Goal: Task Accomplishment & Management: Manage account settings

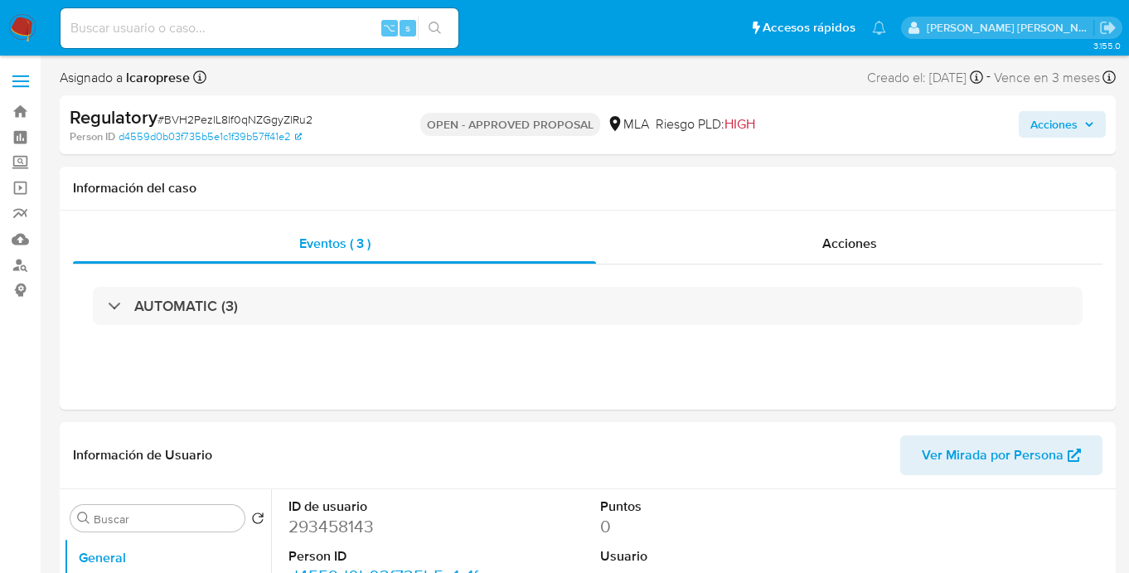
select select "10"
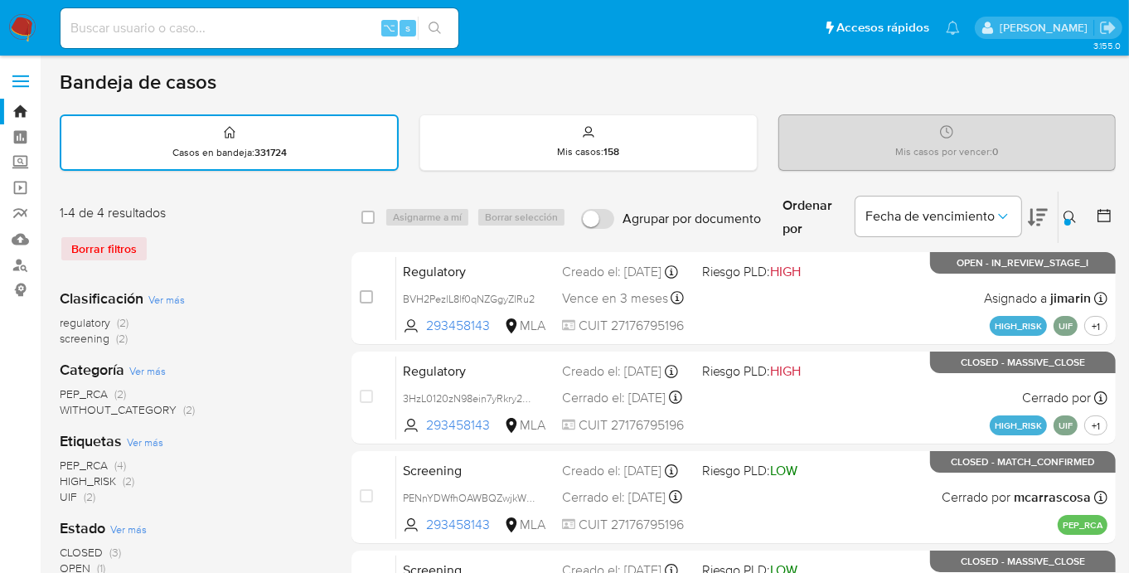
drag, startPoint x: 1065, startPoint y: 223, endPoint x: 1063, endPoint y: 212, distance: 11.1
click at [1065, 223] on button at bounding box center [1071, 217] width 27 height 20
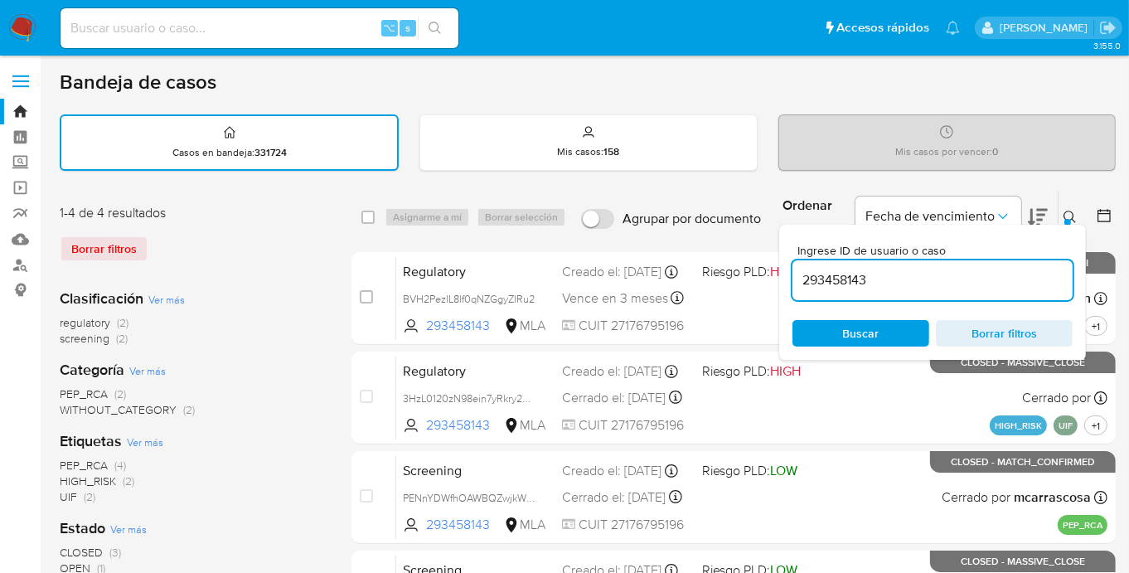
click at [904, 264] on div "293458143" at bounding box center [932, 280] width 280 height 40
click at [901, 272] on input "293458143" at bounding box center [932, 280] width 280 height 22
paste input "119296427"
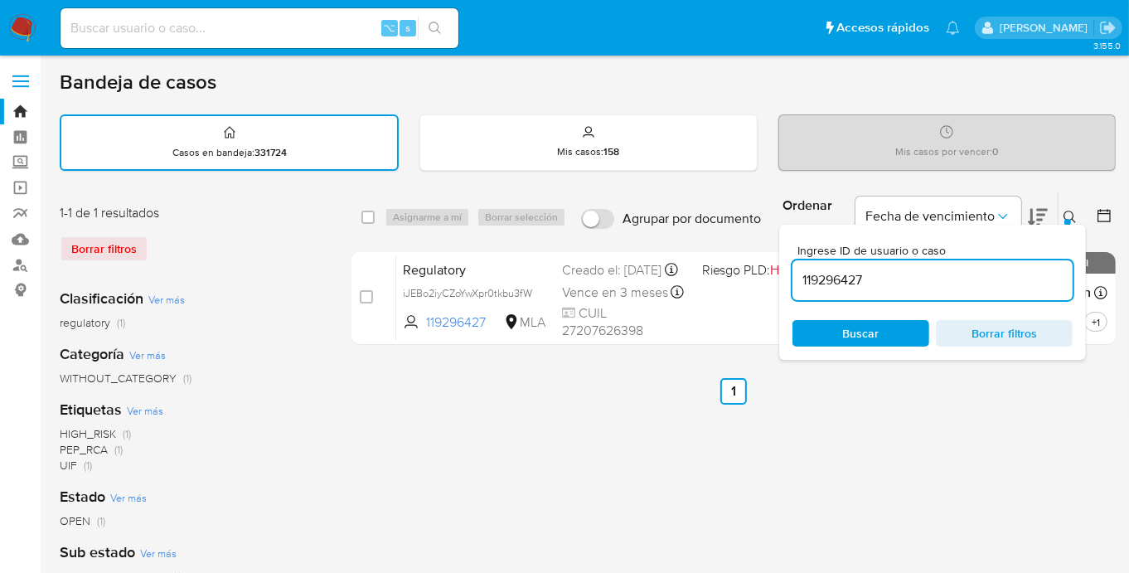
click at [1073, 211] on icon at bounding box center [1069, 217] width 13 height 13
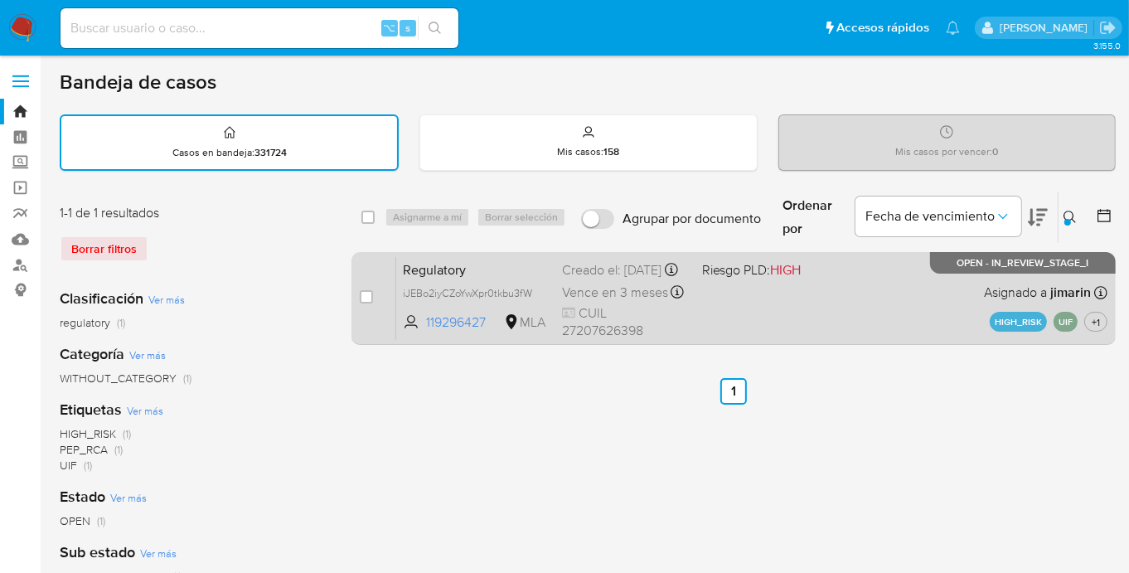
click at [923, 324] on div "Regulatory iJEBo2iyCZoYwXpr0tkbu3fW 119296427 MLA Riesgo PLD: HIGH Creado el: 1…" at bounding box center [751, 298] width 711 height 84
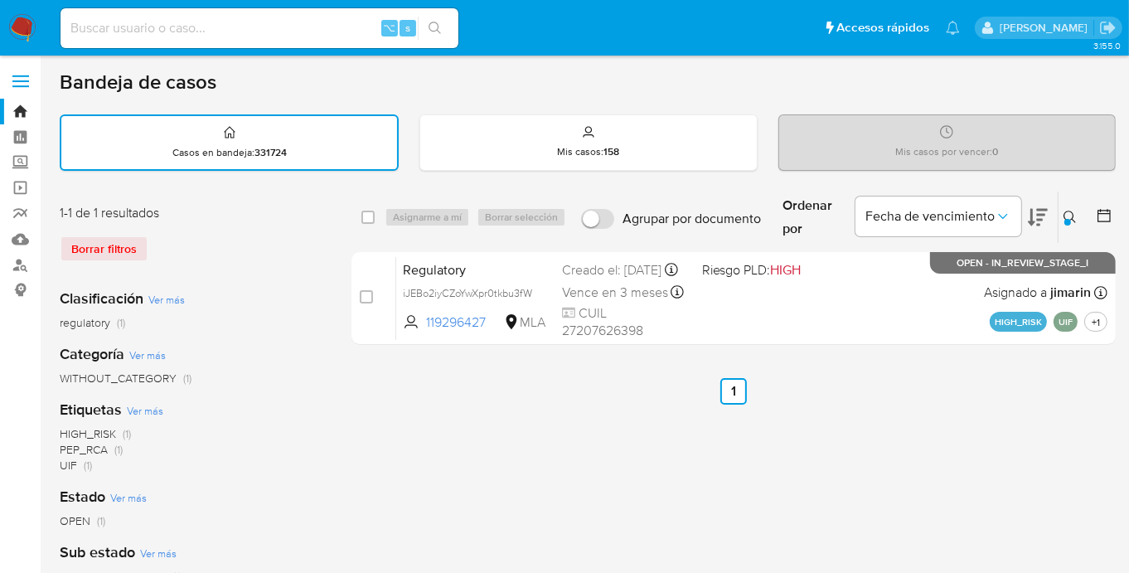
click at [1066, 219] on div at bounding box center [1067, 222] width 7 height 7
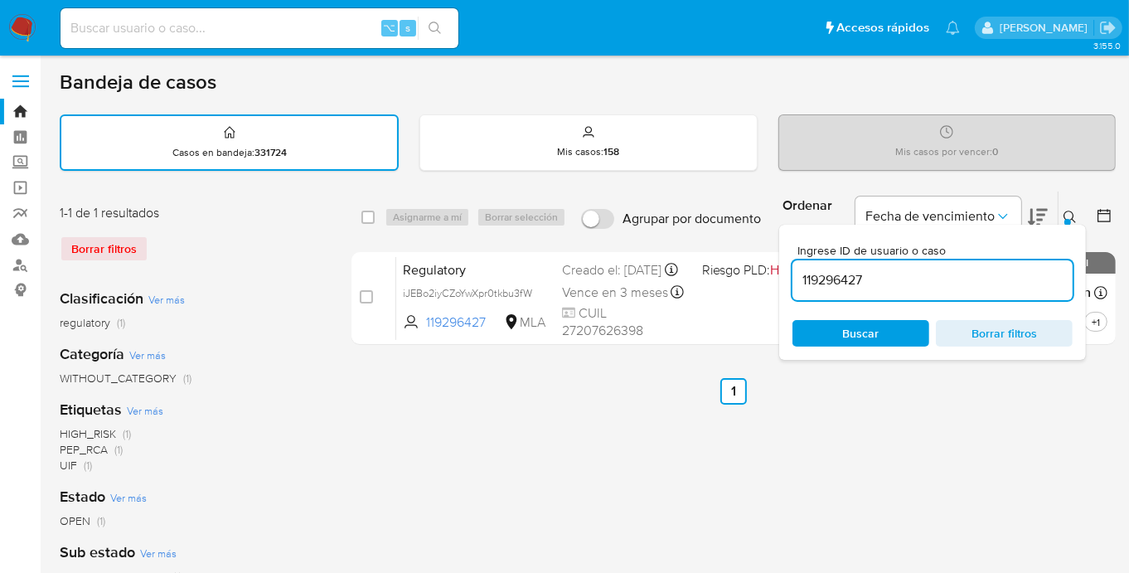
click at [944, 264] on div "119296427" at bounding box center [932, 280] width 280 height 40
click at [943, 281] on input "119296427" at bounding box center [932, 280] width 280 height 22
paste input "221428189"
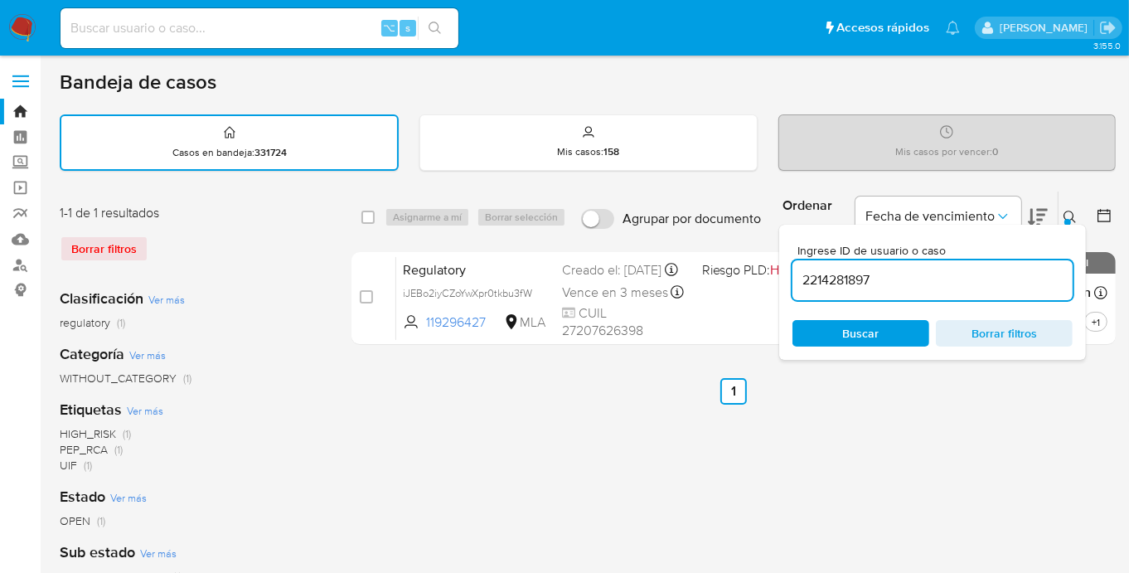
type input "2214281897"
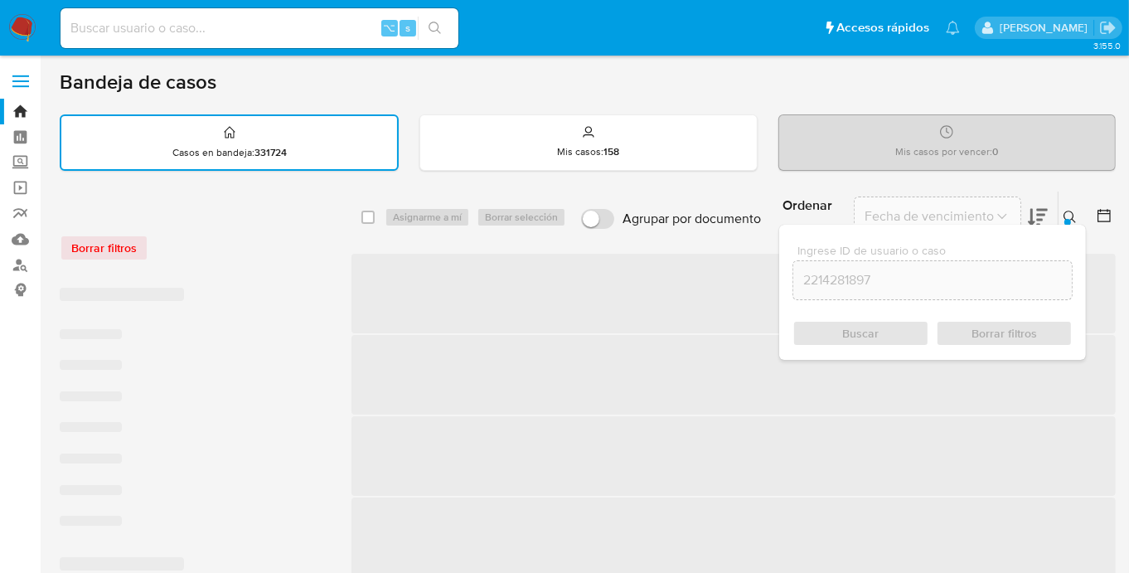
click at [1070, 207] on button at bounding box center [1071, 217] width 27 height 20
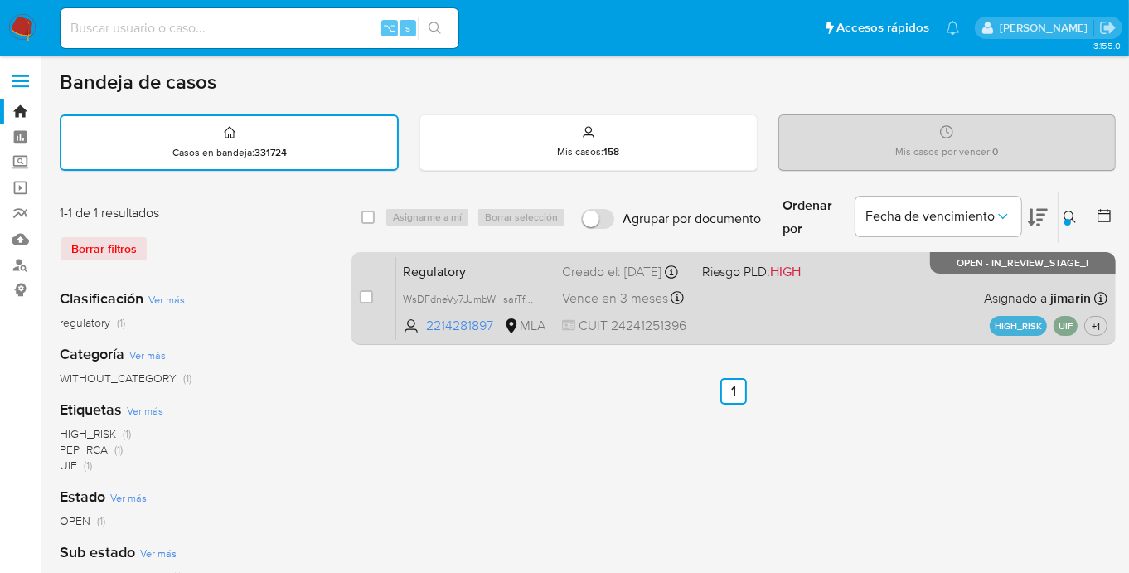
click at [865, 326] on div "Regulatory WsDFdneVy7JJmbWHsarTfScd 2214281897 MLA Riesgo PLD: HIGH Creado el: …" at bounding box center [751, 298] width 711 height 84
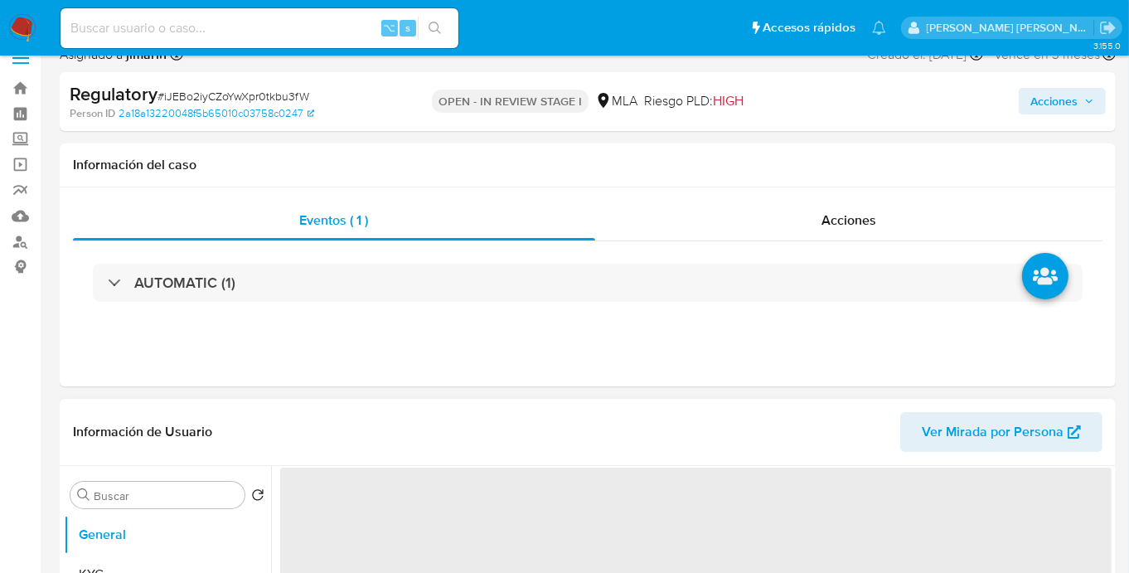
scroll to position [221, 0]
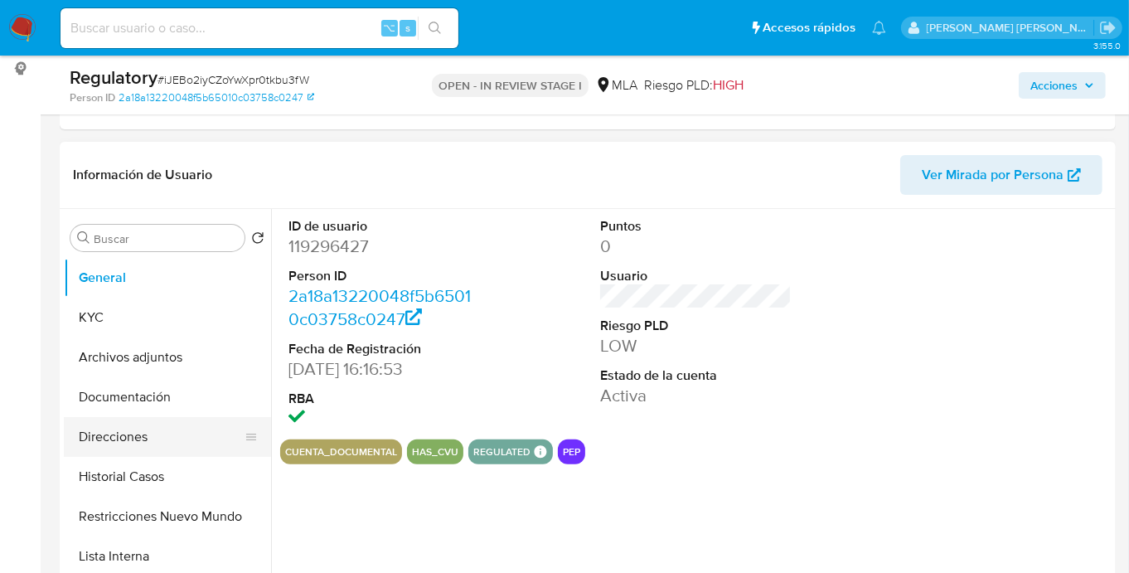
select select "10"
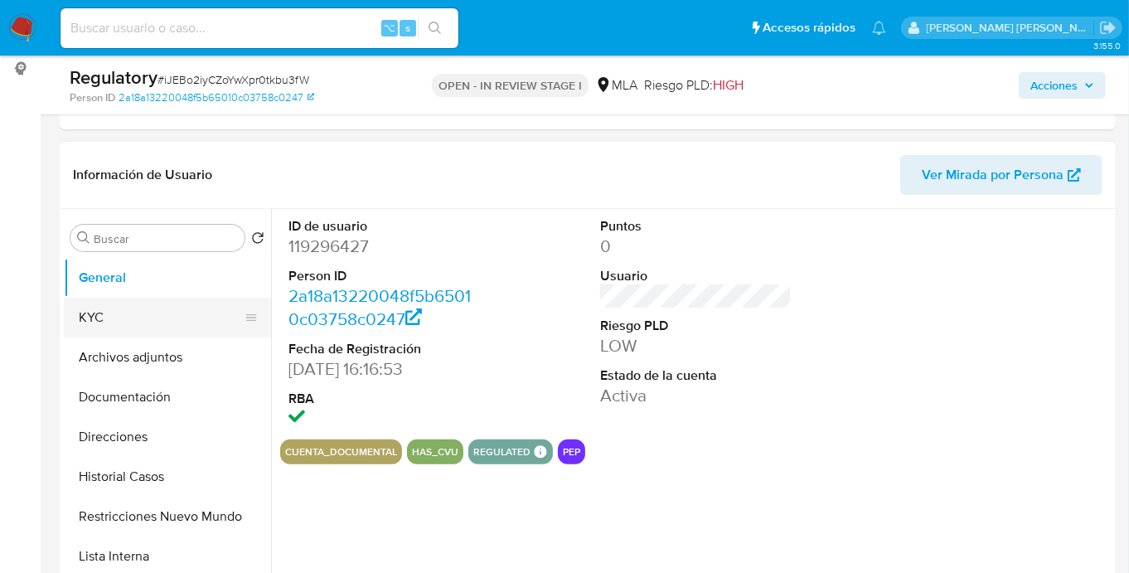
click at [128, 324] on button "KYC" at bounding box center [161, 318] width 194 height 40
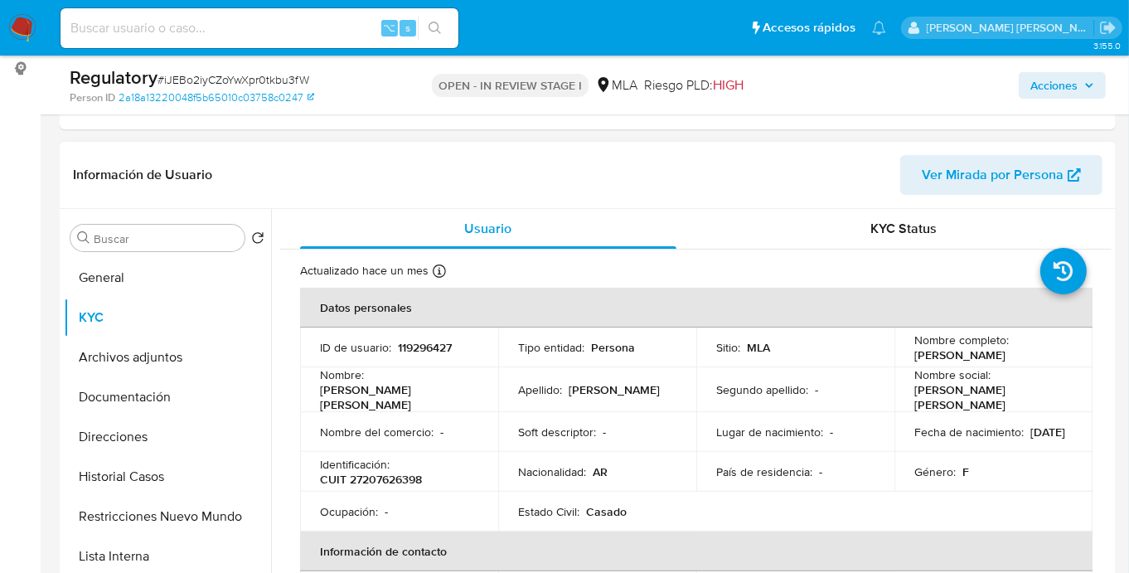
drag, startPoint x: 932, startPoint y: 353, endPoint x: 1052, endPoint y: 355, distance: 120.2
click at [1052, 355] on div "Nombre completo : Elena Isabel Collavo" at bounding box center [993, 347] width 158 height 30
copy p "Elena Isabel Collavo"
click at [148, 483] on button "Historial Casos" at bounding box center [161, 477] width 194 height 40
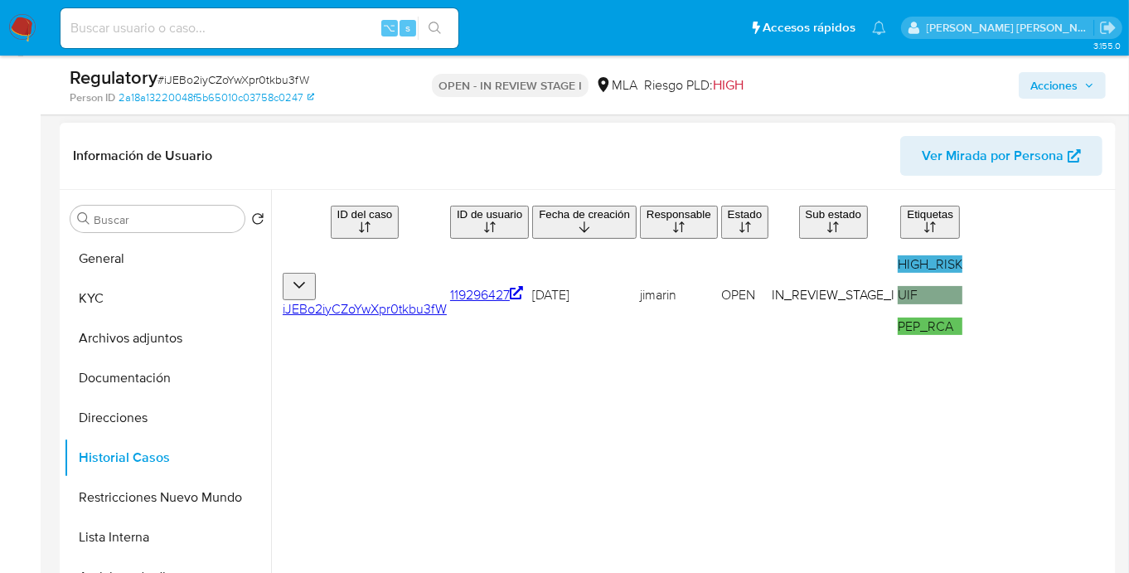
scroll to position [241, 0]
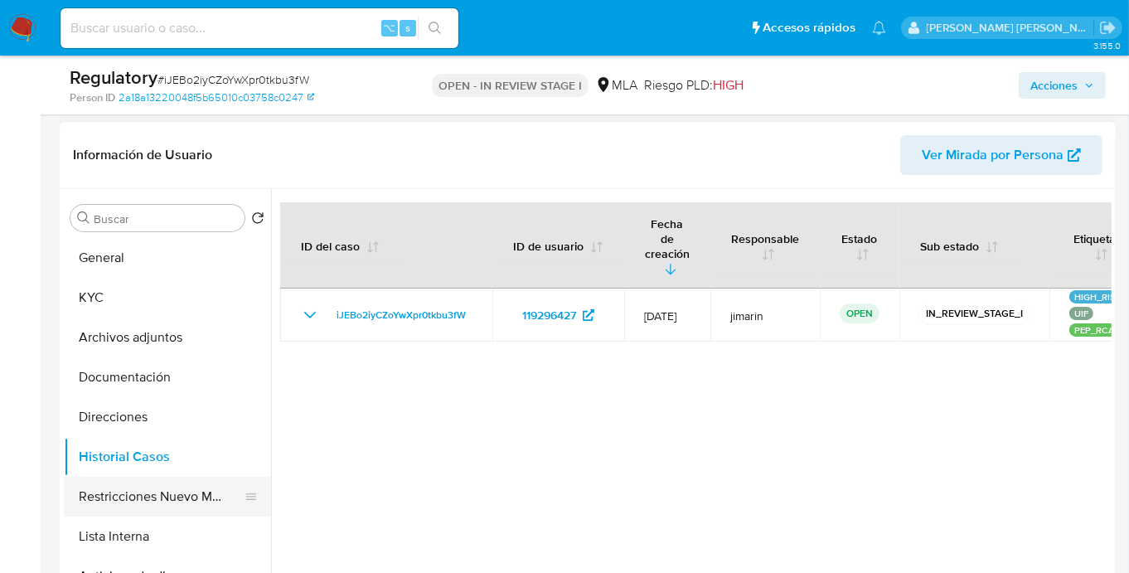
click at [147, 509] on button "Restricciones Nuevo Mundo" at bounding box center [161, 497] width 194 height 40
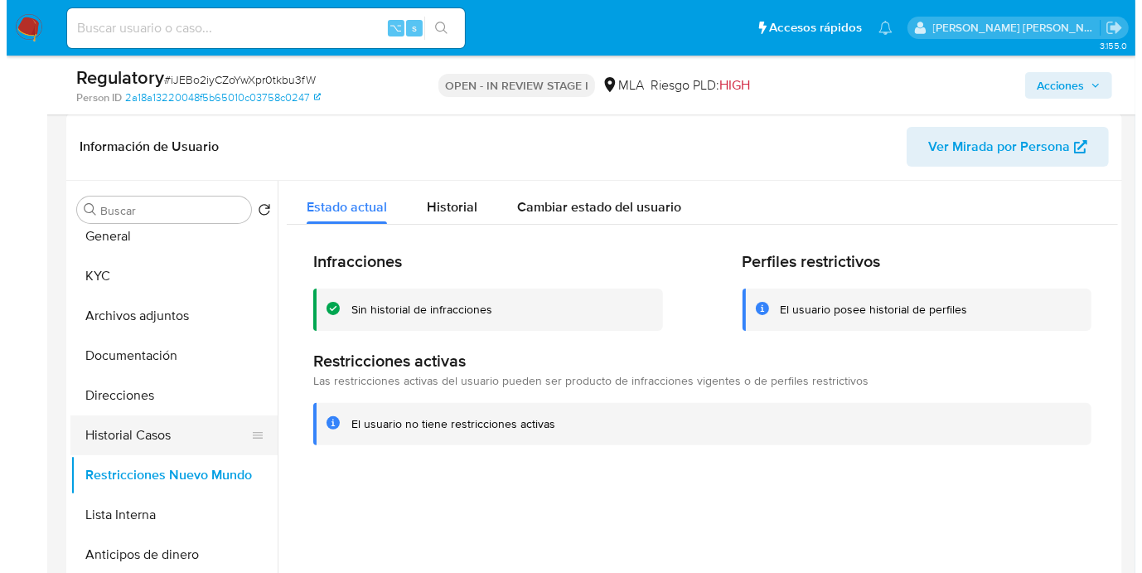
scroll to position [26, 0]
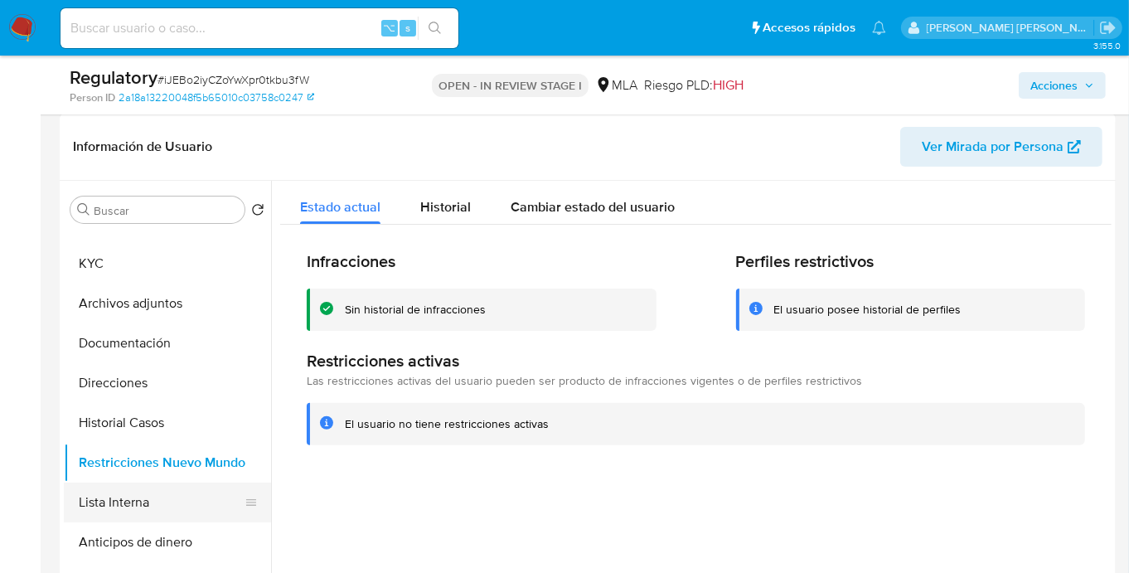
click at [150, 496] on button "Lista Interna" at bounding box center [161, 502] width 194 height 40
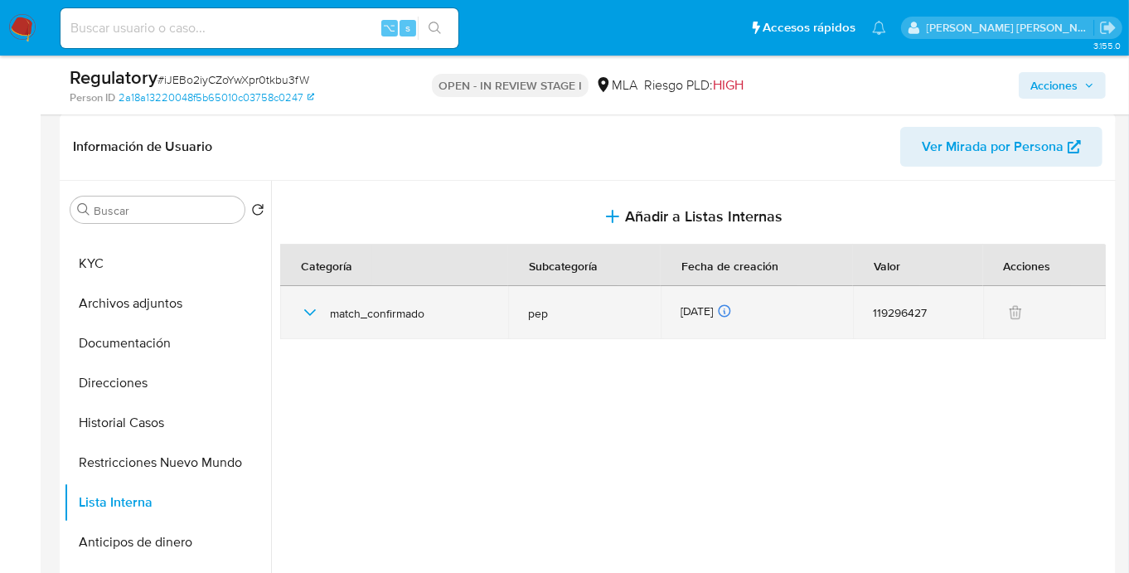
click at [314, 316] on icon "button" at bounding box center [310, 313] width 20 height 20
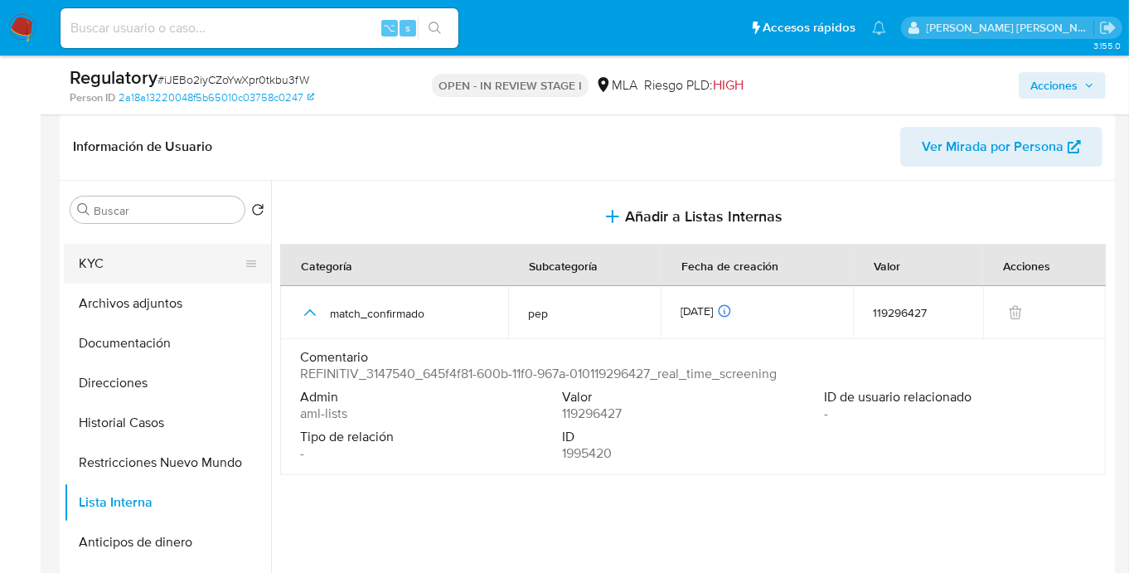
click at [120, 277] on button "KYC" at bounding box center [161, 264] width 194 height 40
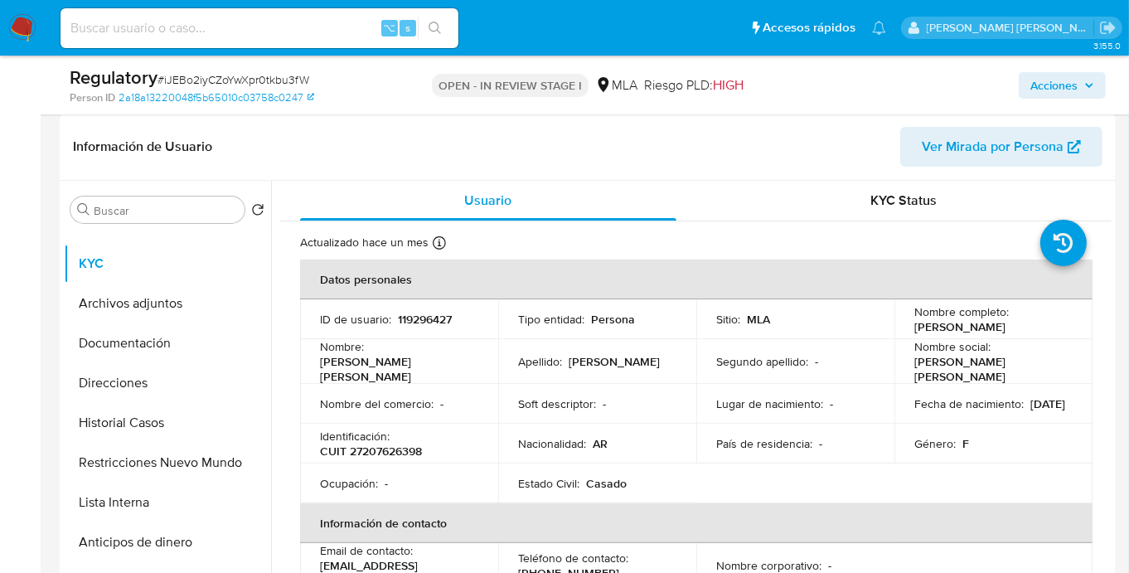
click at [915, 326] on p "Elena Isabel Collavo" at bounding box center [959, 326] width 91 height 15
drag, startPoint x: 908, startPoint y: 325, endPoint x: 1024, endPoint y: 327, distance: 116.1
click at [1025, 326] on td "Nombre completo : Elena Isabel Collavo" at bounding box center [993, 319] width 198 height 40
copy p "Elena Isabel Collavo"
click at [398, 450] on p "CUIT 27207626398" at bounding box center [371, 450] width 102 height 15
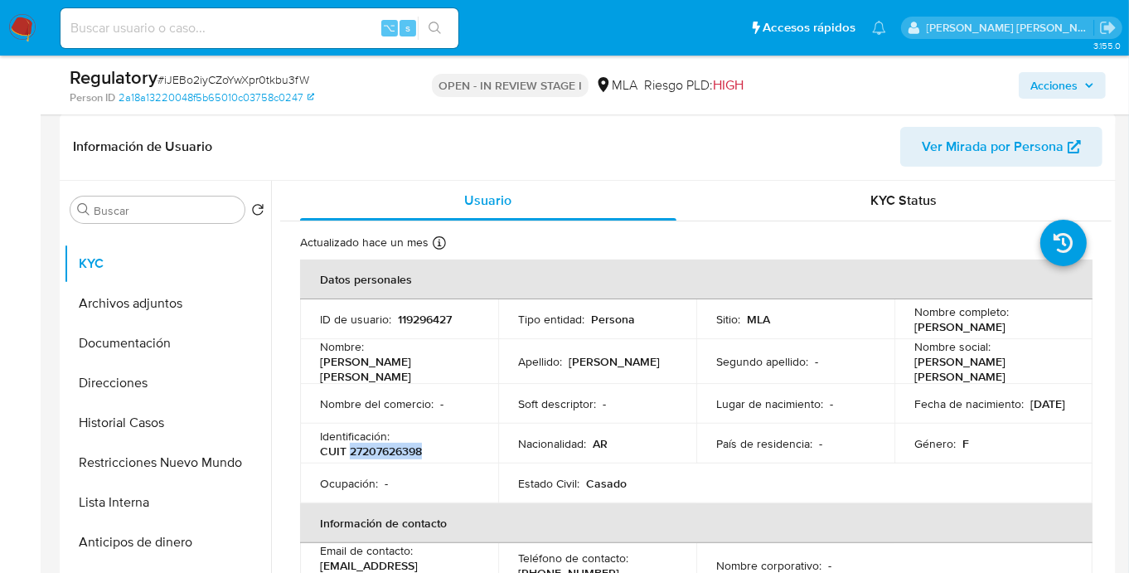
click at [398, 450] on p "CUIT 27207626398" at bounding box center [371, 450] width 102 height 15
copy p "27207626398"
click at [121, 511] on button "Lista Interna" at bounding box center [161, 502] width 194 height 40
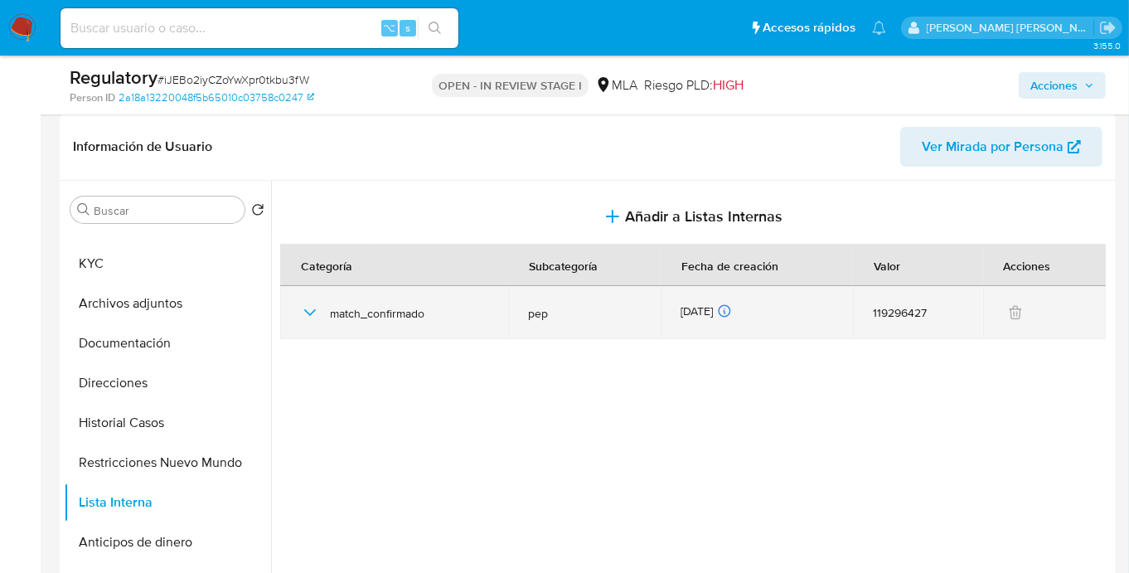
click at [313, 316] on icon "button" at bounding box center [310, 313] width 20 height 20
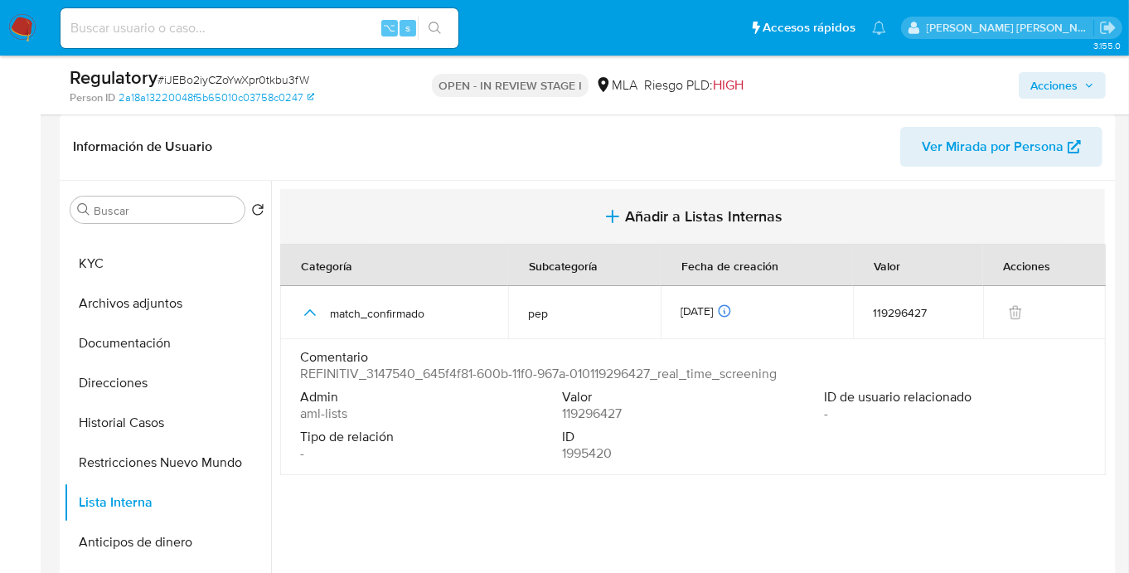
click at [653, 204] on button "Añadir a Listas Internas" at bounding box center [692, 217] width 825 height 56
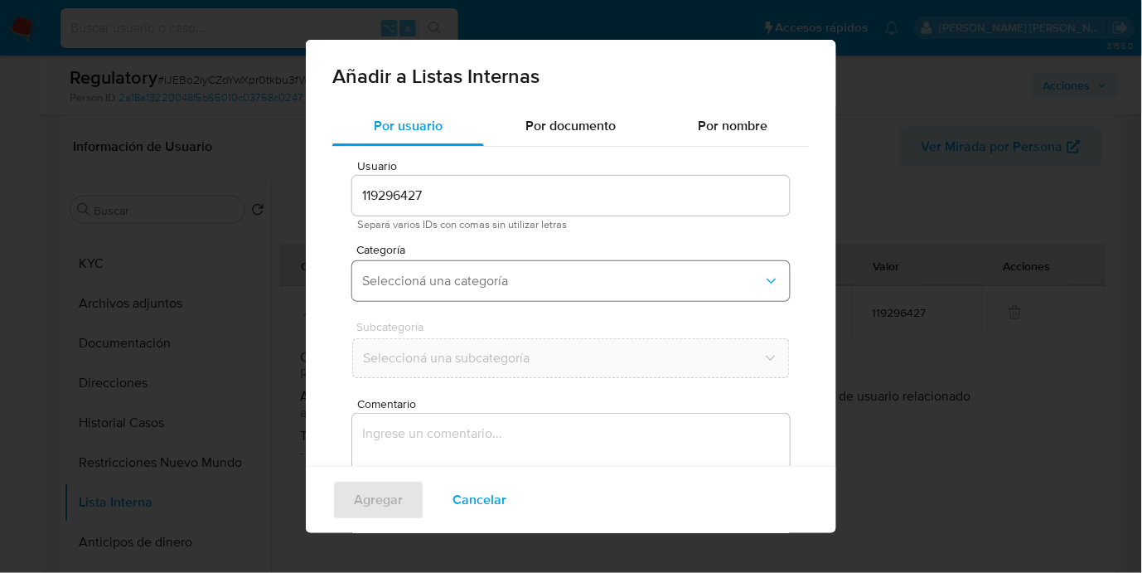
click at [438, 279] on span "Seleccioná una categoría" at bounding box center [562, 281] width 401 height 17
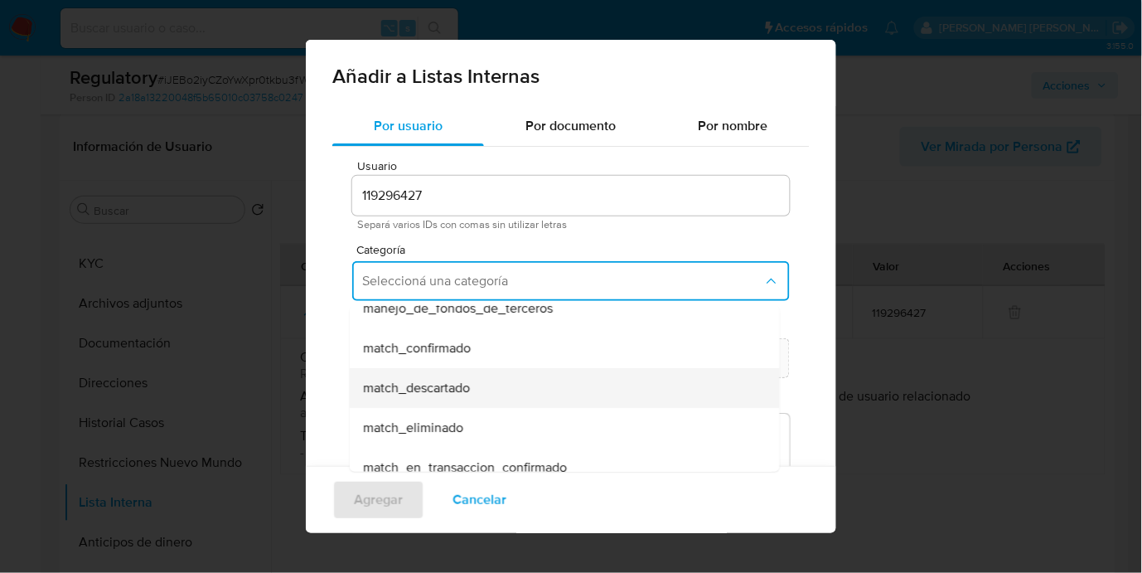
scroll to position [101, 0]
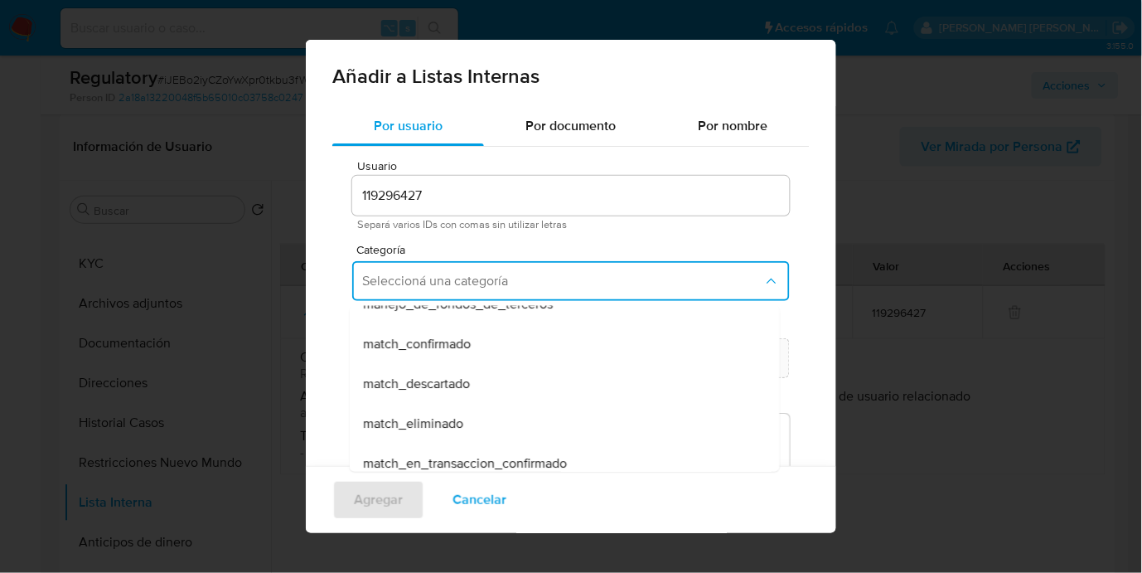
click at [433, 336] on span "match_confirmado" at bounding box center [417, 344] width 108 height 17
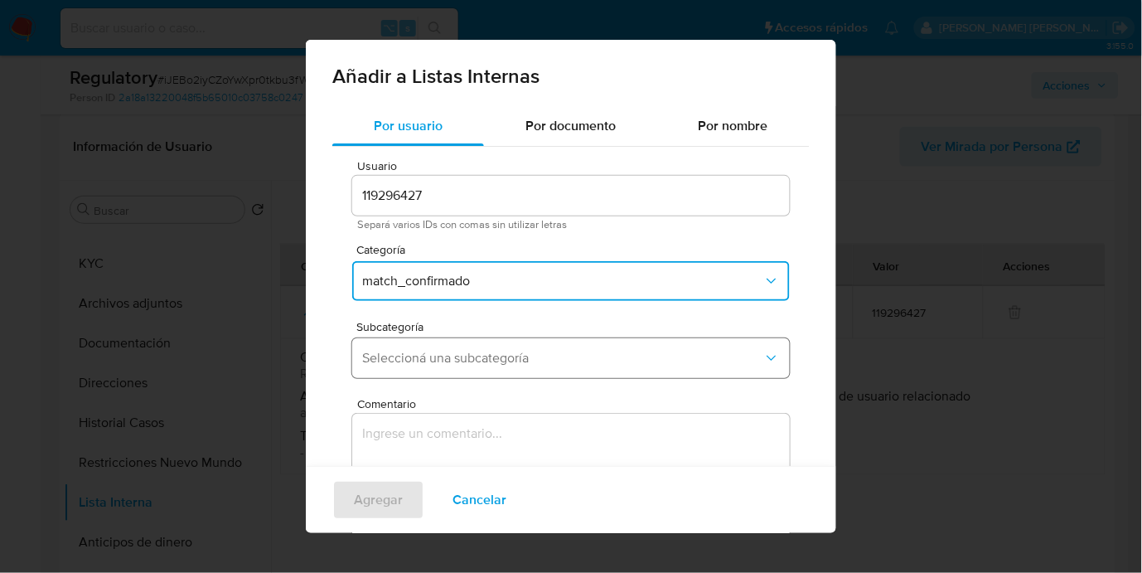
click at [432, 356] on span "Seleccioná una subcategoría" at bounding box center [562, 358] width 401 height 17
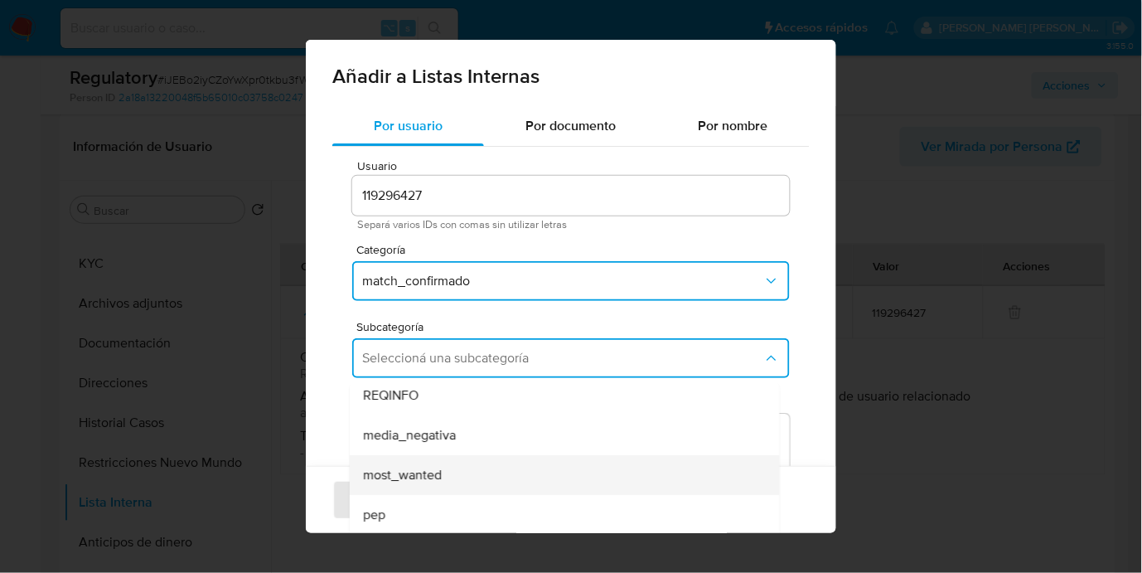
scroll to position [112, 0]
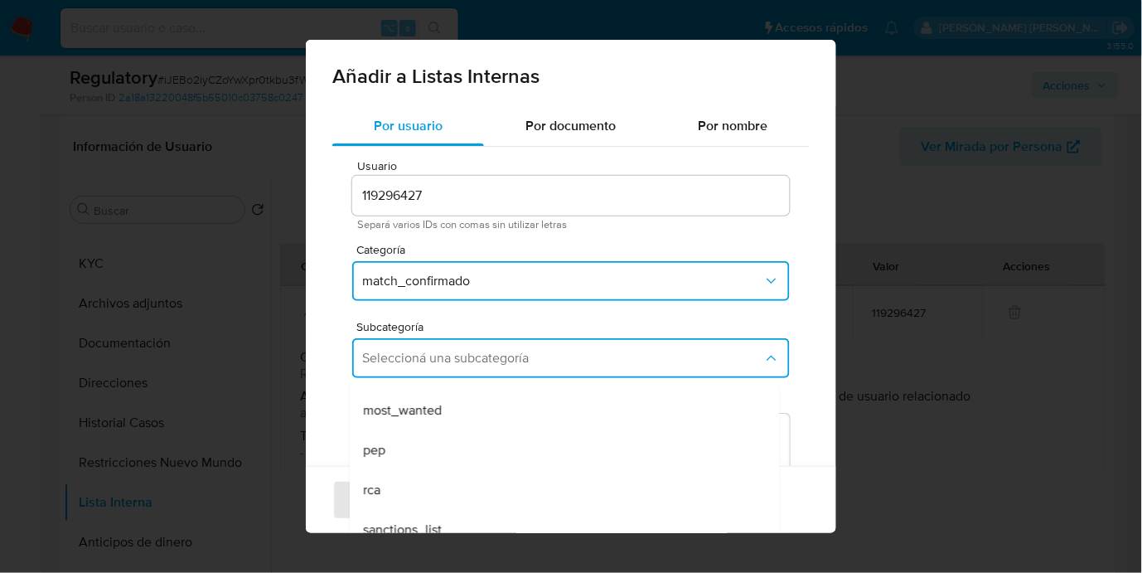
click at [400, 453] on div "pep" at bounding box center [560, 450] width 394 height 40
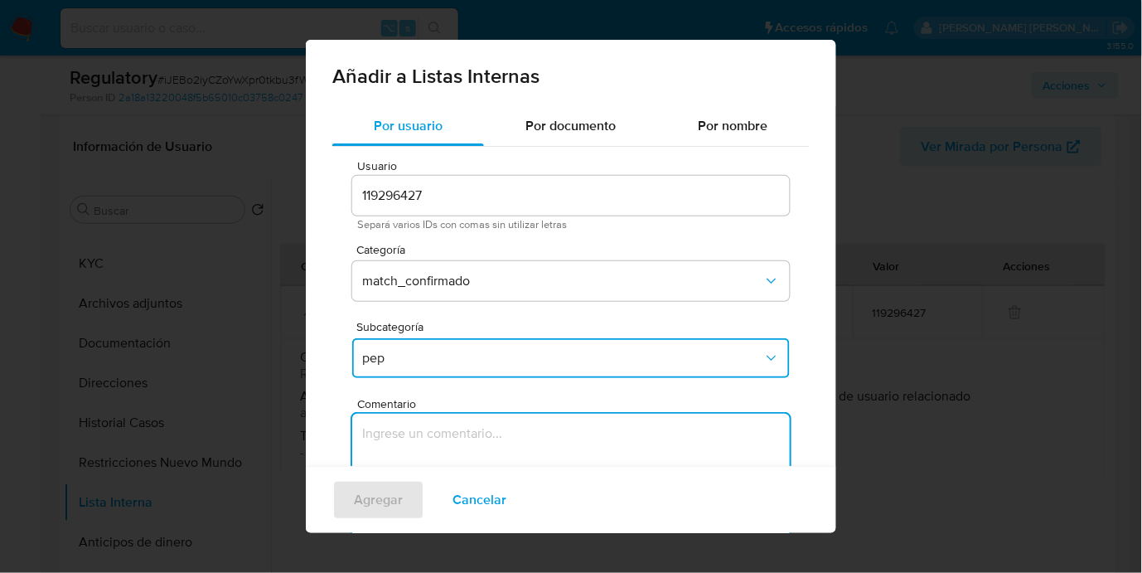
click at [485, 453] on textarea "Comentario" at bounding box center [571, 493] width 438 height 159
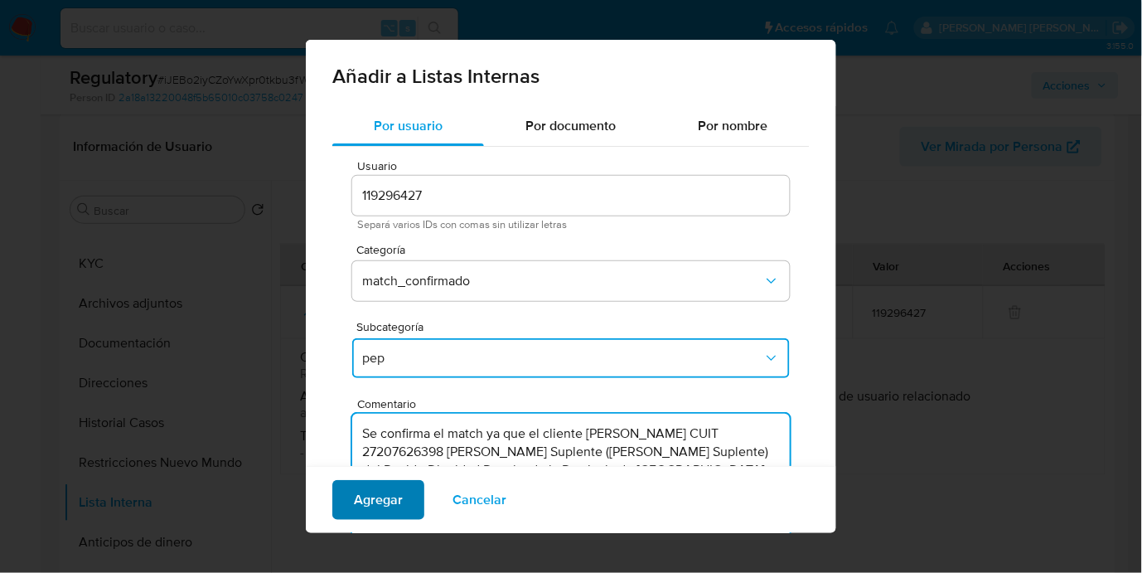
type textarea "Se confirma el match ya que el cliente Elena Isabel Collavo CUIT 27207626398 es…"
click at [378, 509] on span "Agregar" at bounding box center [378, 500] width 49 height 36
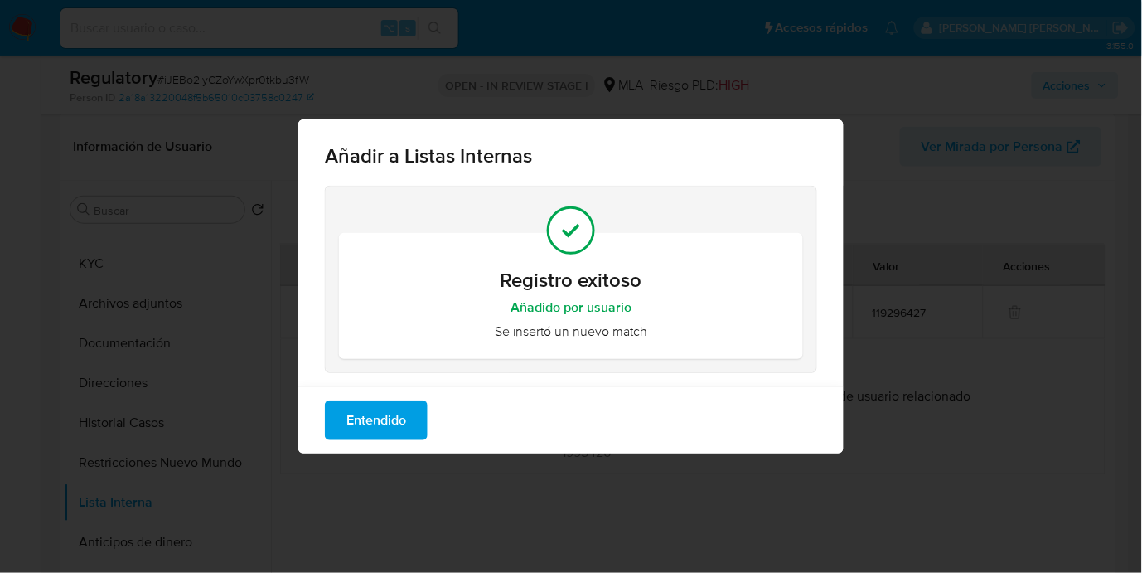
click at [375, 422] on span "Entendido" at bounding box center [376, 420] width 60 height 36
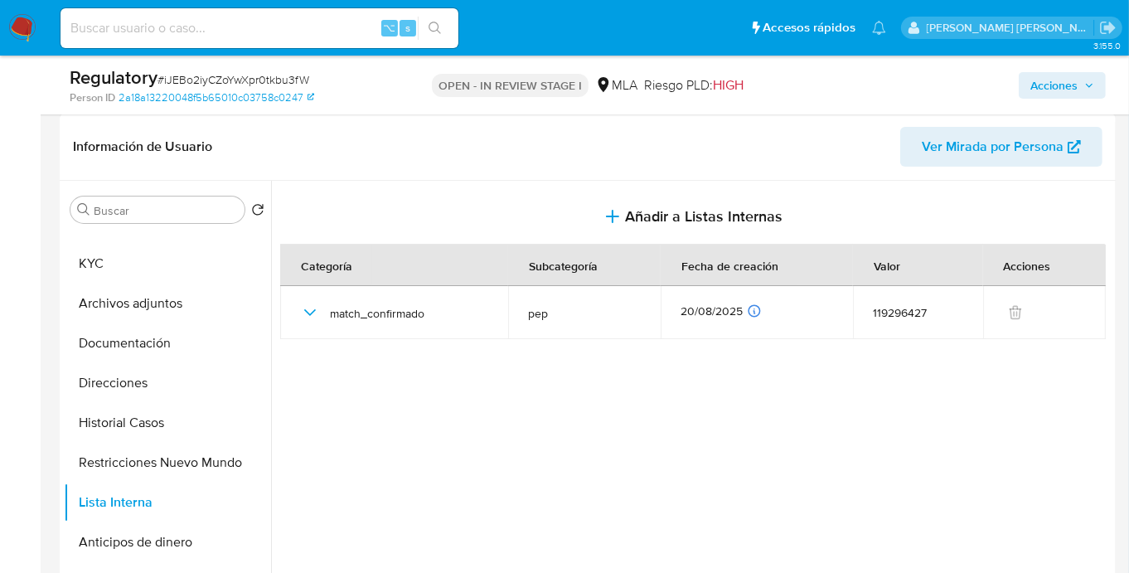
click at [1038, 98] on span "Acciones" at bounding box center [1053, 85] width 47 height 27
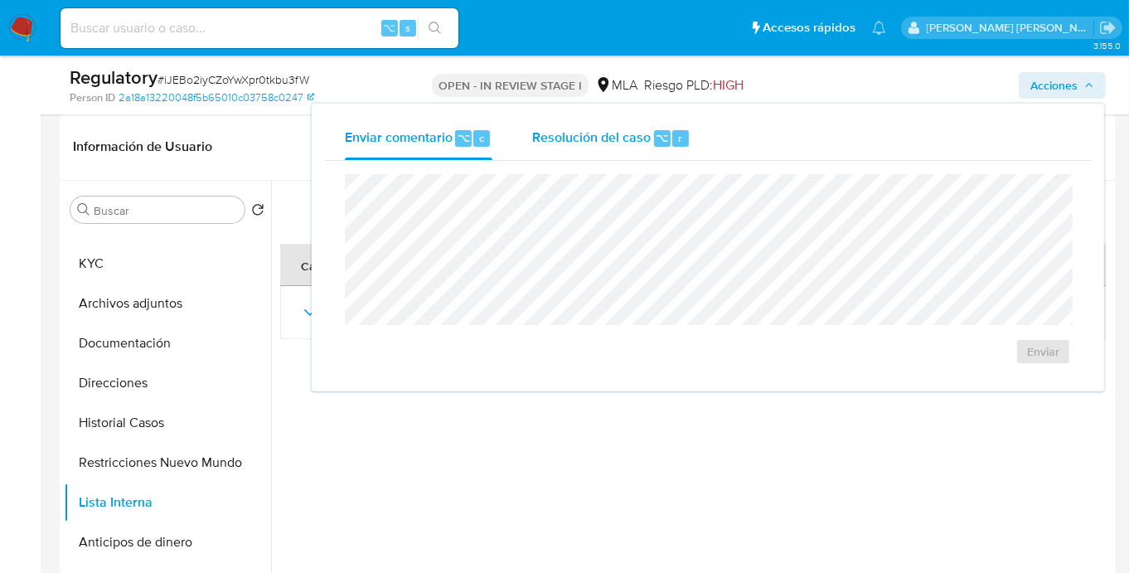
click at [658, 138] on span "⌥" at bounding box center [662, 138] width 12 height 16
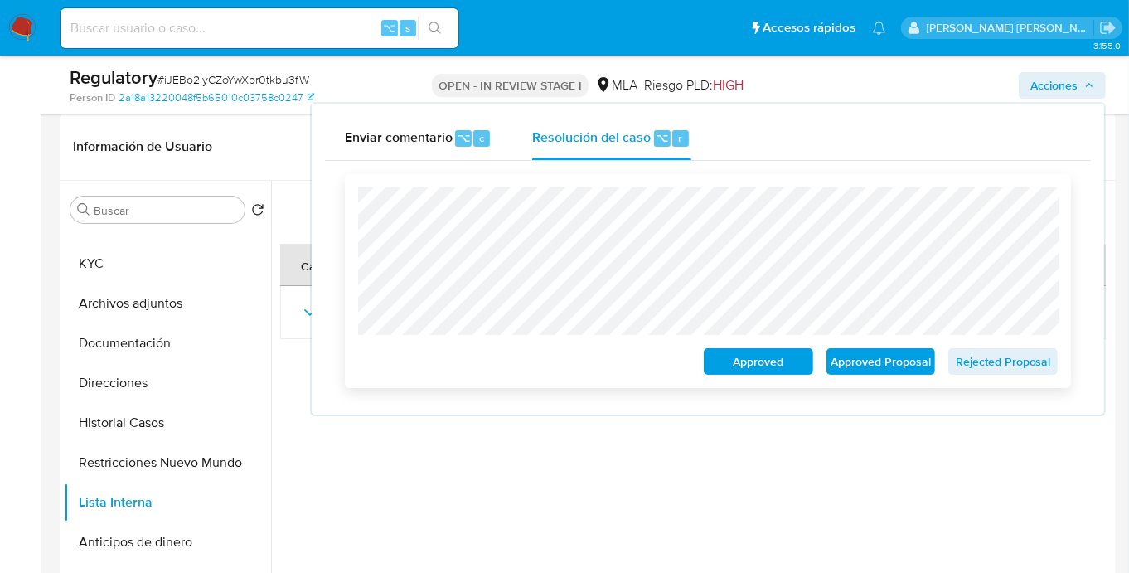
click at [923, 365] on span "Approved Proposal" at bounding box center [881, 361] width 86 height 23
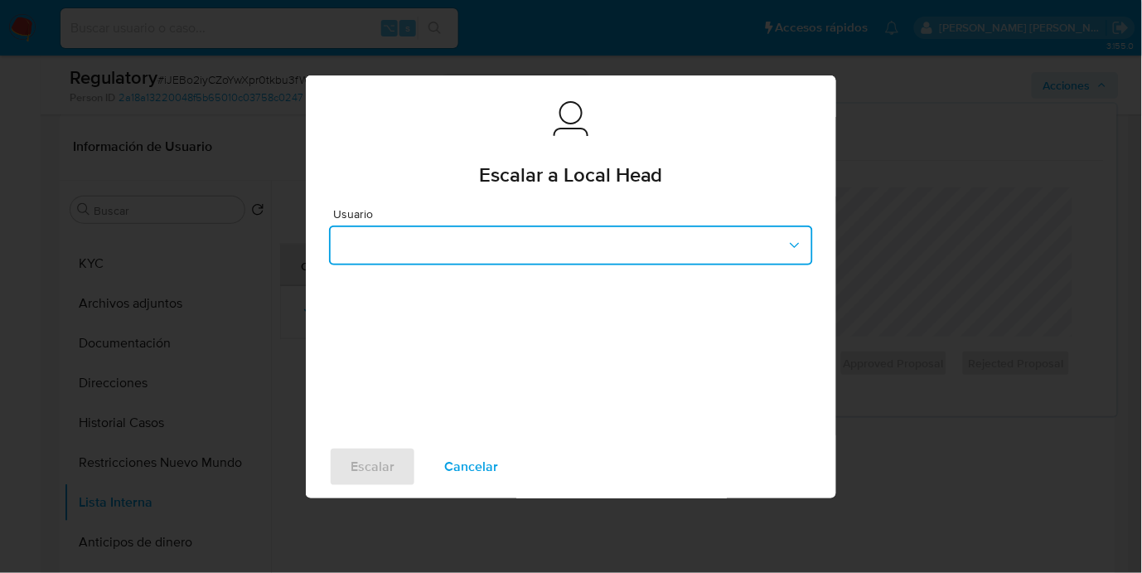
click at [393, 258] on button "button" at bounding box center [571, 245] width 484 height 40
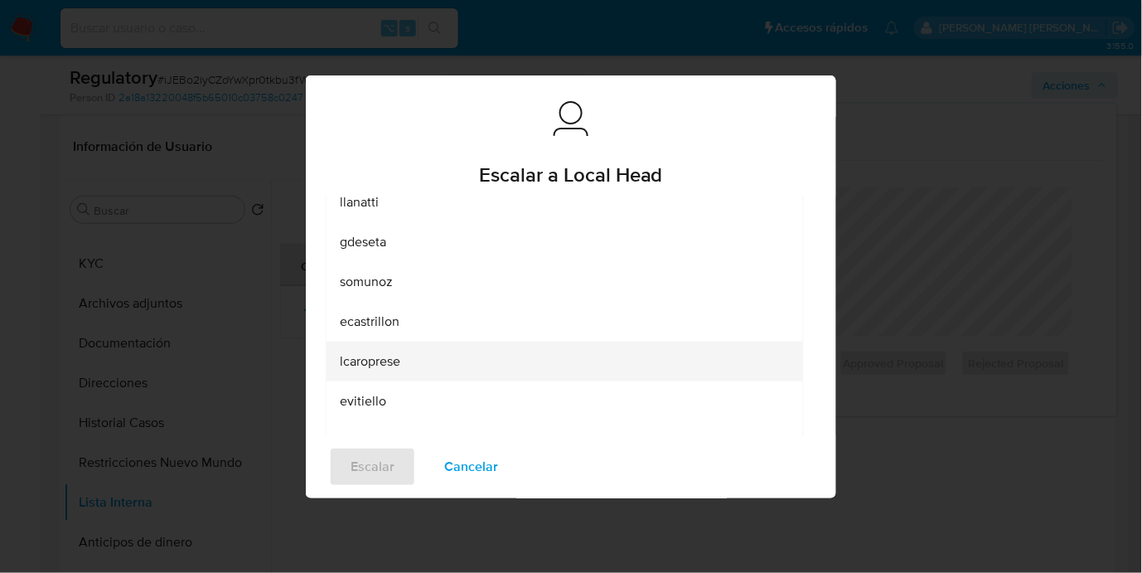
scroll to position [123, 0]
click at [409, 355] on div "lcaroprese" at bounding box center [560, 359] width 440 height 40
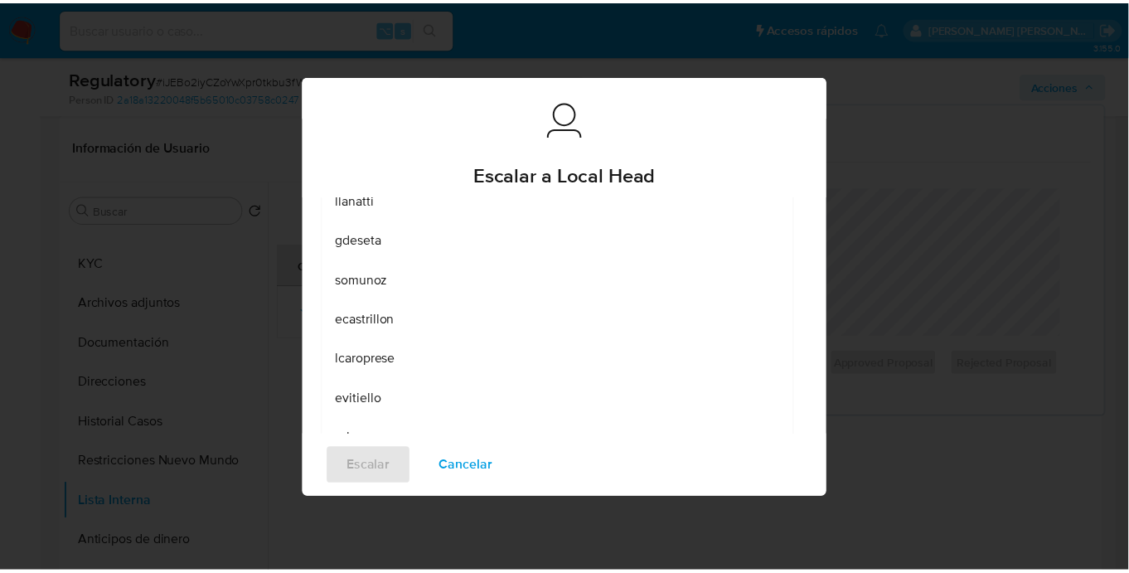
scroll to position [0, 0]
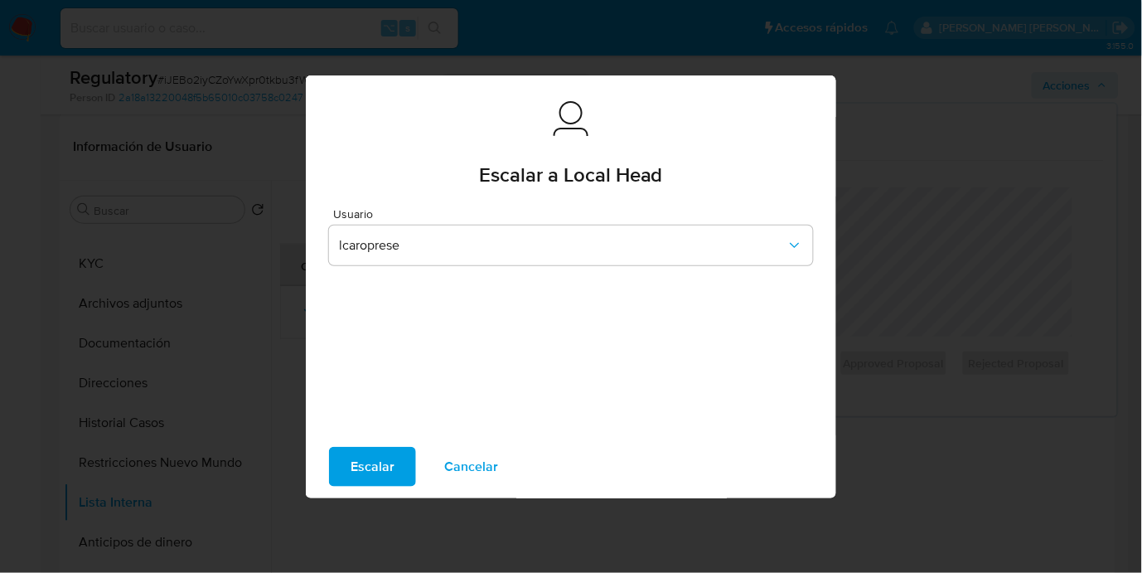
click at [385, 471] on span "Escalar" at bounding box center [373, 466] width 44 height 36
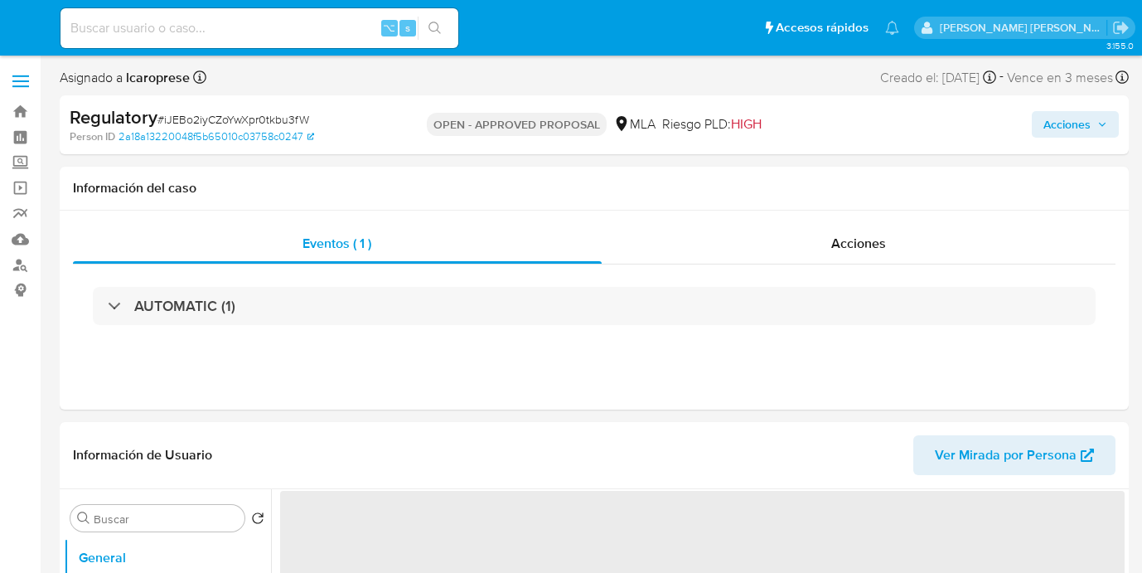
select select "10"
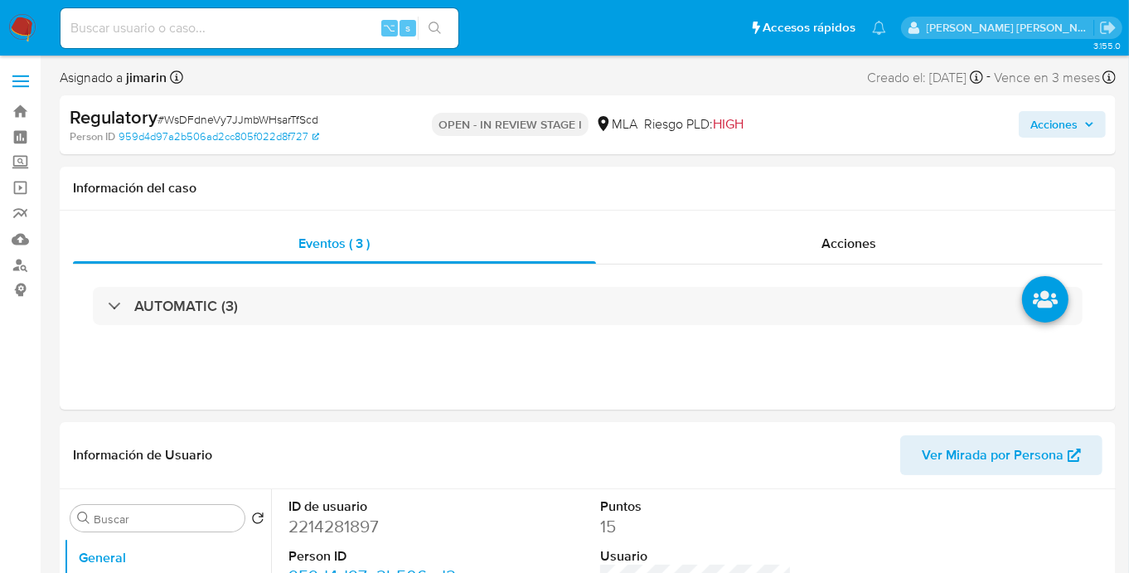
select select "10"
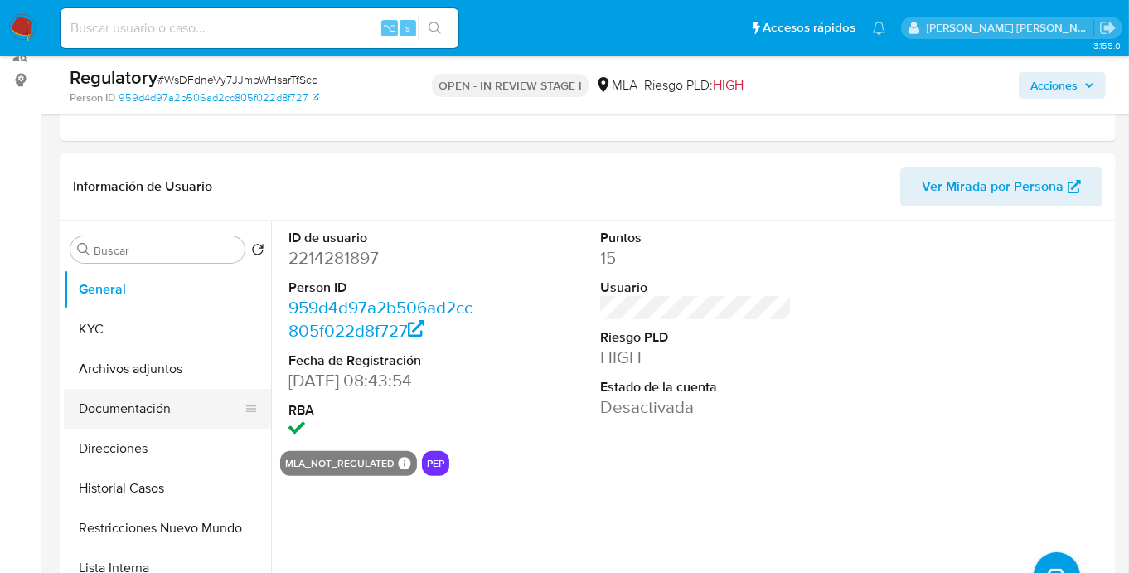
scroll to position [214, 0]
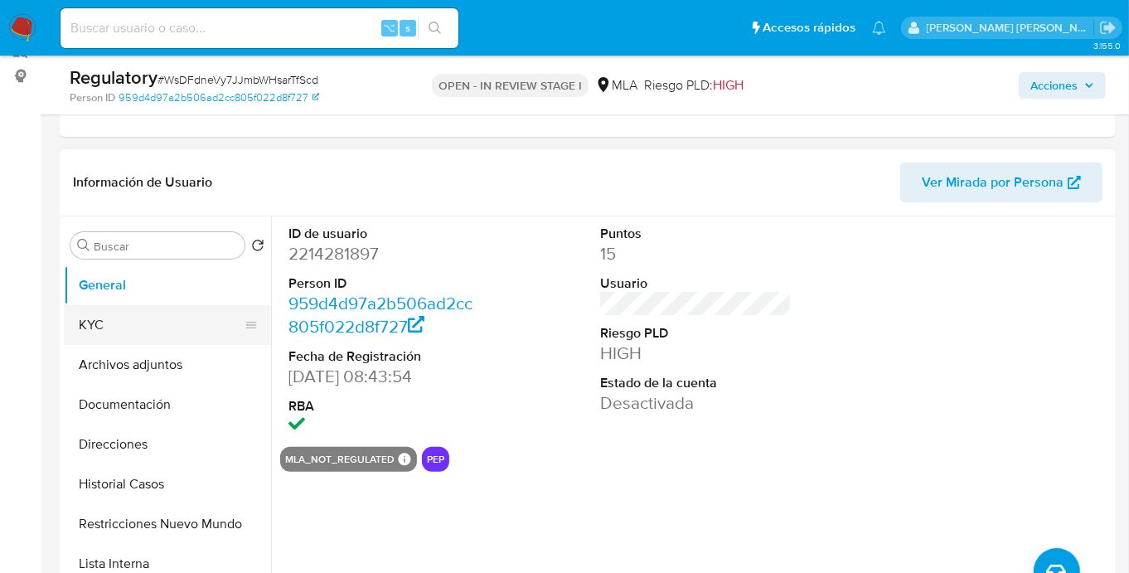
click at [98, 315] on button "KYC" at bounding box center [161, 325] width 194 height 40
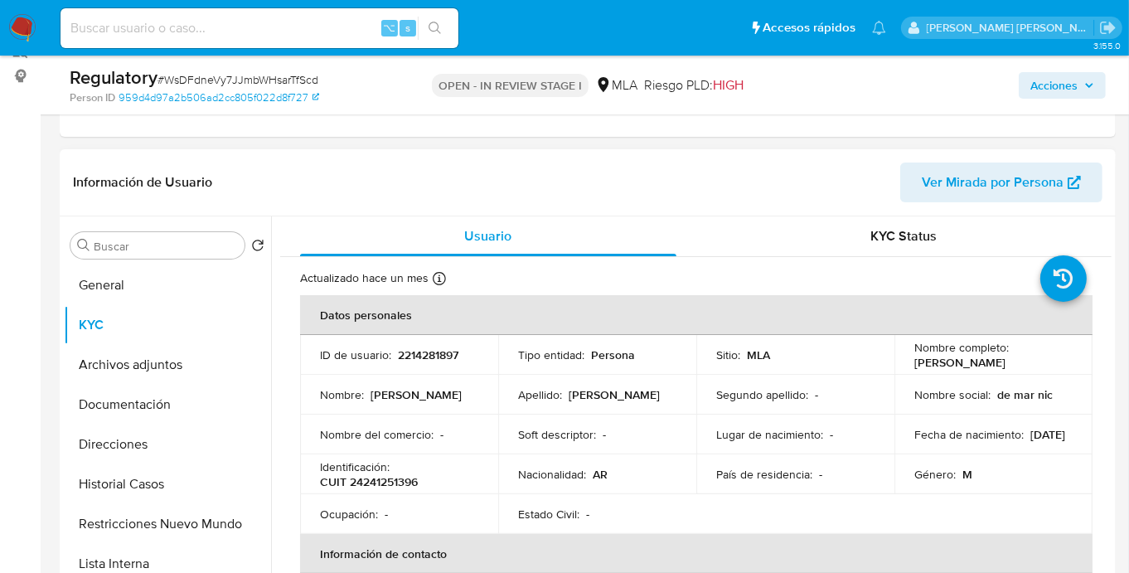
drag, startPoint x: 905, startPoint y: 363, endPoint x: 1010, endPoint y: 365, distance: 104.5
click at [1010, 365] on td "Nombre completo : [PERSON_NAME]" at bounding box center [993, 355] width 198 height 40
copy p "[PERSON_NAME]"
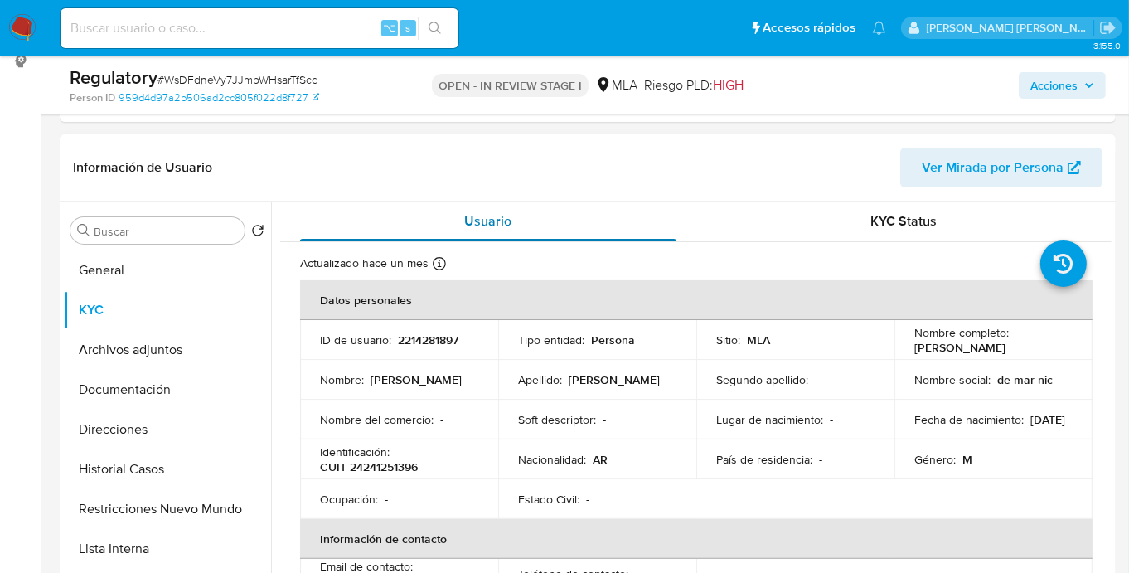
scroll to position [247, 0]
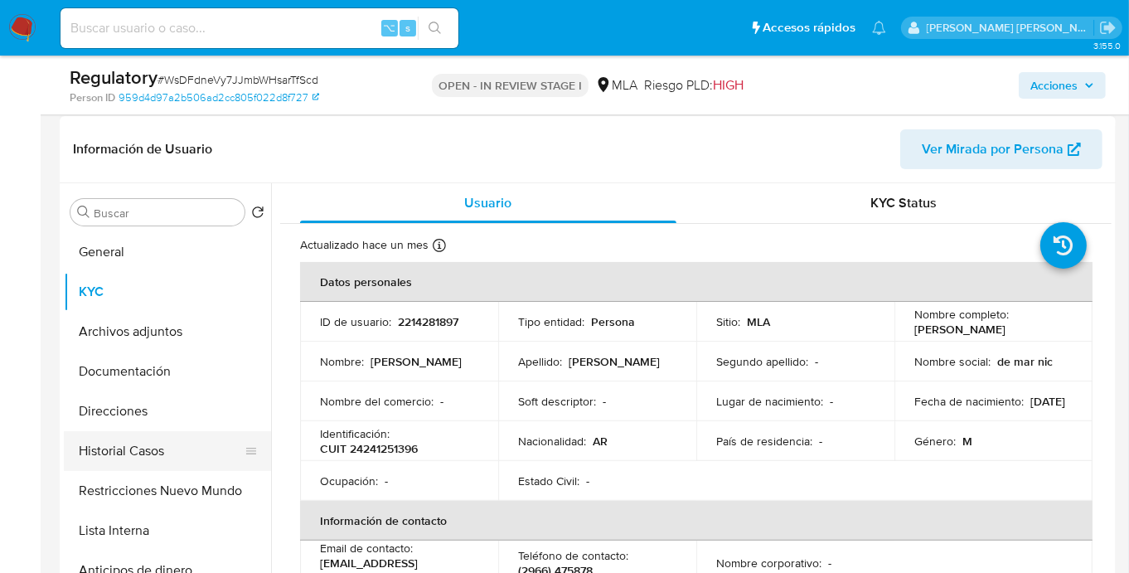
click at [132, 459] on button "Historial Casos" at bounding box center [161, 451] width 194 height 40
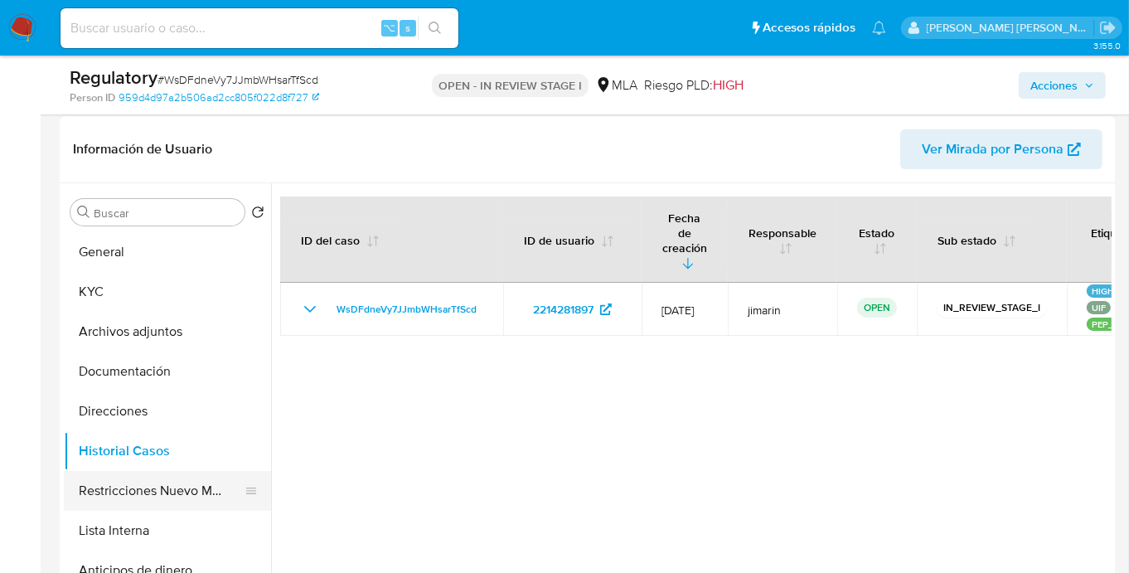
click at [155, 500] on button "Restricciones Nuevo Mundo" at bounding box center [161, 491] width 194 height 40
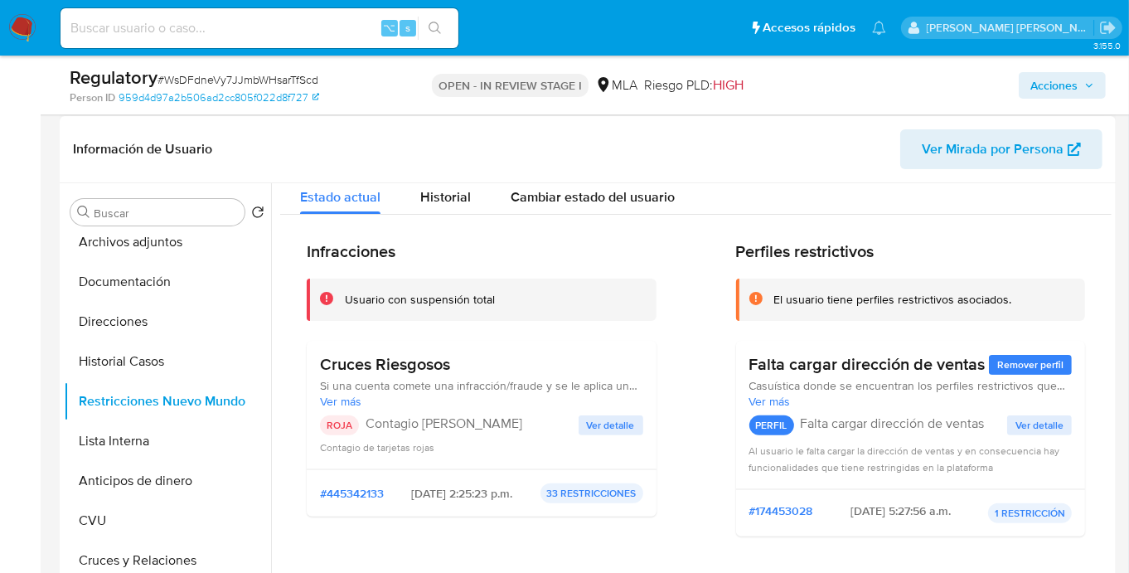
scroll to position [27, 0]
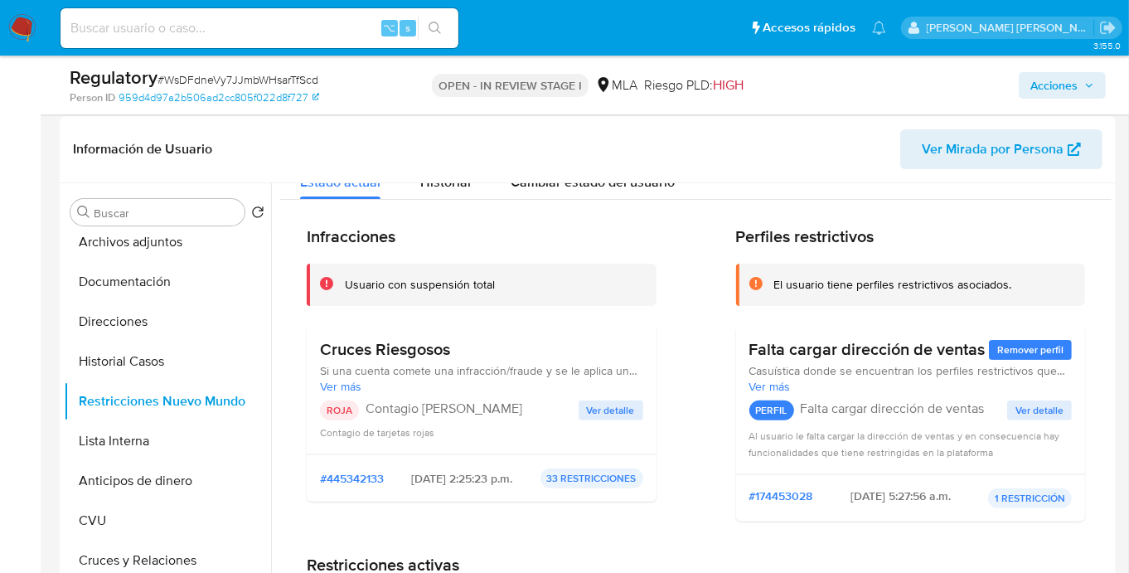
click at [346, 382] on span "Ver más" at bounding box center [481, 386] width 323 height 15
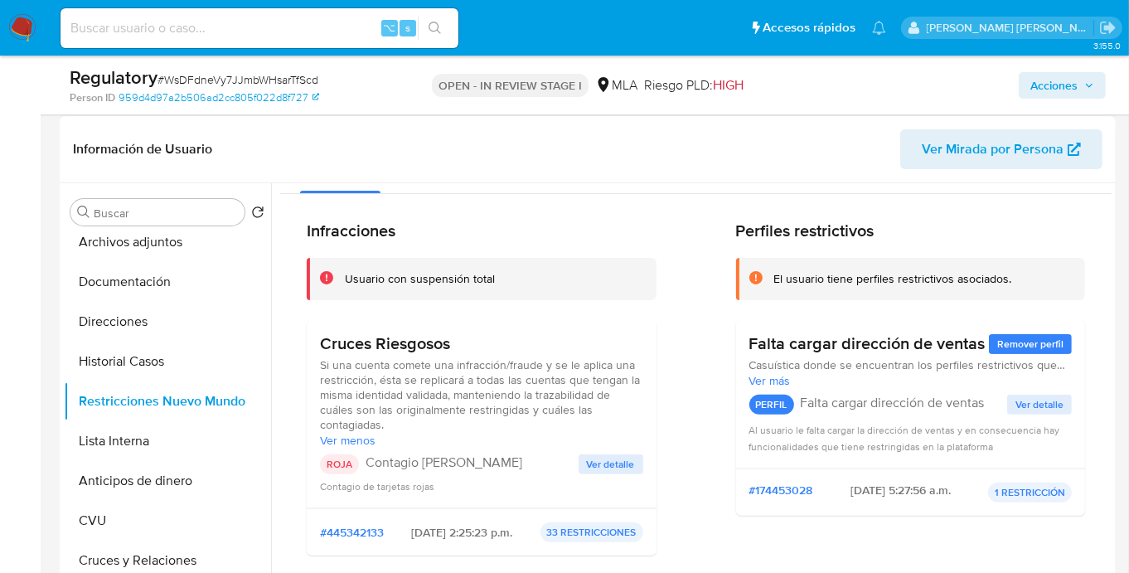
scroll to position [46, 0]
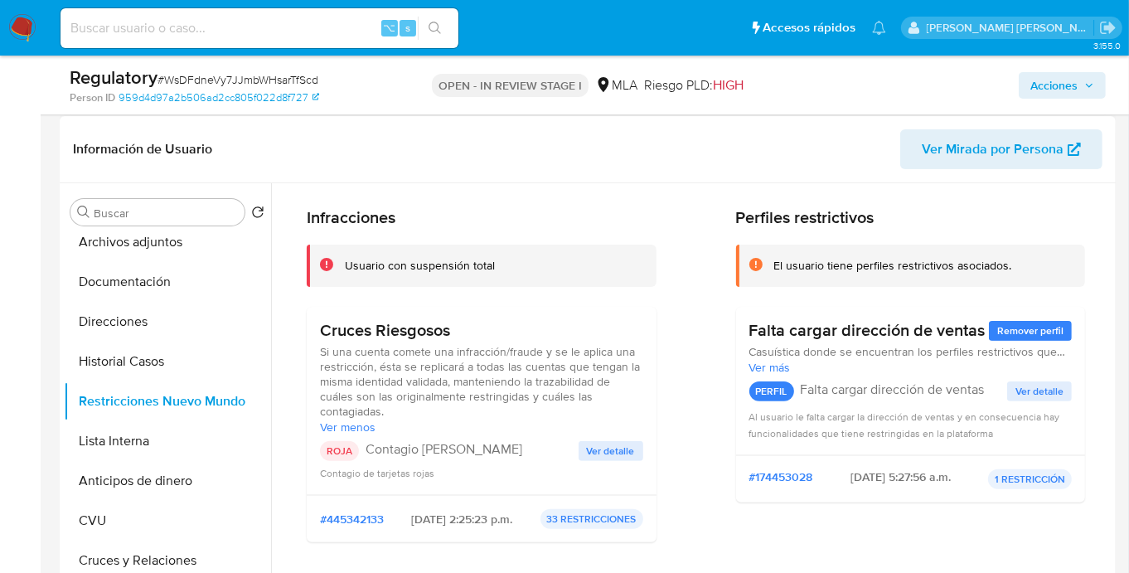
click at [616, 450] on span "Ver detalle" at bounding box center [611, 451] width 48 height 17
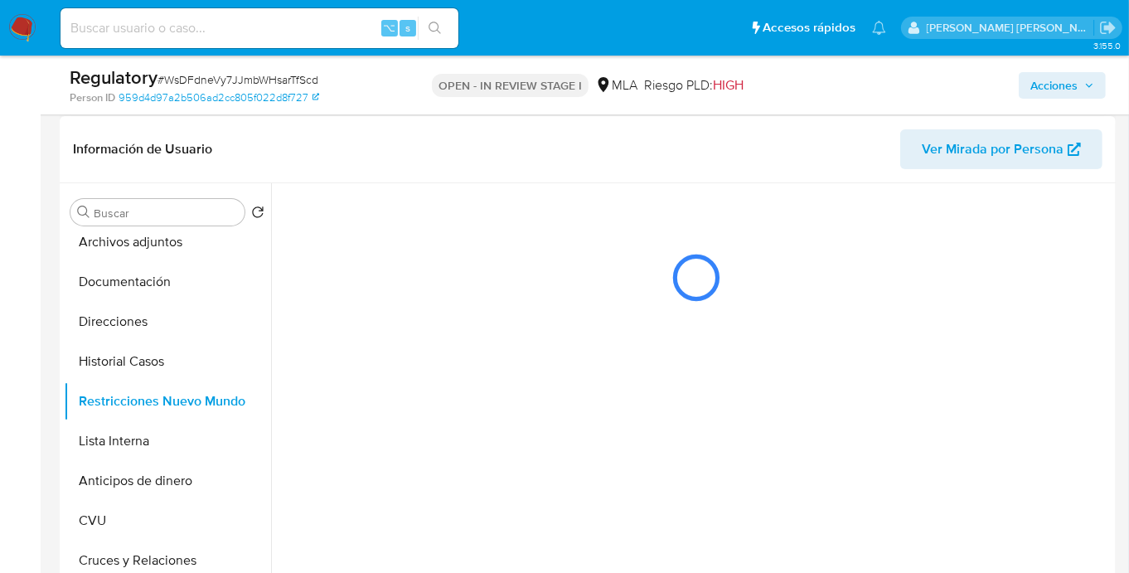
scroll to position [0, 0]
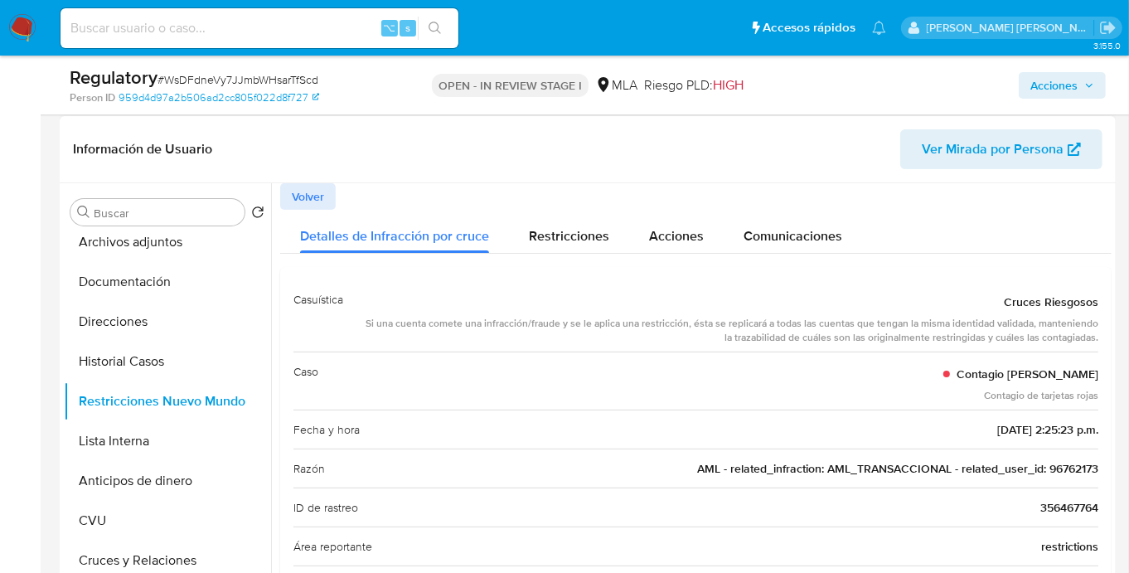
click at [315, 199] on span "Volver" at bounding box center [308, 196] width 32 height 23
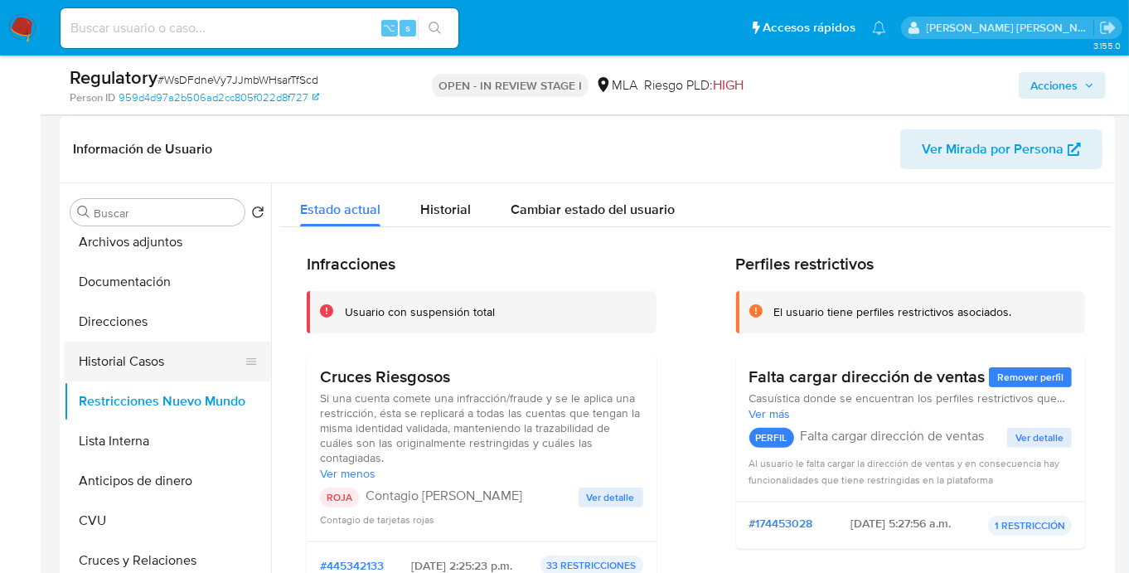
click at [146, 361] on button "Historial Casos" at bounding box center [161, 361] width 194 height 40
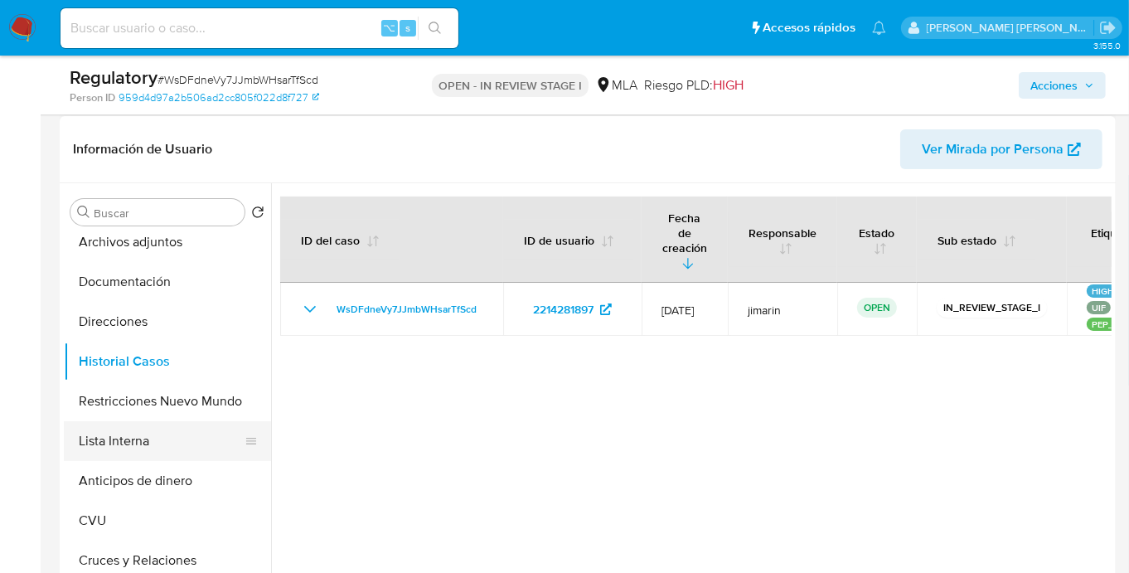
click at [142, 448] on button "Lista Interna" at bounding box center [161, 441] width 194 height 40
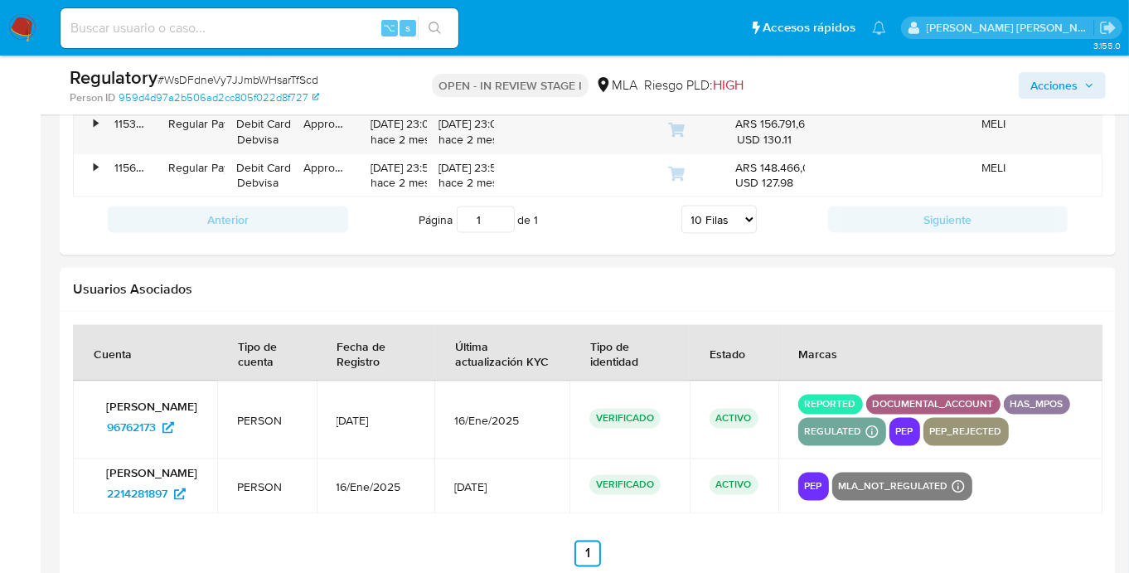
scroll to position [2142, 0]
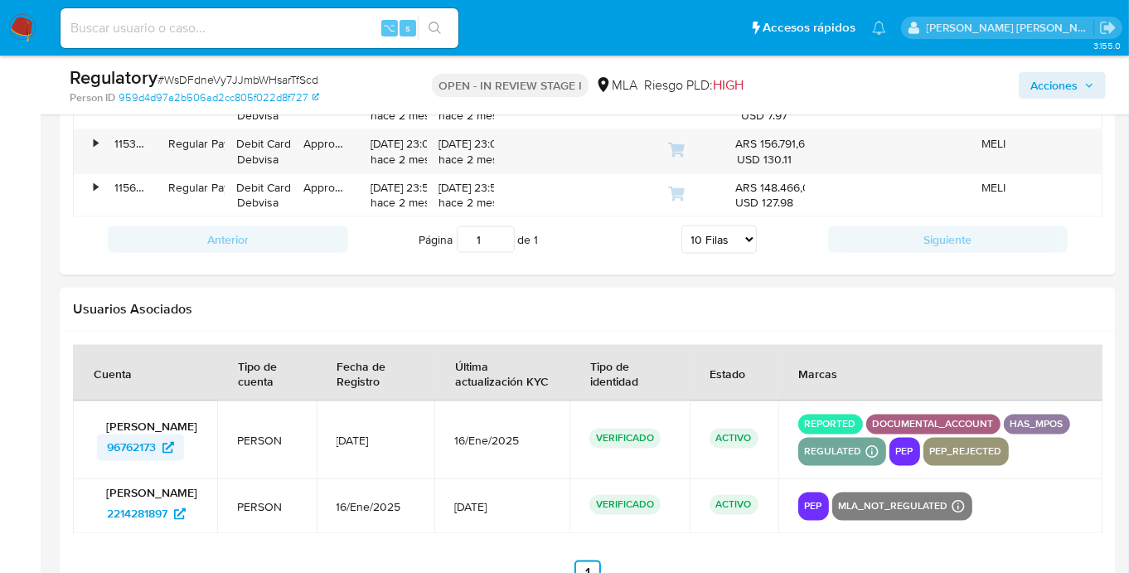
click at [132, 452] on span "96762173" at bounding box center [131, 447] width 49 height 27
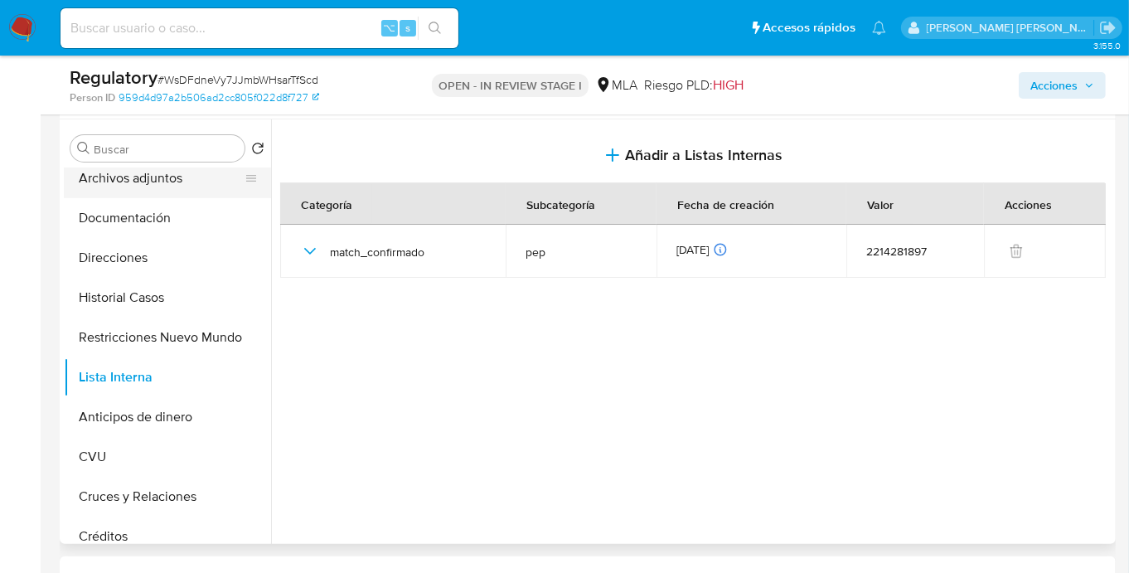
scroll to position [0, 0]
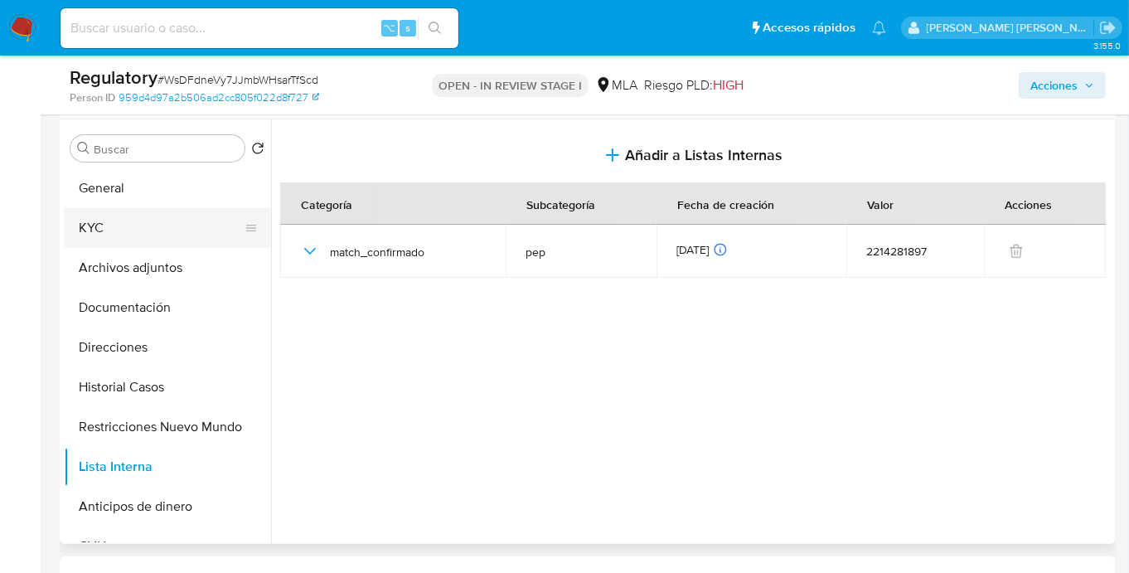
click at [128, 221] on button "KYC" at bounding box center [161, 228] width 194 height 40
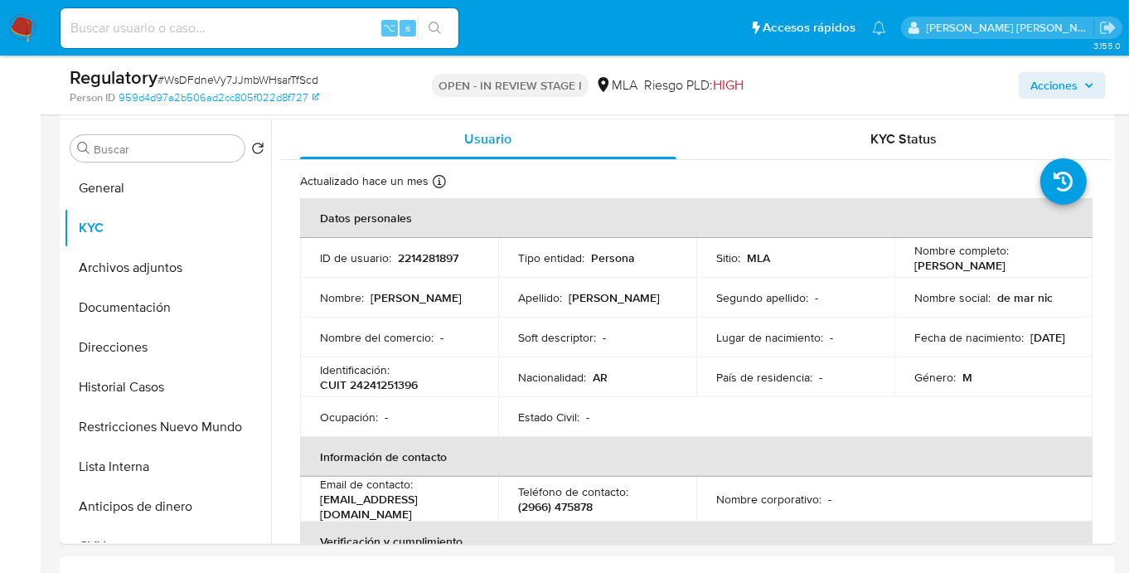
click at [400, 392] on p "CUIT 24241251396" at bounding box center [369, 384] width 98 height 15
copy p "24241251396"
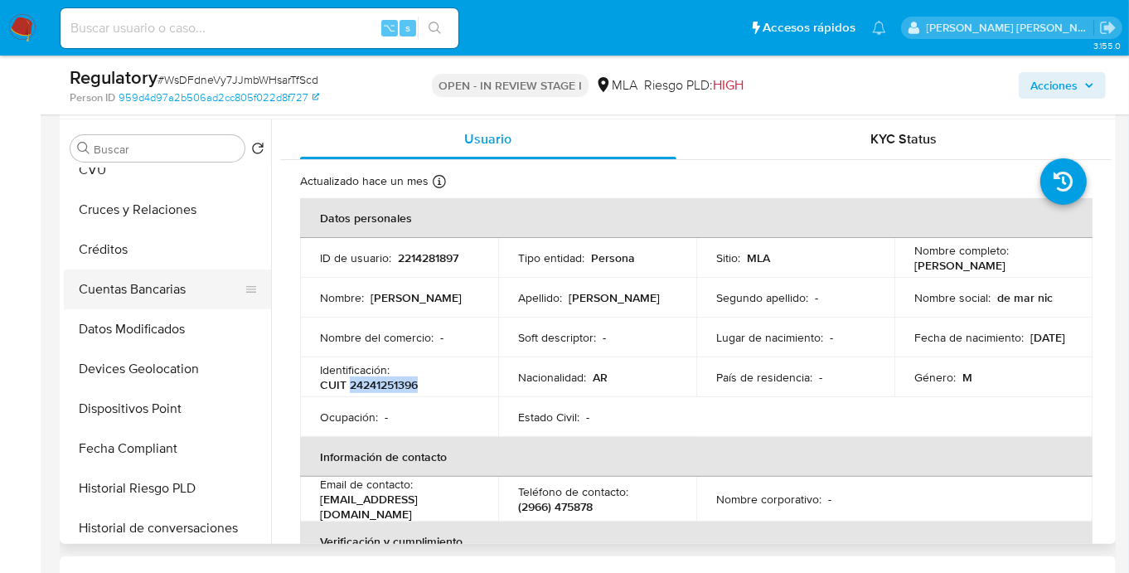
scroll to position [392, 0]
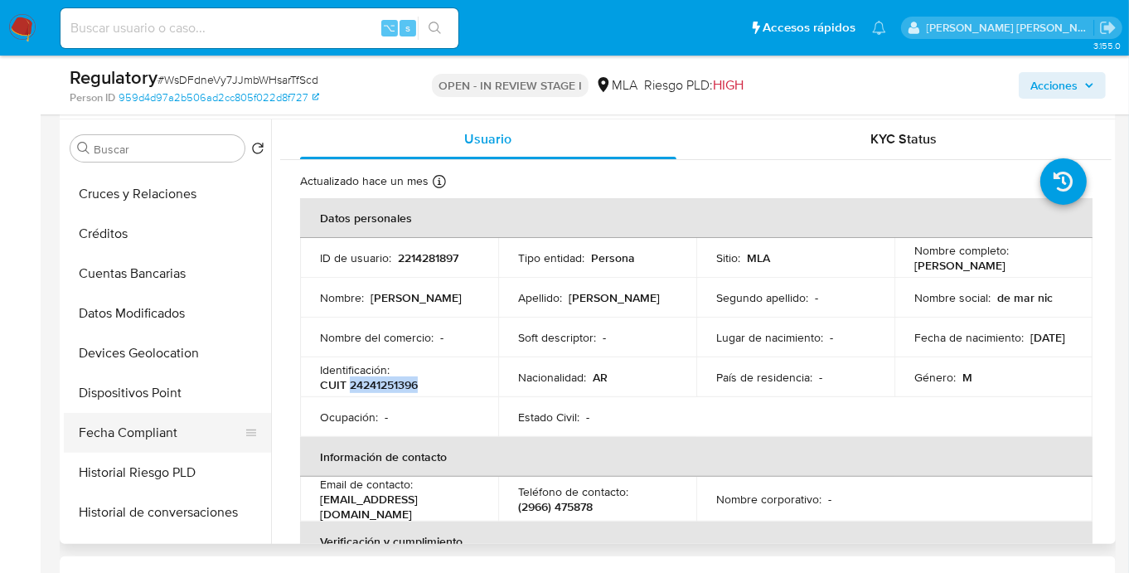
click at [143, 424] on button "Fecha Compliant" at bounding box center [161, 433] width 194 height 40
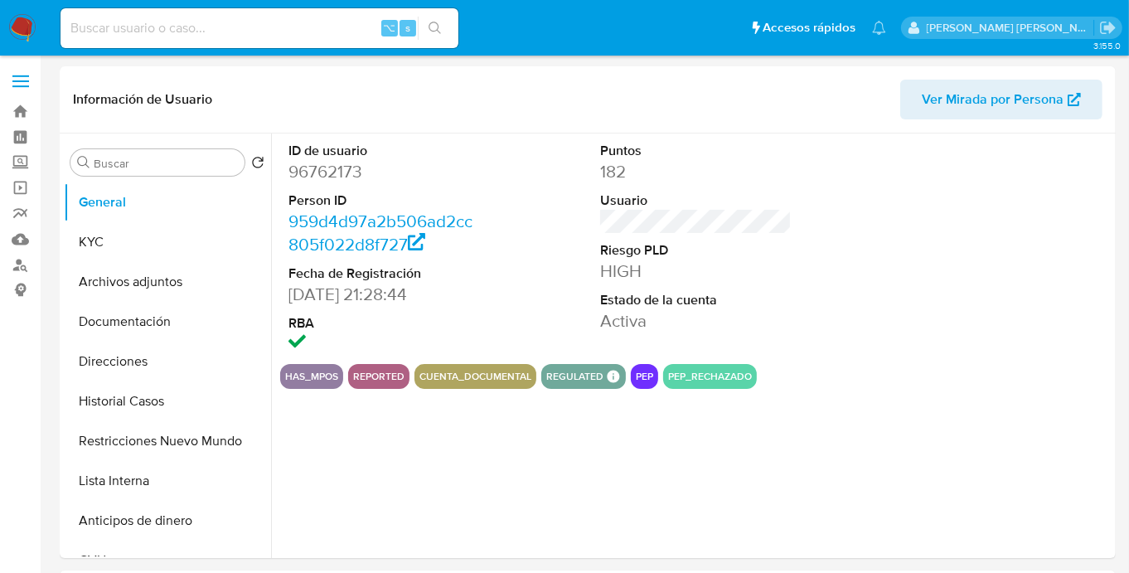
select select "10"
click at [126, 244] on button "KYC" at bounding box center [161, 242] width 194 height 40
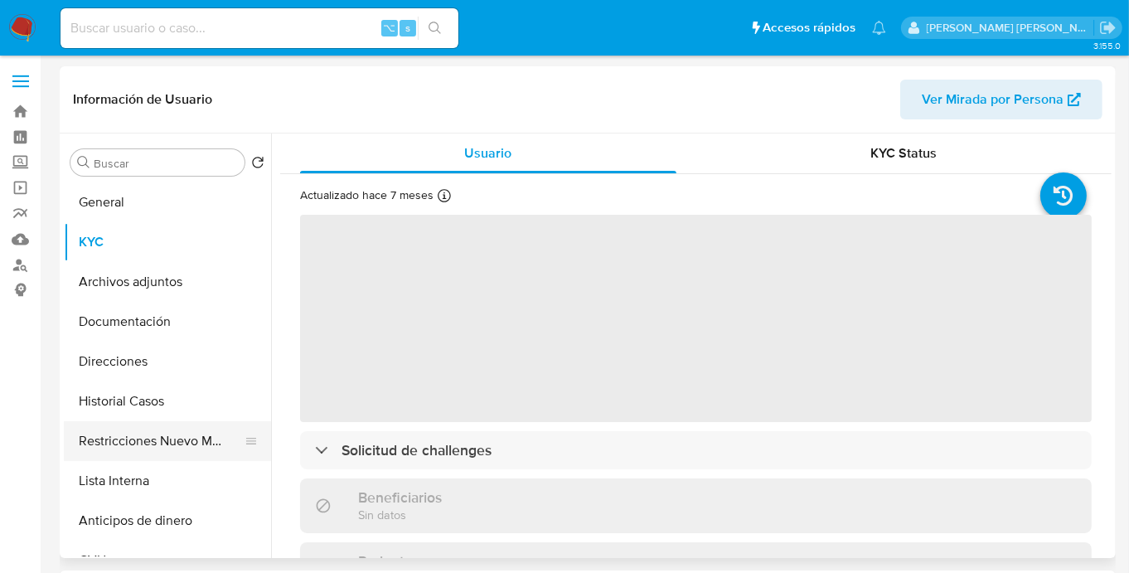
click at [124, 428] on button "Restricciones Nuevo Mundo" at bounding box center [161, 441] width 194 height 40
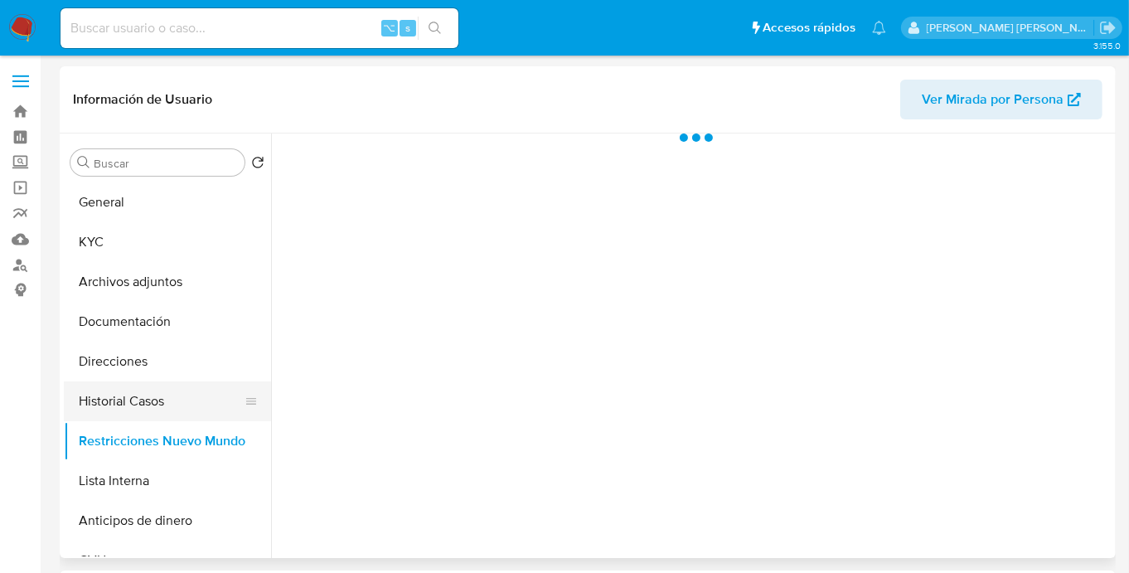
click at [130, 414] on button "Historial Casos" at bounding box center [161, 401] width 194 height 40
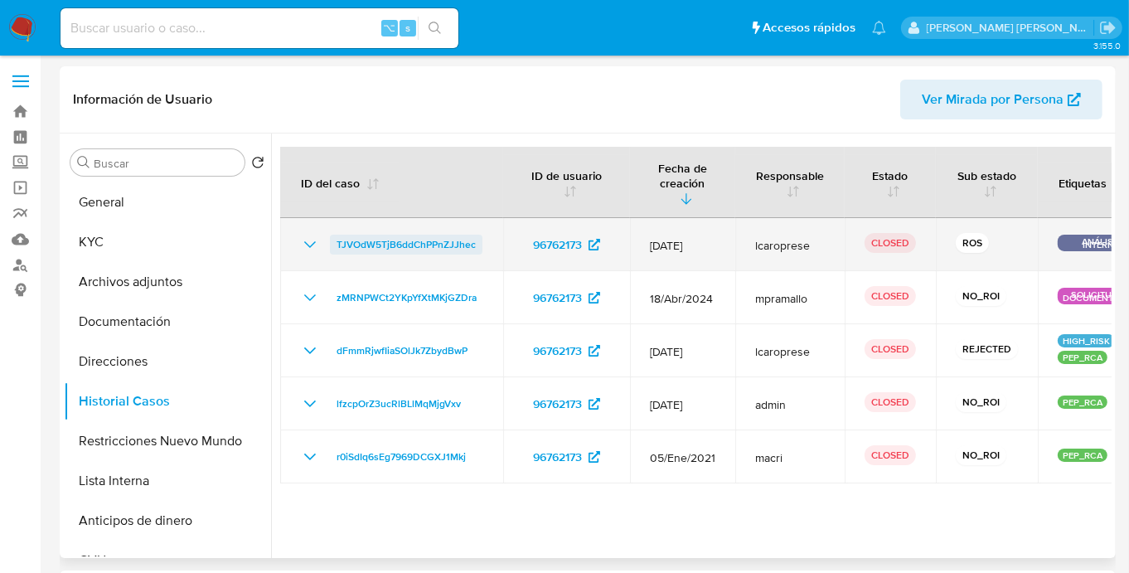
click at [407, 235] on span "TJVOdW5TjB6ddChPPnZJJhec" at bounding box center [406, 245] width 139 height 20
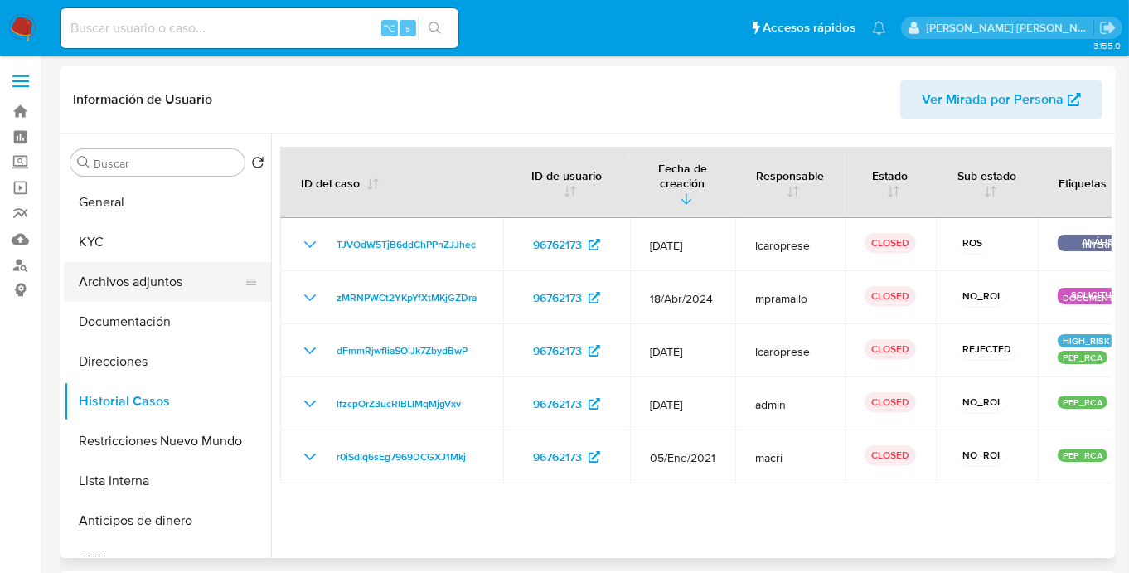
click at [199, 288] on button "Archivos adjuntos" at bounding box center [161, 282] width 194 height 40
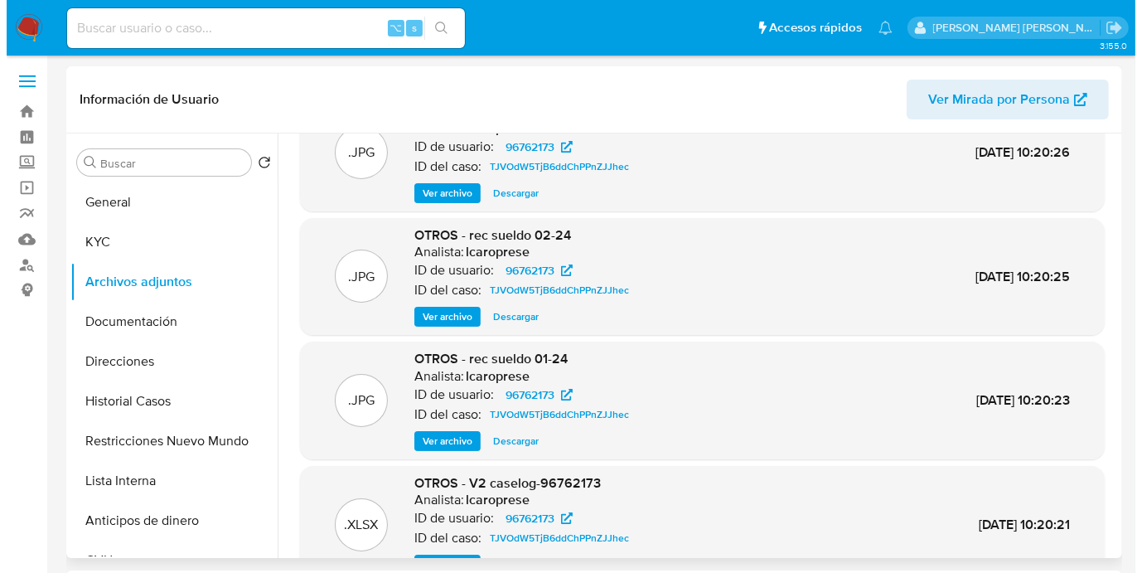
scroll to position [121, 0]
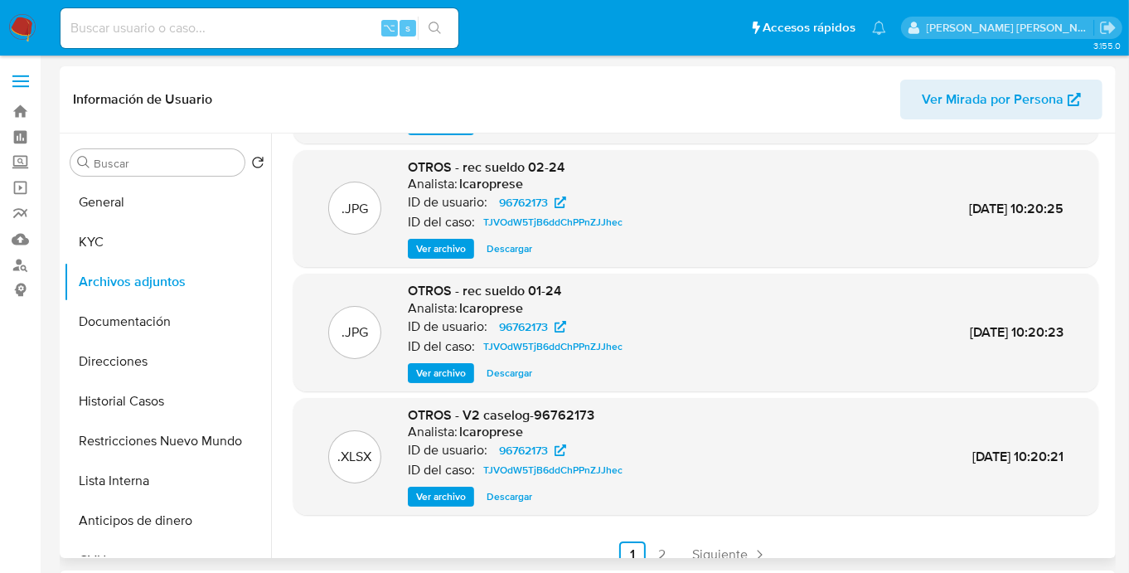
click at [438, 498] on span "Ver archivo" at bounding box center [441, 496] width 50 height 17
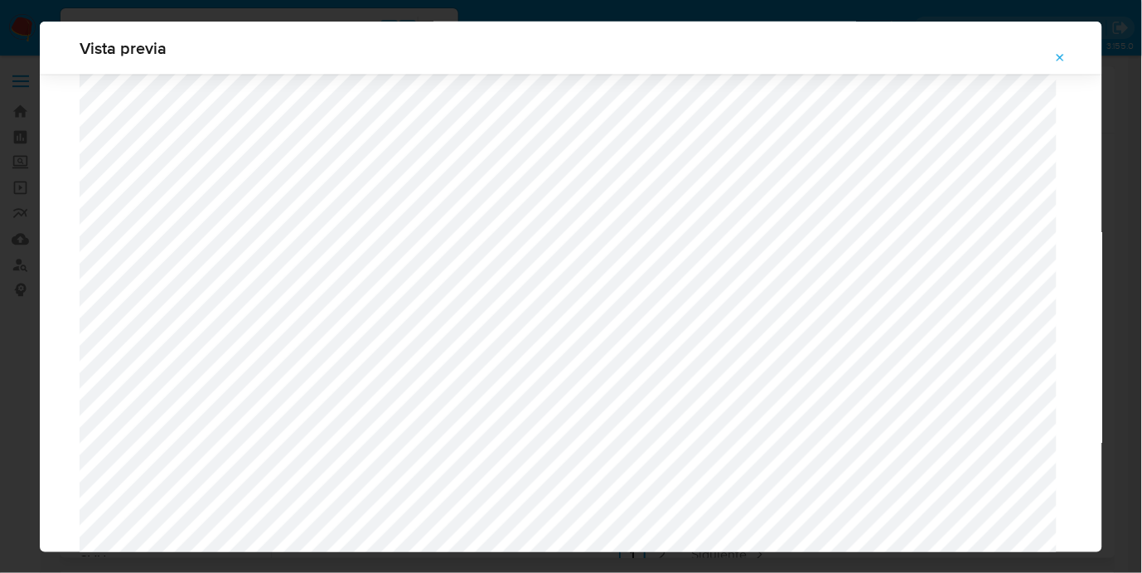
scroll to position [1754, 0]
click at [1061, 59] on icon "Attachment preview" at bounding box center [1061, 57] width 7 height 7
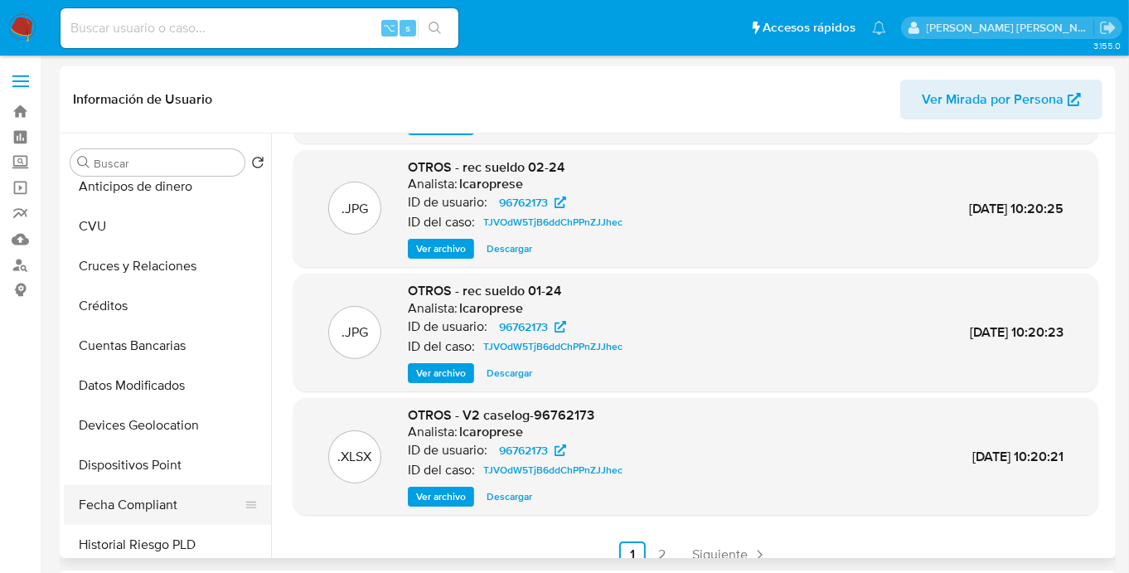
scroll to position [361, 0]
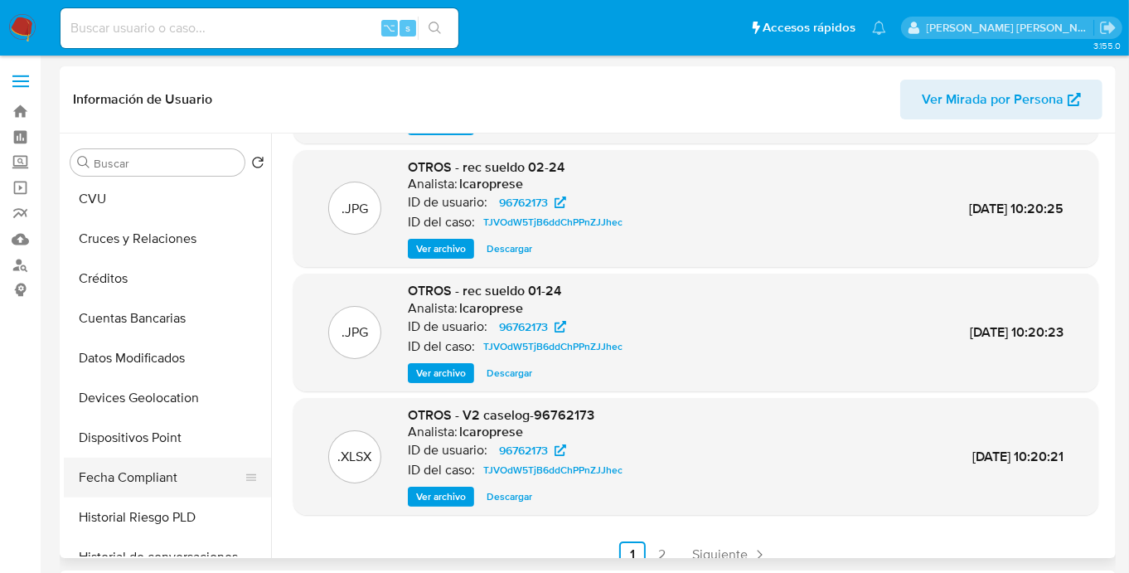
click at [136, 467] on button "Fecha Compliant" at bounding box center [161, 478] width 194 height 40
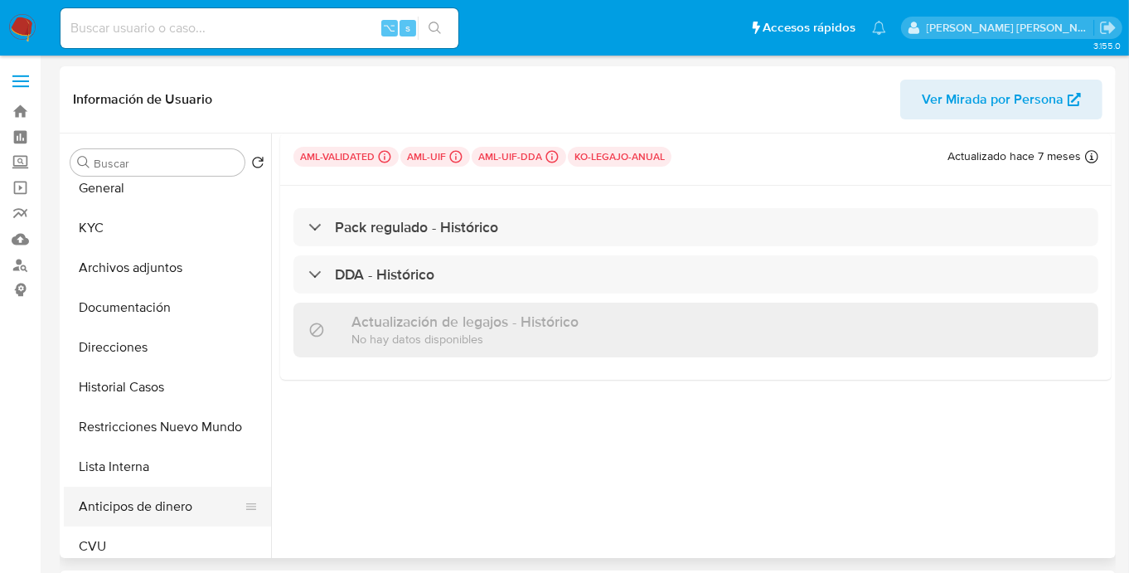
scroll to position [0, 0]
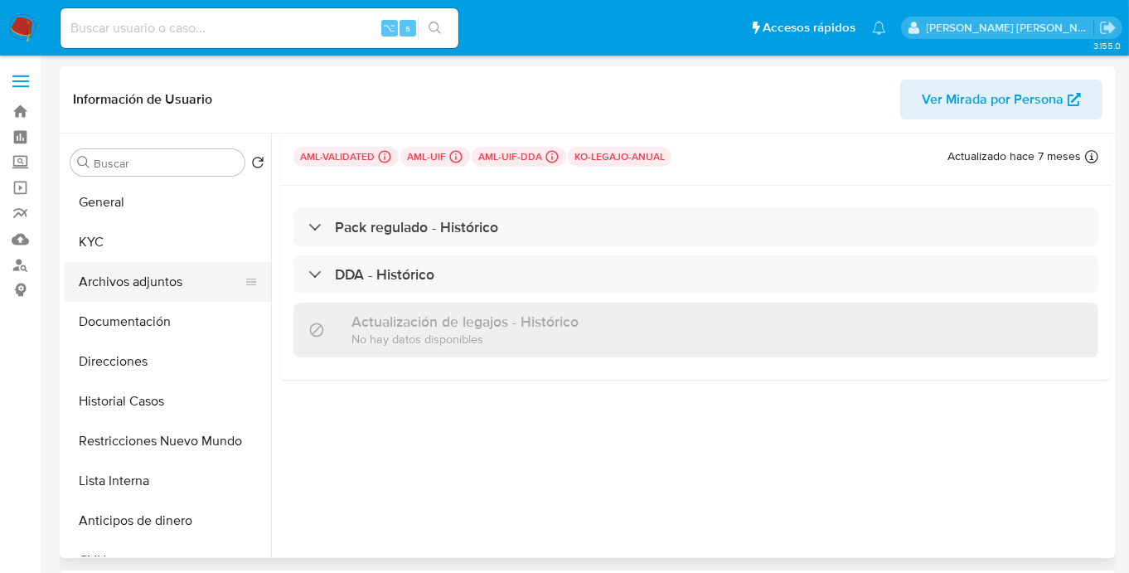
click at [166, 276] on button "Archivos adjuntos" at bounding box center [161, 282] width 194 height 40
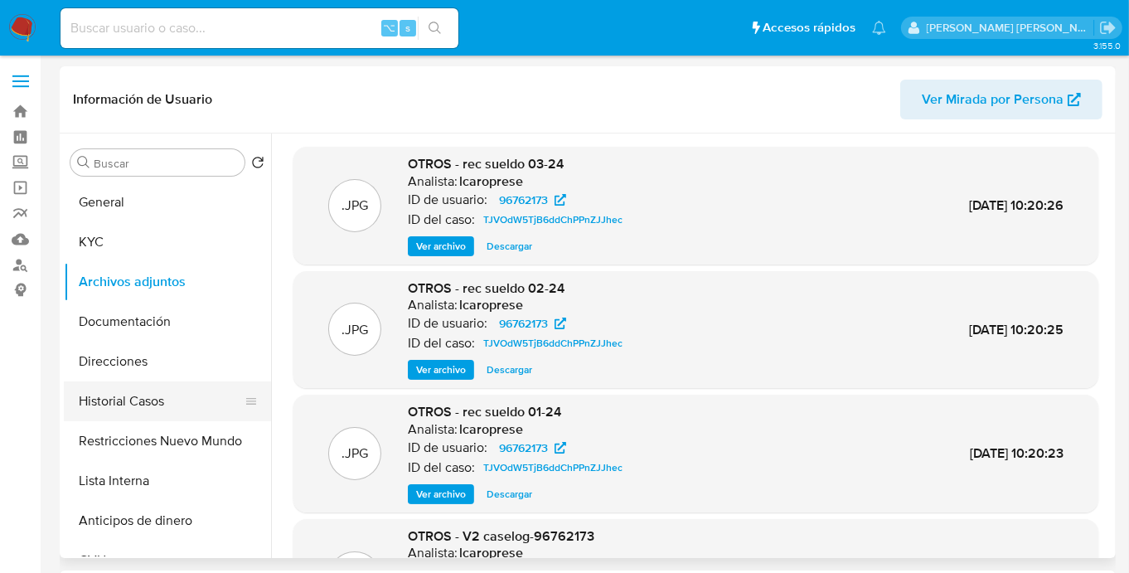
click at [167, 397] on button "Historial Casos" at bounding box center [161, 401] width 194 height 40
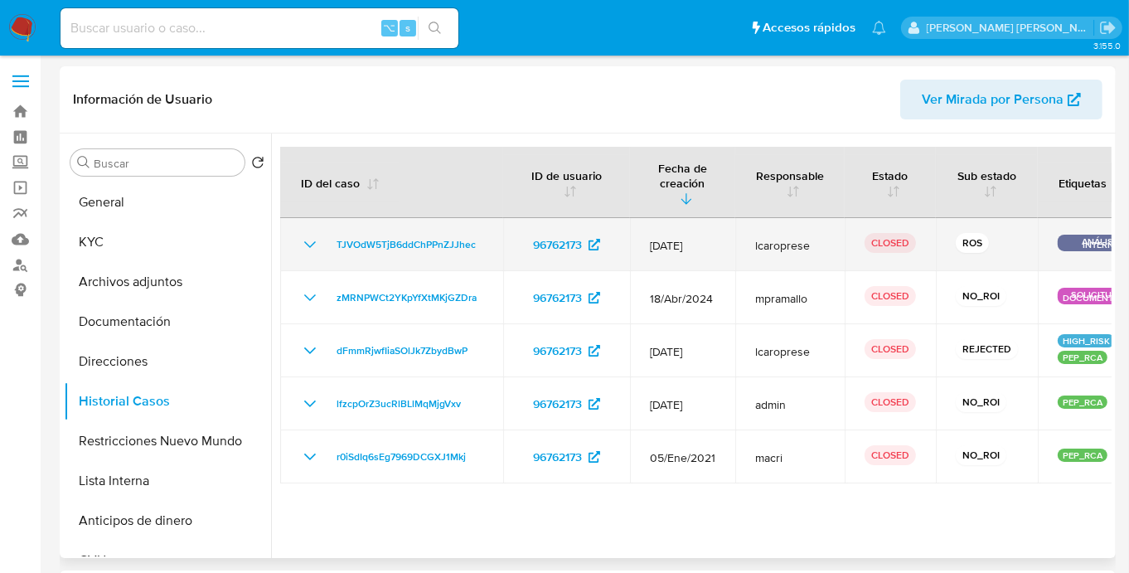
click at [306, 235] on icon "Mostrar/Ocultar" at bounding box center [310, 245] width 20 height 20
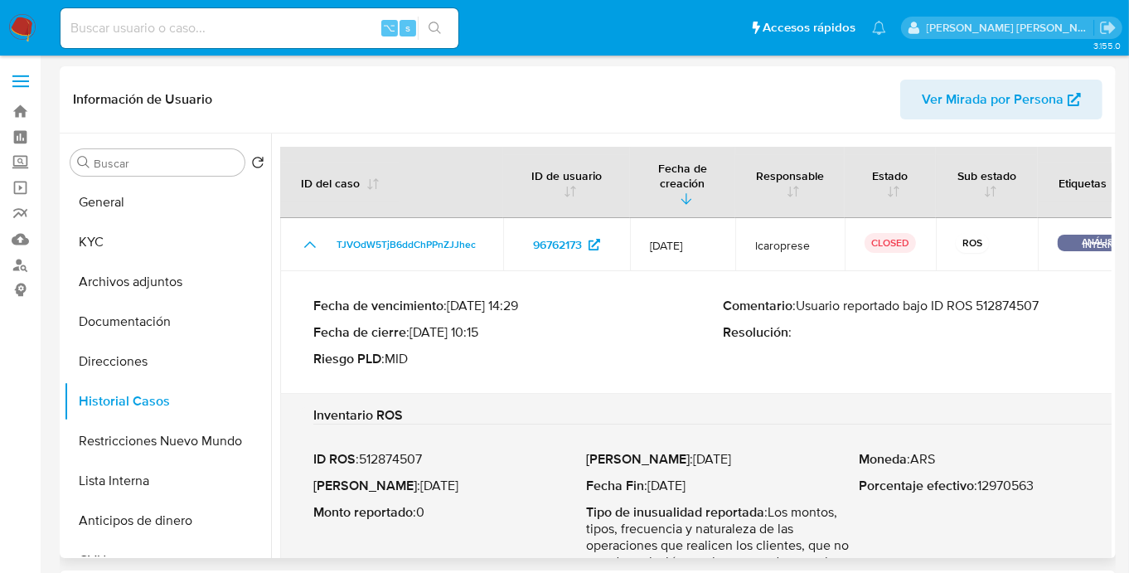
drag, startPoint x: 1051, startPoint y: 289, endPoint x: 806, endPoint y: 293, distance: 244.6
click at [806, 298] on p "Comentario : Usuario reportado bajo ID ROS 512874507" at bounding box center [927, 306] width 409 height 17
click at [135, 273] on button "Archivos adjuntos" at bounding box center [161, 282] width 194 height 40
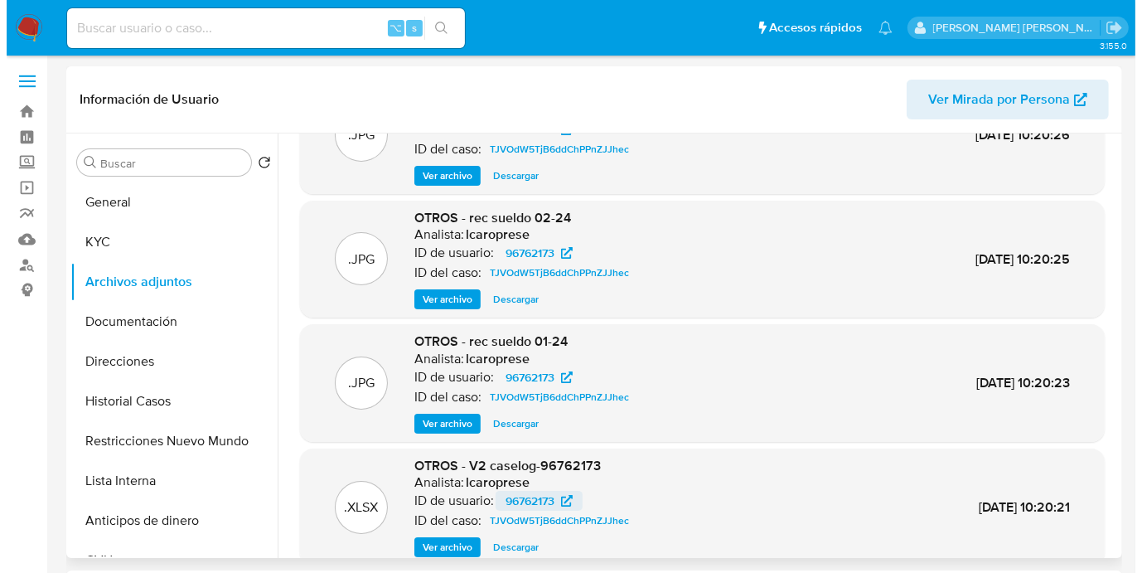
scroll to position [80, 0]
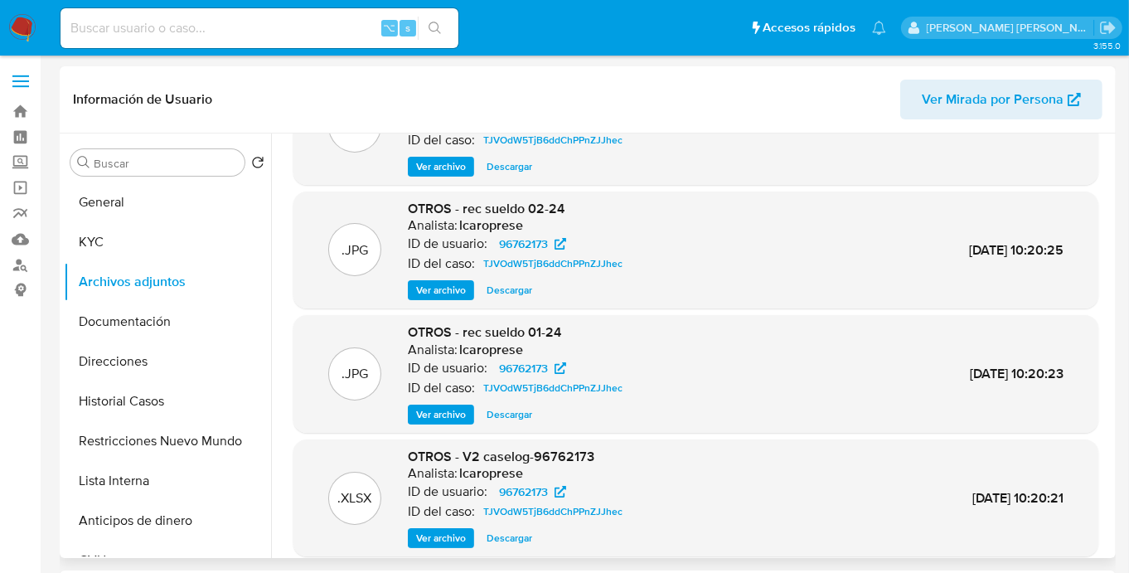
click at [445, 539] on span "Ver archivo" at bounding box center [441, 538] width 50 height 17
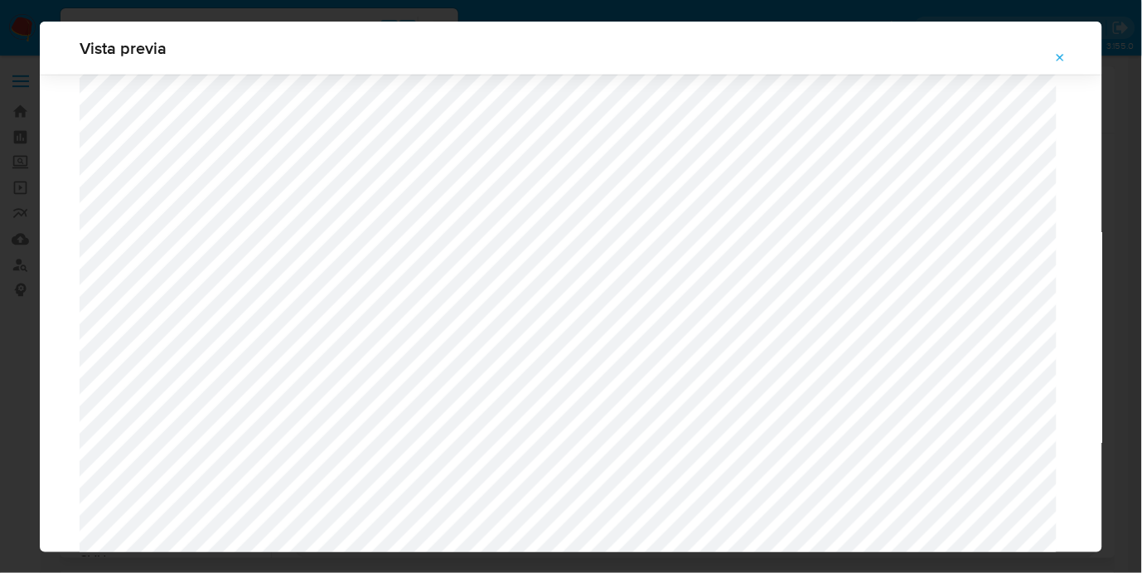
scroll to position [1302, 0]
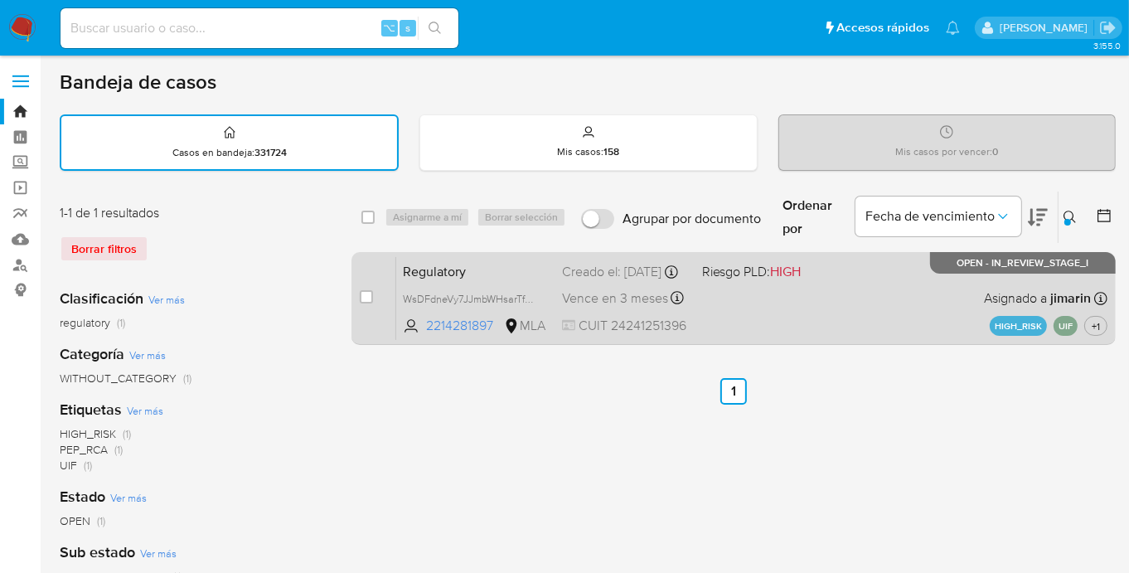
click at [827, 280] on span "Riesgo PLD: HIGH" at bounding box center [765, 270] width 126 height 22
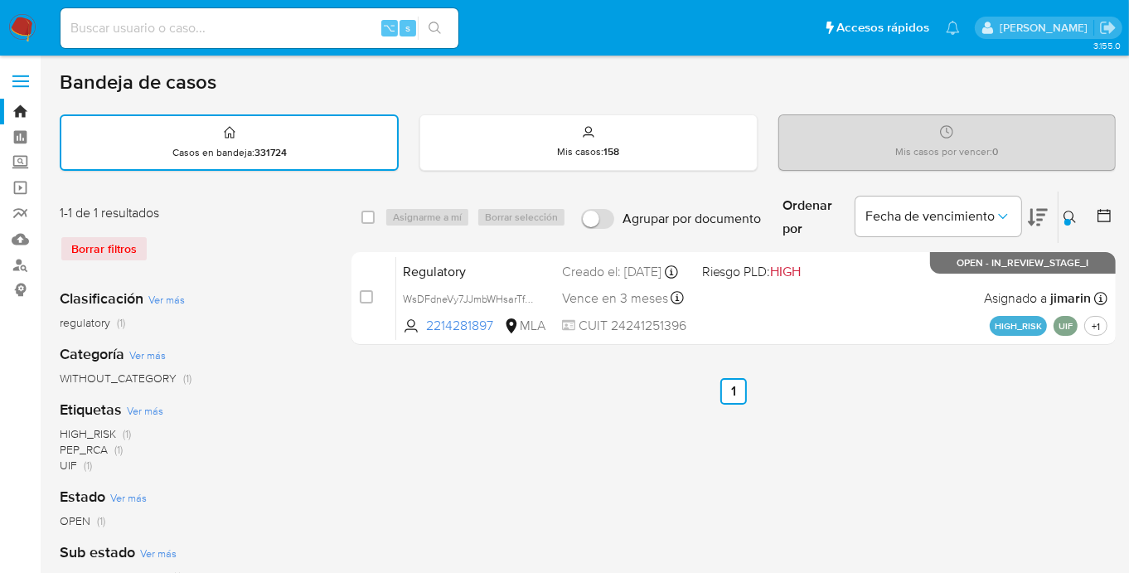
click at [1078, 224] on button at bounding box center [1071, 217] width 27 height 20
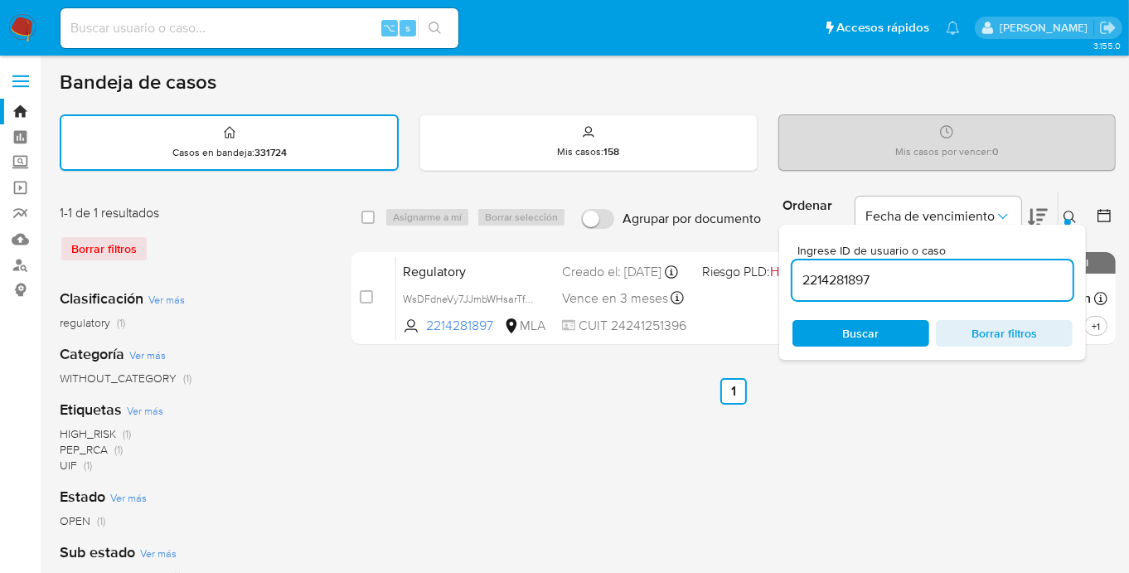
click at [965, 292] on div "2214281897" at bounding box center [932, 280] width 280 height 40
click at [964, 286] on input "2214281897" at bounding box center [932, 280] width 280 height 22
paste input "93490868"
click at [1069, 211] on icon at bounding box center [1069, 217] width 12 height 12
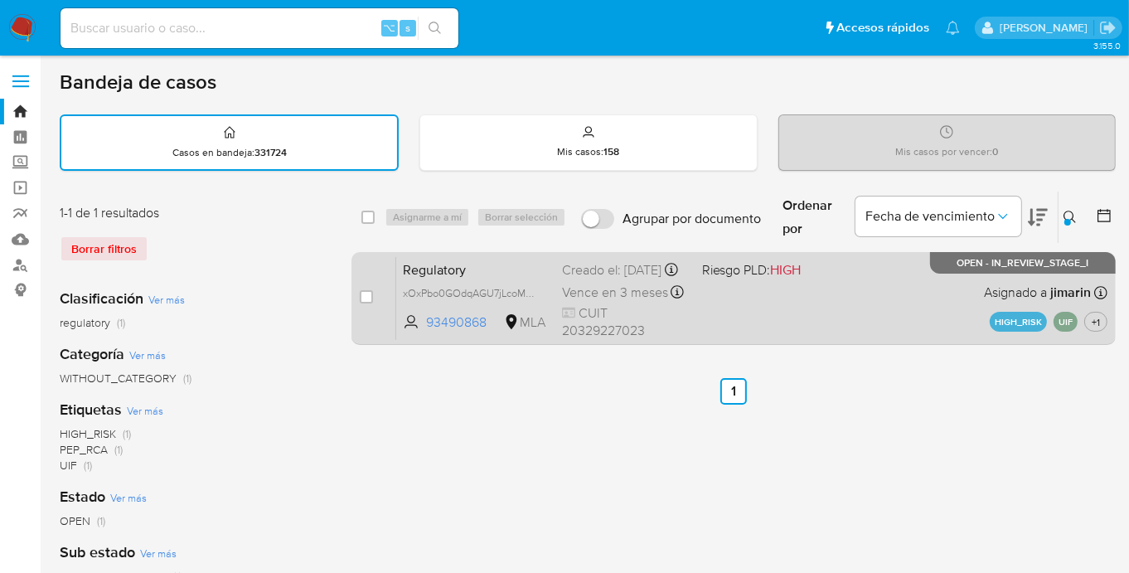
click at [958, 278] on div "Regulatory xOxPbo0GOdqAGU7jLcoMVblB 93490868 MLA Riesgo PLD: HIGH Creado el: 18…" at bounding box center [751, 298] width 711 height 84
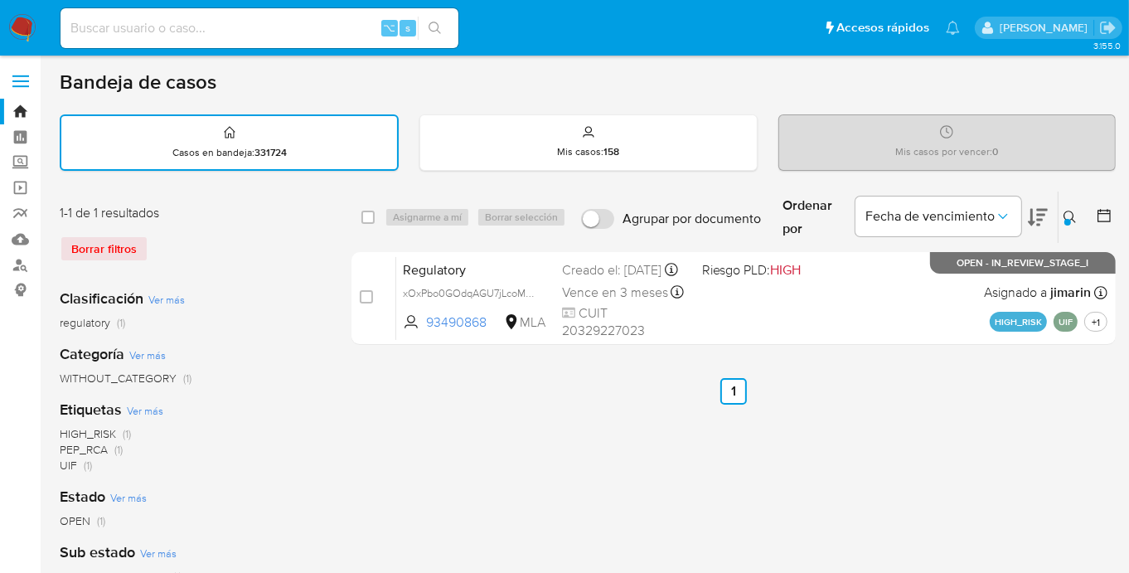
click at [1063, 218] on button at bounding box center [1071, 217] width 27 height 20
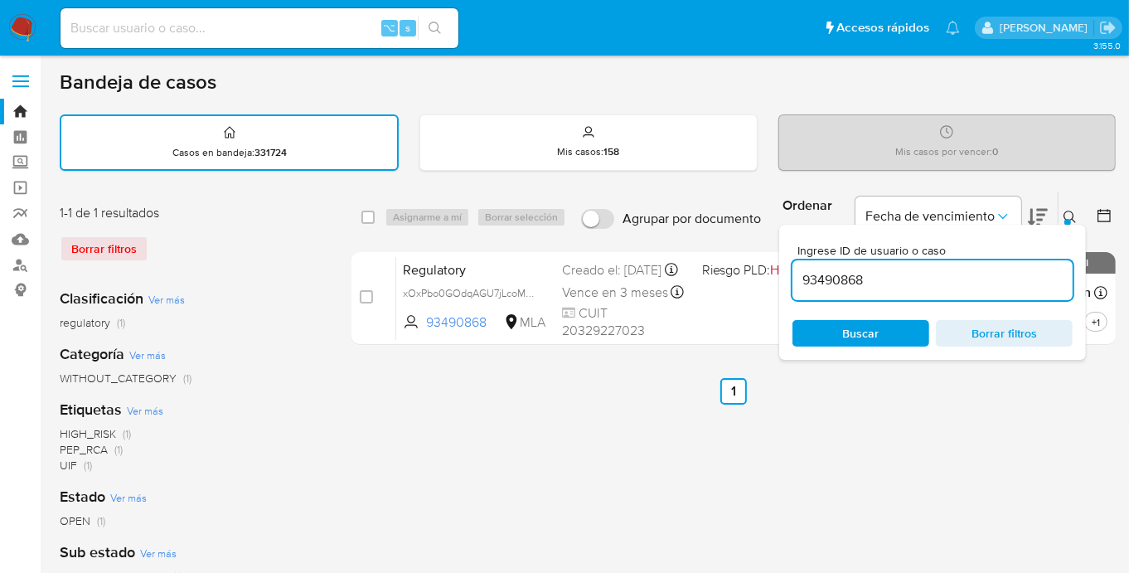
click at [950, 278] on input "93490868" at bounding box center [932, 280] width 280 height 22
click at [1074, 214] on icon at bounding box center [1069, 217] width 13 height 13
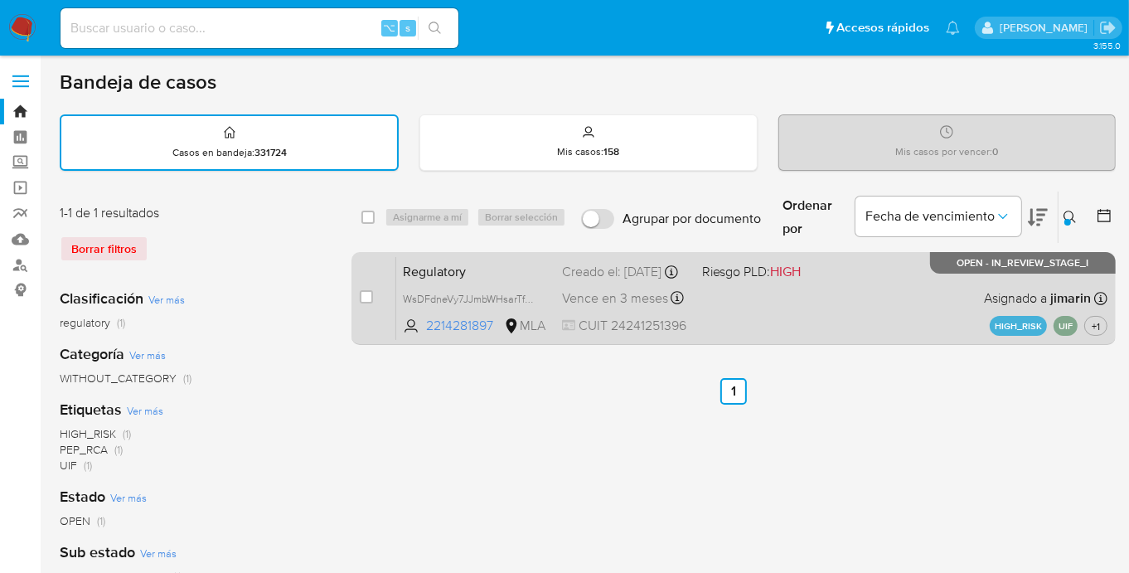
click at [839, 308] on div "Regulatory WsDFdneVy7JJmbWHsarTfScd 2214281897 MLA Riesgo PLD: HIGH Creado el: …" at bounding box center [751, 298] width 711 height 84
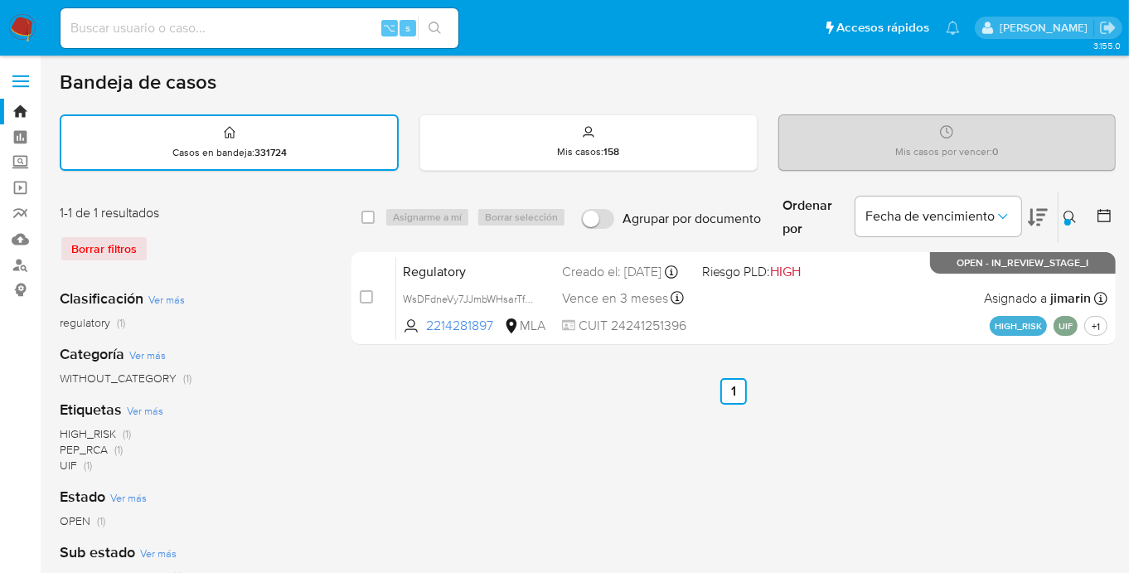
click at [1065, 211] on icon at bounding box center [1069, 217] width 12 height 12
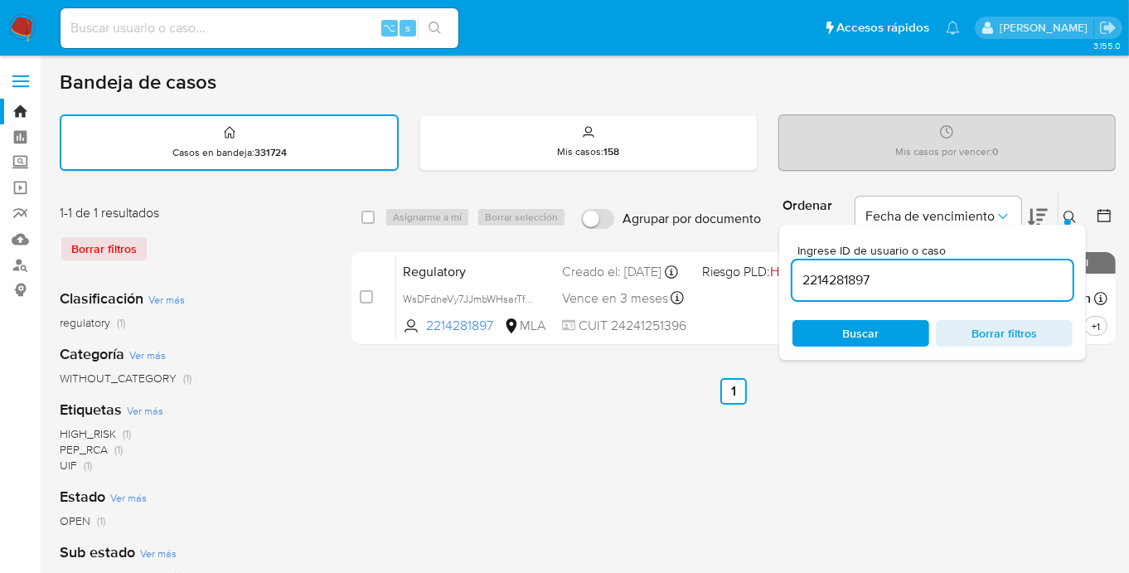
click at [977, 274] on input "2214281897" at bounding box center [932, 280] width 280 height 22
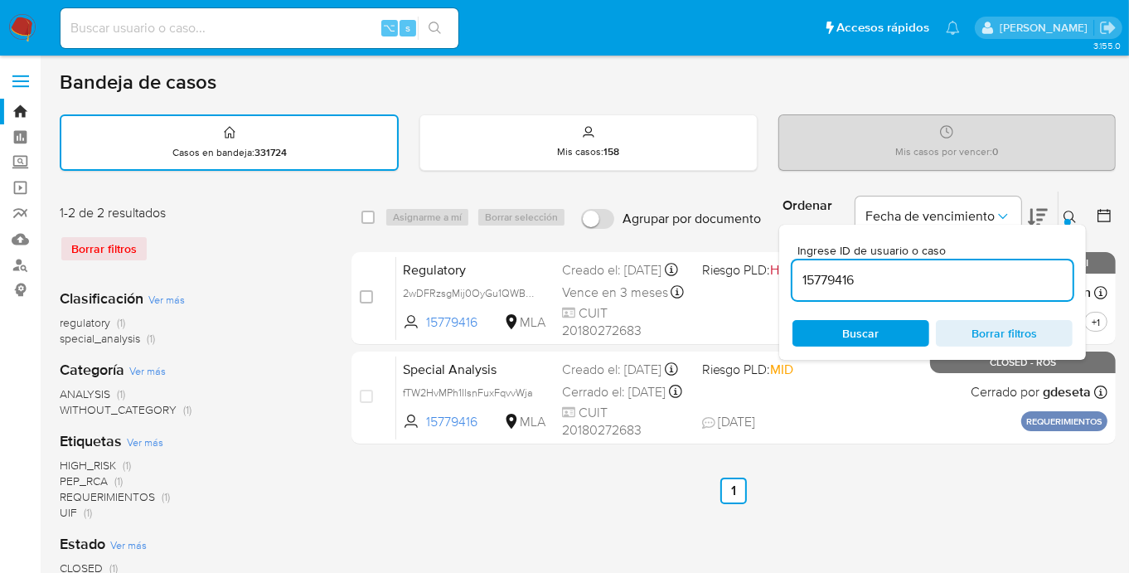
click at [1071, 216] on icon at bounding box center [1069, 217] width 13 height 13
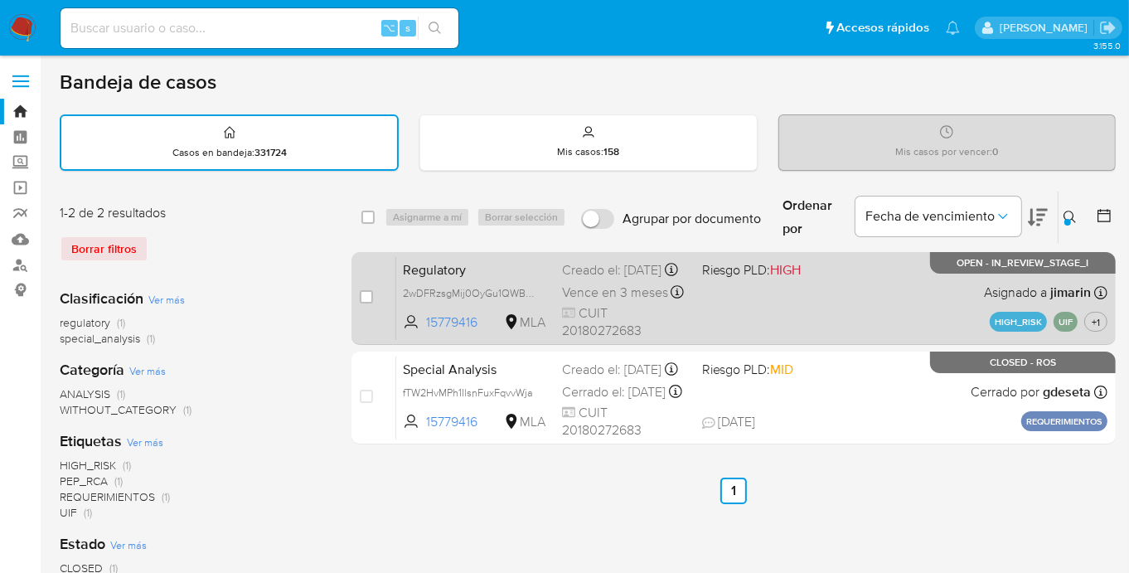
click at [883, 306] on div "Regulatory 2wDFRzsgMij0OyGu1QWBWExb 15779416 MLA Riesgo PLD: HIGH Creado el: 19…" at bounding box center [751, 298] width 711 height 84
click at [718, 284] on div "Regulatory 2wDFRzsgMij0OyGu1QWBWExb 15779416 MLA Riesgo PLD: HIGH Creado el: 19…" at bounding box center [751, 298] width 711 height 84
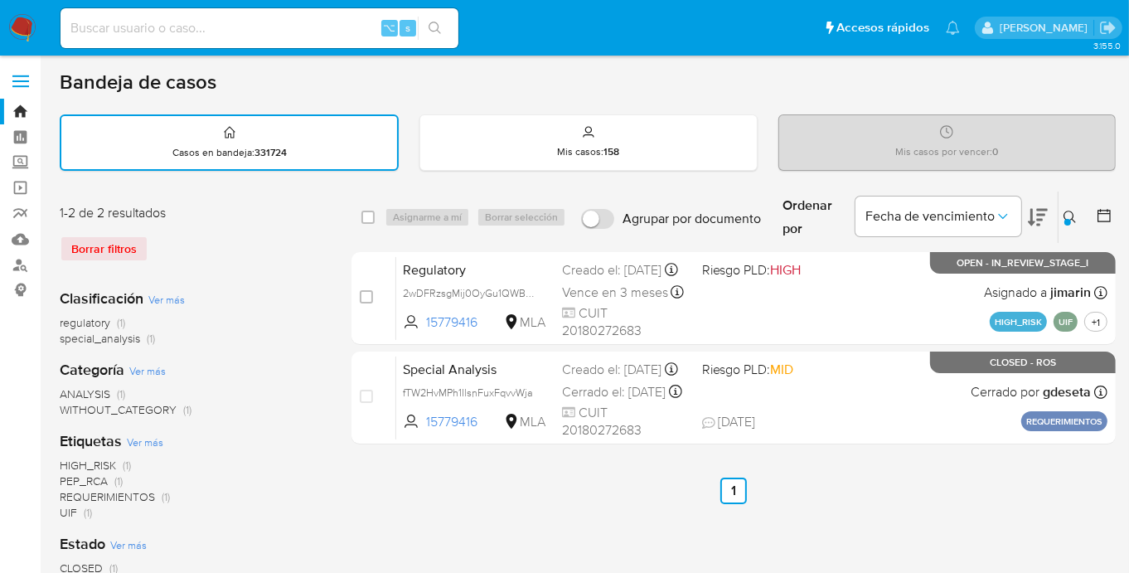
click at [1063, 215] on icon at bounding box center [1069, 217] width 13 height 13
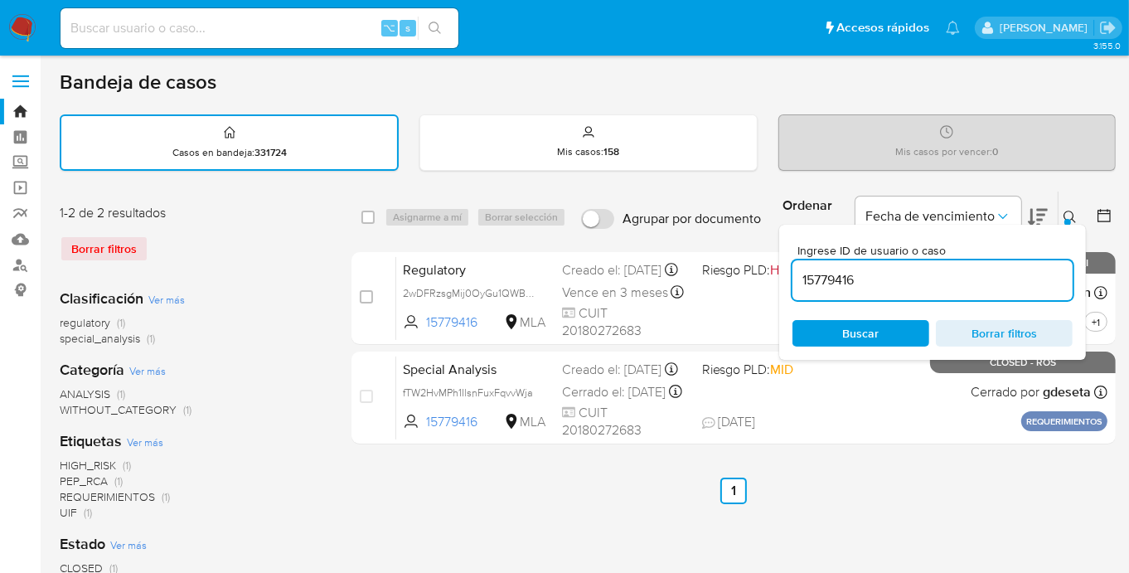
click at [941, 275] on input "15779416" at bounding box center [932, 280] width 280 height 22
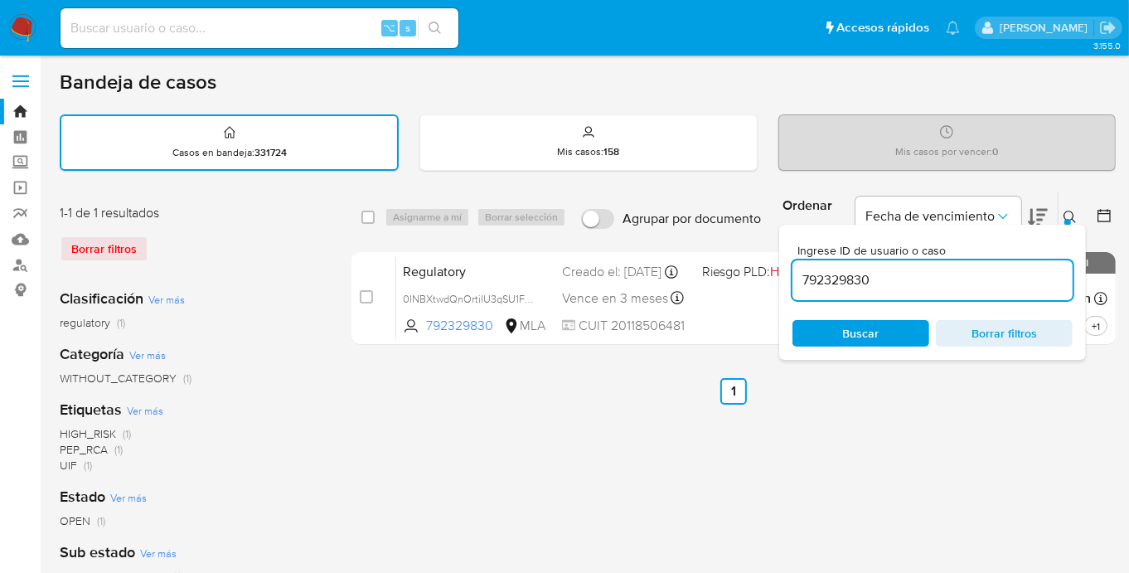
click at [1073, 207] on button at bounding box center [1071, 217] width 27 height 20
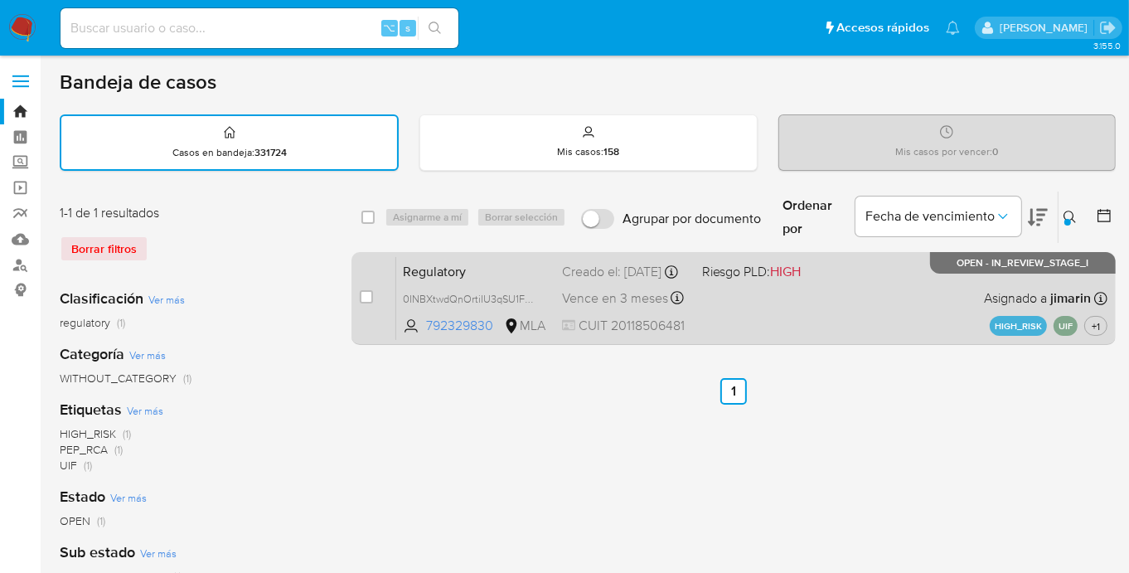
click at [812, 336] on div "Regulatory 0INBXtwdQnOrtiIU3qSU1FV9 792329830 MLA Riesgo PLD: HIGH Creado el: 2…" at bounding box center [751, 298] width 711 height 84
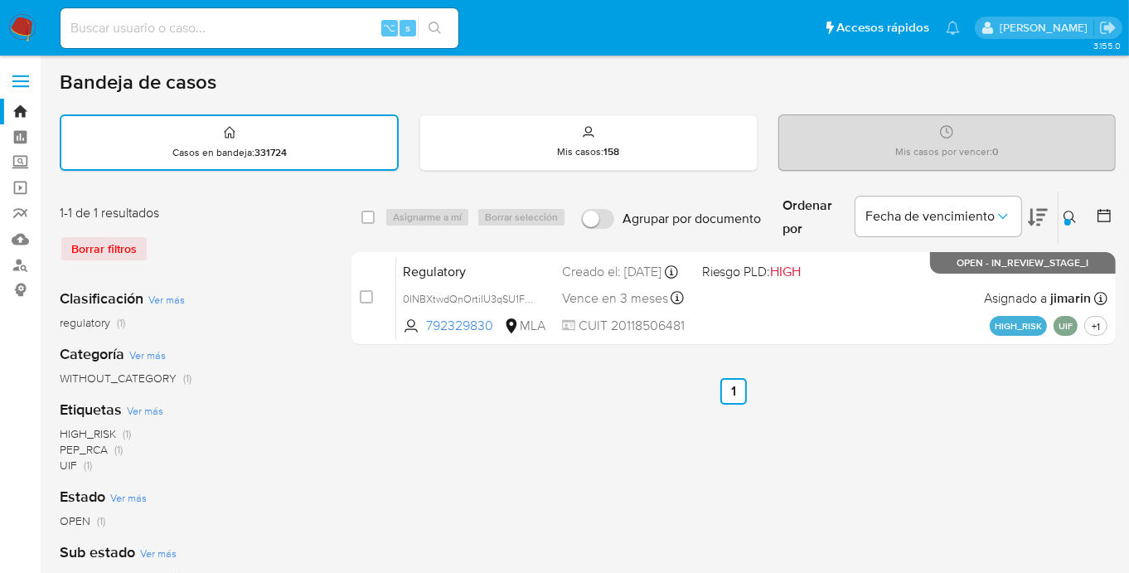
click at [1068, 219] on div at bounding box center [1067, 222] width 7 height 7
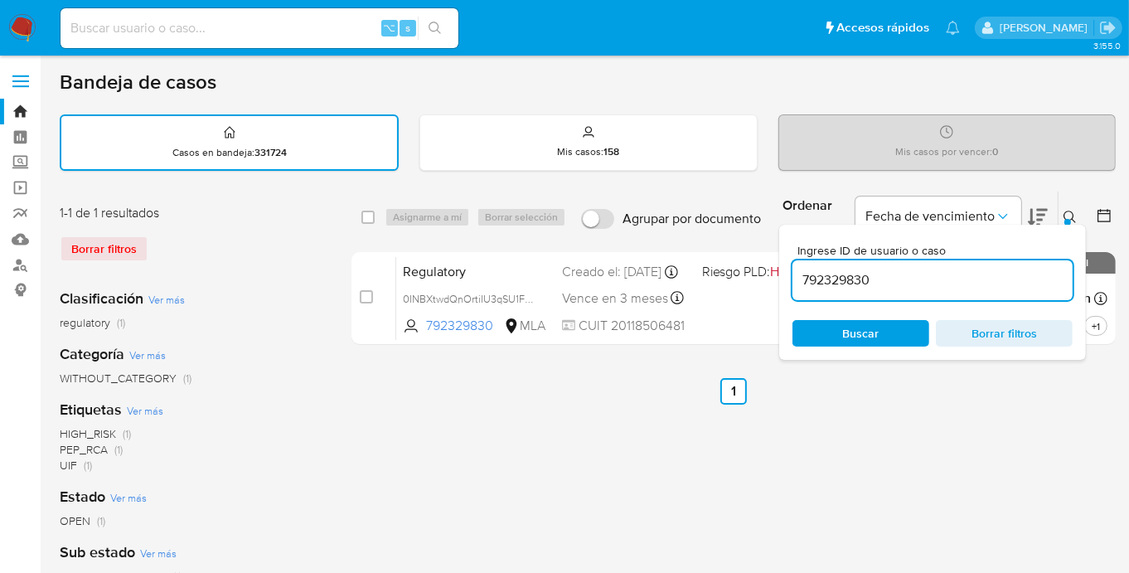
click at [961, 277] on input "792329830" at bounding box center [932, 280] width 280 height 22
click at [961, 276] on input "792329830" at bounding box center [932, 280] width 280 height 22
type input "173583730"
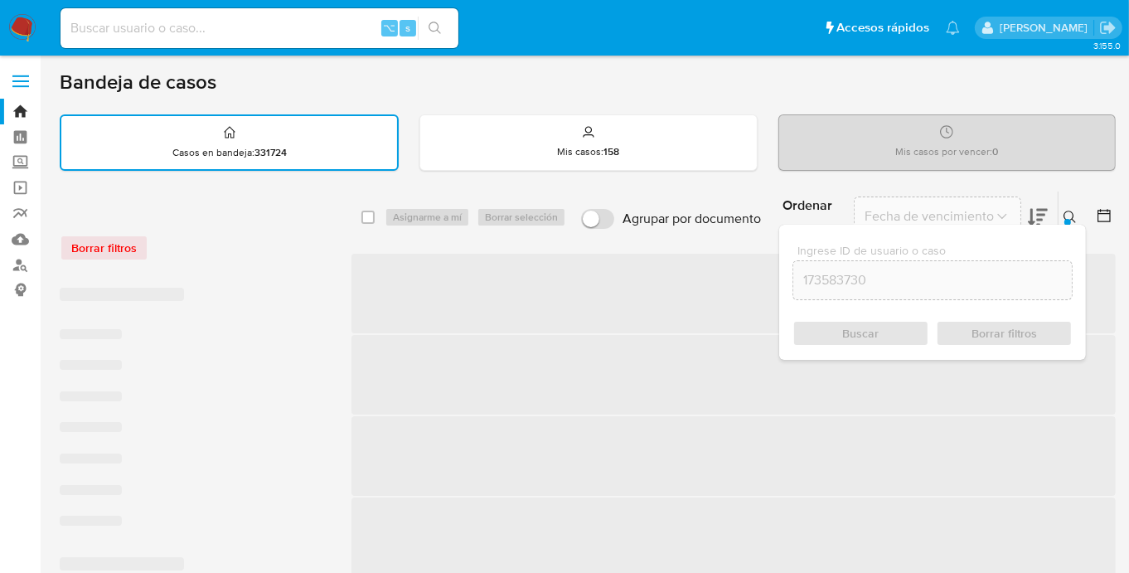
click at [1068, 211] on icon at bounding box center [1069, 217] width 13 height 13
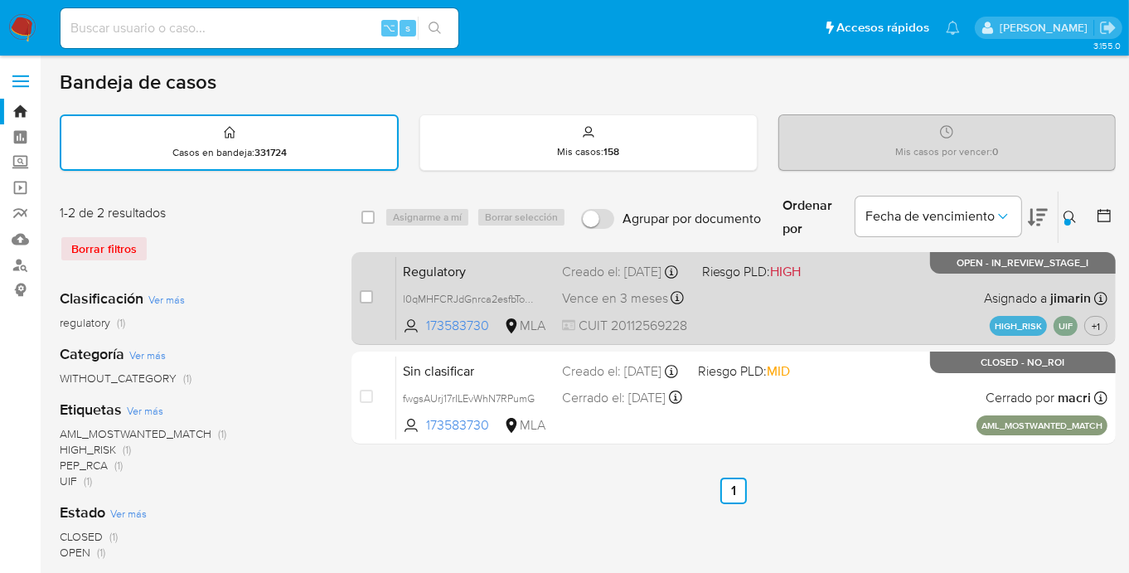
click at [905, 308] on div "Regulatory l0qMHFCRJdGnrca2esfbTom9 173583730 MLA Riesgo PLD: HIGH Creado el: 2…" at bounding box center [751, 298] width 711 height 84
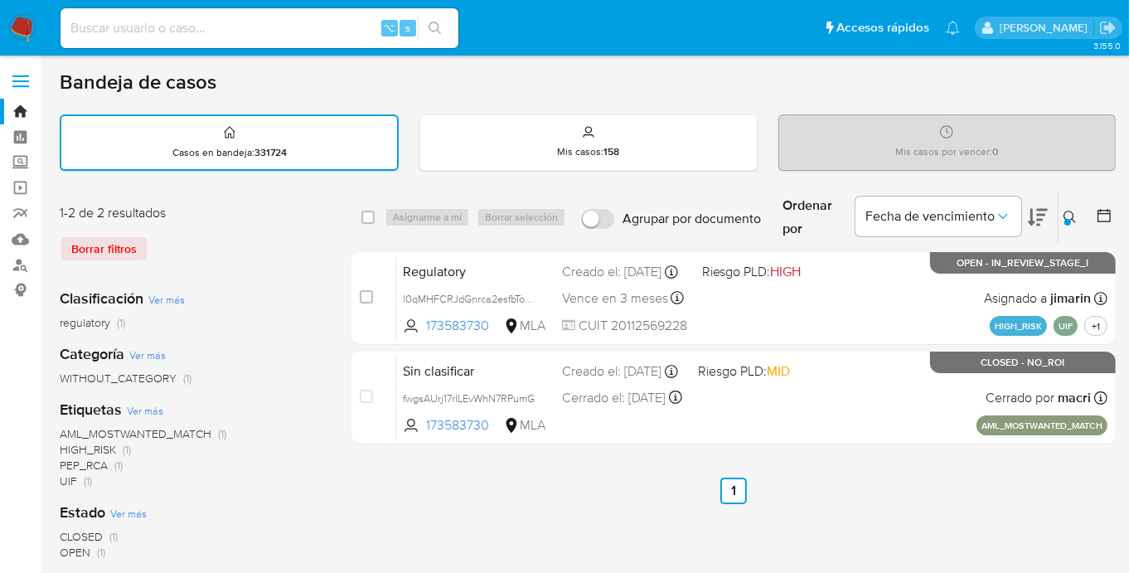
click at [31, 27] on img at bounding box center [22, 28] width 28 height 28
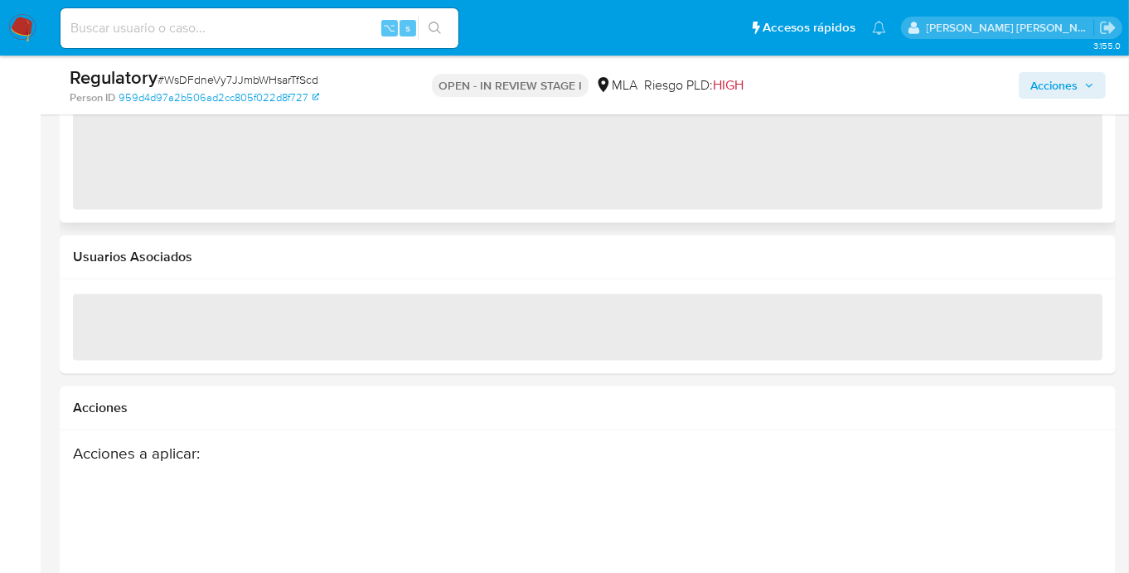
scroll to position [2003, 0]
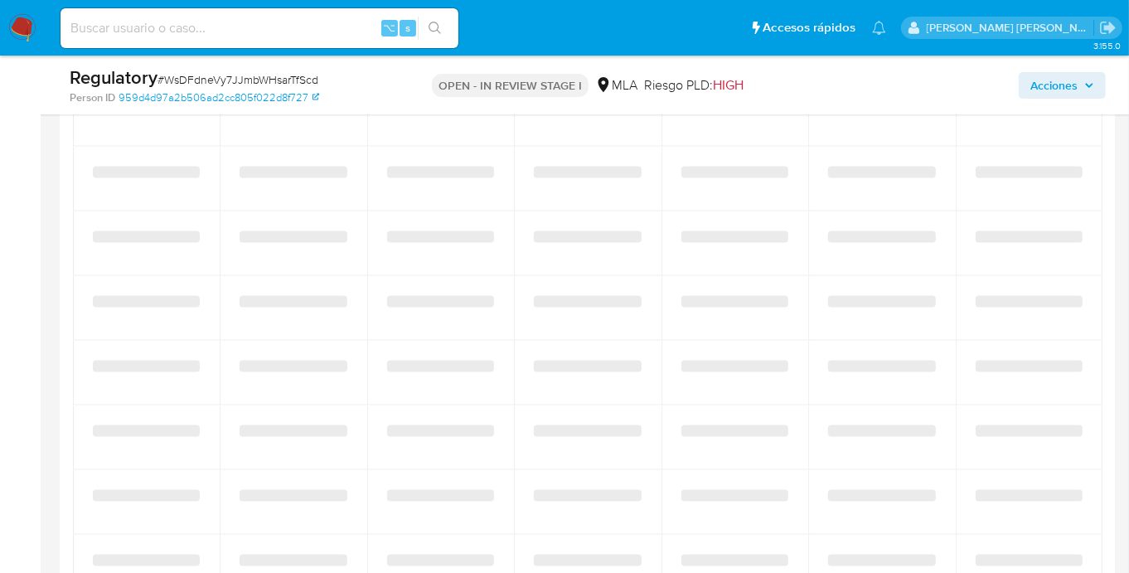
select select "10"
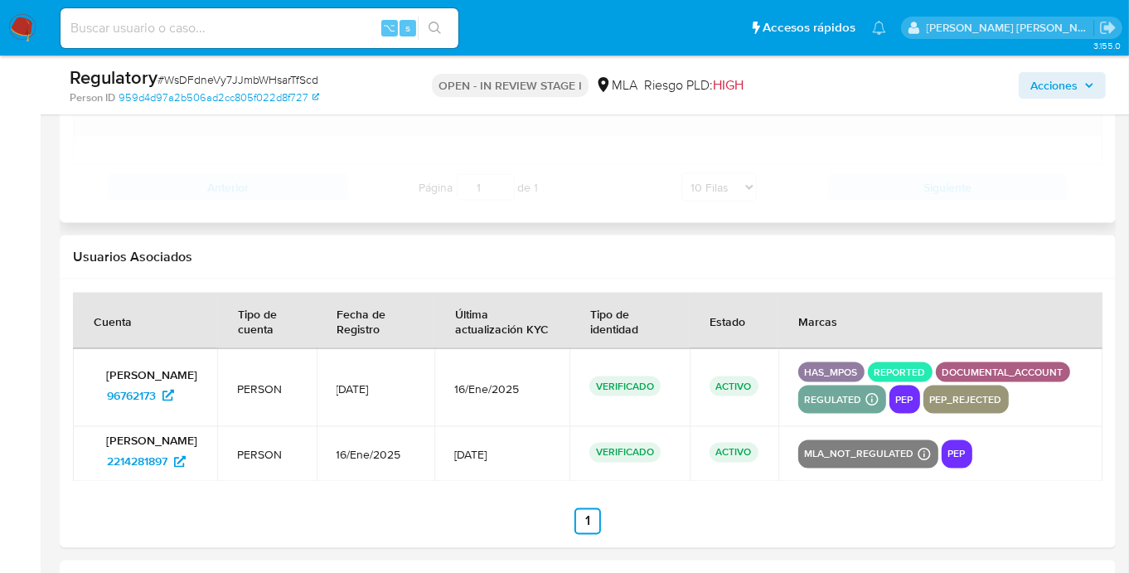
scroll to position [2126, 0]
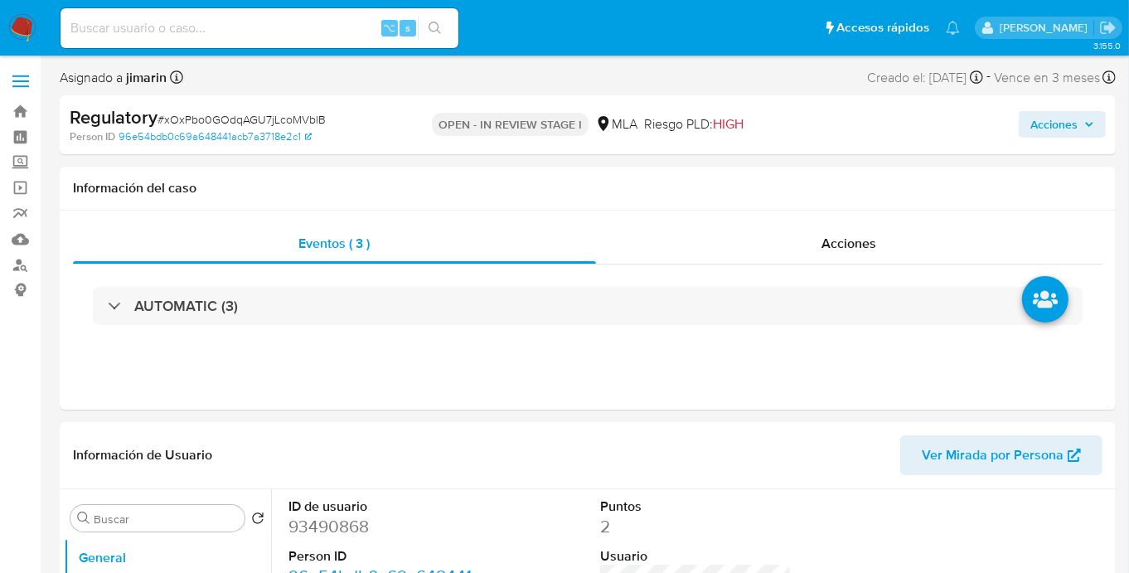
select select "10"
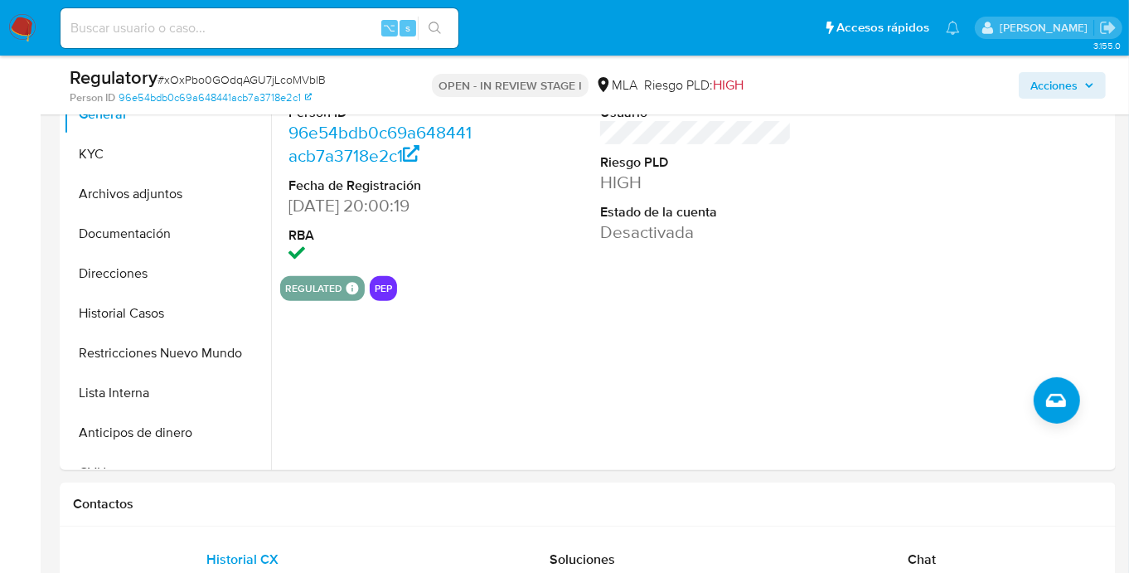
scroll to position [383, 0]
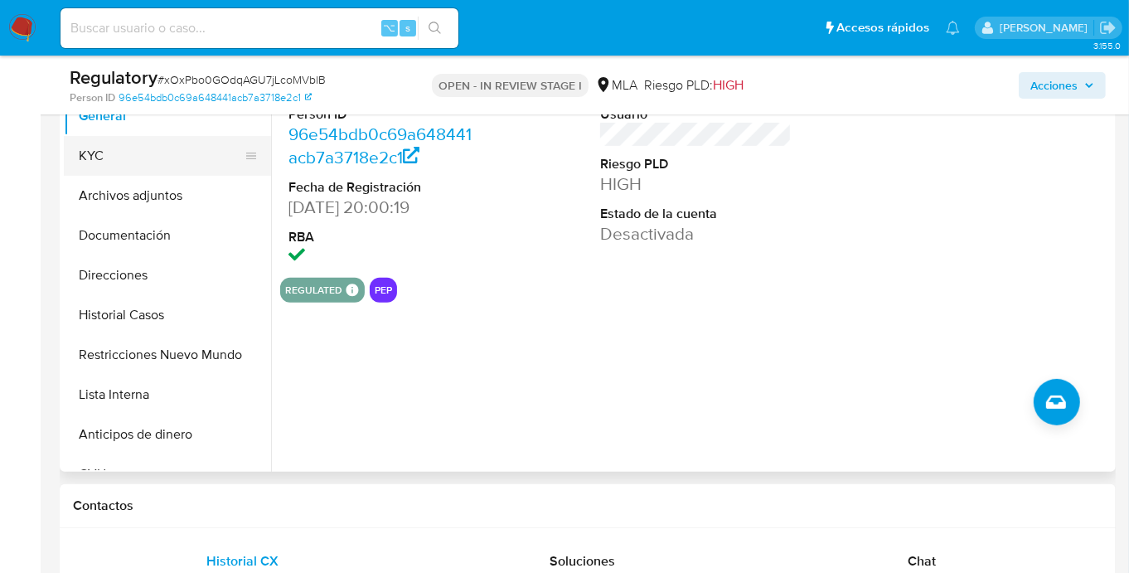
click at [134, 158] on button "KYC" at bounding box center [161, 156] width 194 height 40
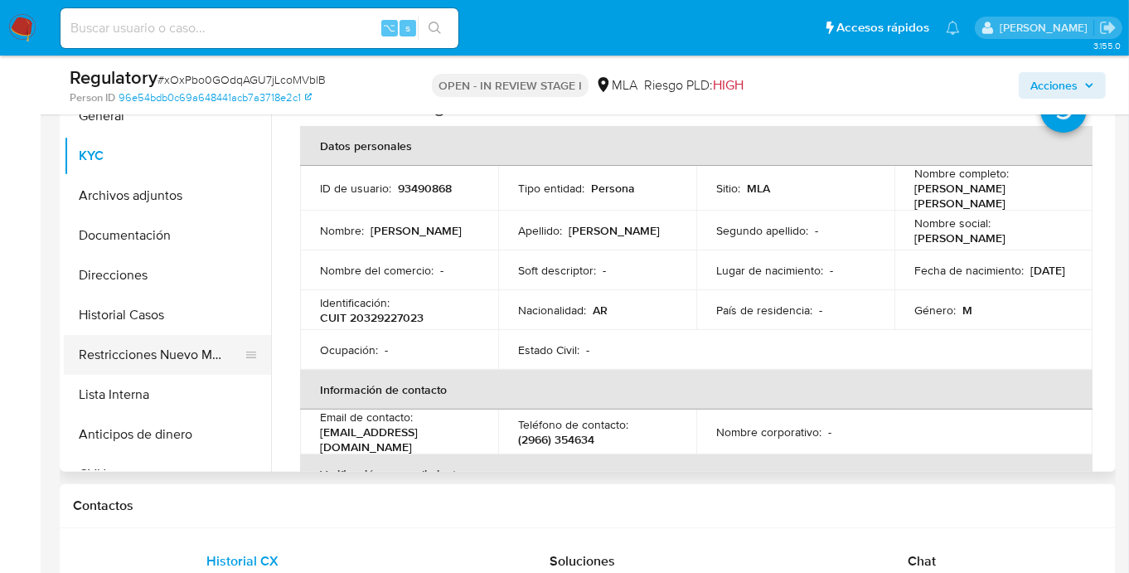
click at [157, 358] on button "Restricciones Nuevo Mundo" at bounding box center [161, 355] width 194 height 40
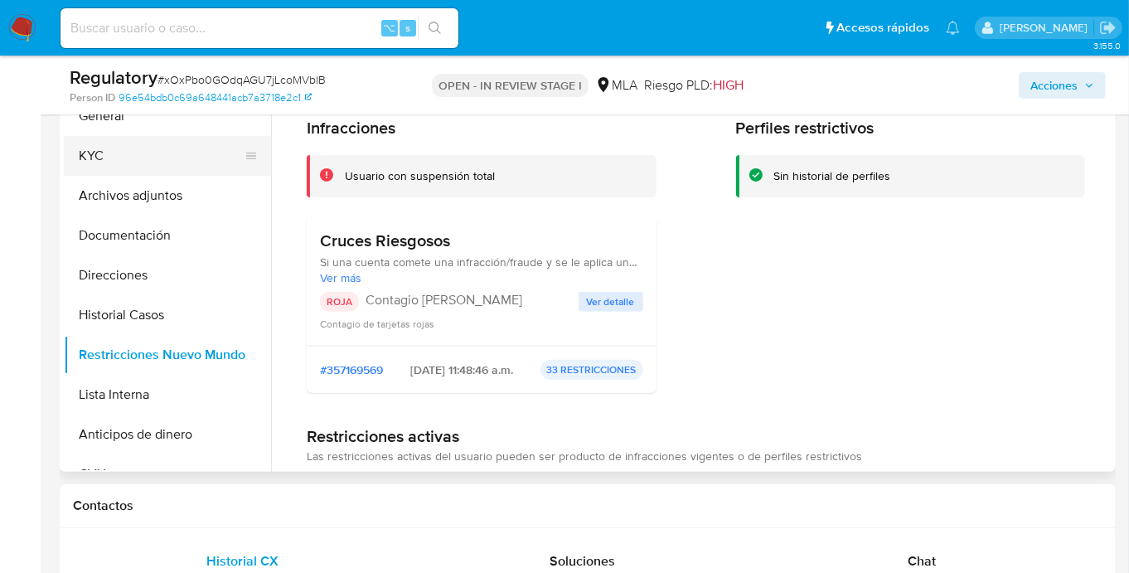
click at [135, 158] on button "KYC" at bounding box center [161, 156] width 194 height 40
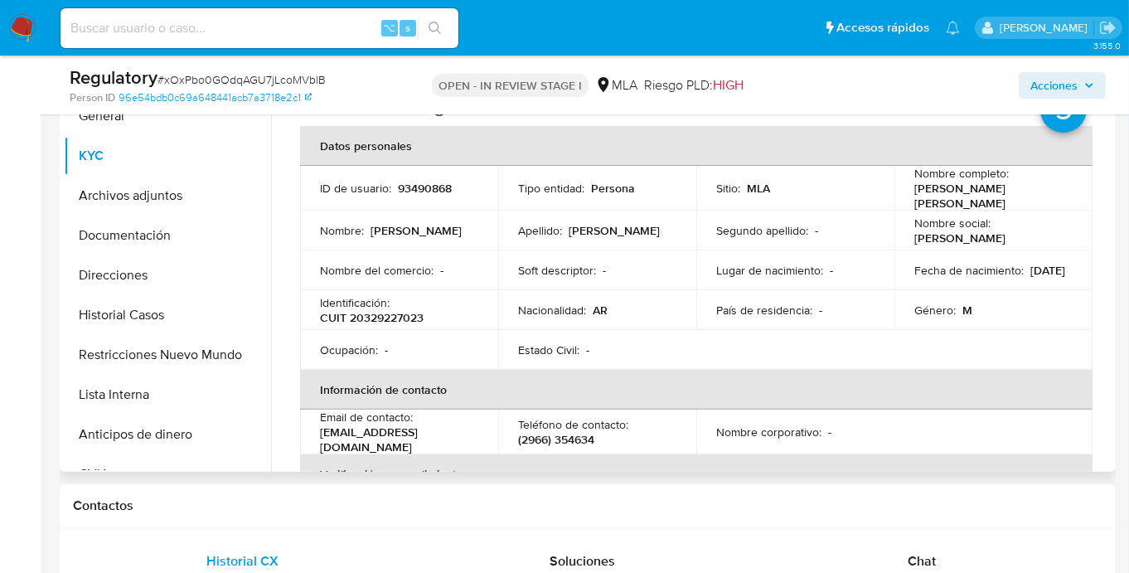
drag, startPoint x: 911, startPoint y: 188, endPoint x: 978, endPoint y: 201, distance: 68.4
click at [978, 201] on p "[PERSON_NAME] [PERSON_NAME]" at bounding box center [990, 196] width 152 height 30
copy p "[PERSON_NAME] [PERSON_NAME]"
click at [156, 245] on button "Documentación" at bounding box center [161, 236] width 194 height 40
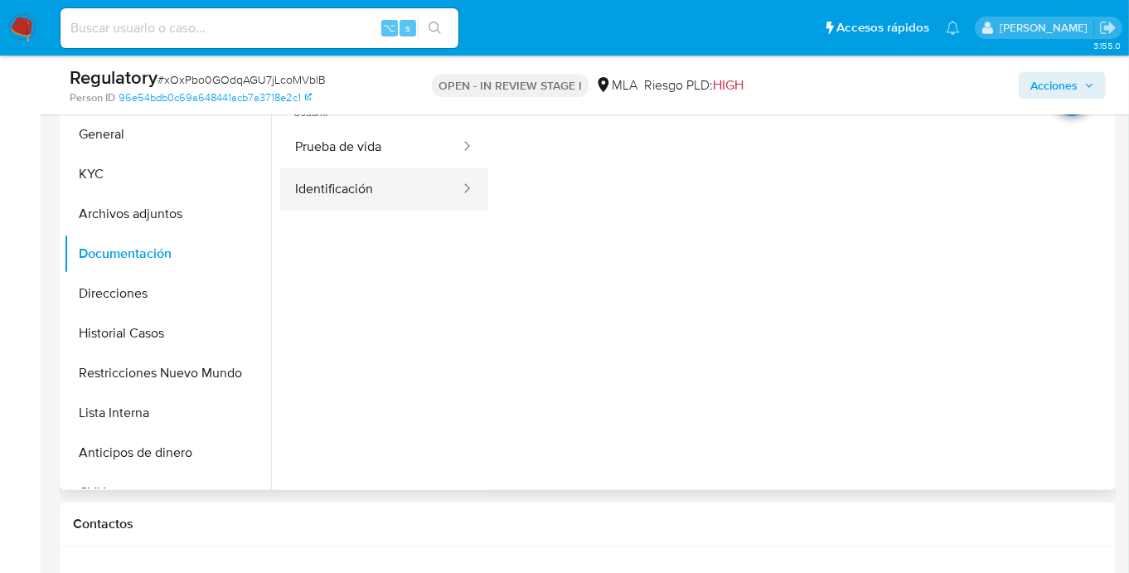
scroll to position [363, 0]
click at [368, 202] on button "Identificación" at bounding box center [371, 191] width 182 height 42
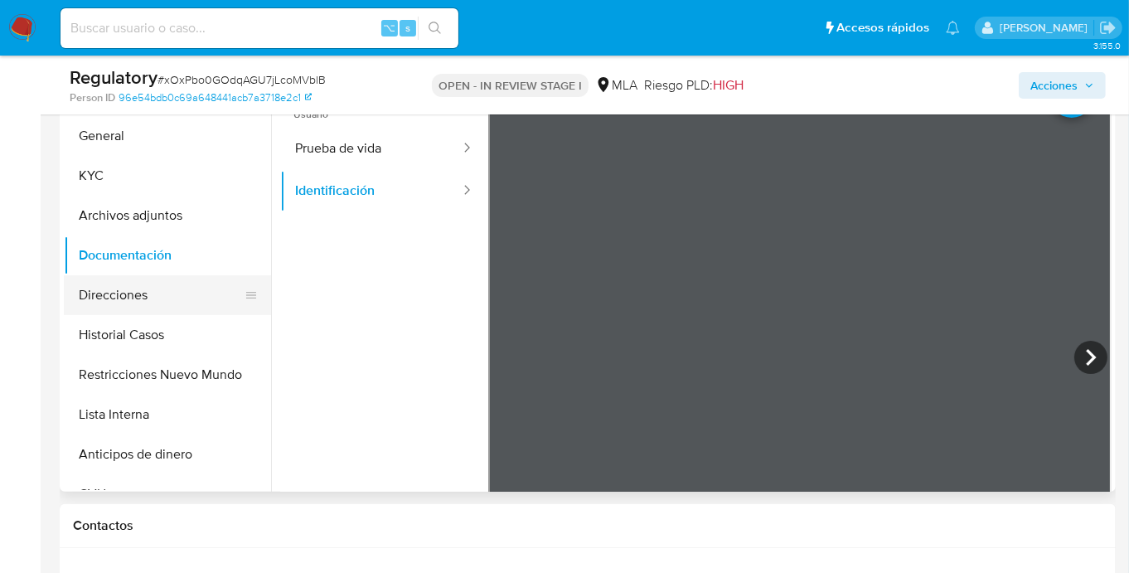
click at [175, 293] on button "Direcciones" at bounding box center [161, 295] width 194 height 40
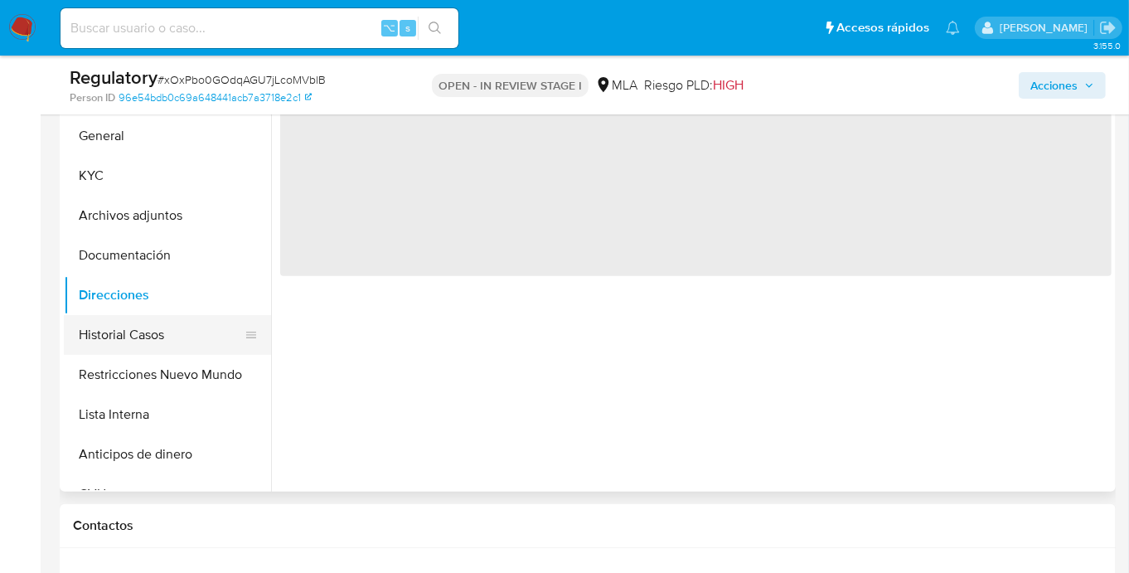
click at [172, 332] on button "Historial Casos" at bounding box center [161, 335] width 194 height 40
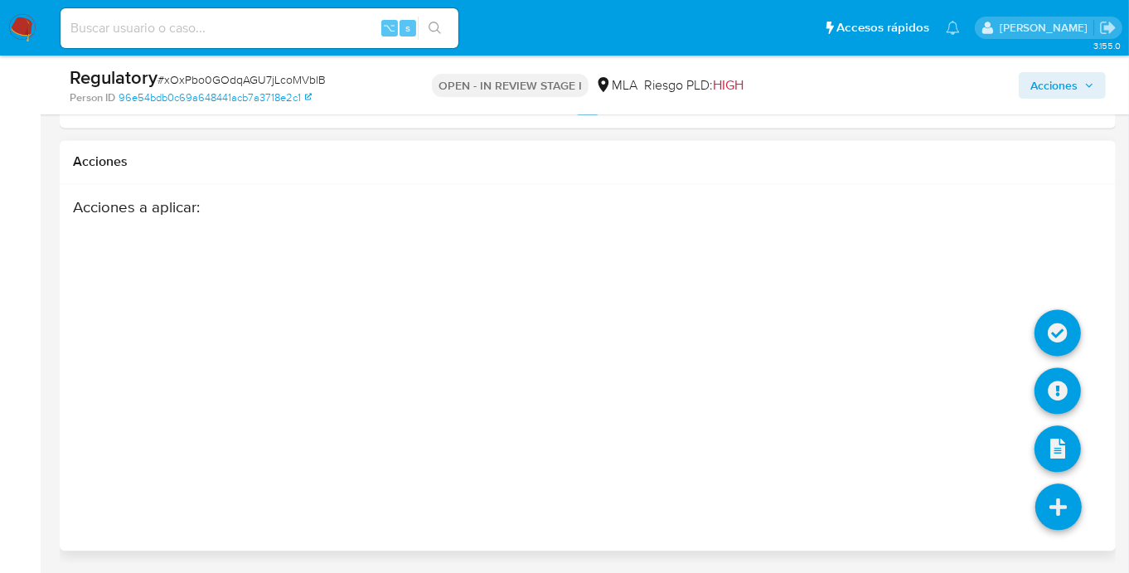
scroll to position [2265, 0]
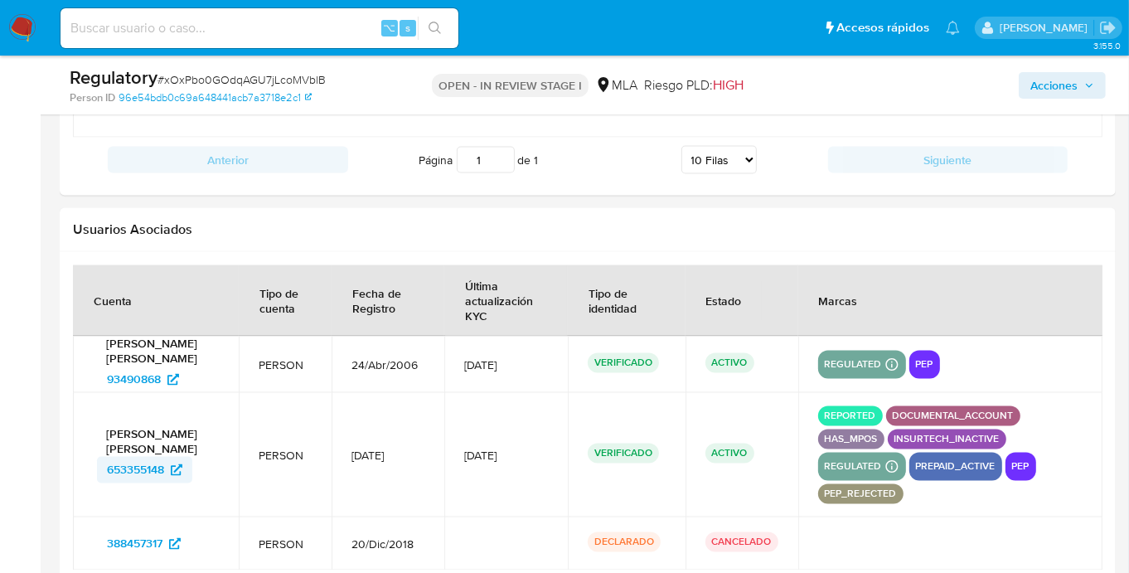
click at [110, 467] on span "653355148" at bounding box center [135, 470] width 57 height 27
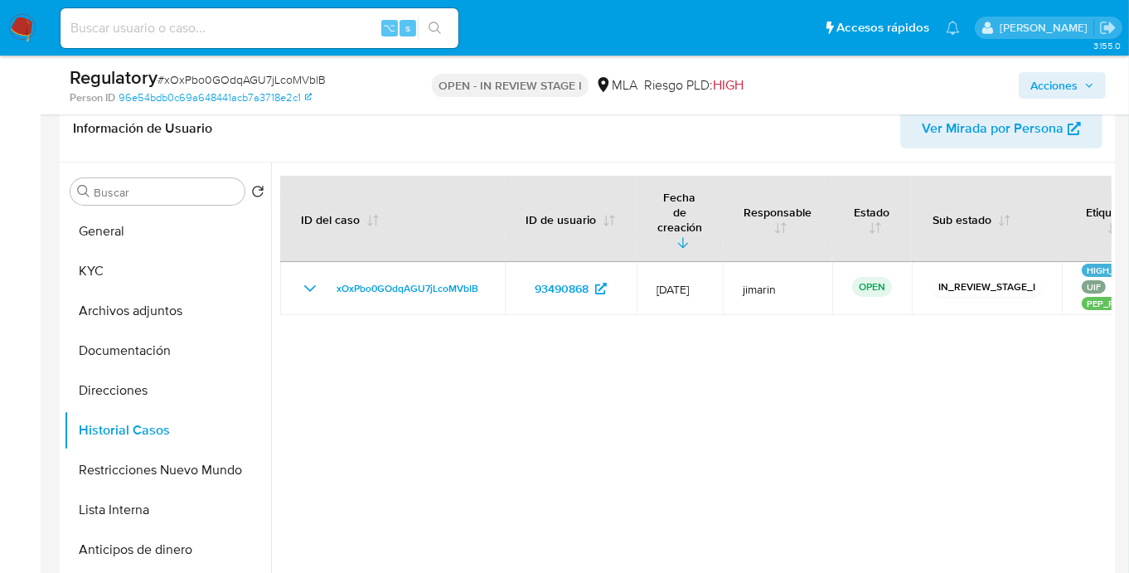
scroll to position [269, 0]
click at [156, 487] on button "Restricciones Nuevo Mundo" at bounding box center [161, 469] width 194 height 40
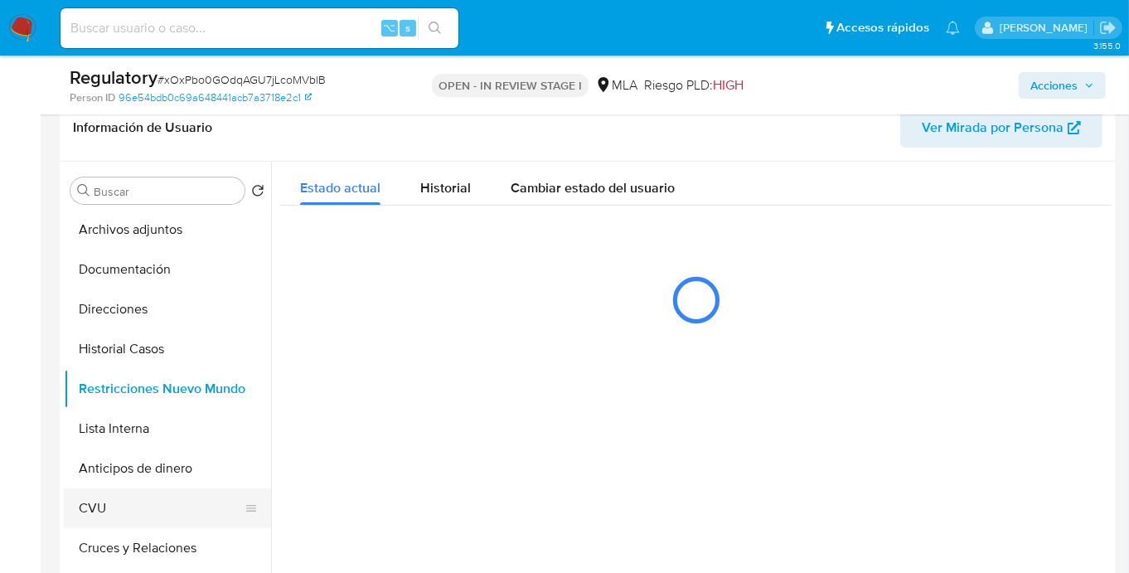
scroll to position [81, 0]
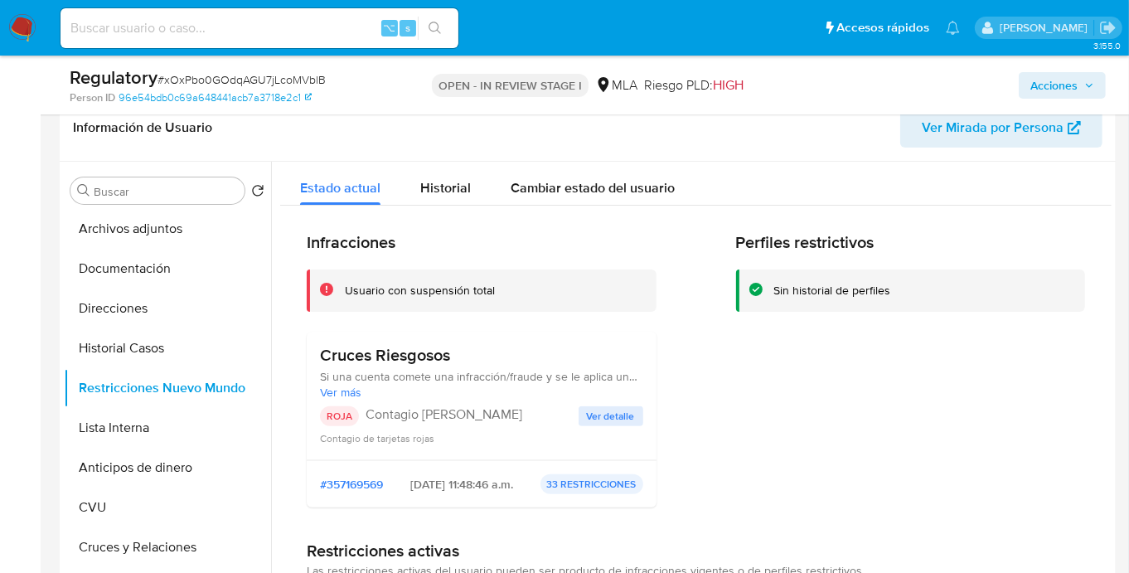
click at [360, 395] on span "Ver más" at bounding box center [481, 392] width 323 height 15
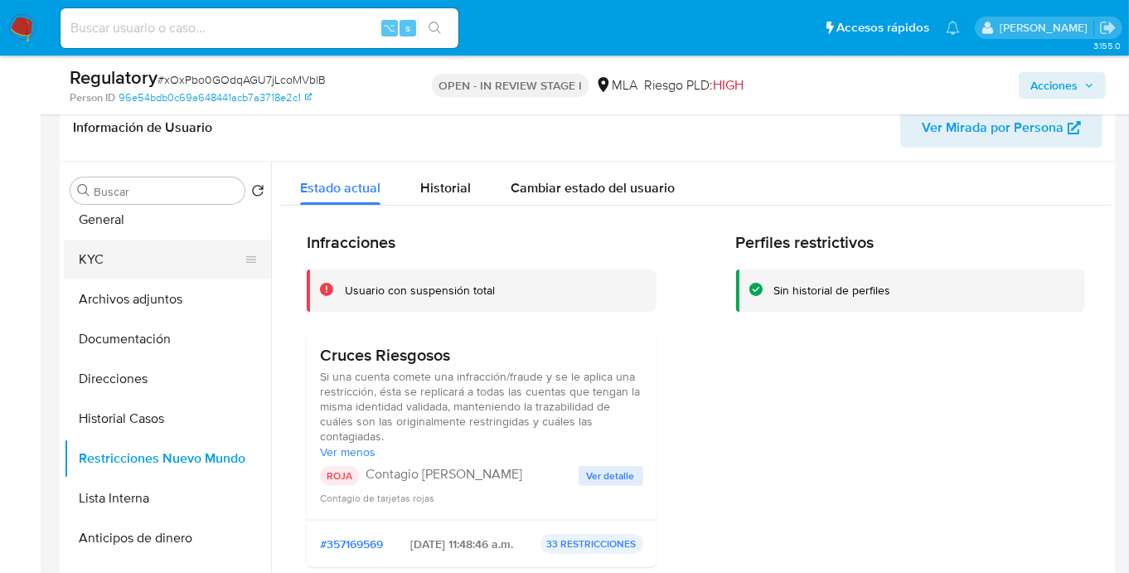
scroll to position [0, 0]
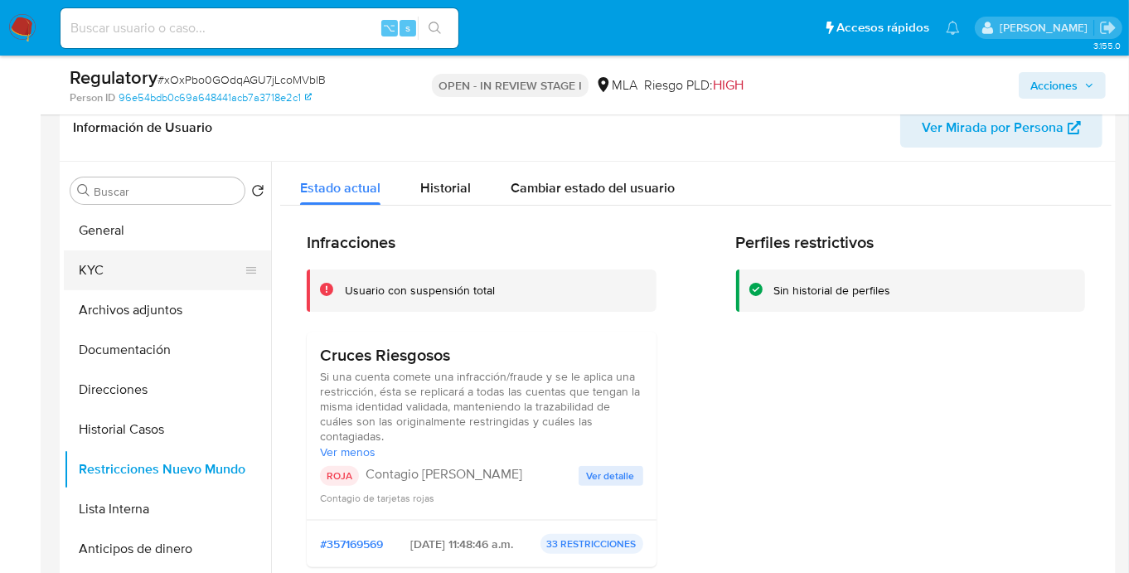
click at [168, 269] on button "KYC" at bounding box center [161, 270] width 194 height 40
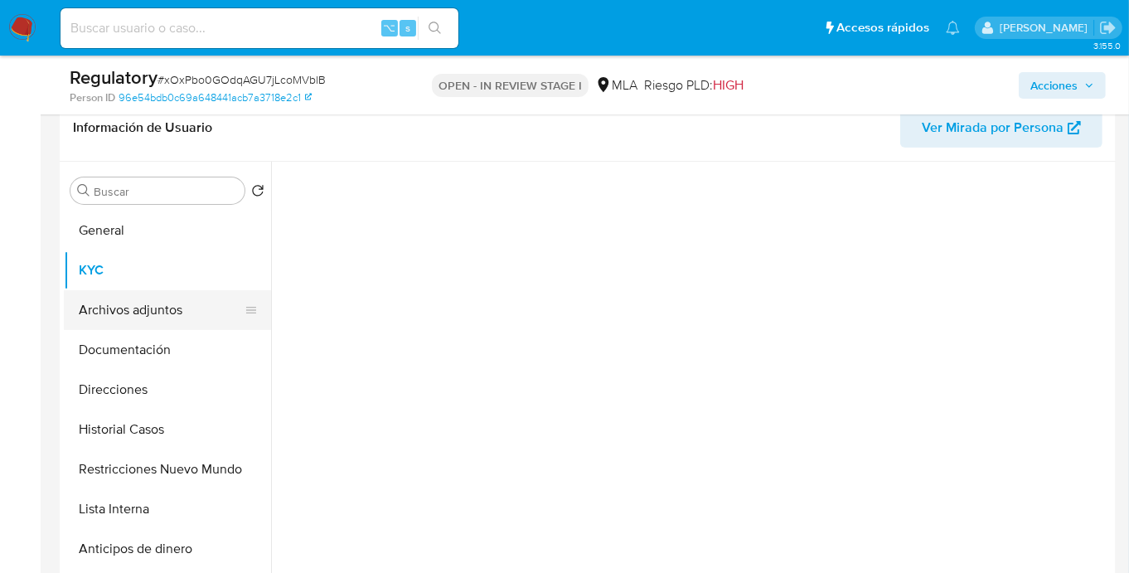
click at [159, 325] on button "Archivos adjuntos" at bounding box center [161, 310] width 194 height 40
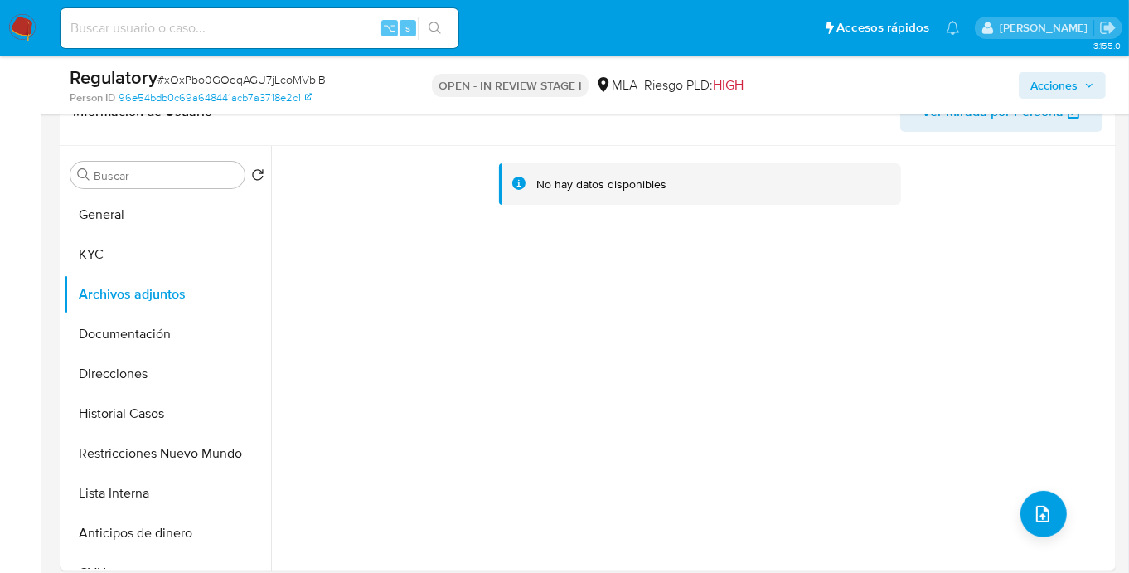
scroll to position [89, 0]
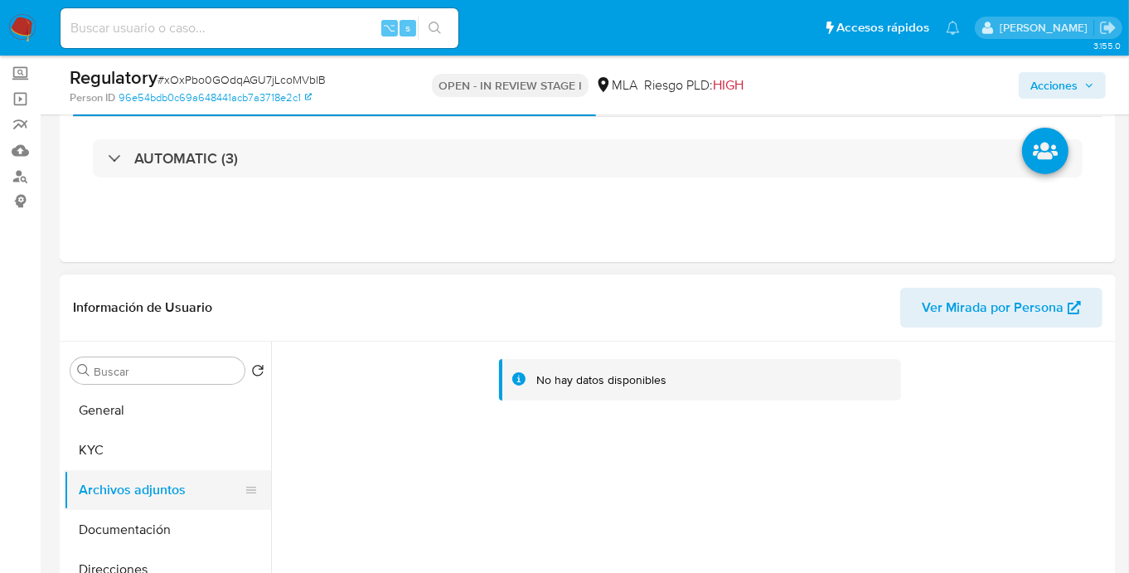
click at [100, 471] on button "Archivos adjuntos" at bounding box center [161, 490] width 194 height 40
drag, startPoint x: 116, startPoint y: 450, endPoint x: 153, endPoint y: 422, distance: 46.7
click at [116, 450] on button "KYC" at bounding box center [167, 450] width 207 height 40
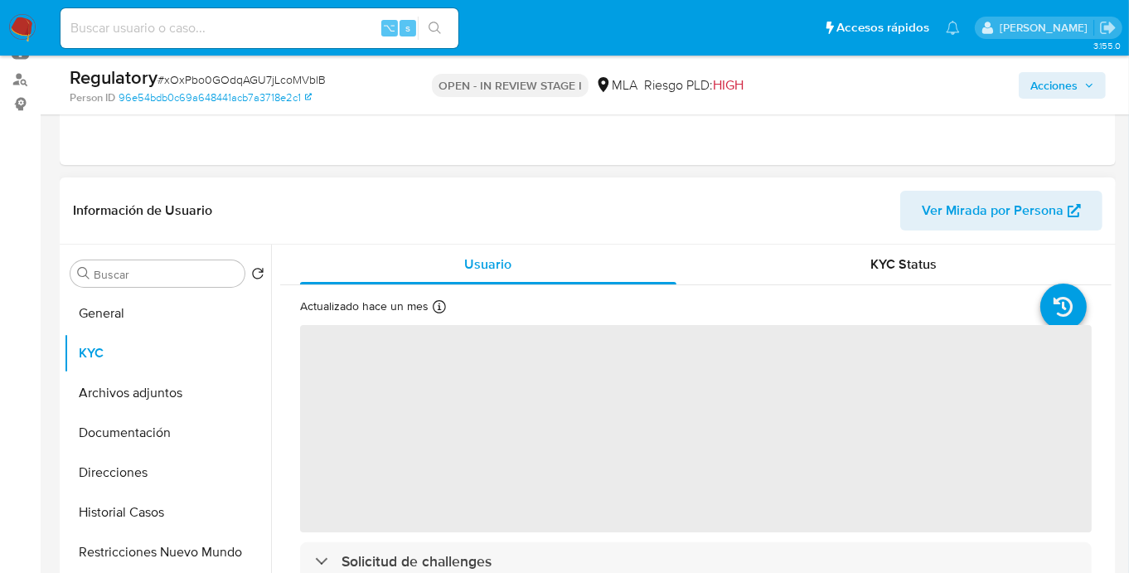
scroll to position [201, 0]
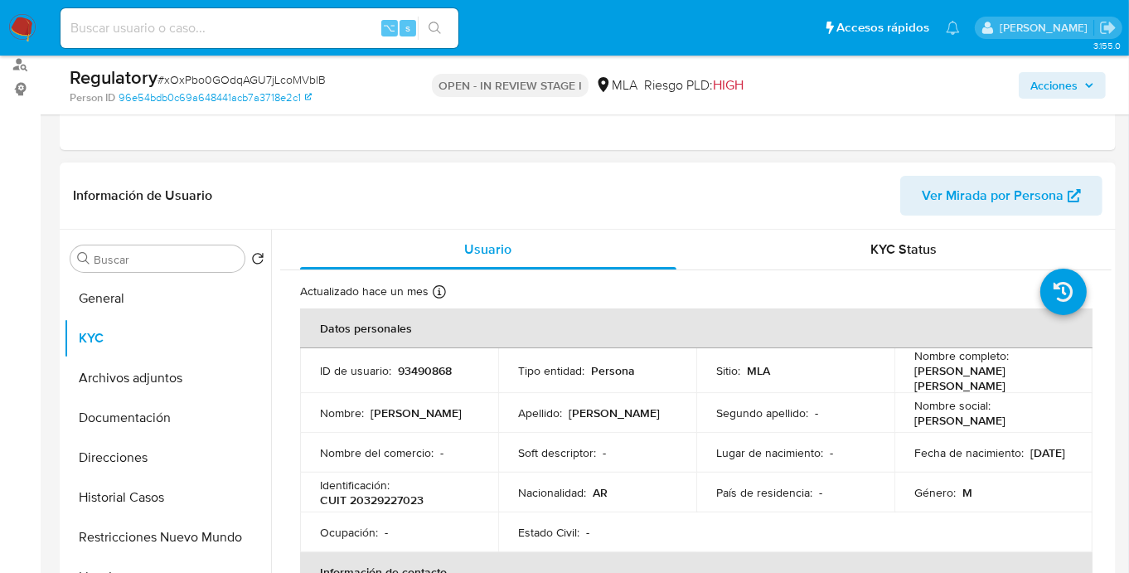
click at [384, 513] on td "Ocupación : -" at bounding box center [399, 532] width 198 height 40
click at [385, 505] on p "CUIT 20329227023" at bounding box center [372, 499] width 104 height 15
copy p "20329227023"
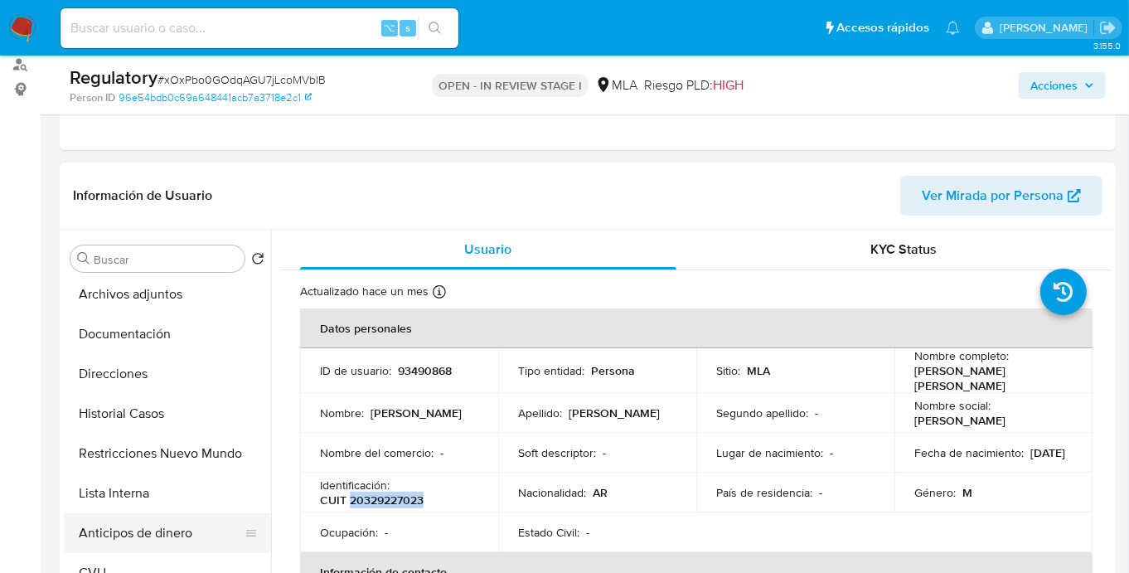
scroll to position [96, 0]
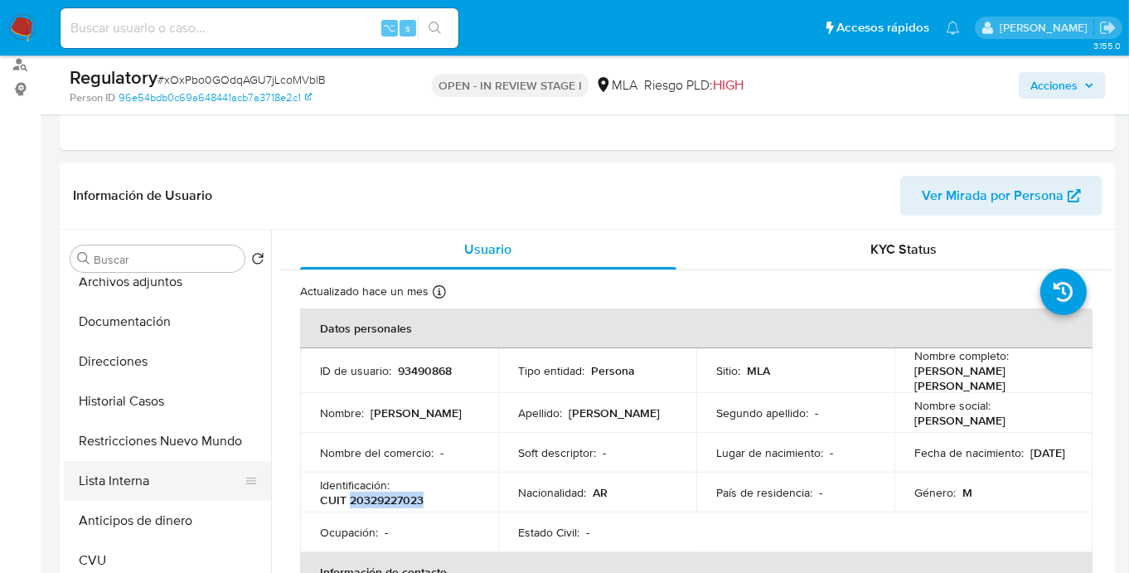
click at [138, 490] on button "Lista Interna" at bounding box center [161, 481] width 194 height 40
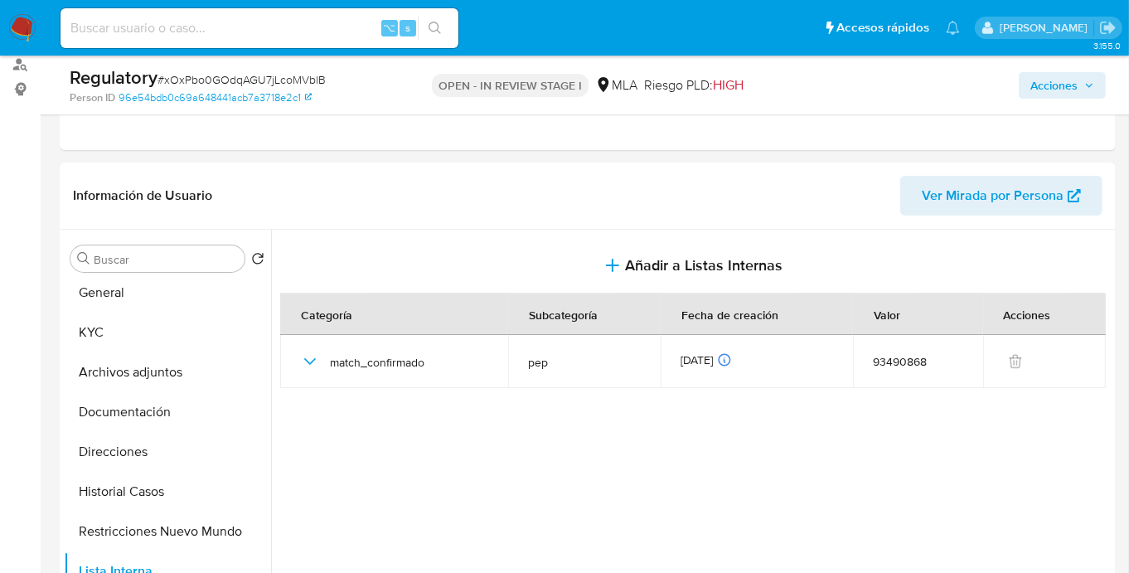
scroll to position [0, 0]
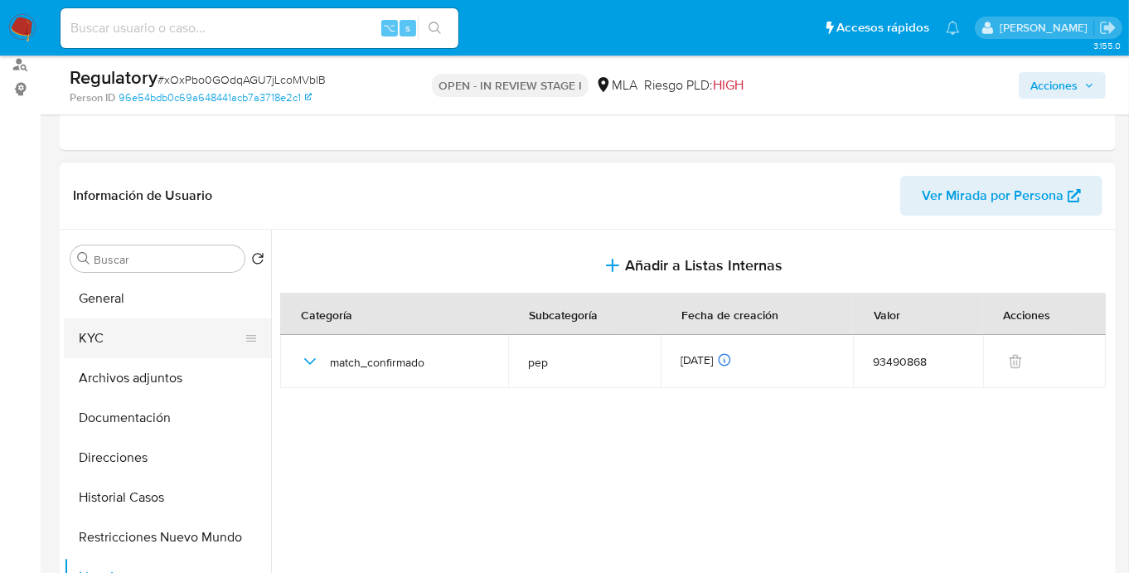
click at [96, 329] on button "KYC" at bounding box center [161, 338] width 194 height 40
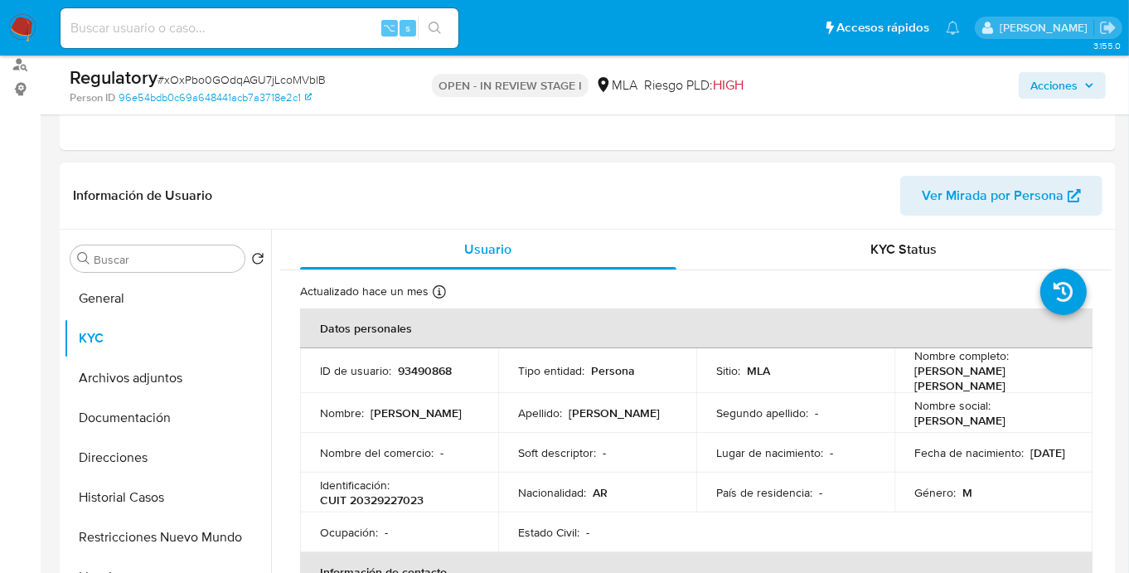
drag, startPoint x: 909, startPoint y: 373, endPoint x: 978, endPoint y: 385, distance: 69.9
click at [978, 385] on p "[PERSON_NAME] [PERSON_NAME]" at bounding box center [990, 378] width 152 height 30
copy p "[PERSON_NAME] [PERSON_NAME]"
click at [407, 506] on p "CUIT 20329227023" at bounding box center [372, 499] width 104 height 15
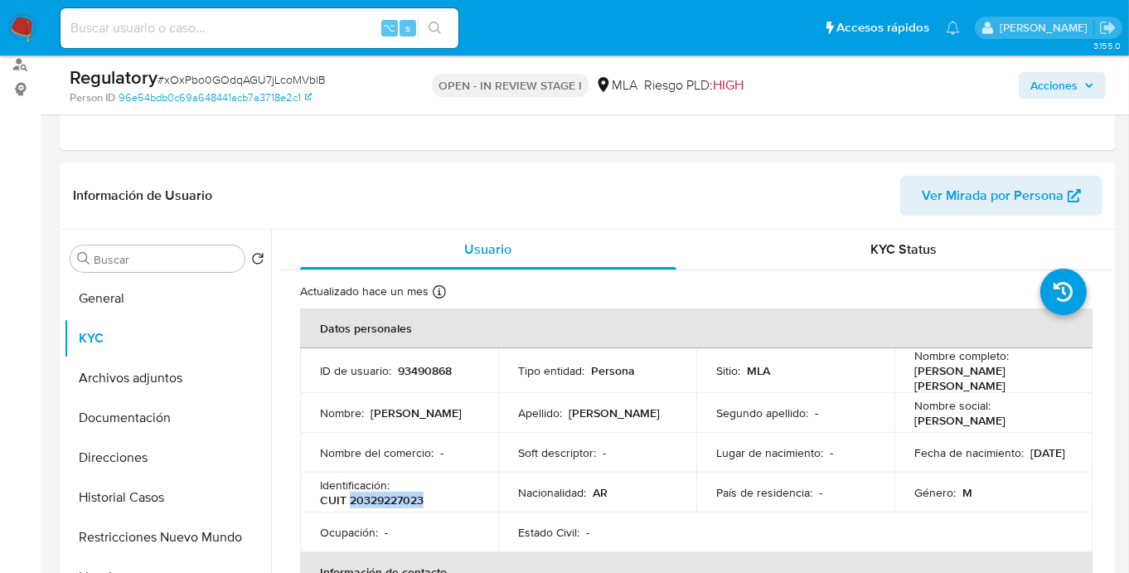
copy p "20329227023"
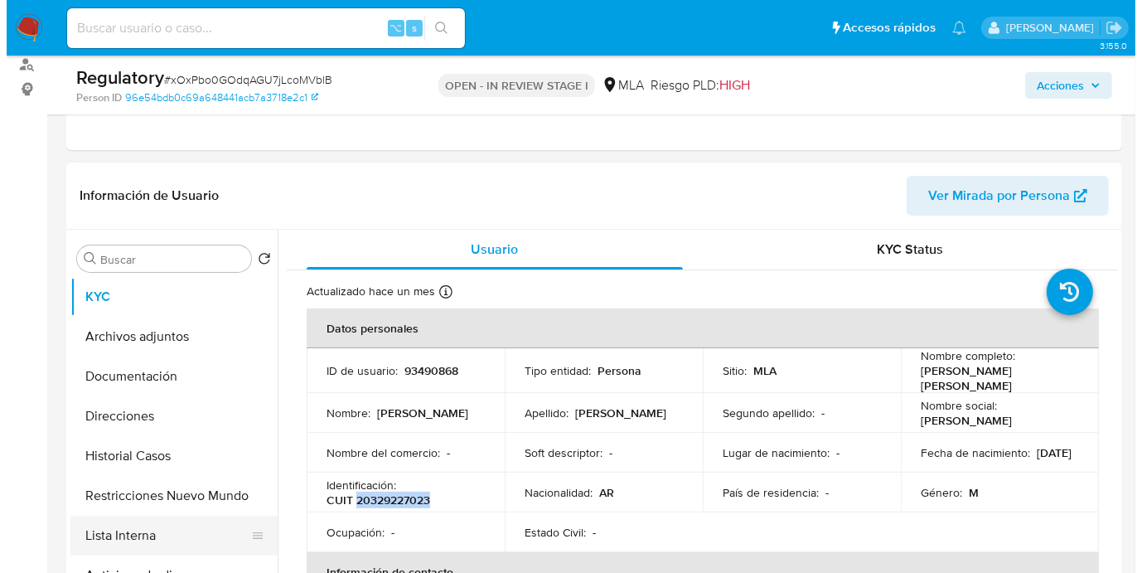
scroll to position [51, 0]
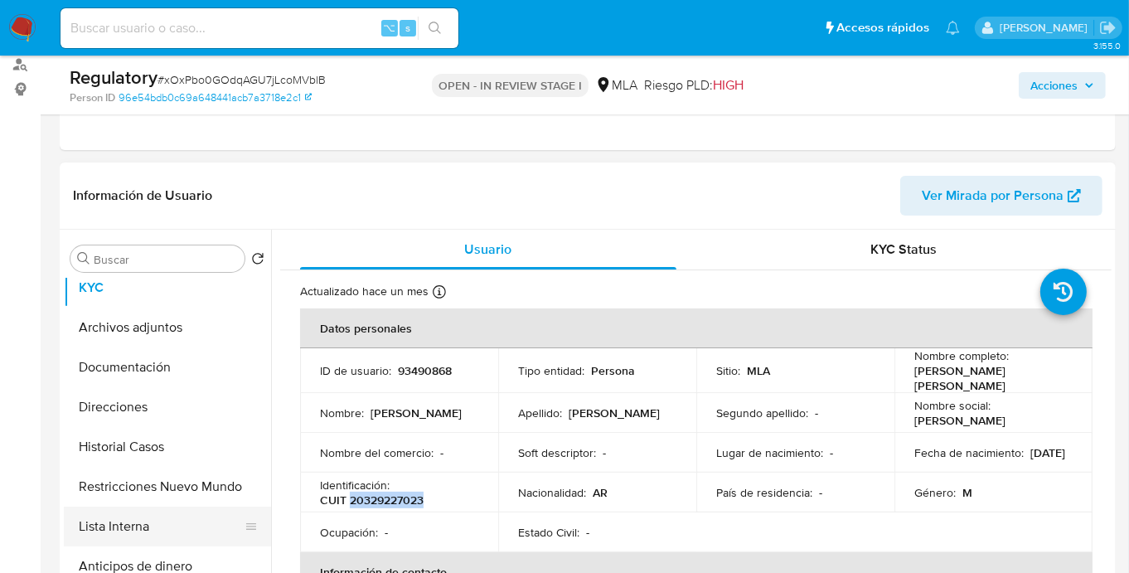
click at [157, 517] on button "Lista Interna" at bounding box center [161, 526] width 194 height 40
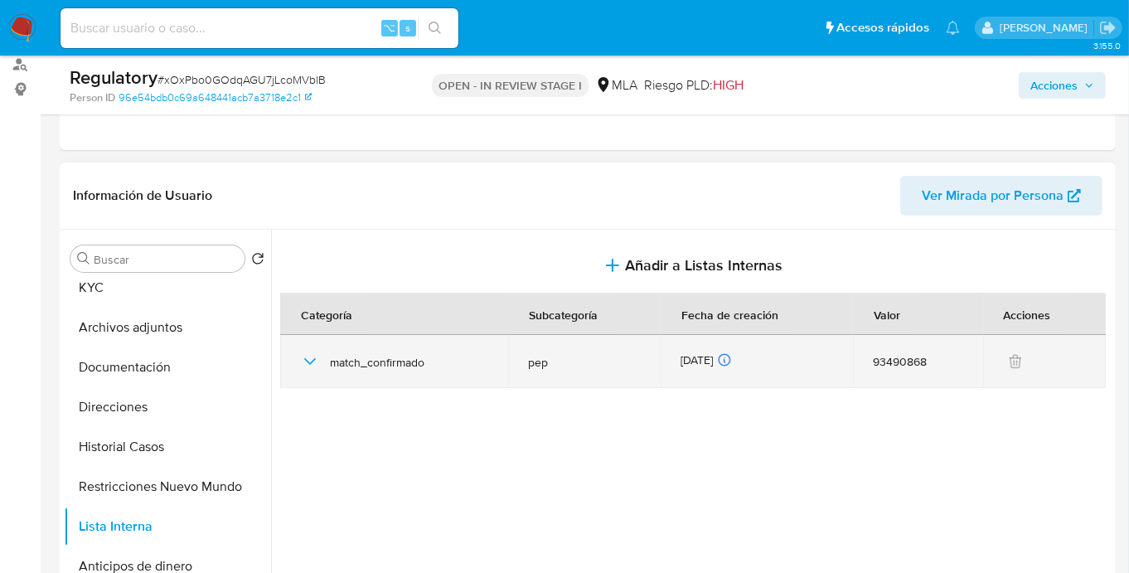
click at [308, 357] on icon "button" at bounding box center [310, 361] width 20 height 20
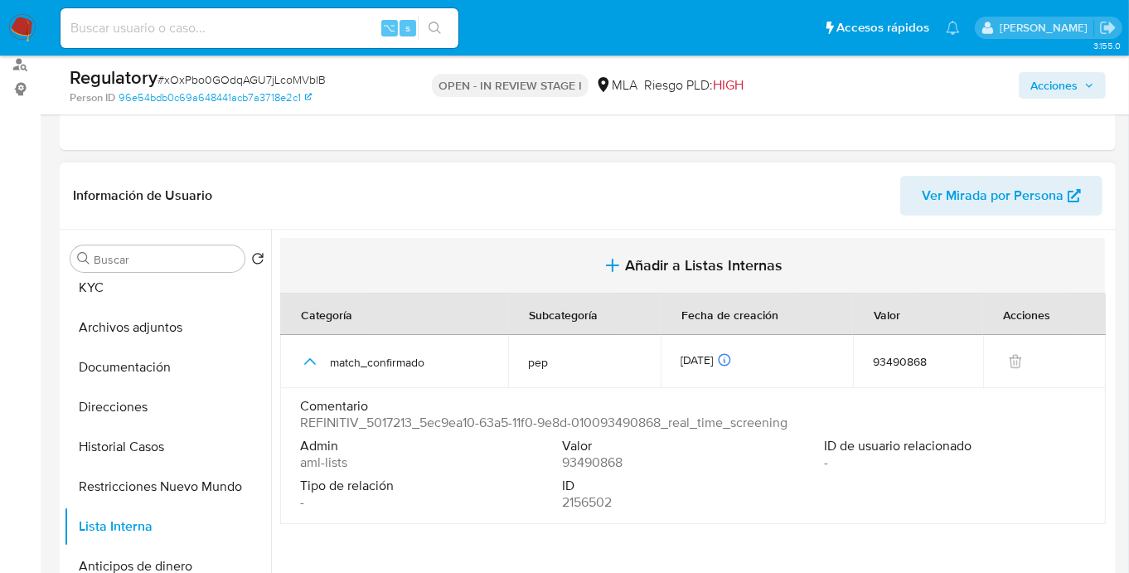
click at [713, 276] on button "Añadir a Listas Internas" at bounding box center [692, 266] width 825 height 56
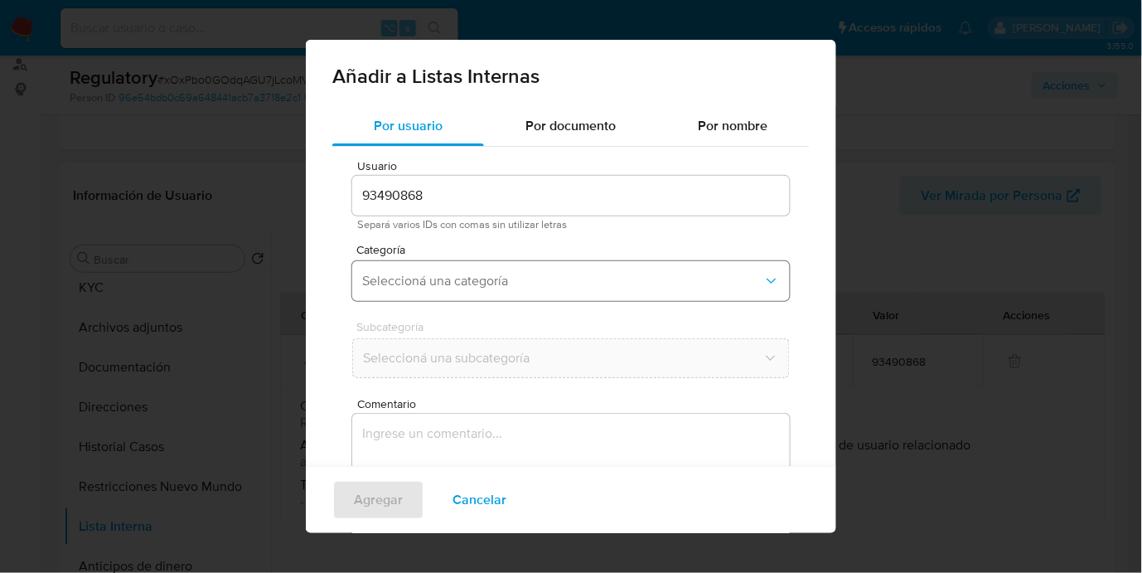
click at [490, 288] on span "Seleccioná una categoría" at bounding box center [562, 281] width 401 height 17
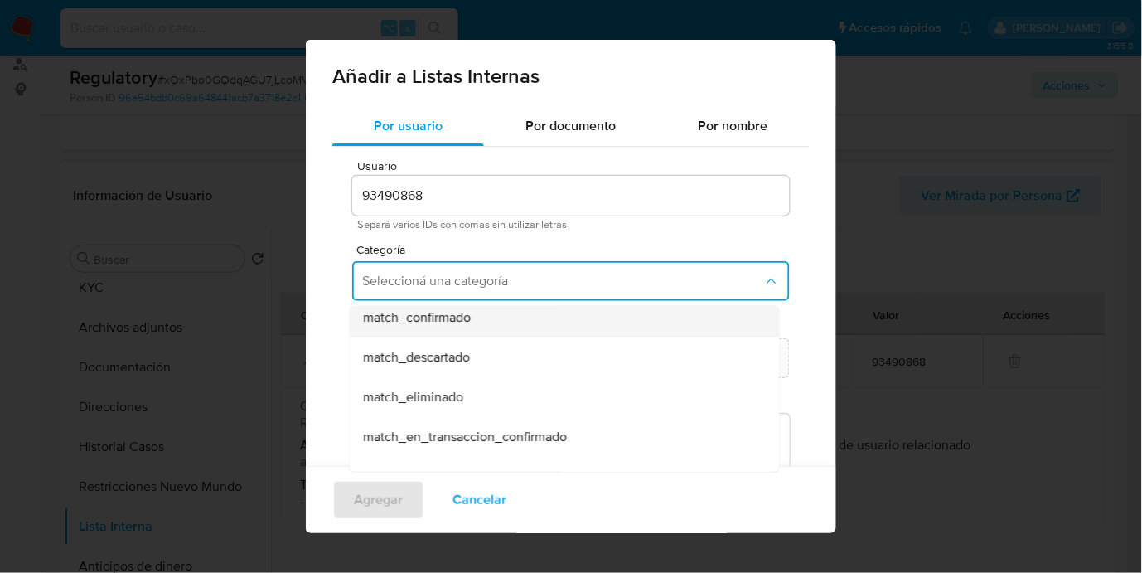
scroll to position [113, 0]
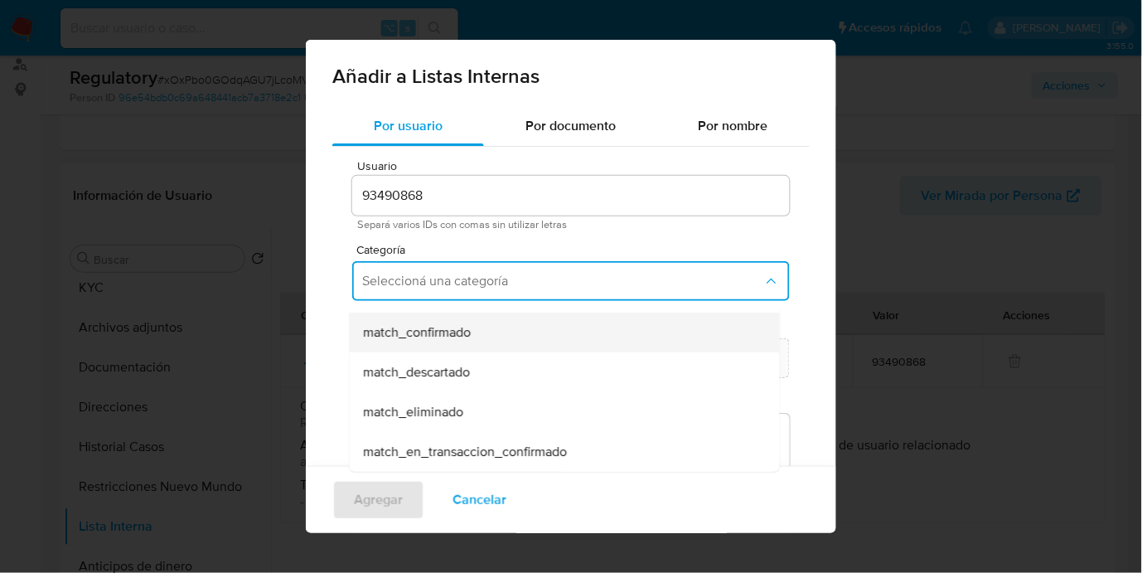
click at [425, 327] on span "match_confirmado" at bounding box center [417, 332] width 108 height 17
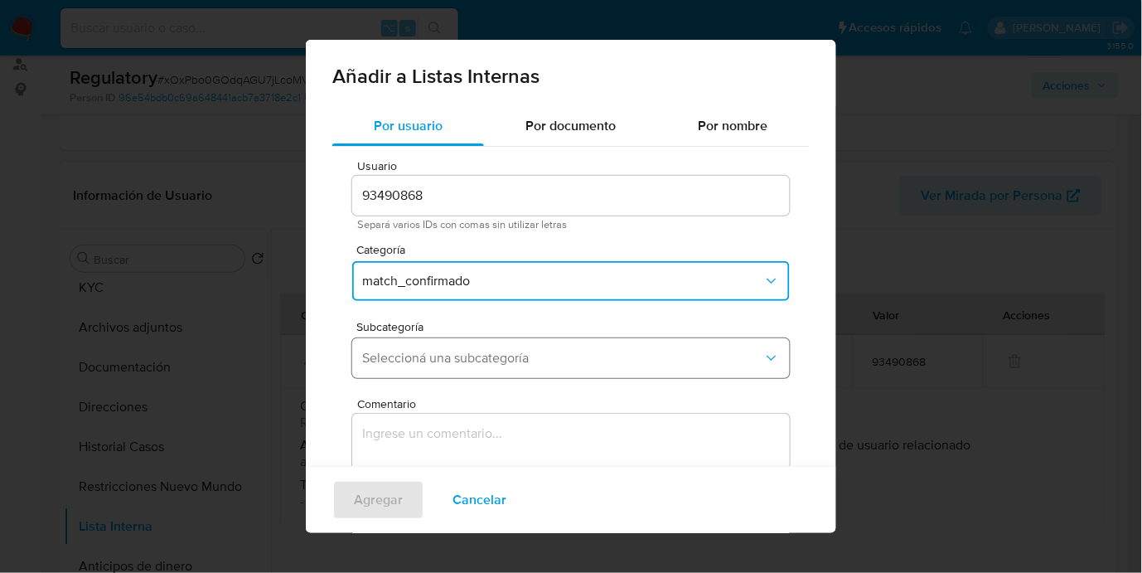
drag, startPoint x: 433, startPoint y: 390, endPoint x: 433, endPoint y: 374, distance: 16.6
click at [433, 390] on div "Usuario 93490868 Separá varios IDs con comas sin utilizar letras Categoría matc…" at bounding box center [570, 373] width 477 height 453
click at [433, 372] on button "Seleccioná una subcategoría" at bounding box center [571, 358] width 438 height 40
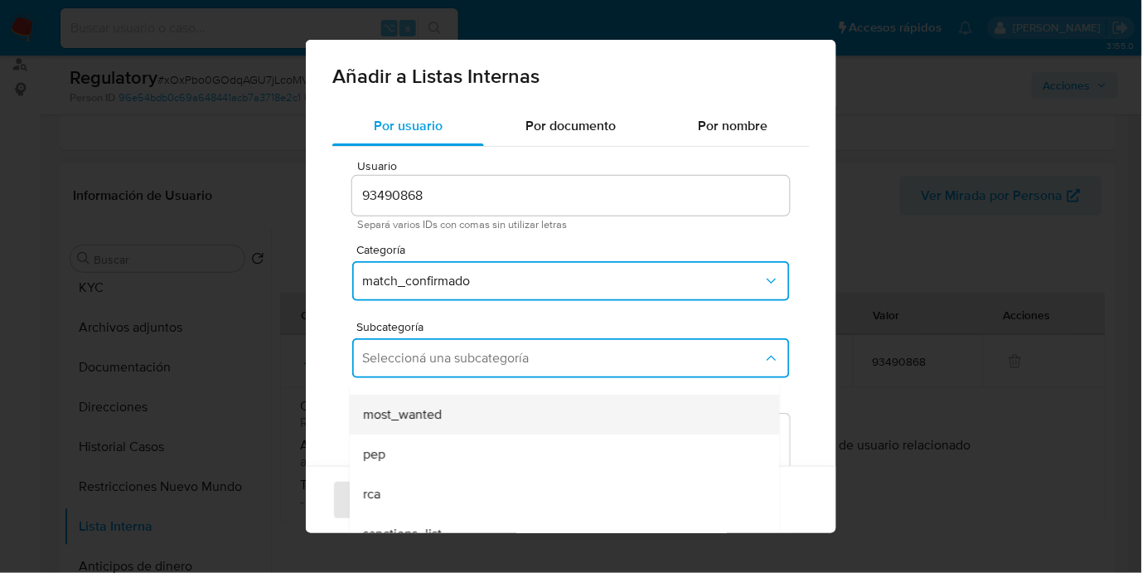
scroll to position [112, 0]
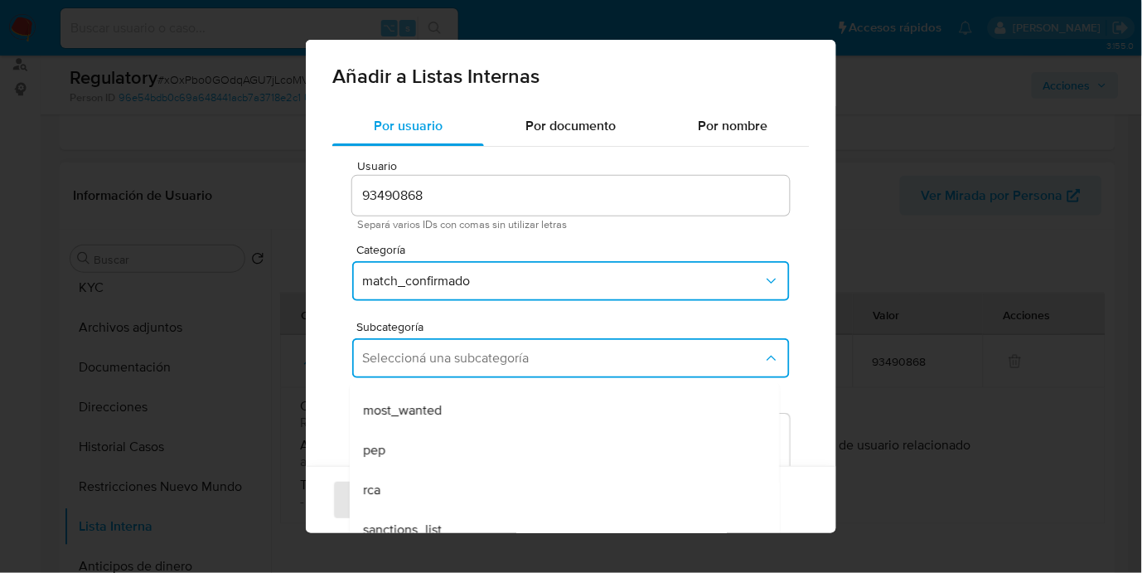
click at [403, 457] on div "pep" at bounding box center [560, 450] width 394 height 40
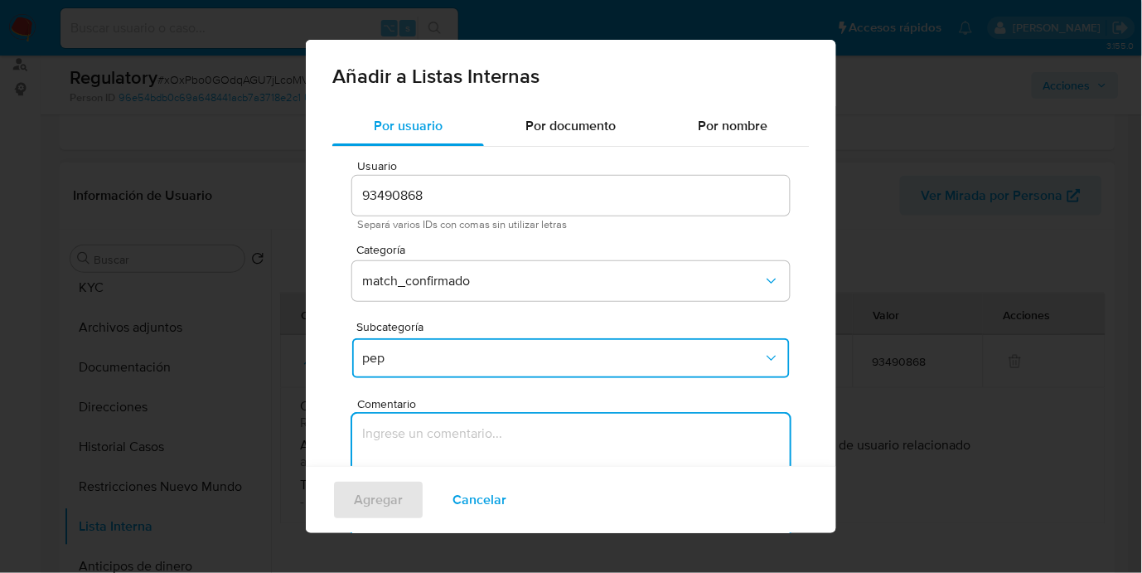
click at [472, 458] on textarea "Comentario" at bounding box center [571, 493] width 438 height 159
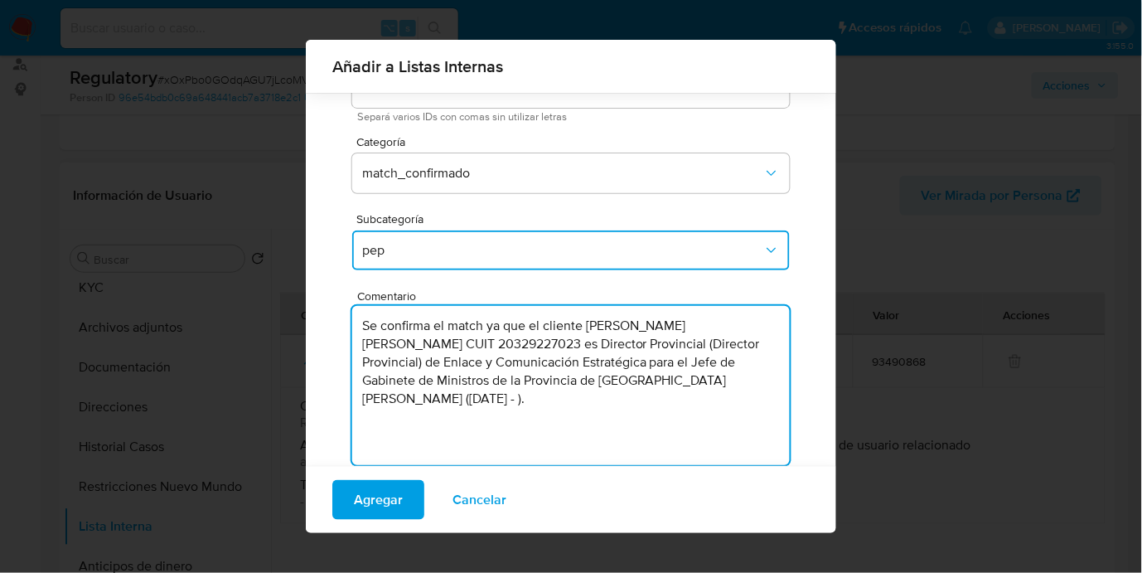
scroll to position [102, 0]
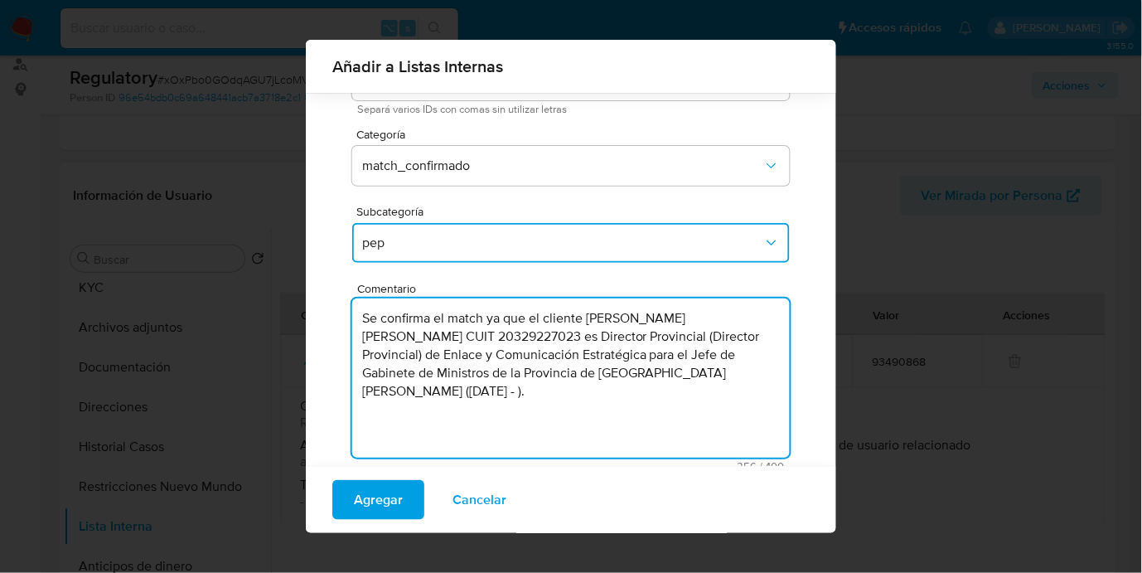
type textarea "Se confirma el match ya que el cliente Alan Vicente Hugo Arevalo Hernandez CUIT…"
click at [393, 507] on span "Agregar" at bounding box center [378, 500] width 49 height 36
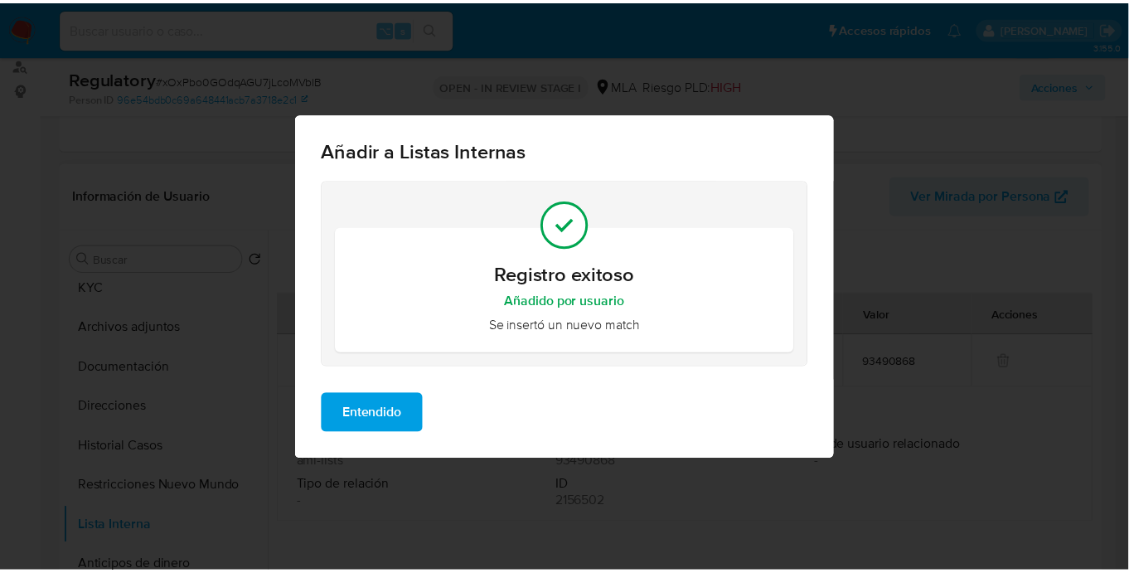
scroll to position [0, 0]
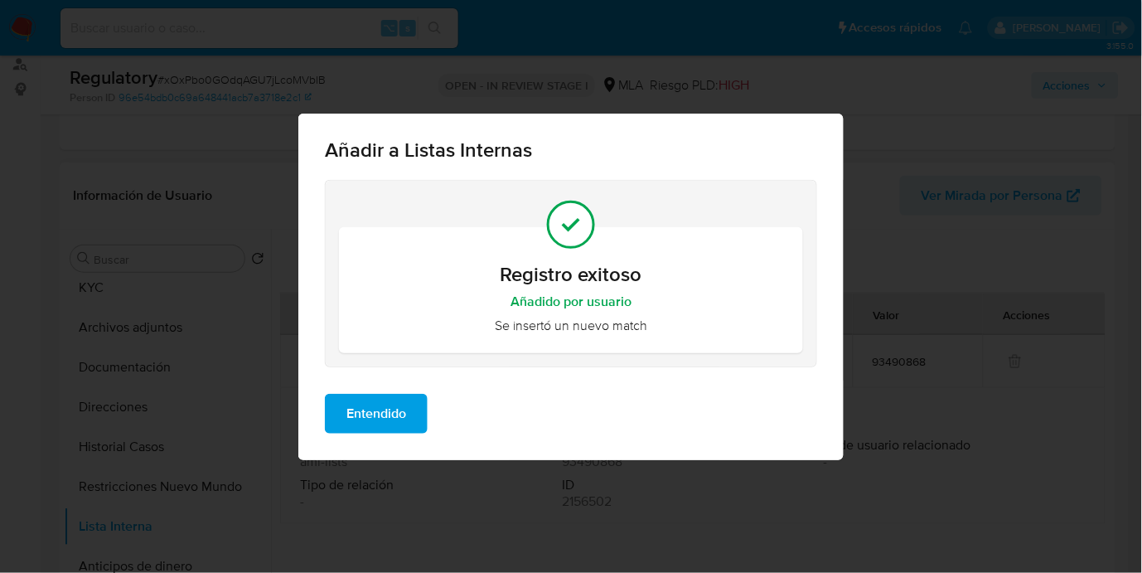
click at [377, 400] on span "Entendido" at bounding box center [376, 413] width 60 height 36
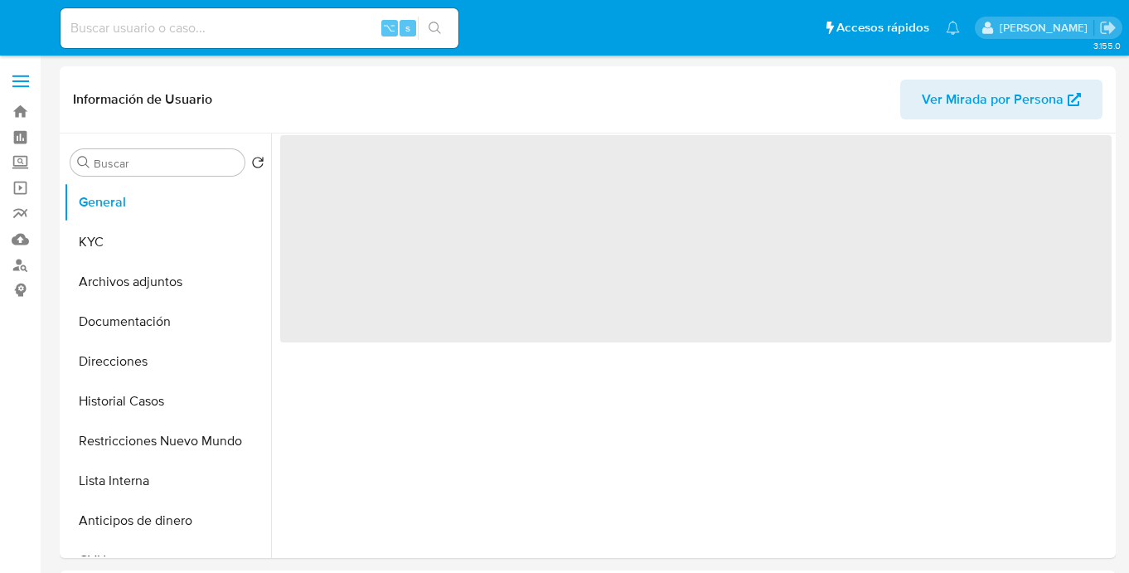
select select "10"
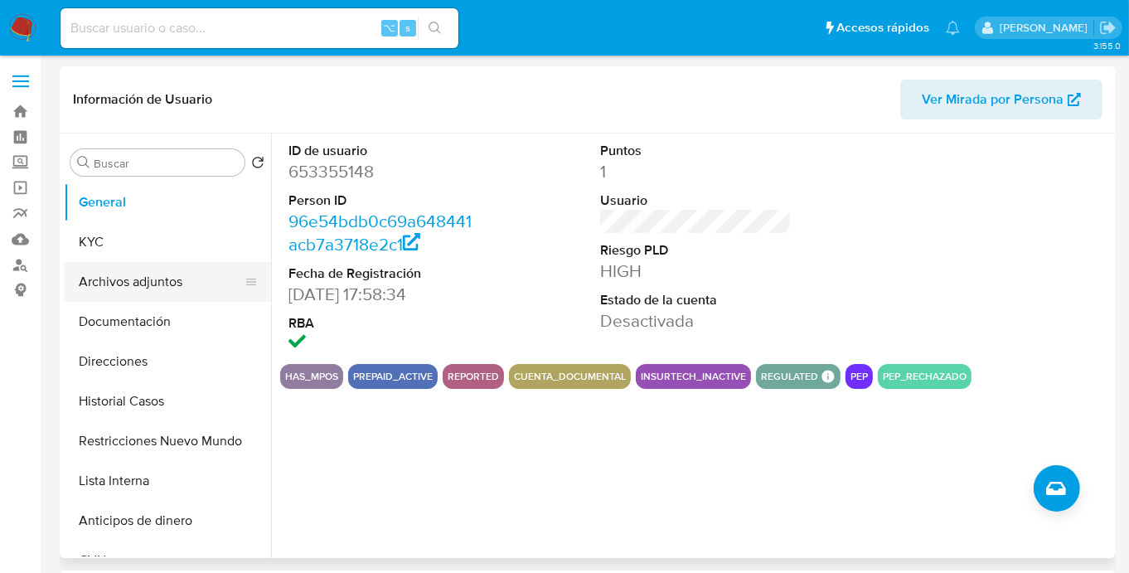
click at [182, 288] on button "Archivos adjuntos" at bounding box center [161, 282] width 194 height 40
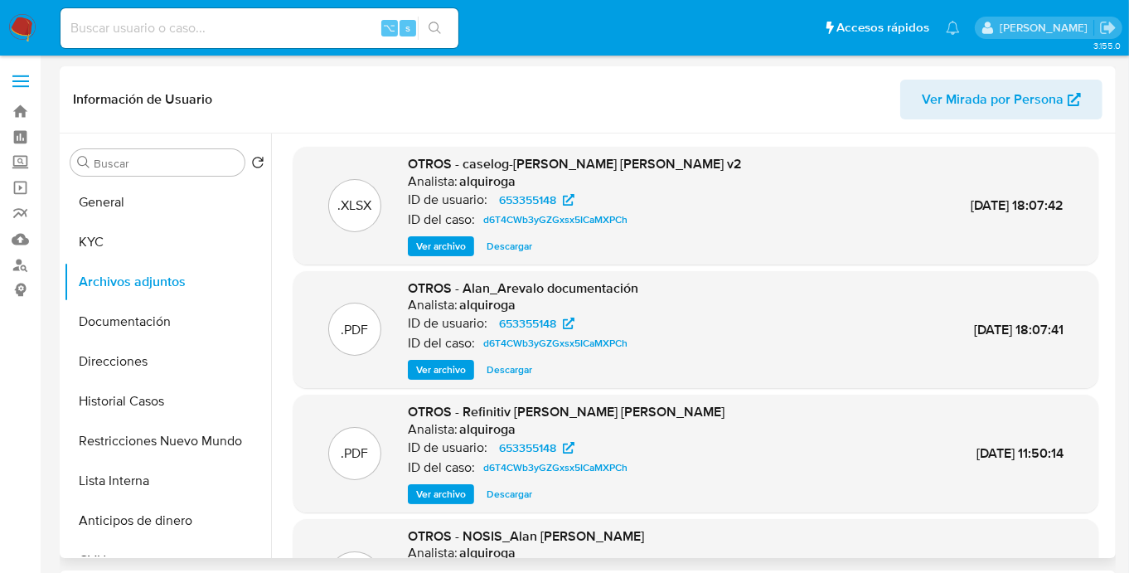
click at [461, 241] on span "Ver archivo" at bounding box center [441, 246] width 50 height 17
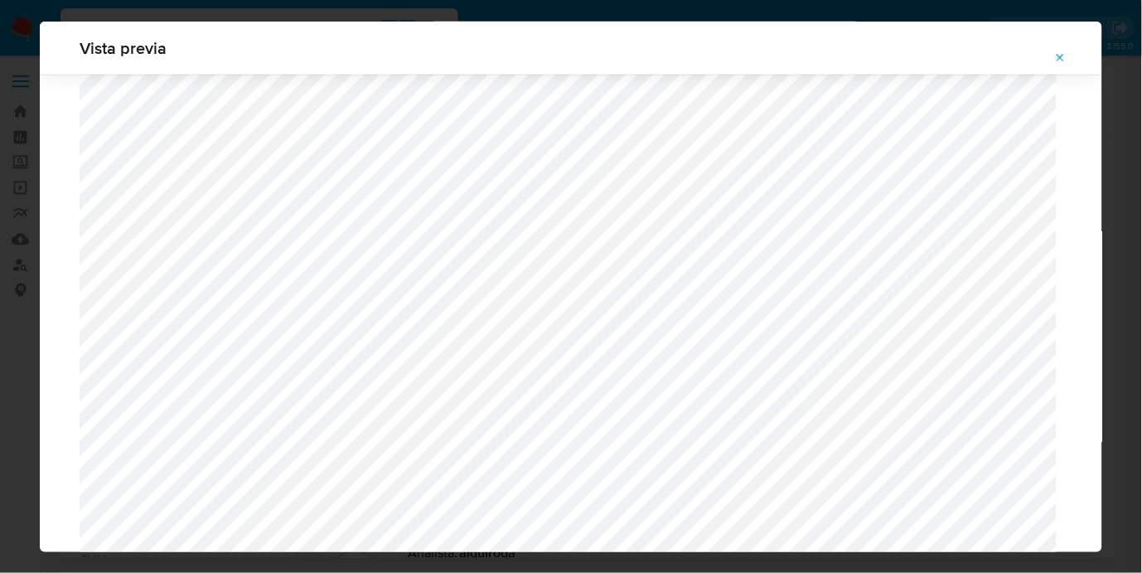
scroll to position [1712, 0]
click at [1059, 55] on button "Attachment preview" at bounding box center [1061, 58] width 36 height 27
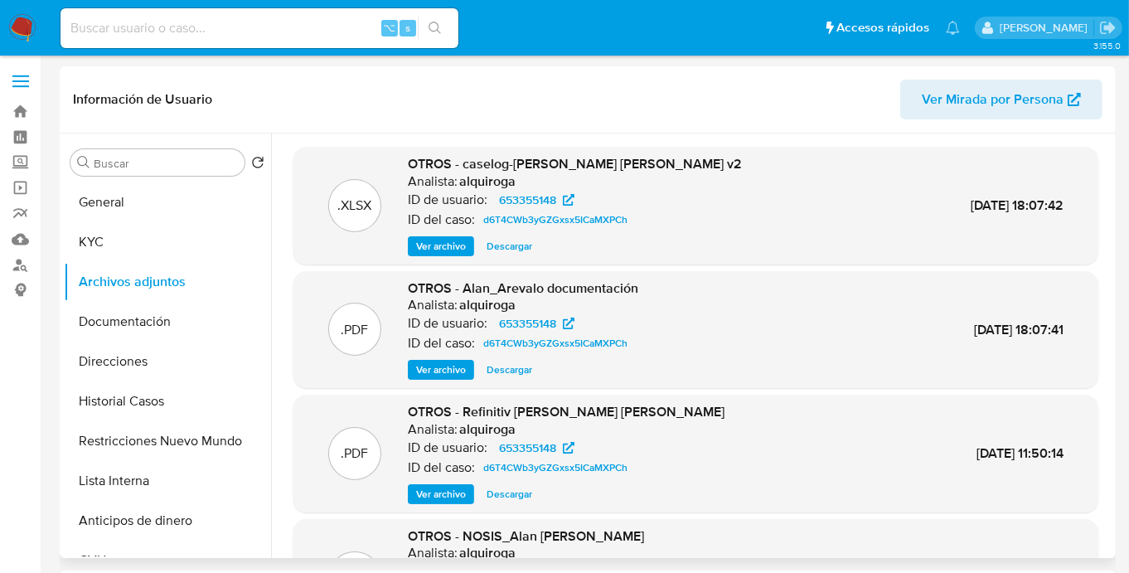
click at [1061, 55] on nav "Pausado Ver notificaciones ⌥ s Accesos rápidos Presiona las siguientes teclas p…" at bounding box center [564, 28] width 1129 height 56
click at [444, 244] on span "Ver archivo" at bounding box center [441, 246] width 50 height 17
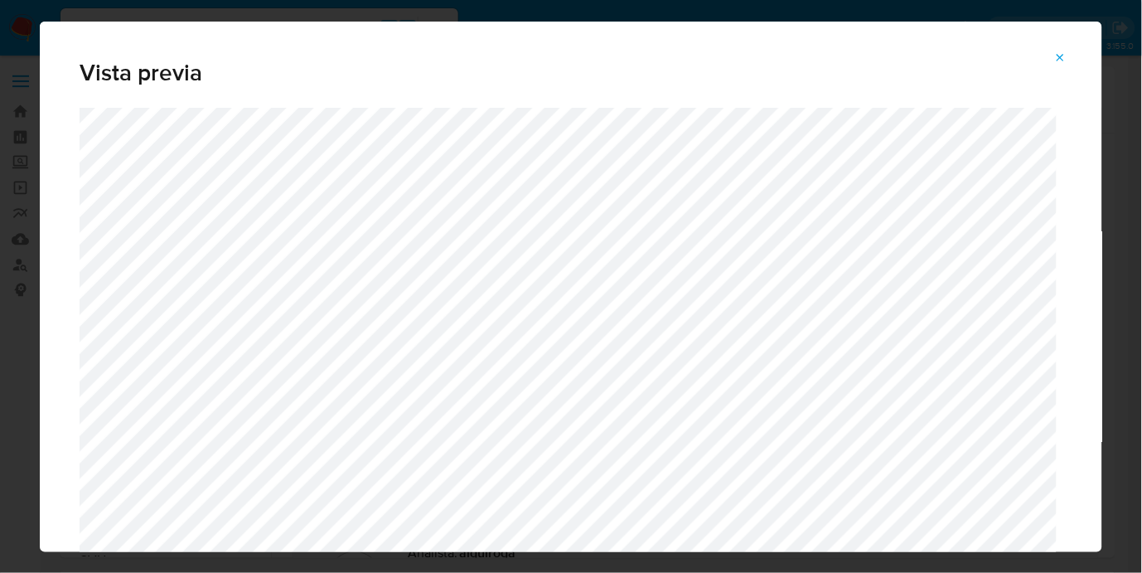
click at [1067, 57] on icon "Attachment preview" at bounding box center [1060, 57] width 13 height 13
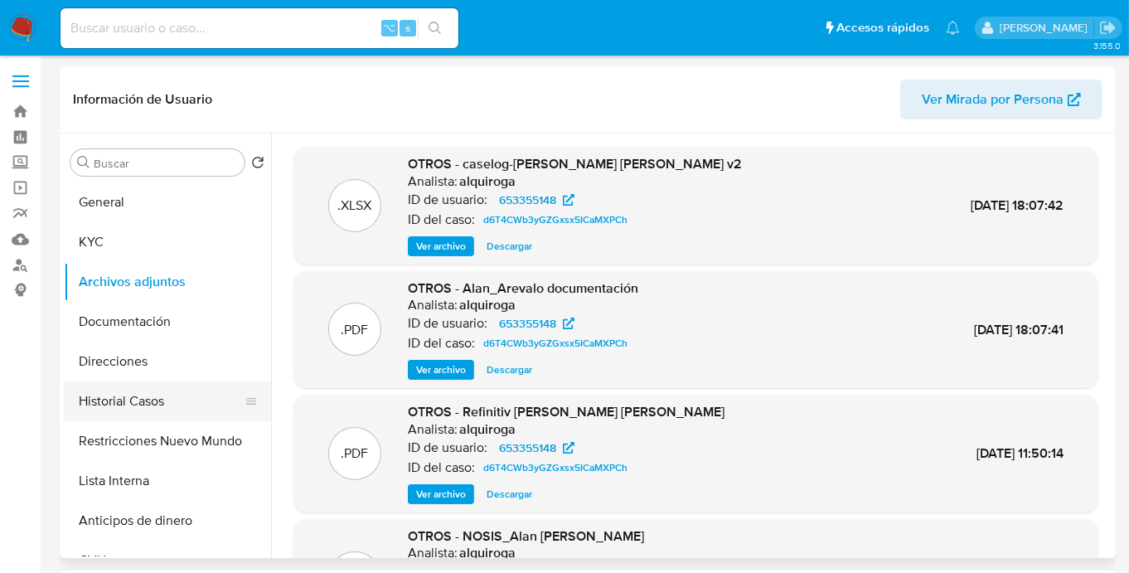
click at [181, 401] on button "Historial Casos" at bounding box center [161, 401] width 194 height 40
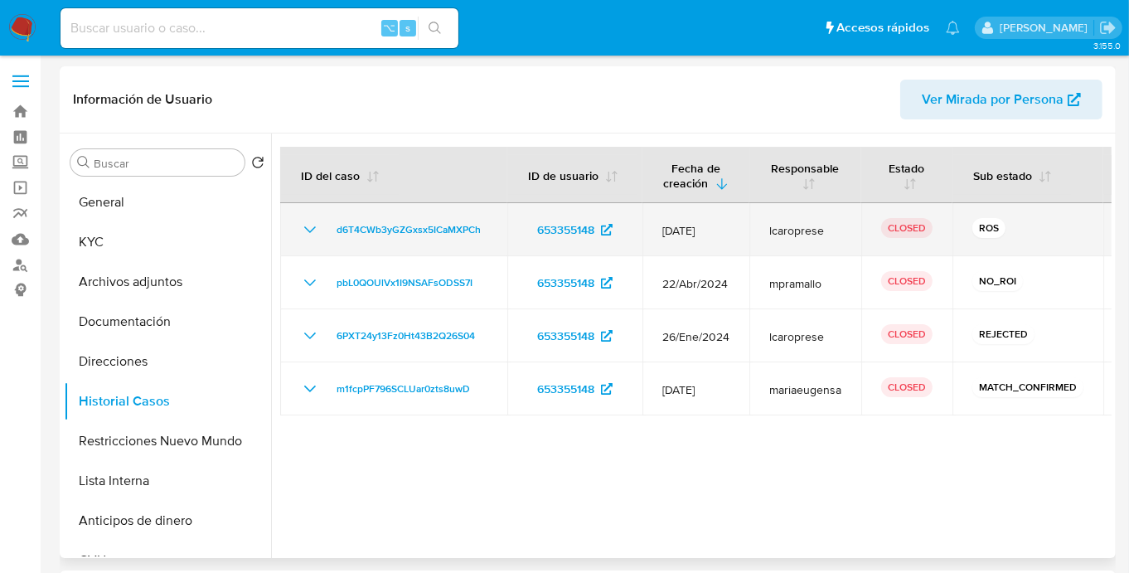
click at [318, 232] on icon "Mostrar/Ocultar" at bounding box center [310, 230] width 20 height 20
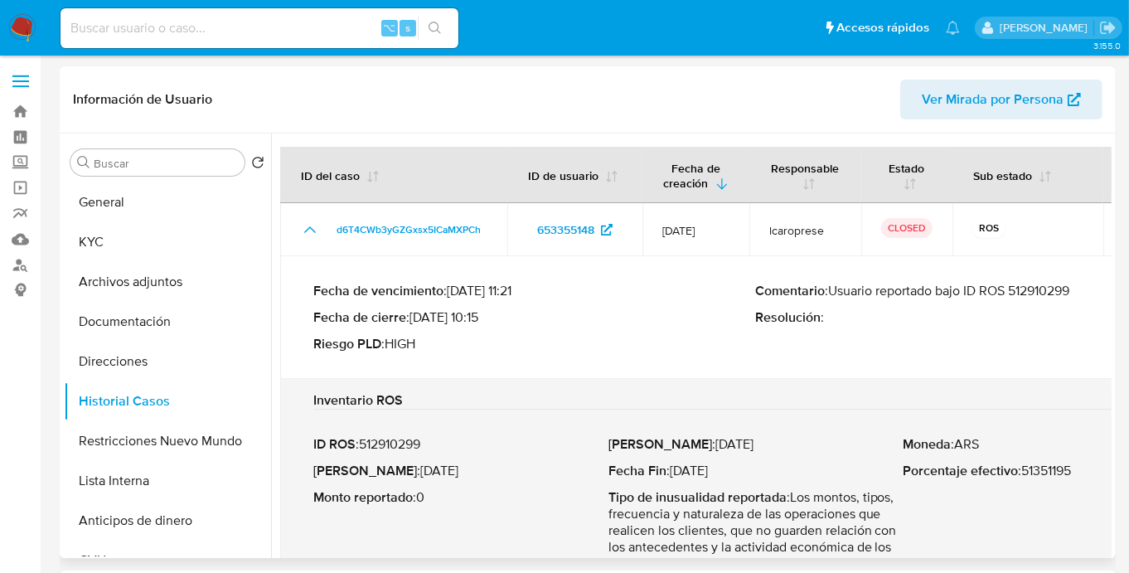
drag, startPoint x: 838, startPoint y: 293, endPoint x: 1087, endPoint y: 291, distance: 248.7
click at [1087, 291] on p "Comentario : Usuario reportado bajo ID ROS 512910299" at bounding box center [977, 291] width 443 height 17
click at [114, 274] on button "Archivos adjuntos" at bounding box center [161, 282] width 194 height 40
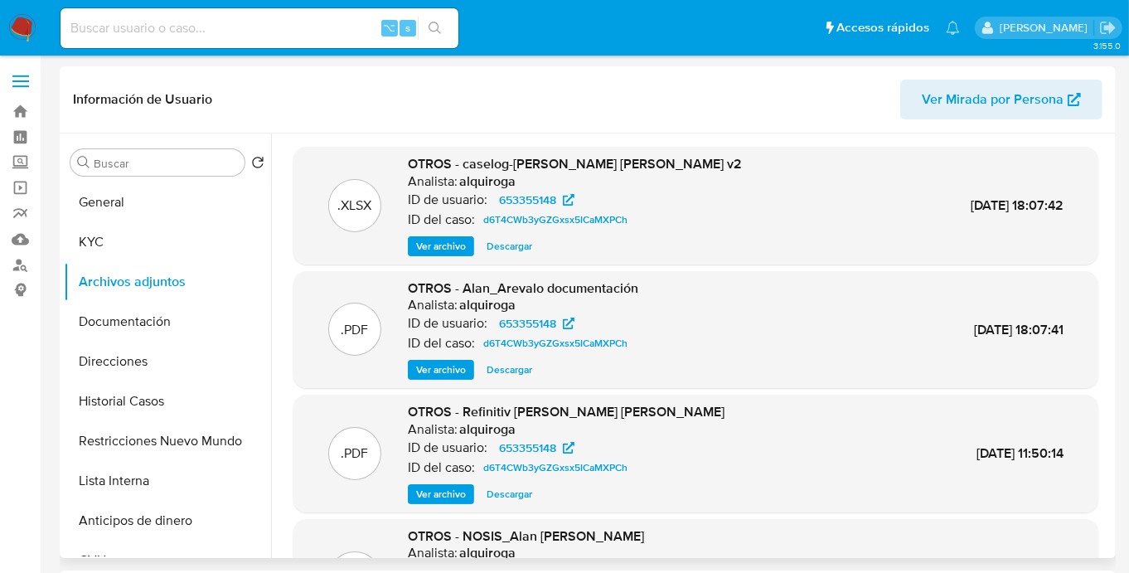
click at [447, 245] on span "Ver archivo" at bounding box center [441, 246] width 50 height 17
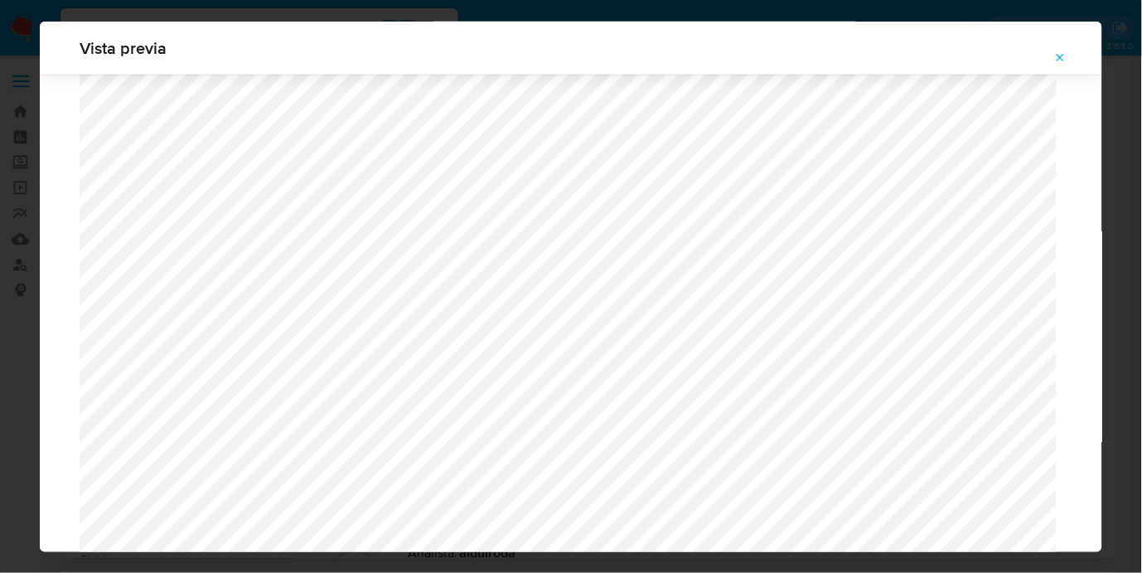
scroll to position [1679, 0]
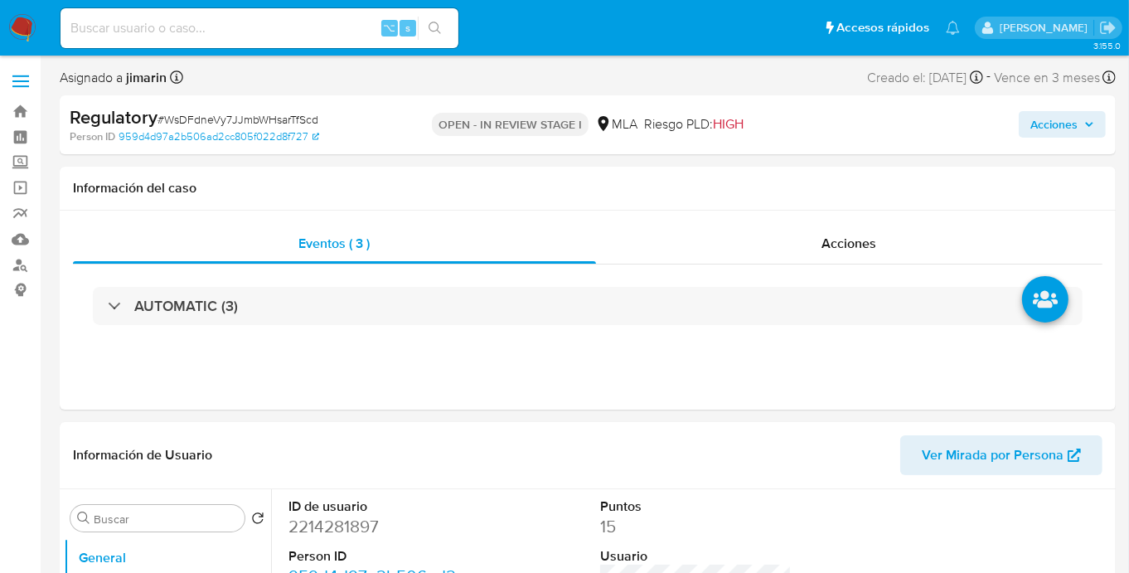
select select "10"
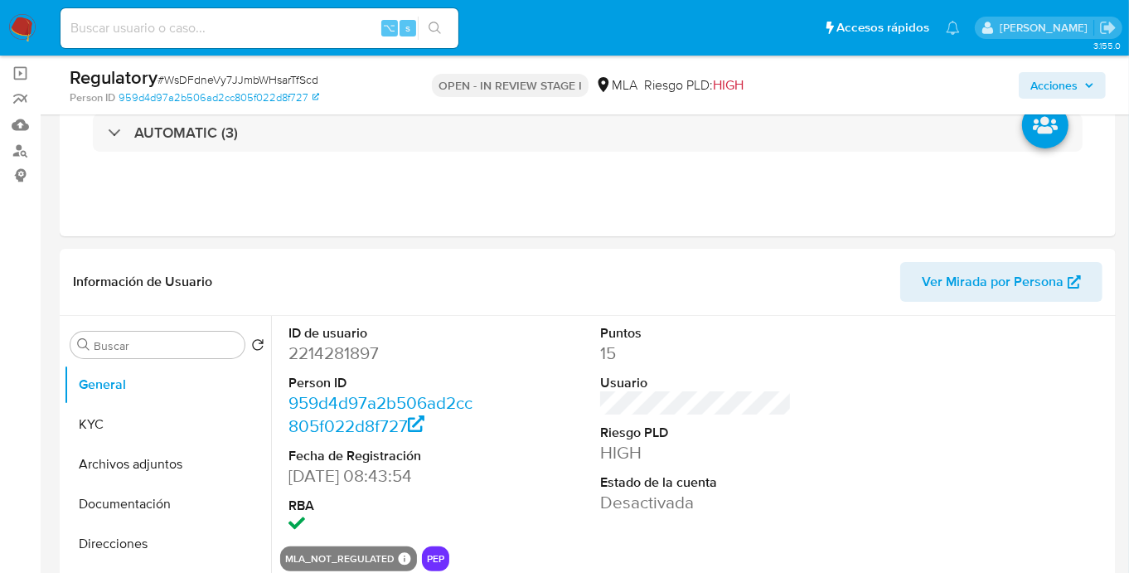
scroll to position [116, 0]
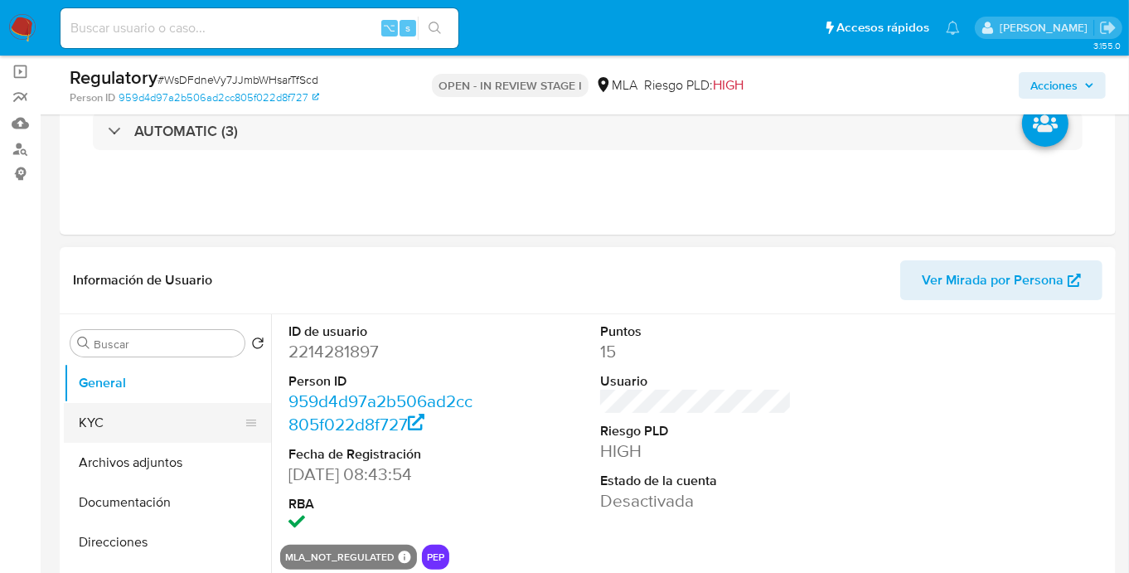
click at [143, 417] on button "KYC" at bounding box center [161, 423] width 194 height 40
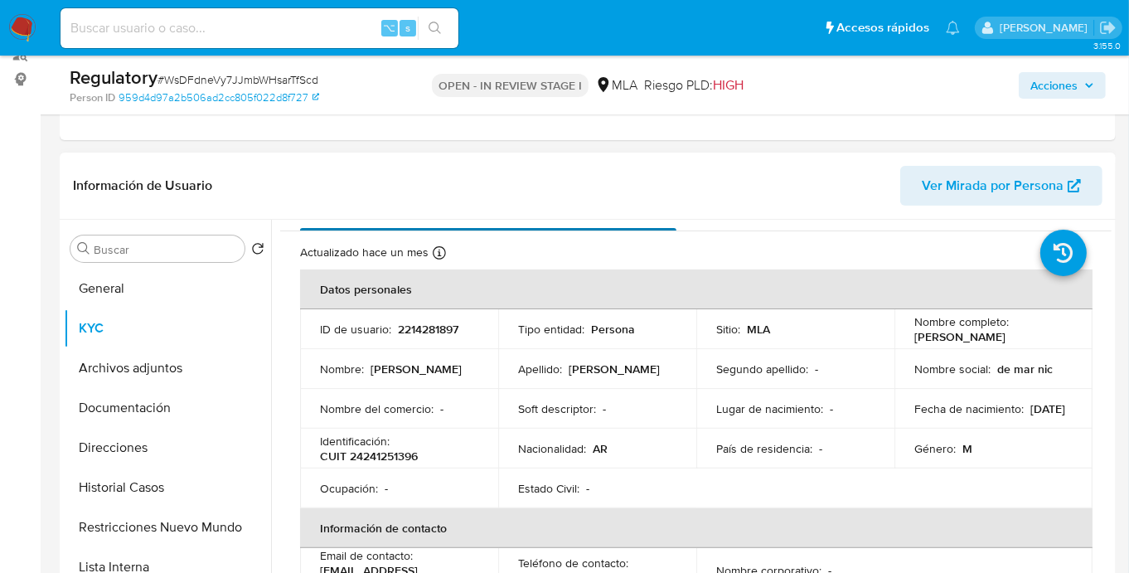
scroll to position [222, 0]
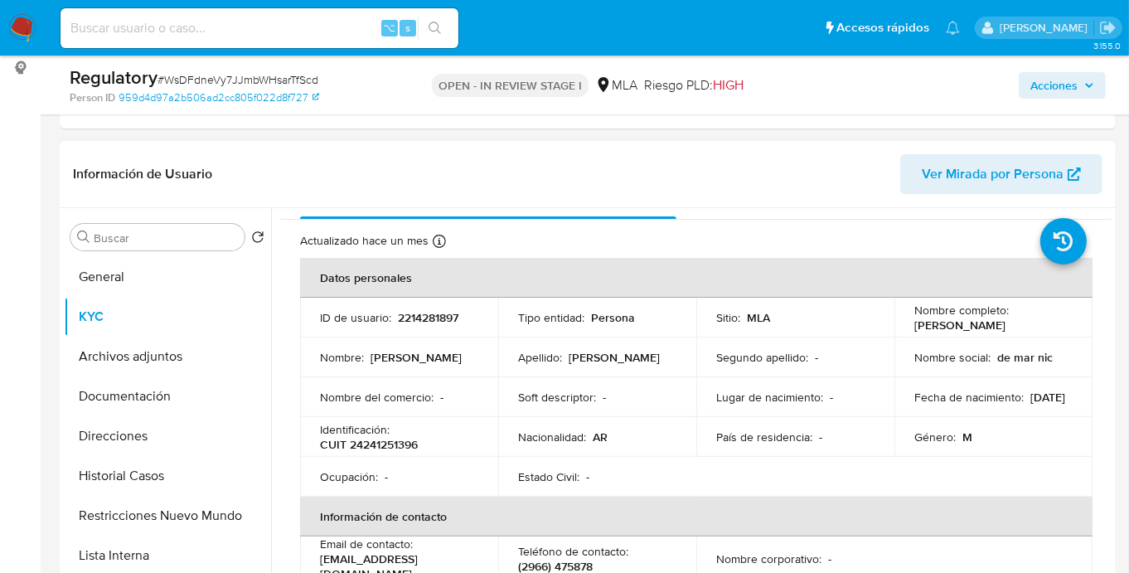
drag, startPoint x: 913, startPoint y: 326, endPoint x: 1049, endPoint y: 326, distance: 136.8
click at [1049, 326] on div "Nombre completo : Jose Dario Godoy" at bounding box center [993, 318] width 158 height 30
click at [376, 451] on p "CUIT 24241251396" at bounding box center [369, 444] width 98 height 15
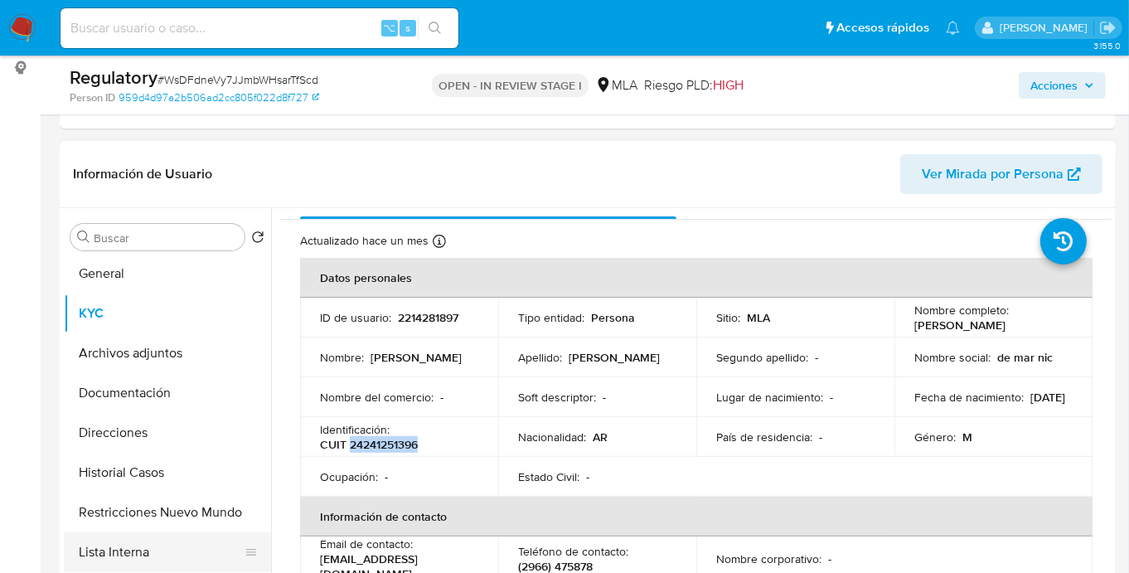
click at [131, 568] on button "Lista Interna" at bounding box center [161, 552] width 194 height 40
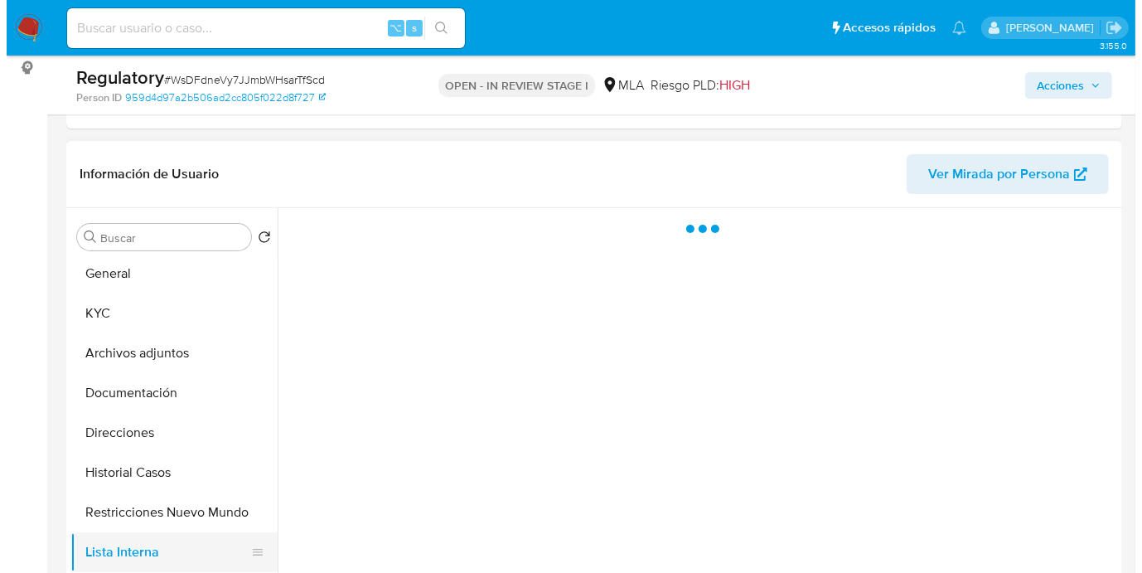
scroll to position [0, 0]
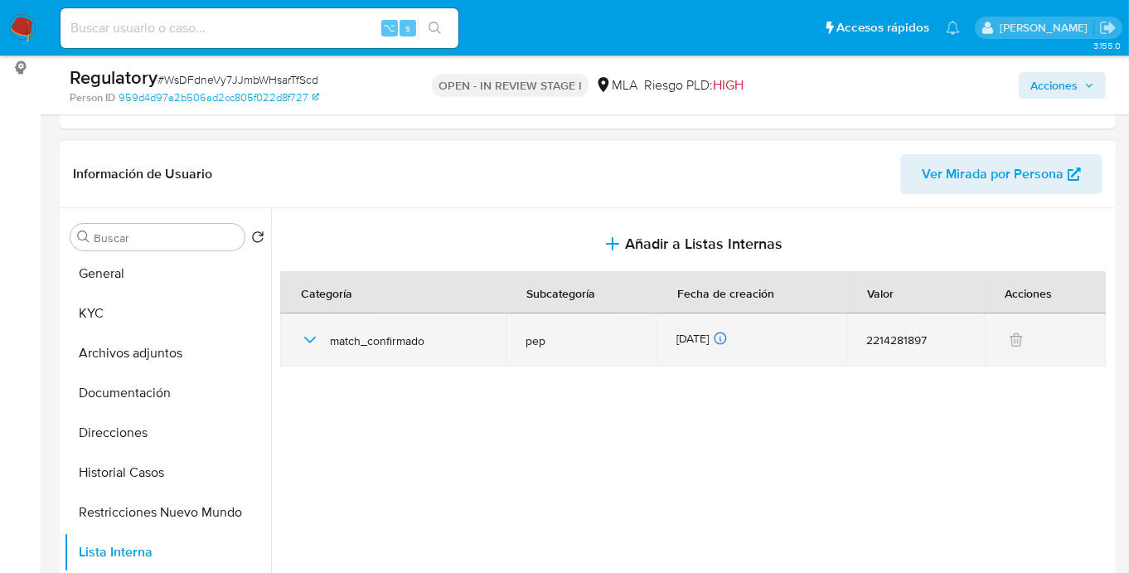
click at [312, 341] on icon "button" at bounding box center [310, 340] width 20 height 20
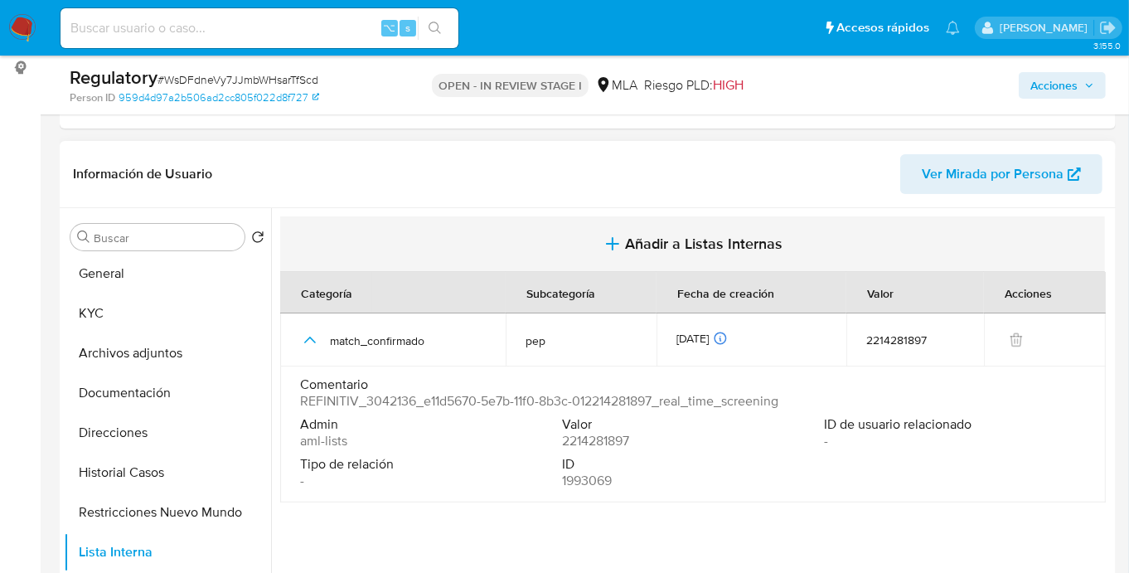
click at [726, 254] on button "Añadir a Listas Internas" at bounding box center [692, 244] width 825 height 56
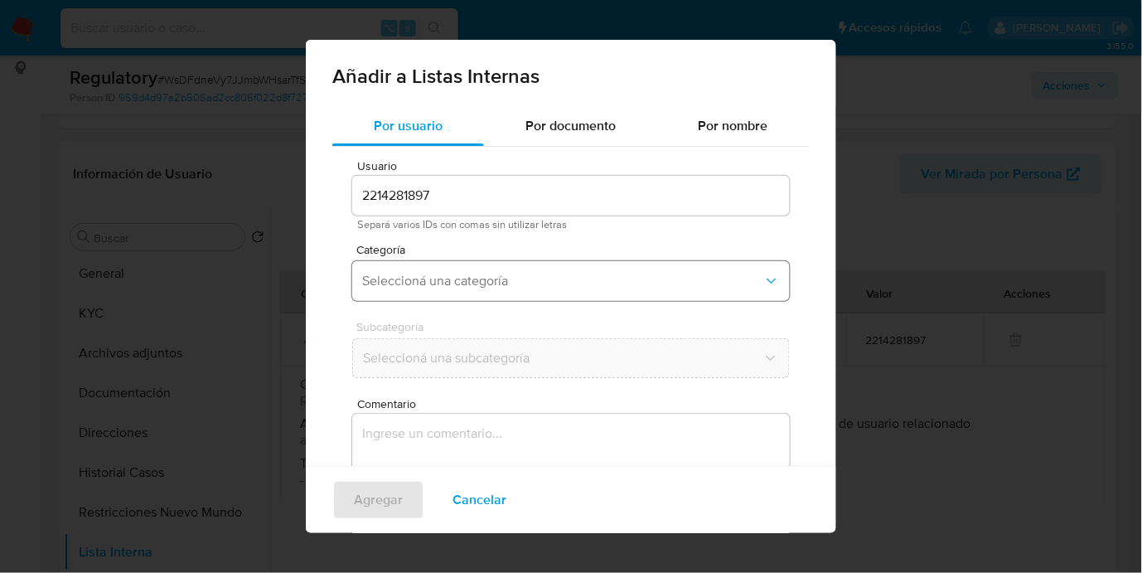
click at [409, 285] on span "Seleccioná una categoría" at bounding box center [562, 281] width 401 height 17
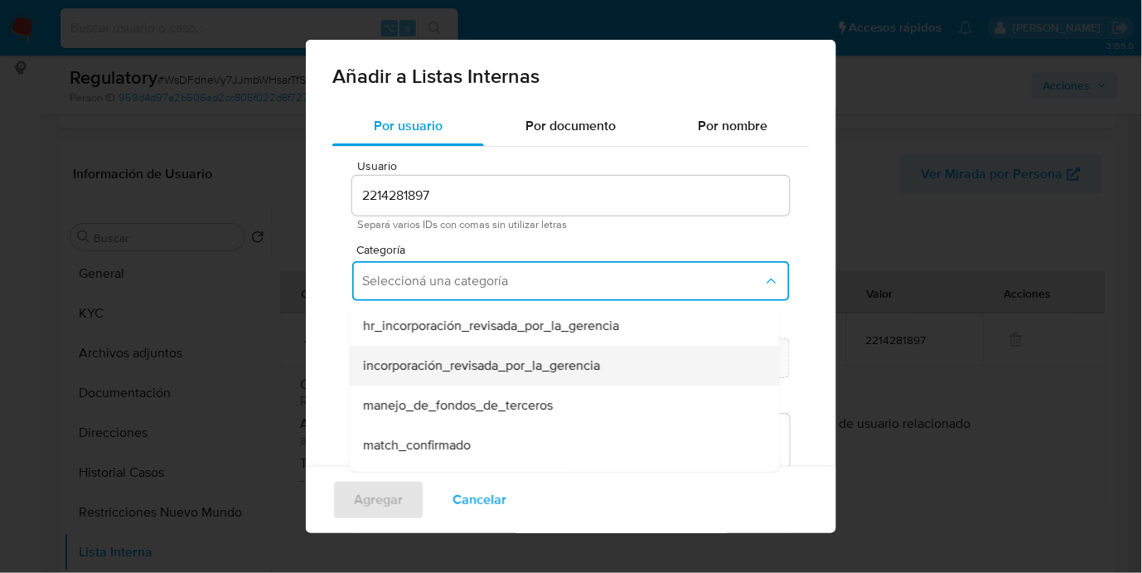
scroll to position [25, 0]
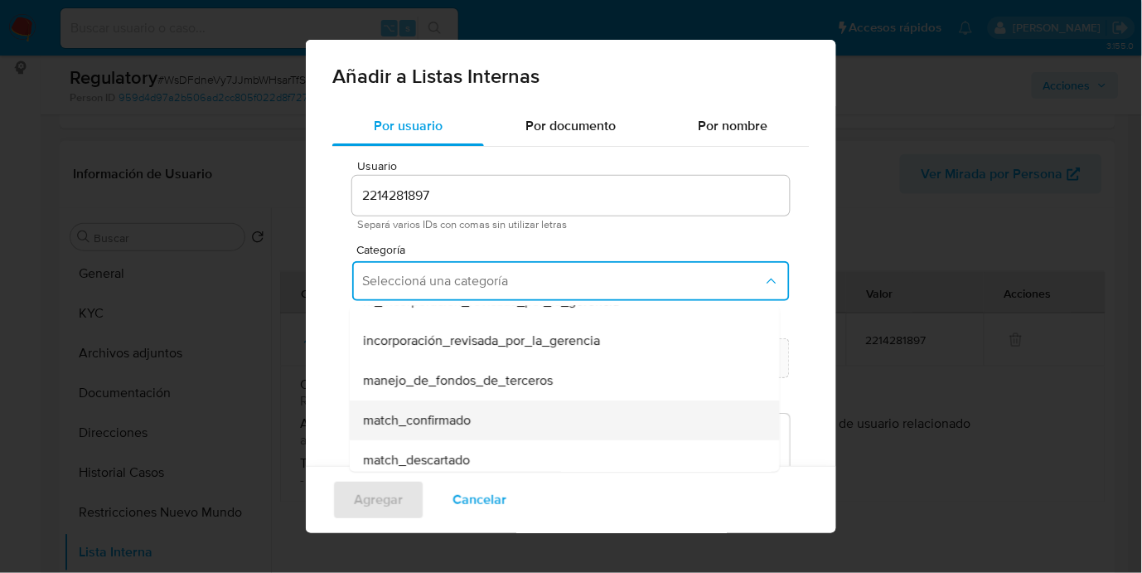
click at [425, 413] on span "match_confirmado" at bounding box center [417, 420] width 108 height 17
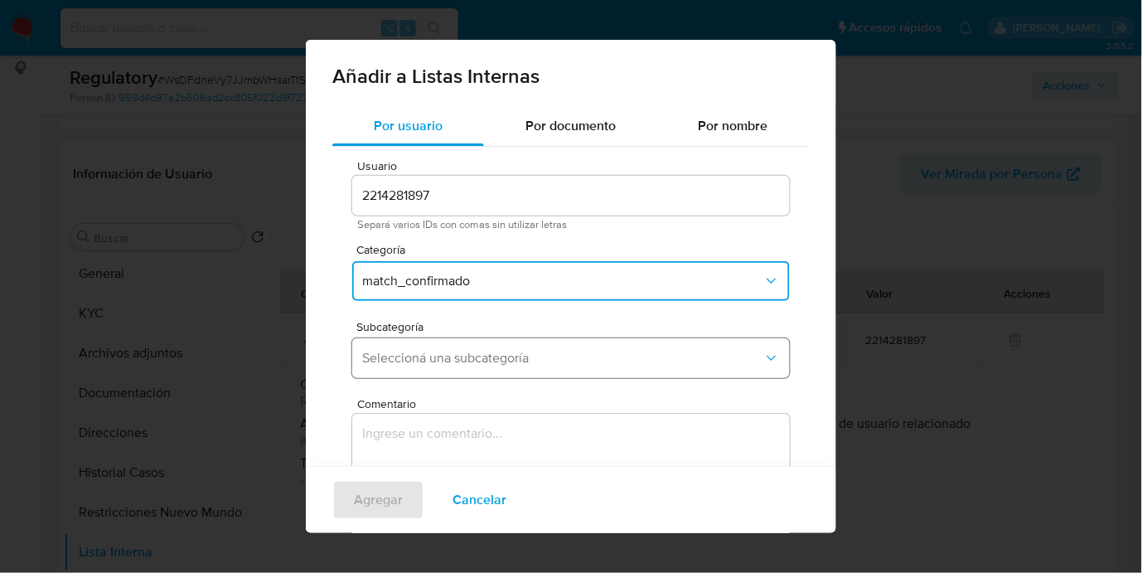
click at [391, 361] on span "Seleccioná una subcategoría" at bounding box center [562, 358] width 401 height 17
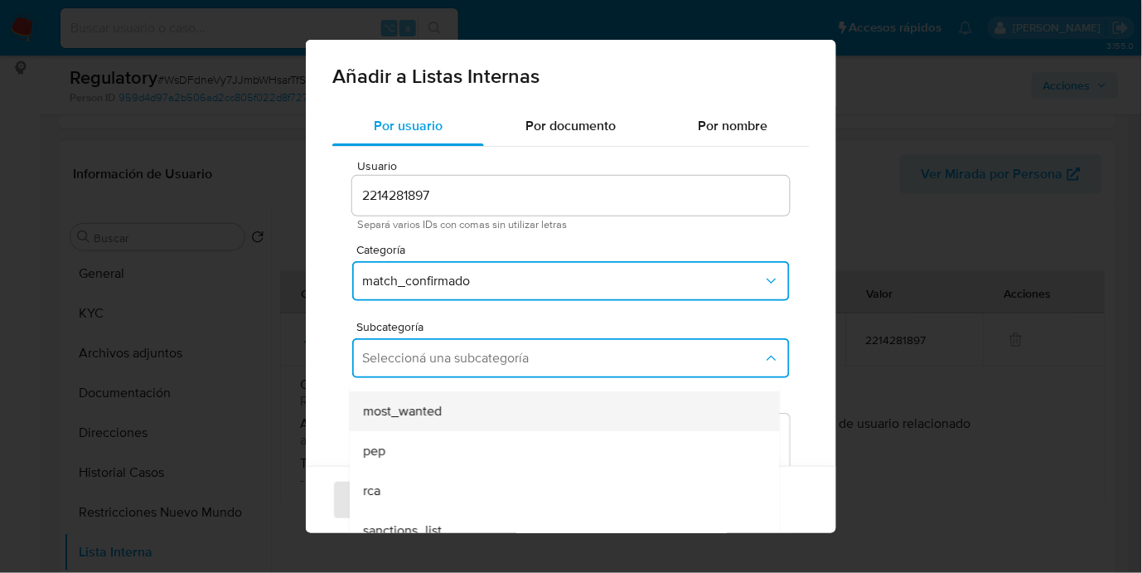
scroll to position [112, 0]
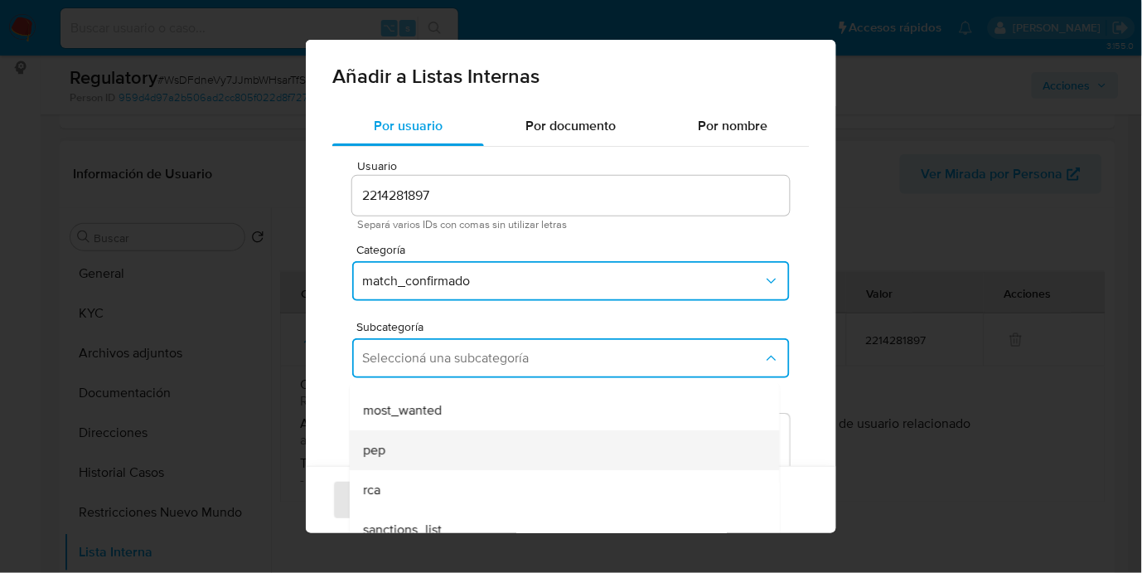
click at [408, 442] on div "pep" at bounding box center [560, 450] width 394 height 40
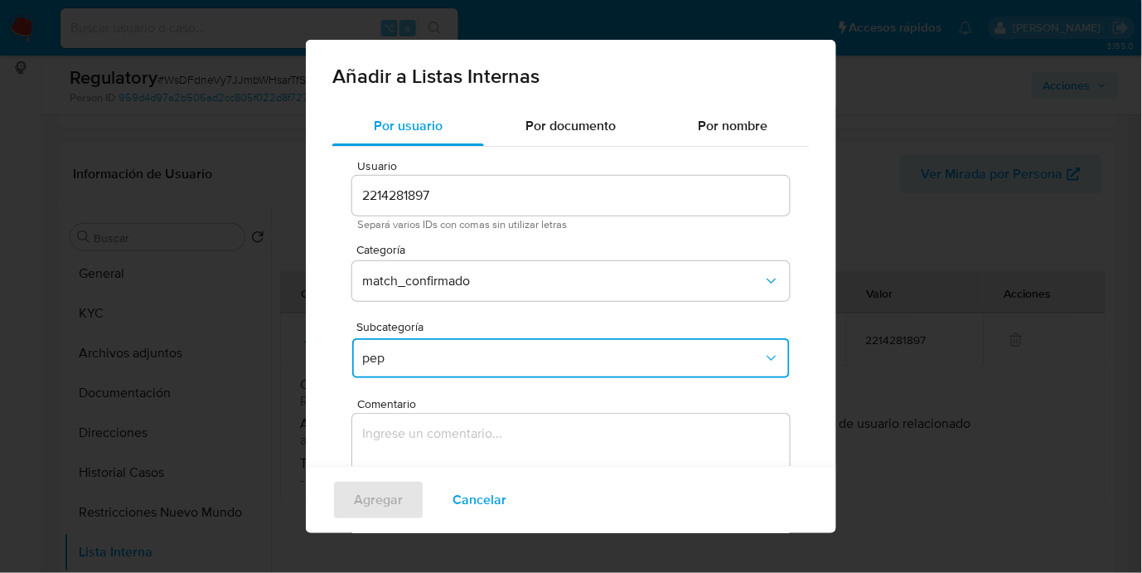
click at [429, 406] on span "Comentario" at bounding box center [576, 404] width 438 height 12
click at [429, 414] on textarea "Comentario" at bounding box center [571, 493] width 438 height 159
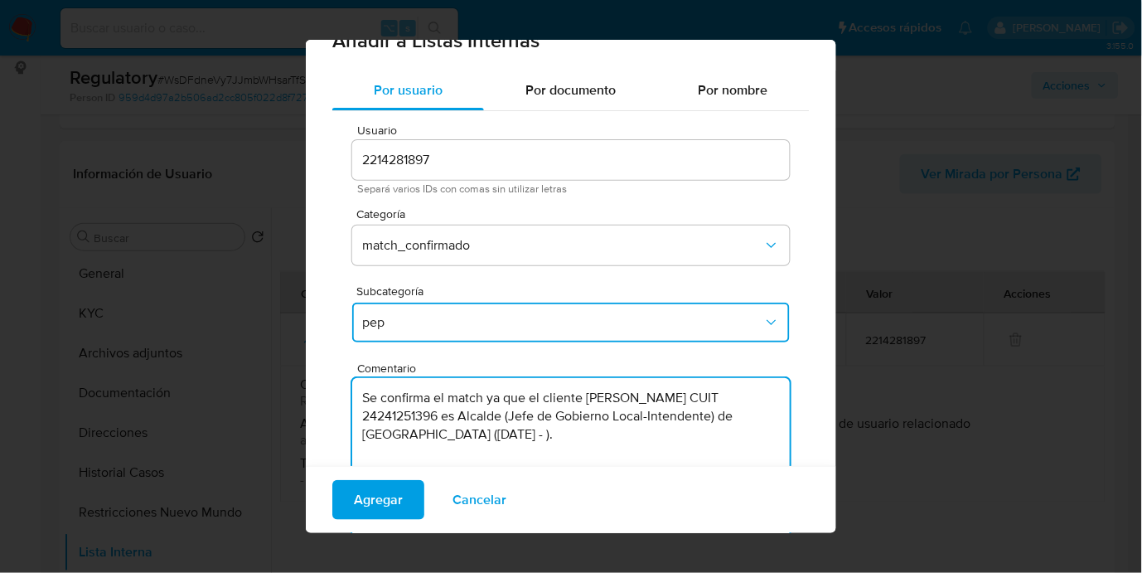
scroll to position [36, 0]
type textarea "Se confirma el match ya que el cliente Jose Dario Godoy CUIT 24241251396 es Alc…"
click at [354, 505] on span "Agregar" at bounding box center [378, 500] width 49 height 36
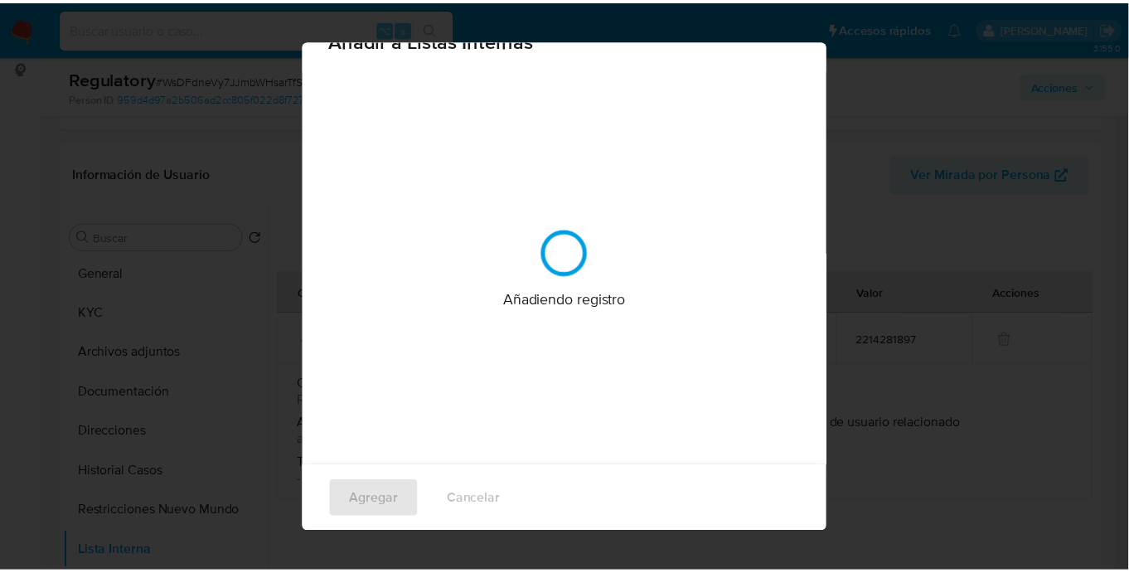
scroll to position [0, 0]
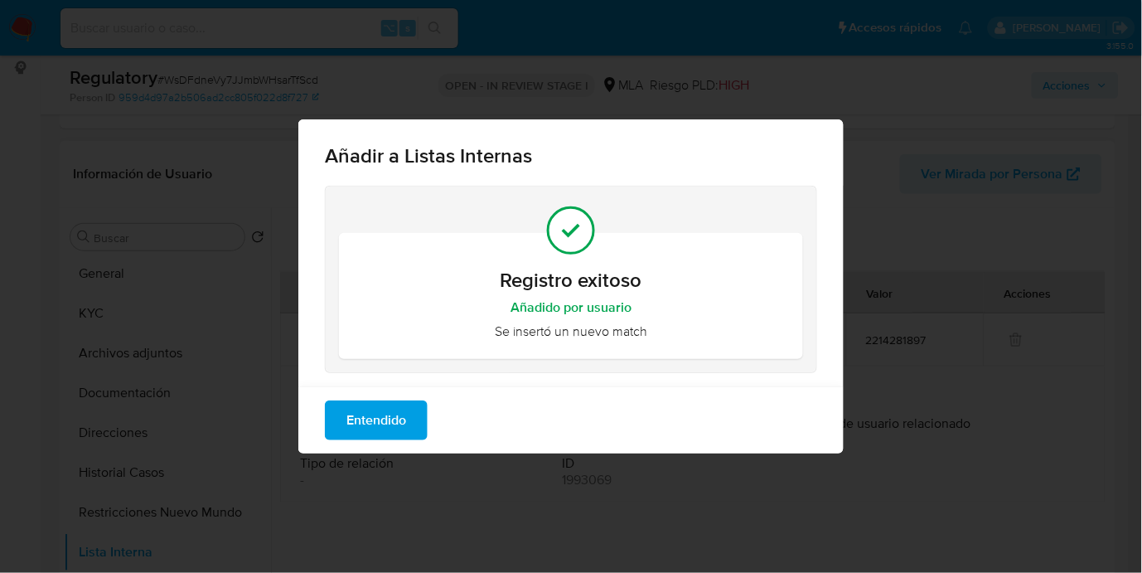
click at [404, 417] on span "Entendido" at bounding box center [376, 420] width 60 height 36
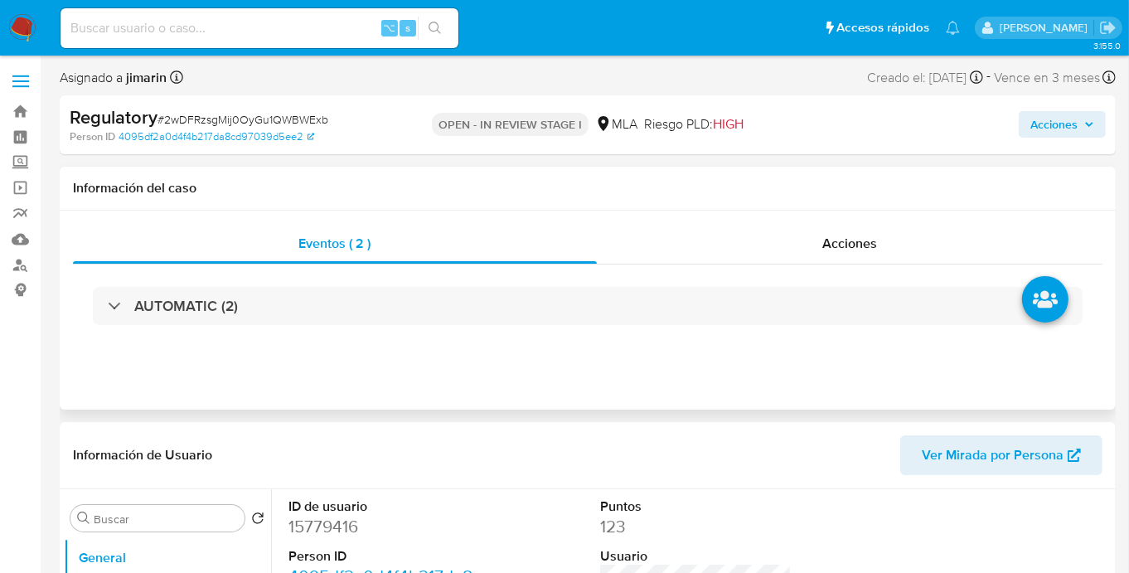
select select "10"
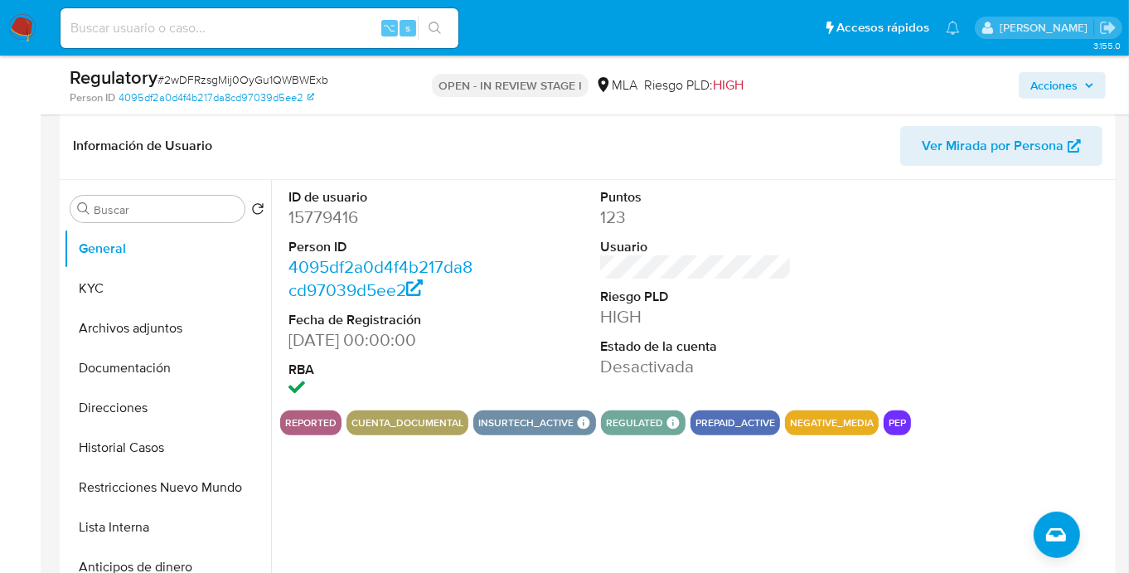
scroll to position [253, 0]
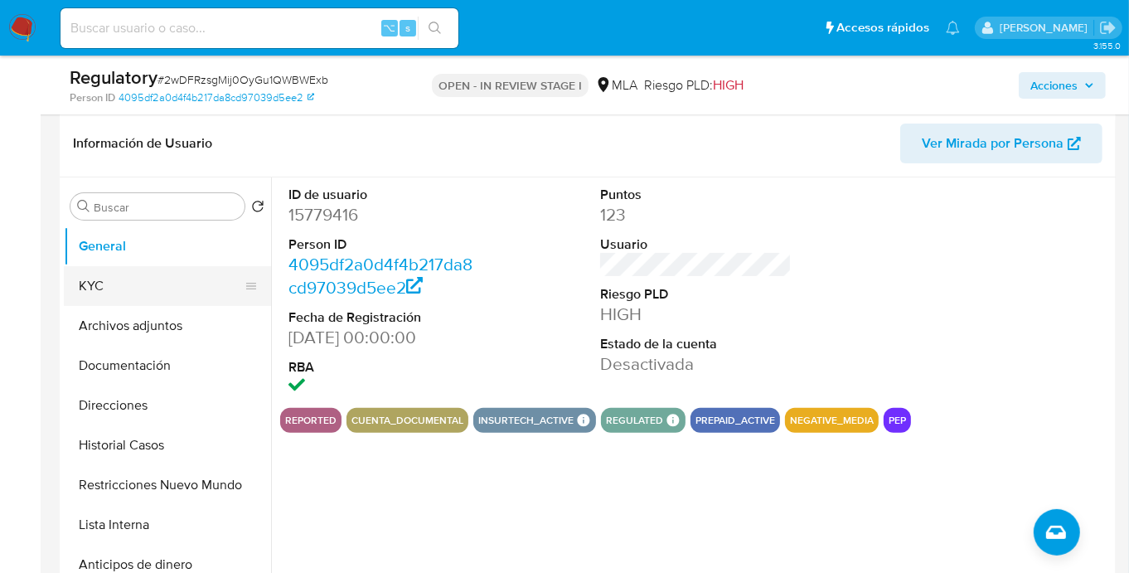
click at [124, 274] on button "KYC" at bounding box center [161, 286] width 194 height 40
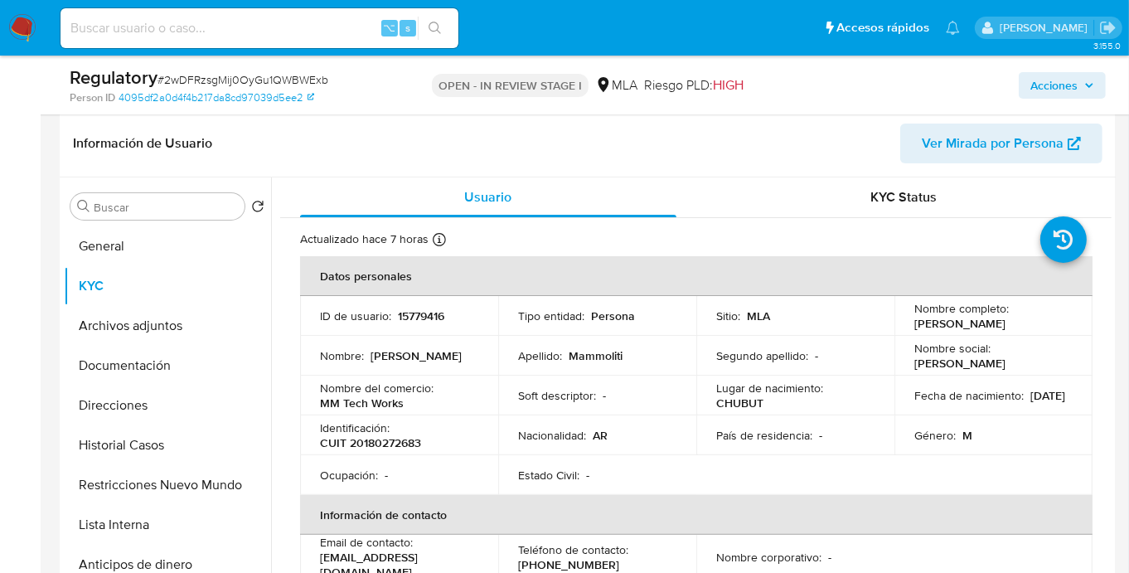
scroll to position [3, 0]
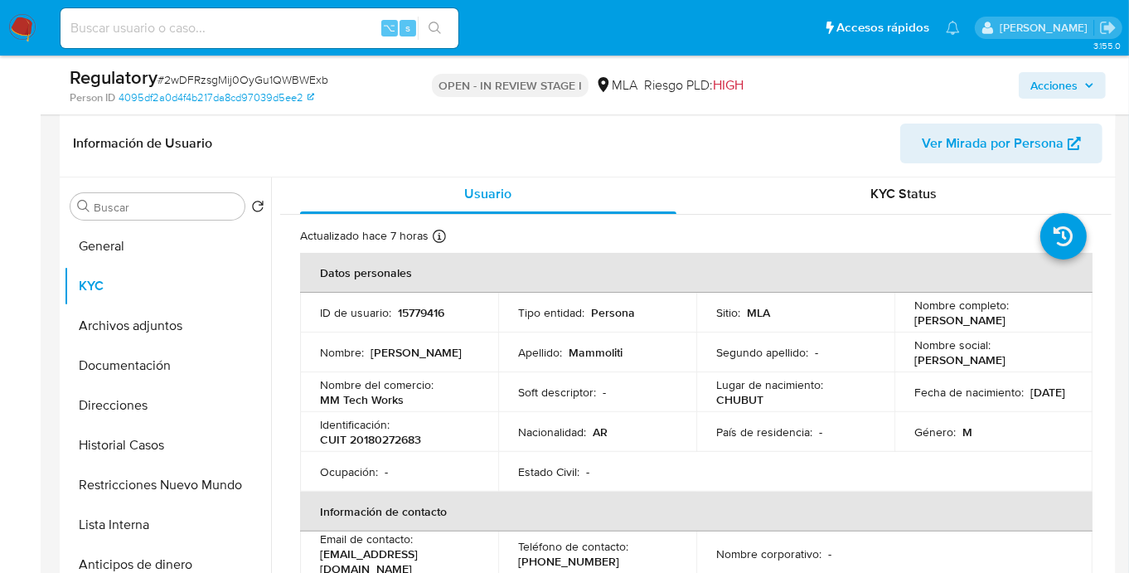
drag, startPoint x: 910, startPoint y: 320, endPoint x: 1081, endPoint y: 321, distance: 170.7
click at [1081, 322] on td "Nombre completo : [PERSON_NAME]" at bounding box center [993, 313] width 198 height 40
copy p "[PERSON_NAME]"
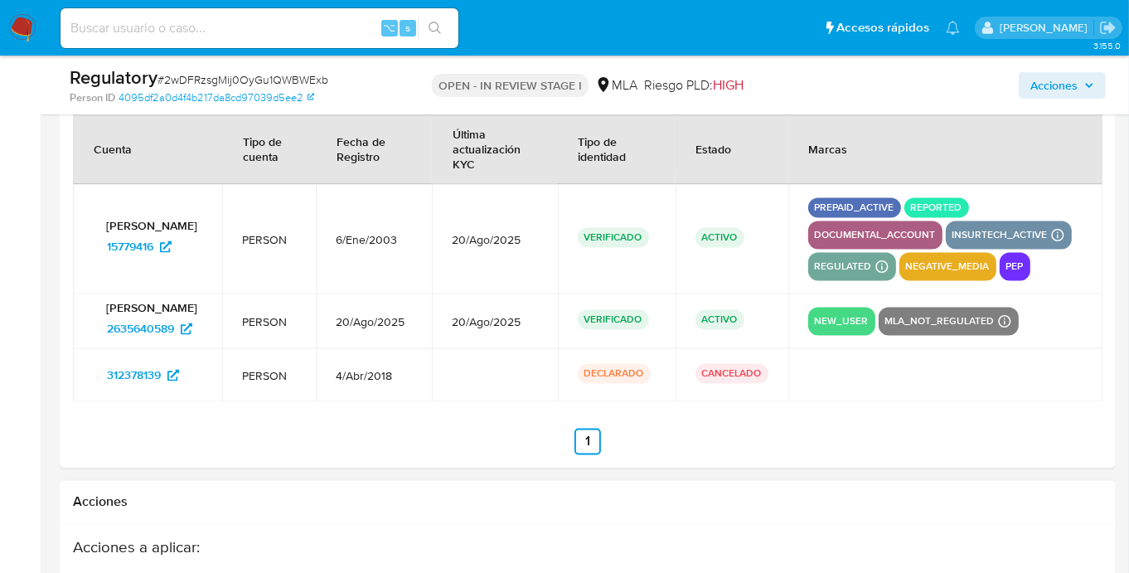
scroll to position [2473, 0]
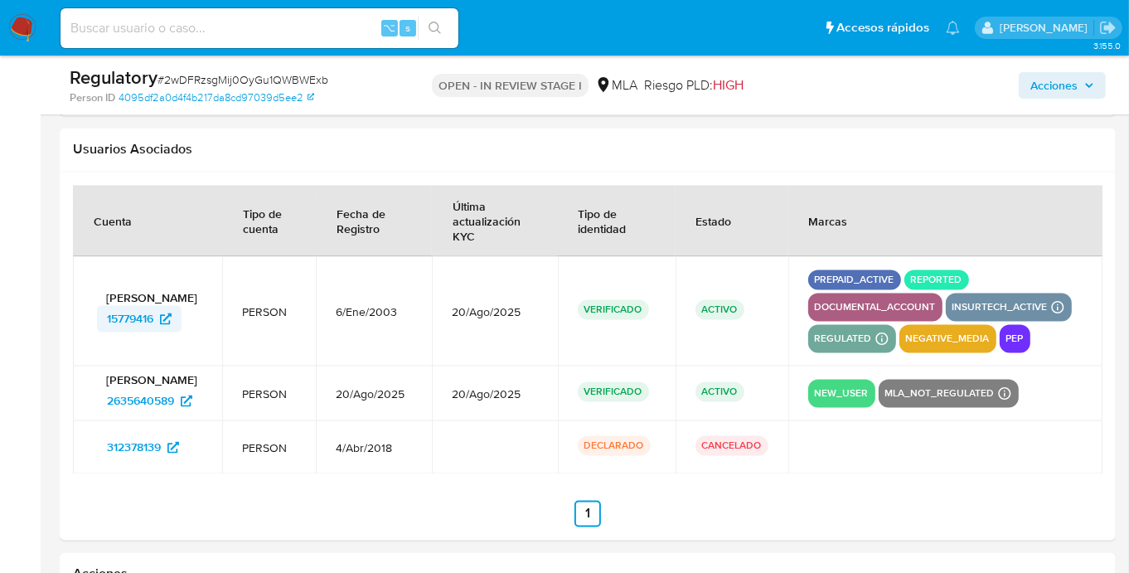
click at [138, 321] on span "15779416" at bounding box center [130, 319] width 46 height 27
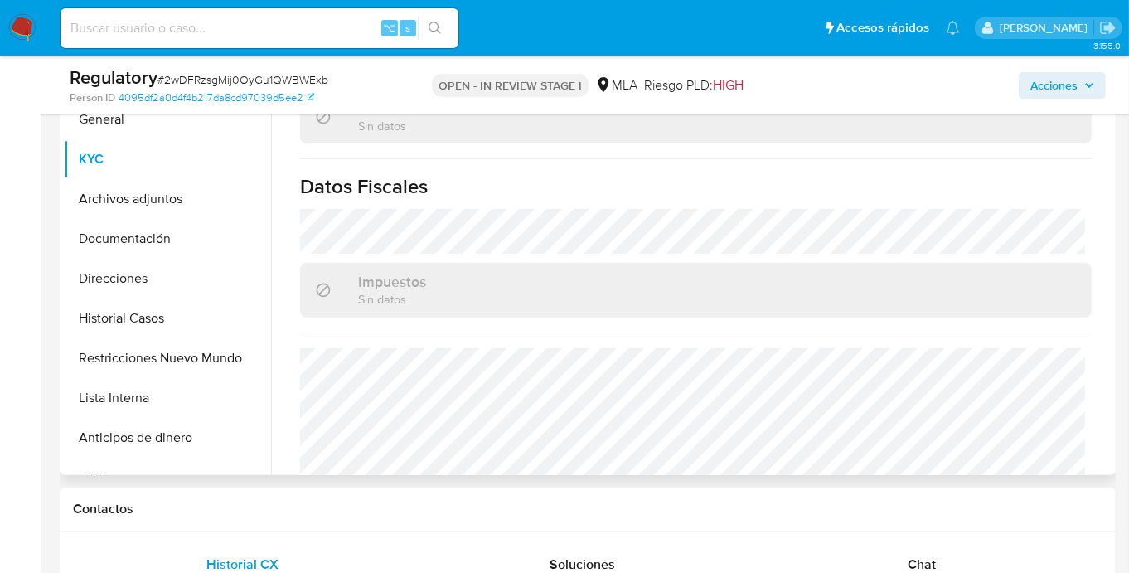
scroll to position [650, 0]
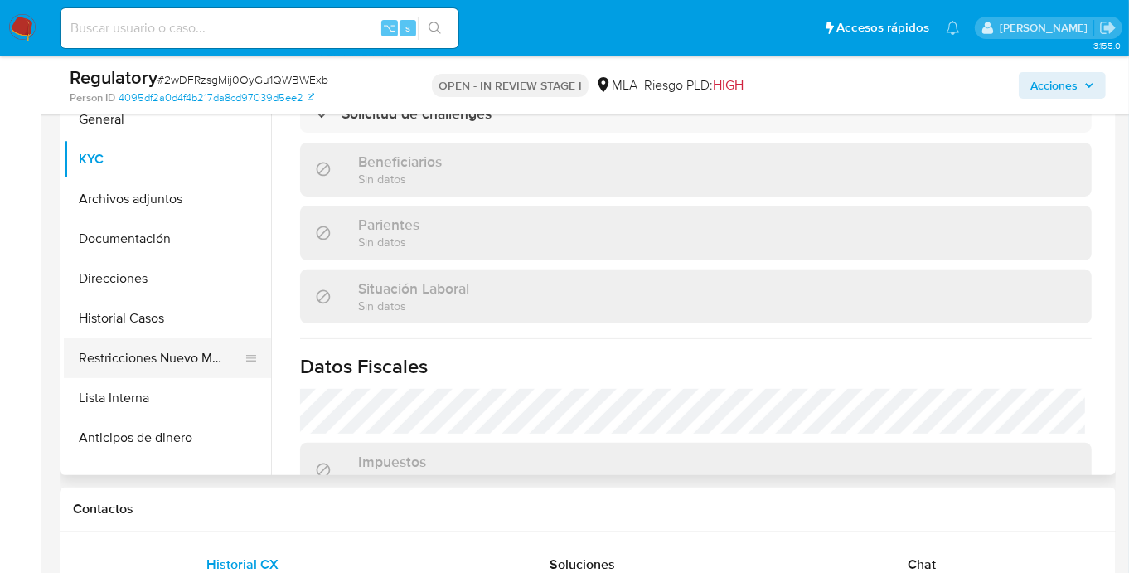
click at [128, 363] on button "Restricciones Nuevo Mundo" at bounding box center [161, 358] width 194 height 40
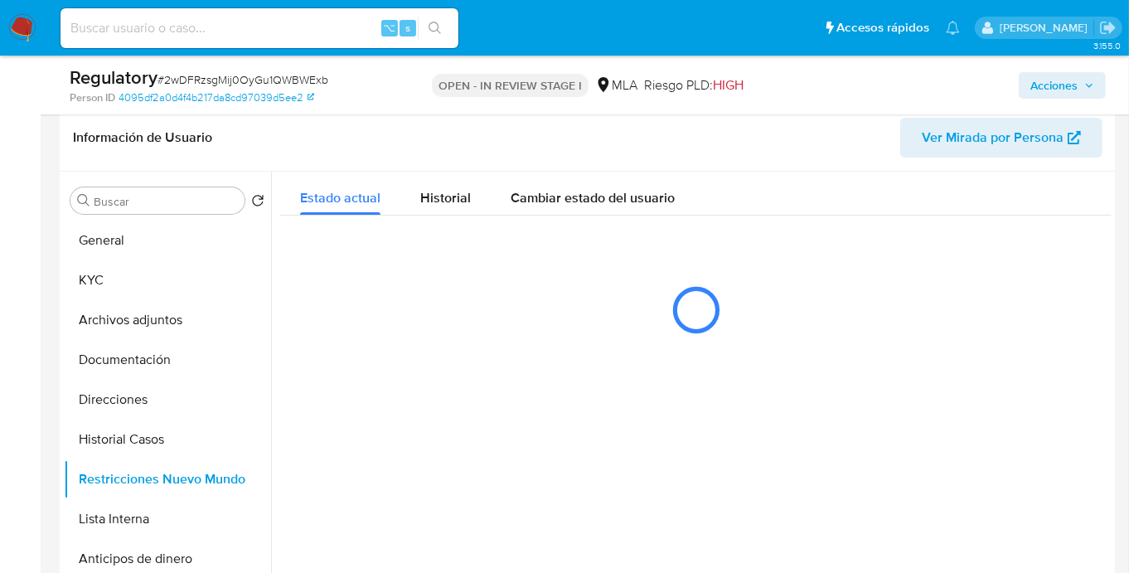
scroll to position [327, 0]
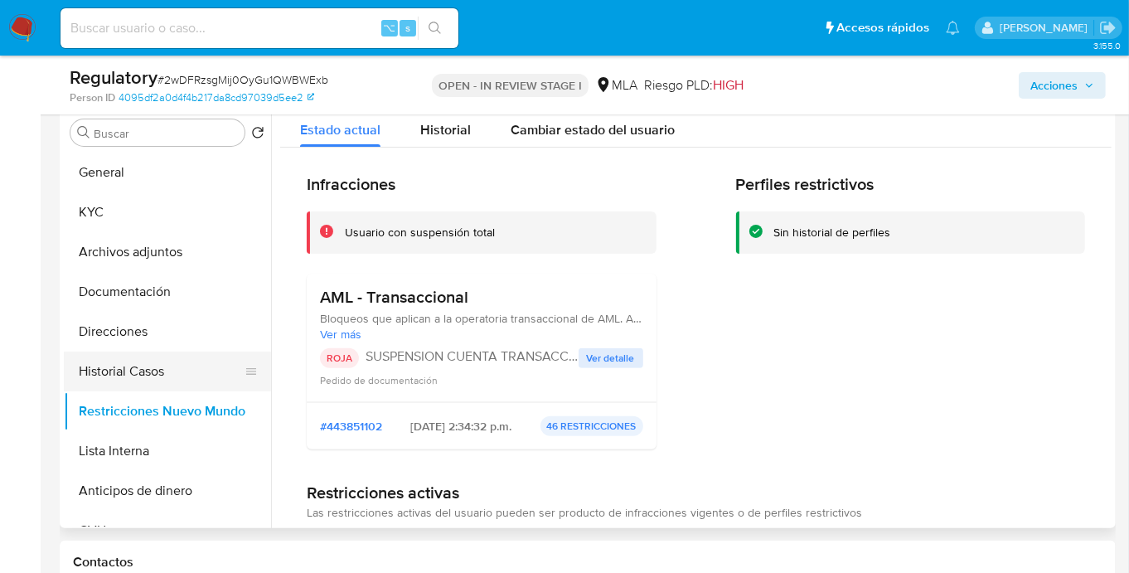
click at [143, 379] on button "Historial Casos" at bounding box center [161, 371] width 194 height 40
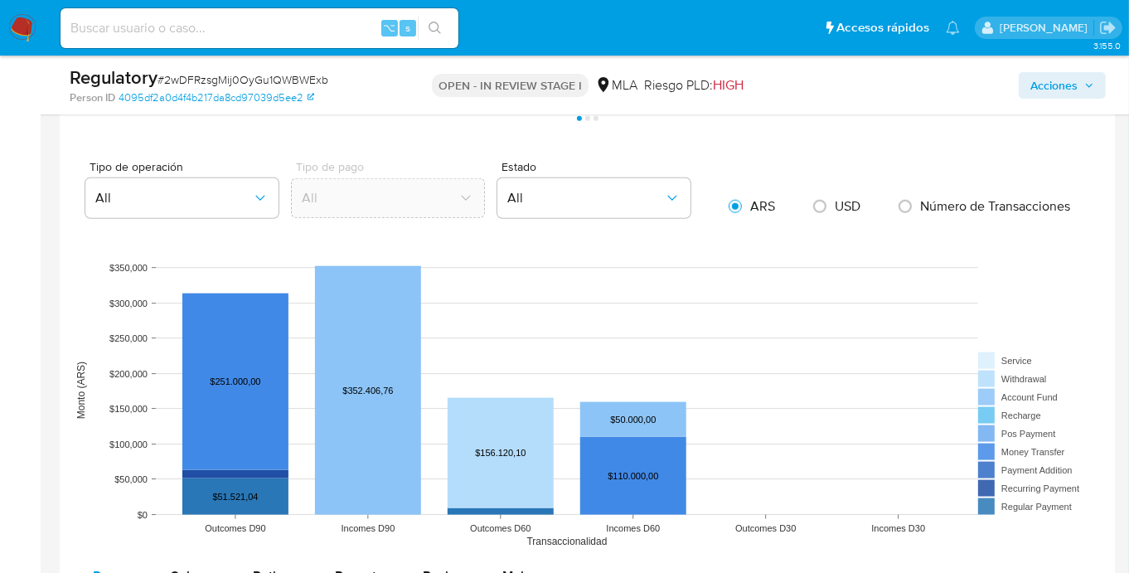
scroll to position [1051, 0]
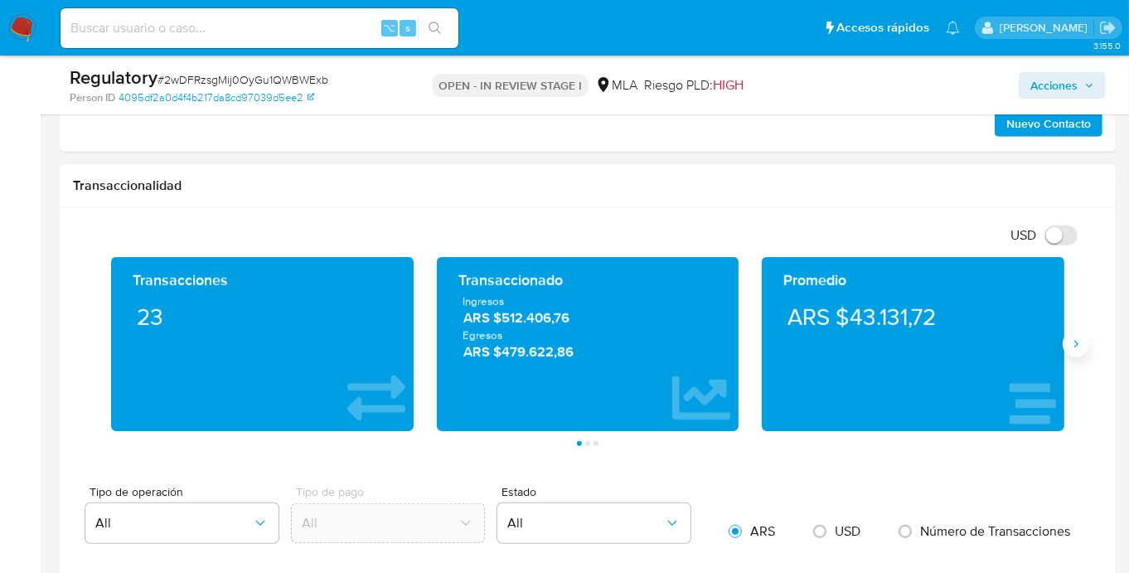
click at [1082, 351] on icon "Siguiente" at bounding box center [1075, 343] width 13 height 13
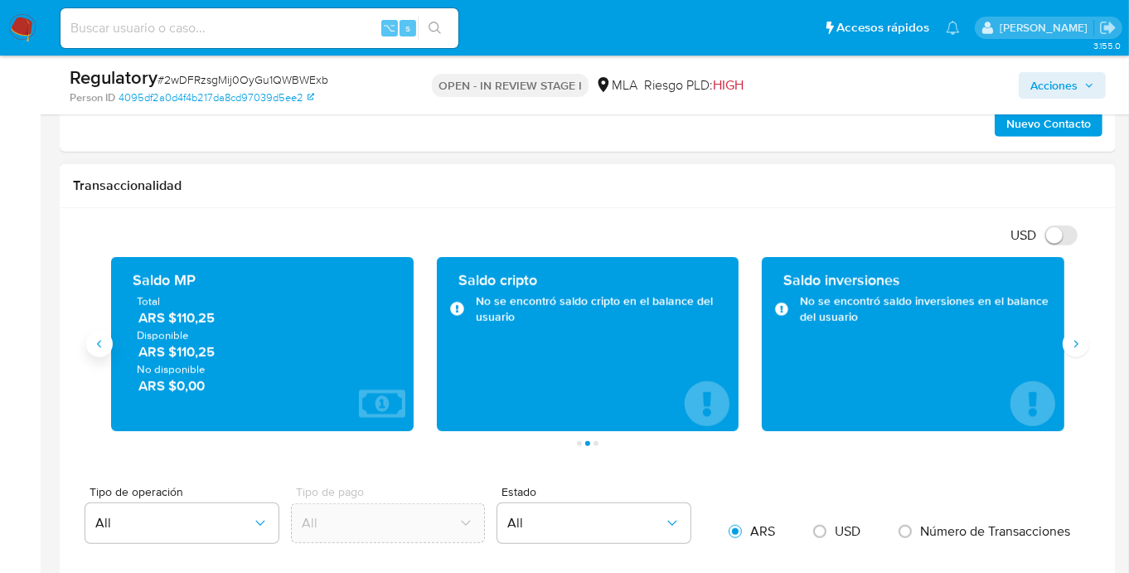
click at [94, 353] on button "Anterior" at bounding box center [99, 344] width 27 height 27
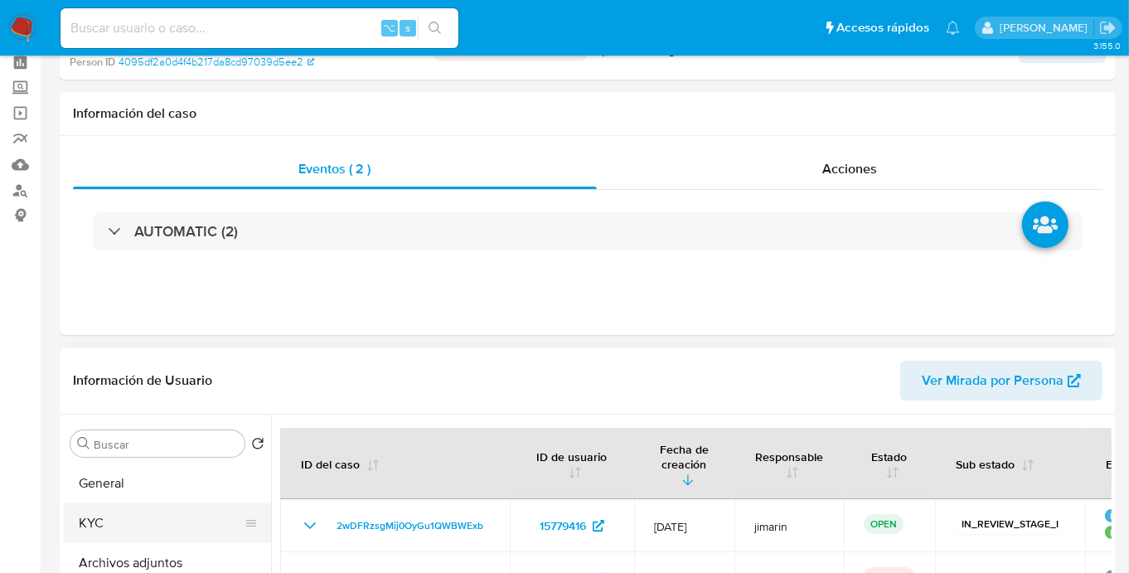
scroll to position [147, 0]
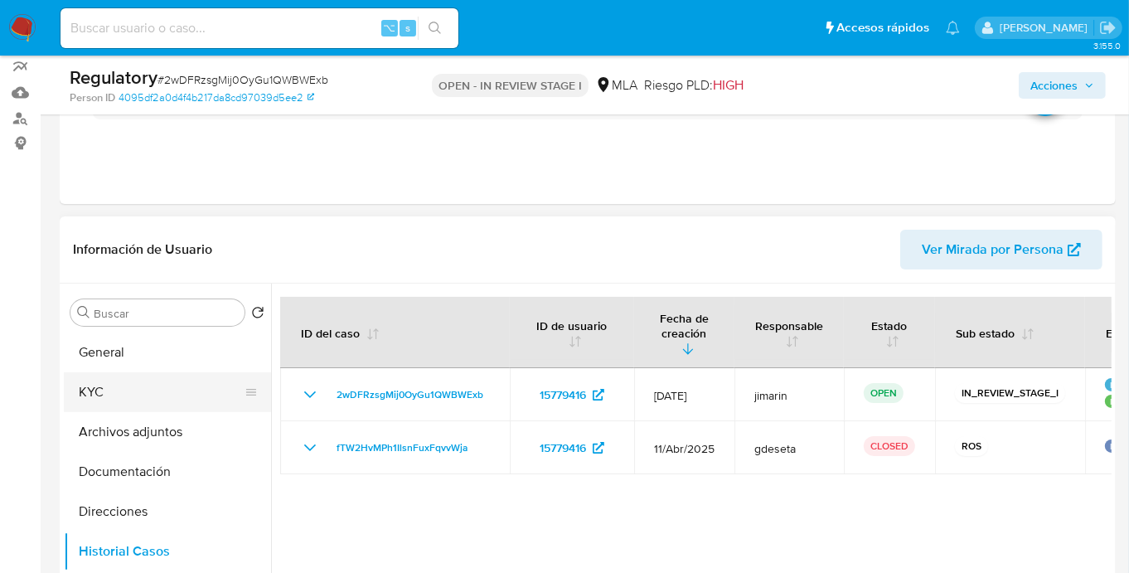
click at [143, 386] on button "KYC" at bounding box center [161, 392] width 194 height 40
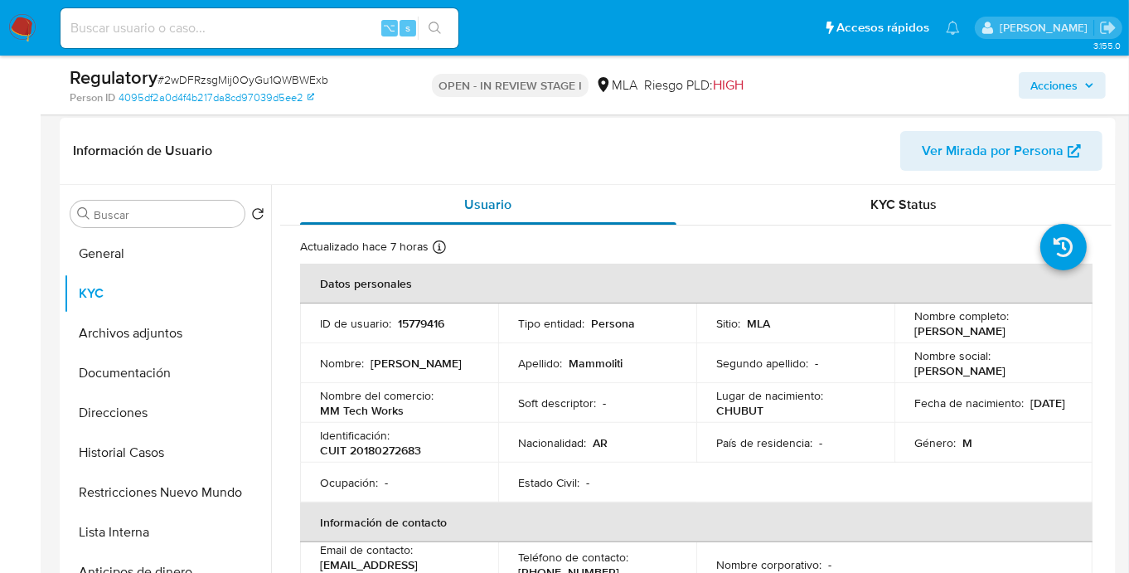
scroll to position [253, 0]
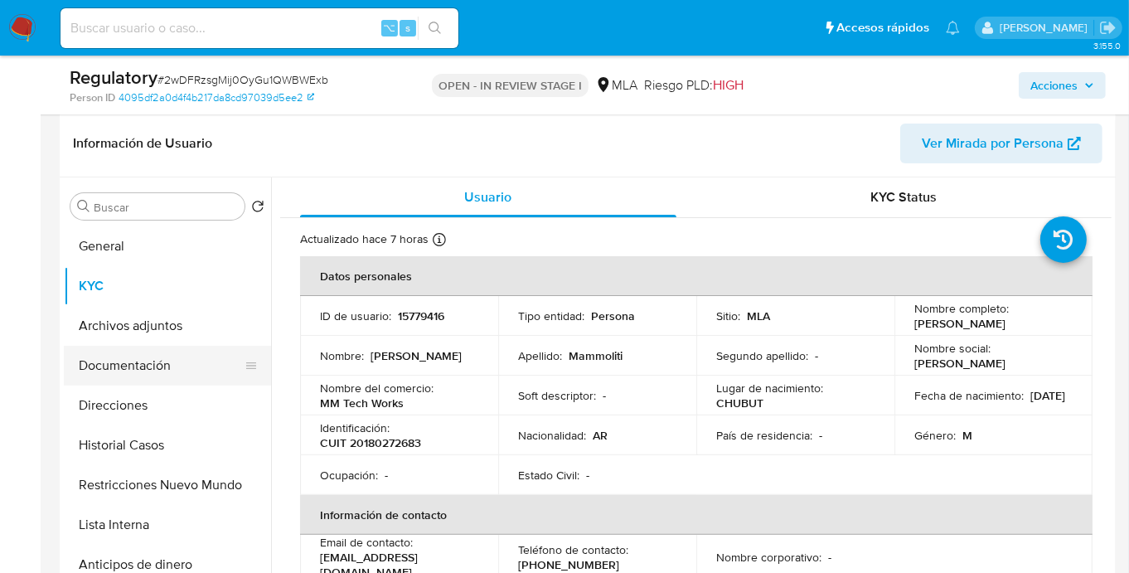
click at [162, 378] on button "Documentación" at bounding box center [161, 366] width 194 height 40
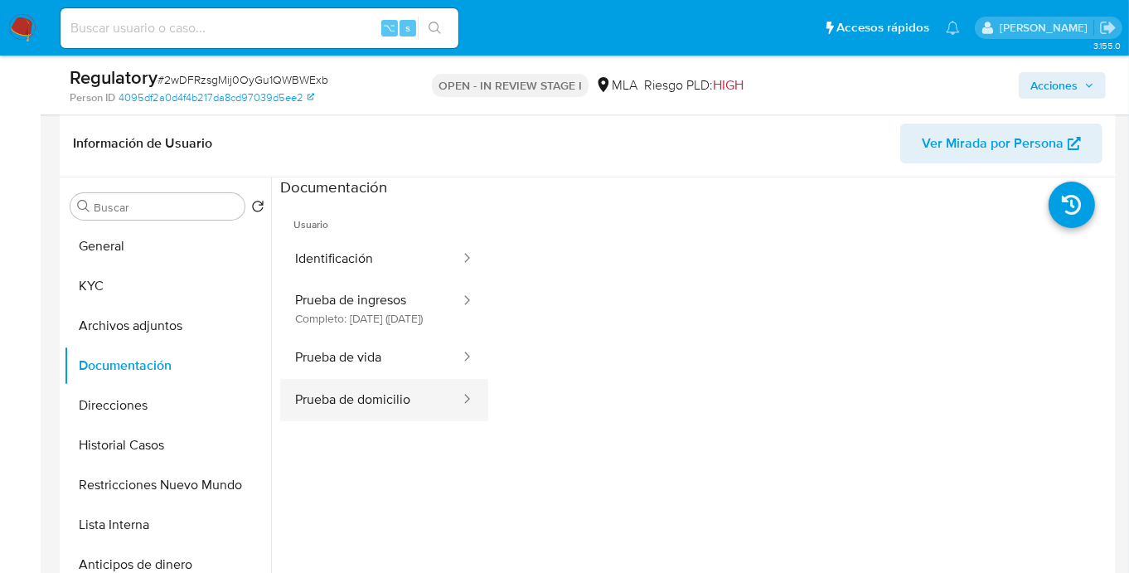
click at [395, 420] on button "Prueba de domicilio" at bounding box center [371, 400] width 182 height 42
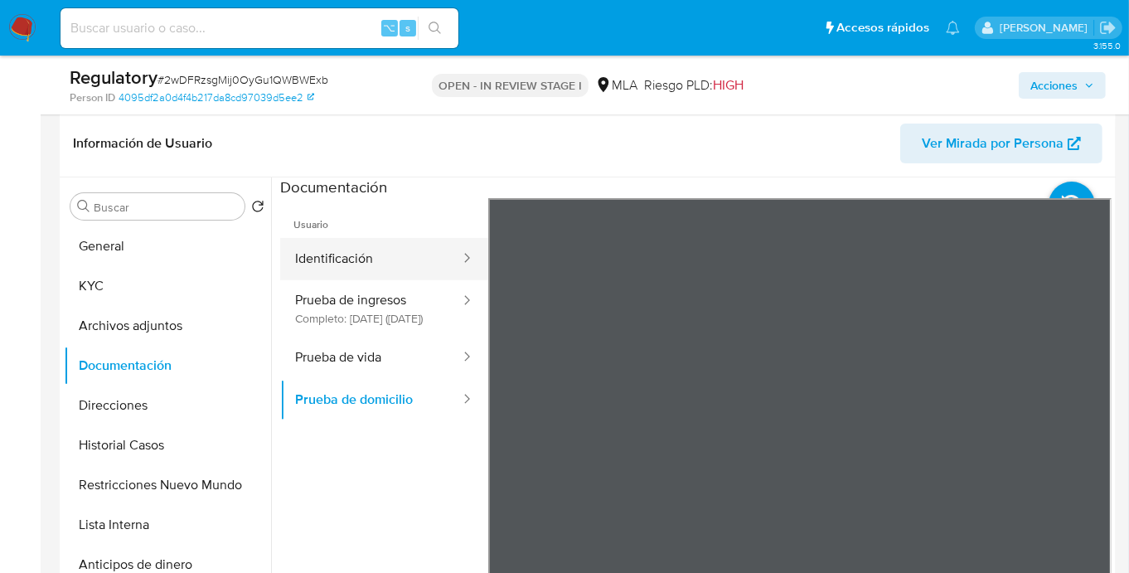
click at [373, 246] on button "Identificación" at bounding box center [371, 259] width 182 height 42
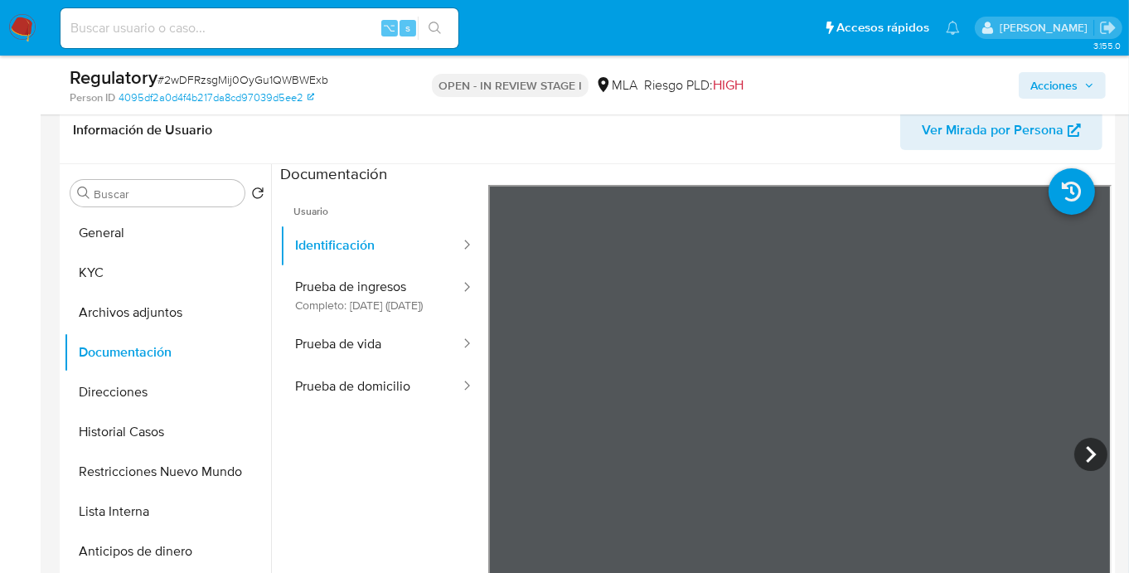
scroll to position [278, 0]
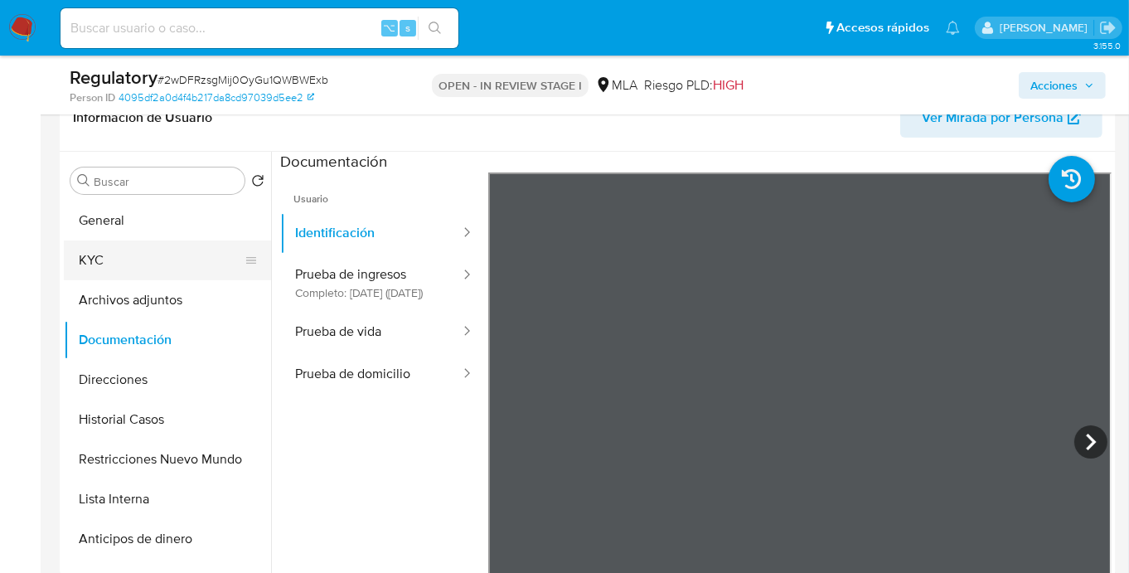
click at [156, 269] on button "KYC" at bounding box center [161, 260] width 194 height 40
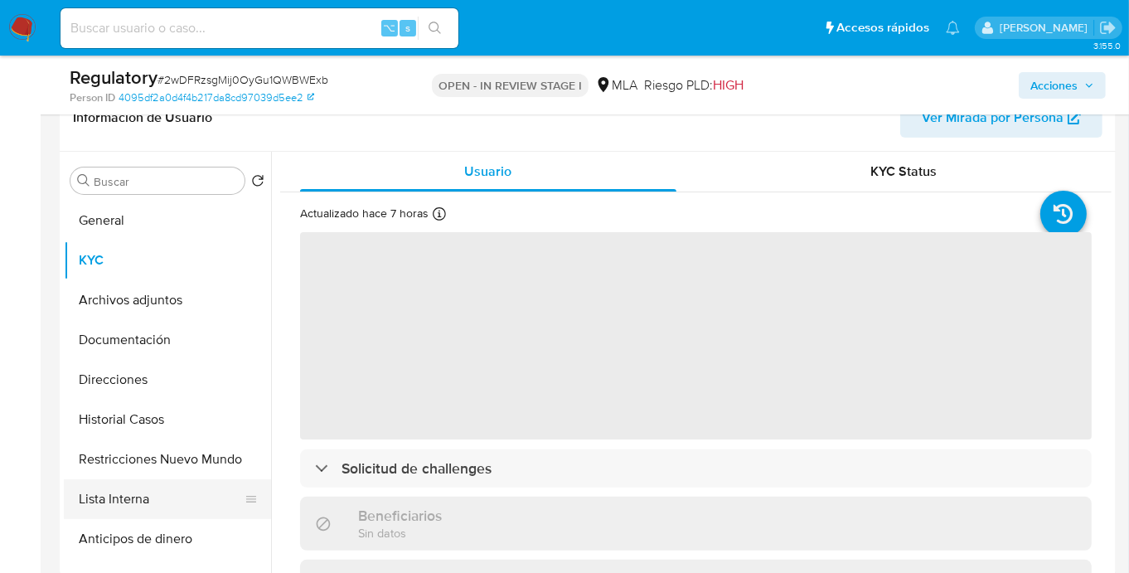
click at [164, 506] on button "Lista Interna" at bounding box center [161, 499] width 194 height 40
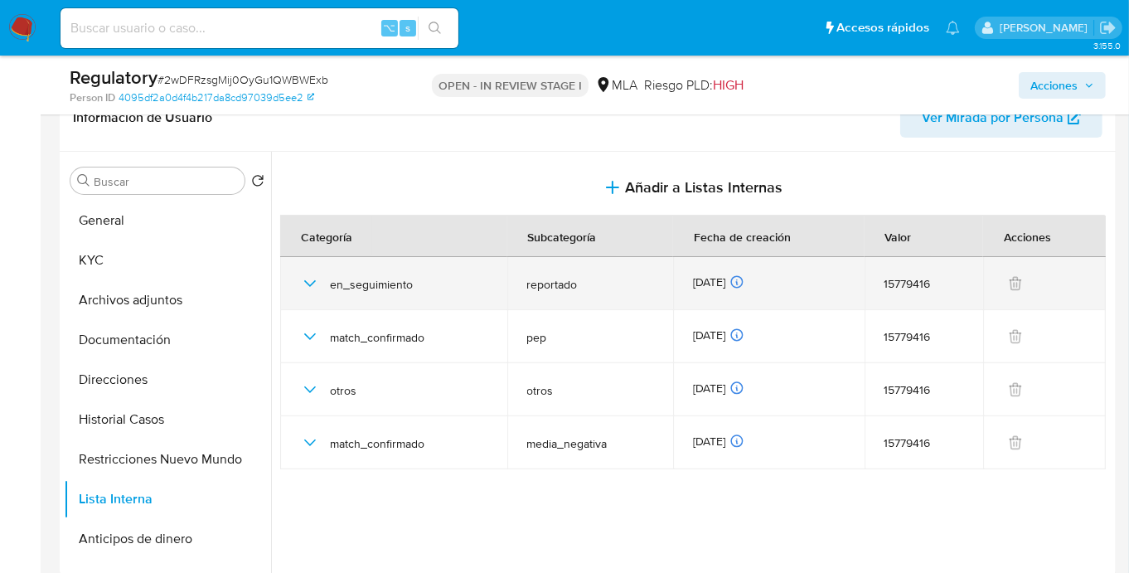
click at [301, 280] on icon "button" at bounding box center [310, 284] width 20 height 20
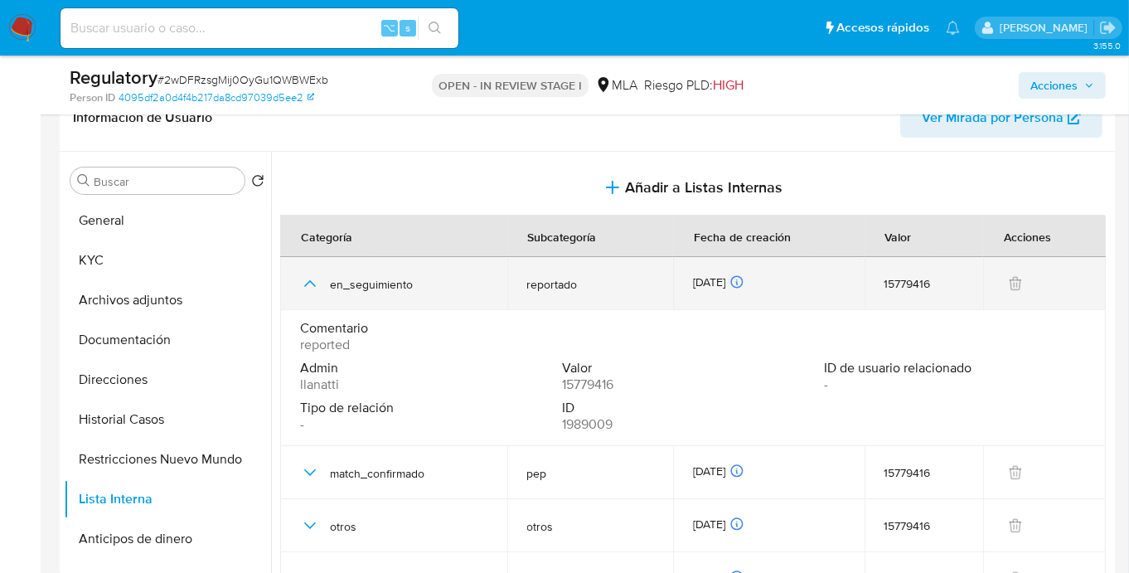
click at [301, 280] on icon "button" at bounding box center [310, 284] width 20 height 20
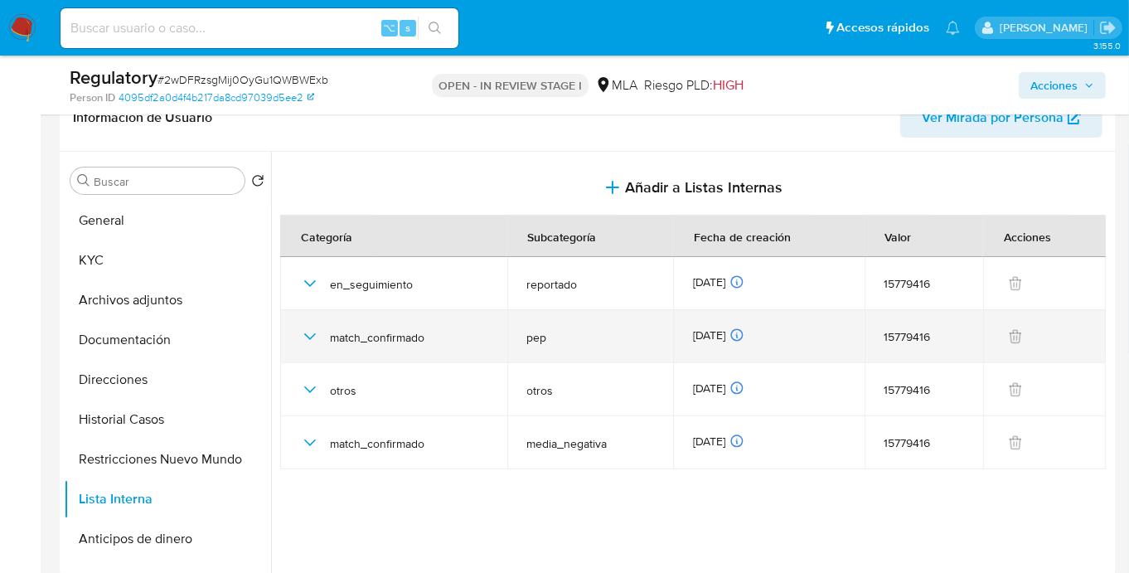
click at [309, 332] on icon "button" at bounding box center [310, 337] width 20 height 20
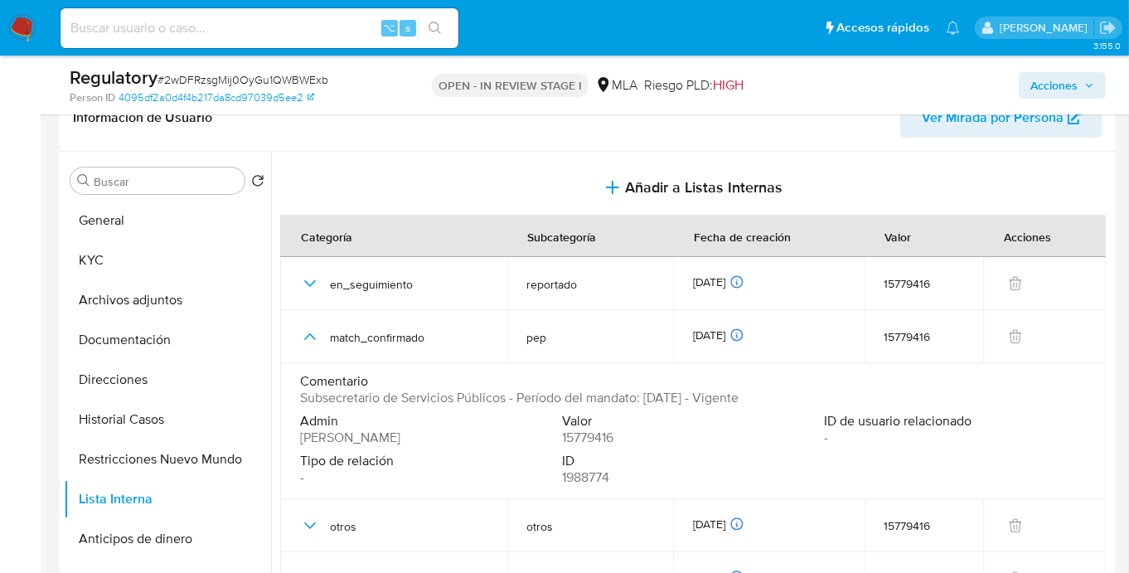
click at [781, 409] on div "Comentario Subsecretario de Servicios Públicos - Período del mandato: [DATE] - …" at bounding box center [693, 393] width 786 height 40
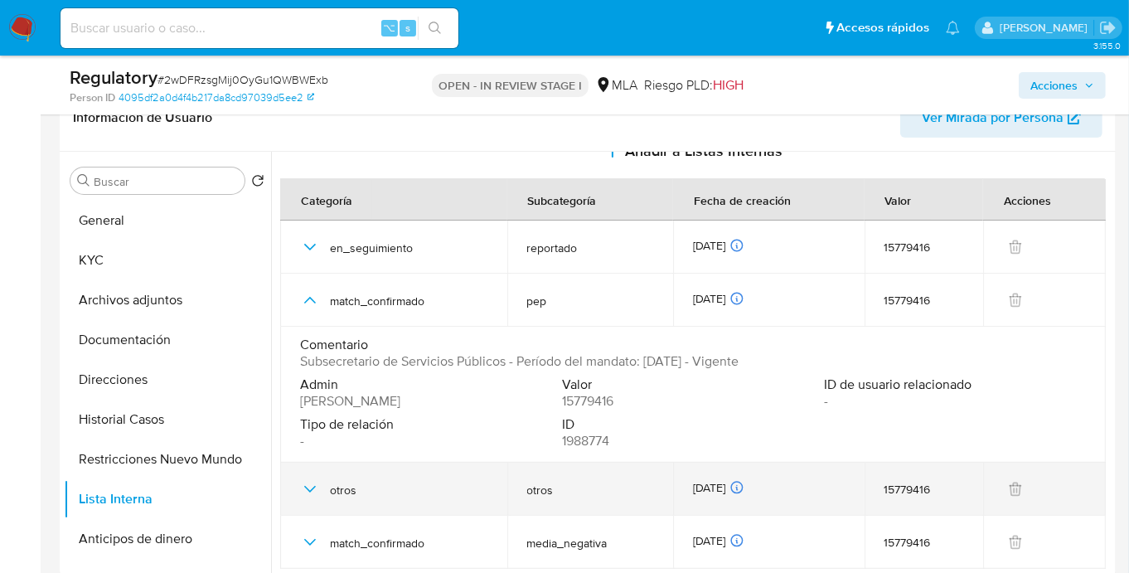
click at [305, 490] on icon "button" at bounding box center [310, 489] width 20 height 20
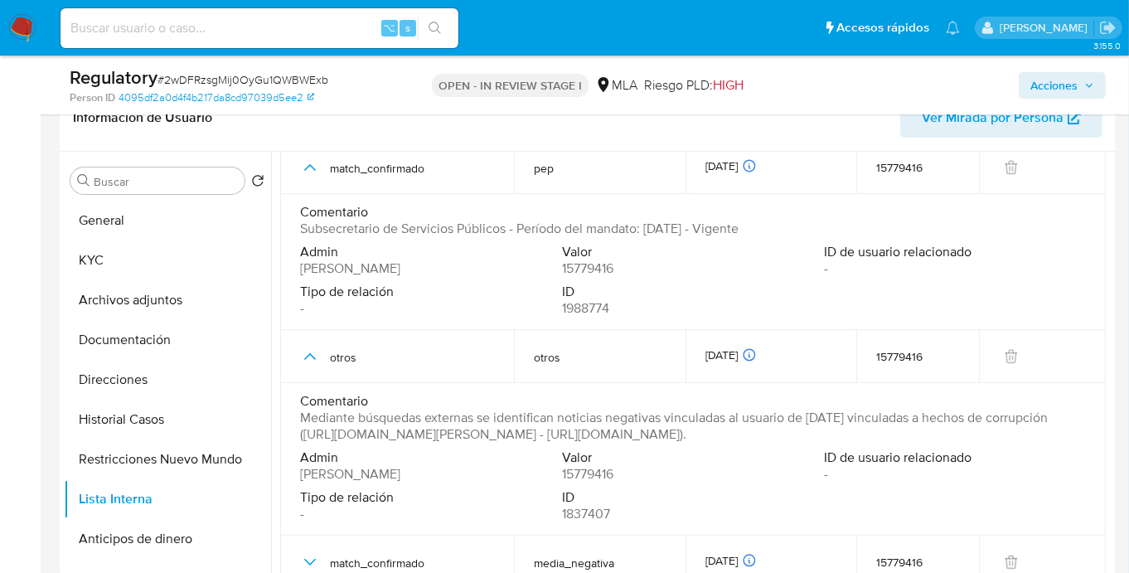
scroll to position [191, 0]
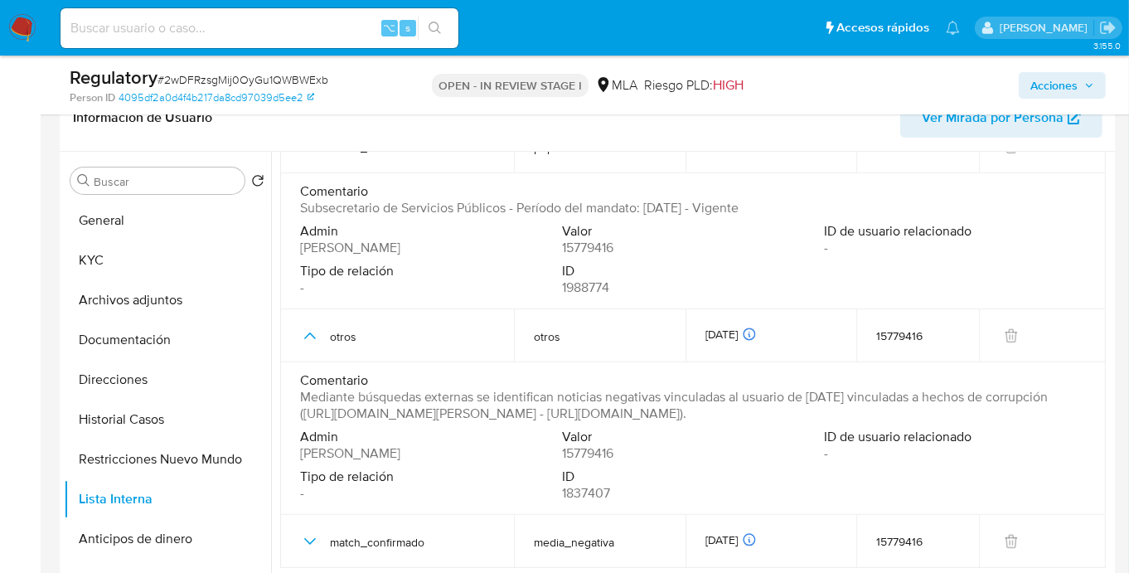
click at [458, 462] on div "Admin amedzovich" at bounding box center [431, 445] width 262 height 33
drag, startPoint x: 370, startPoint y: 413, endPoint x: 341, endPoint y: 433, distance: 34.5
click at [341, 422] on span "Mediante búsquedas externas se identifican noticias negativas vinculadas al usu…" at bounding box center [691, 405] width 782 height 33
click at [124, 263] on button "KYC" at bounding box center [161, 260] width 194 height 40
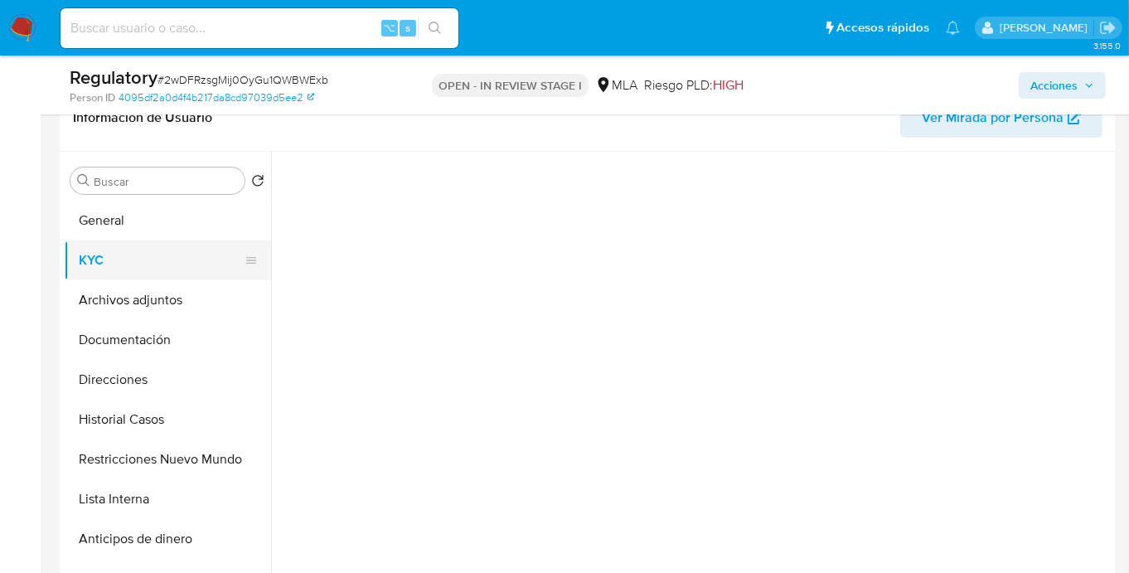
scroll to position [0, 0]
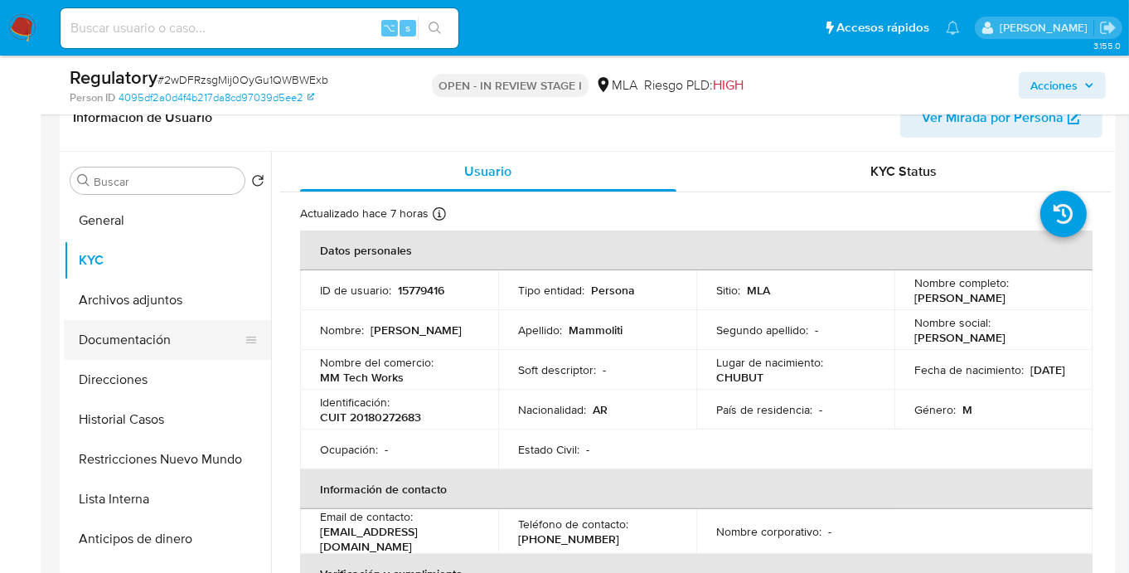
click at [147, 353] on button "Documentación" at bounding box center [161, 340] width 194 height 40
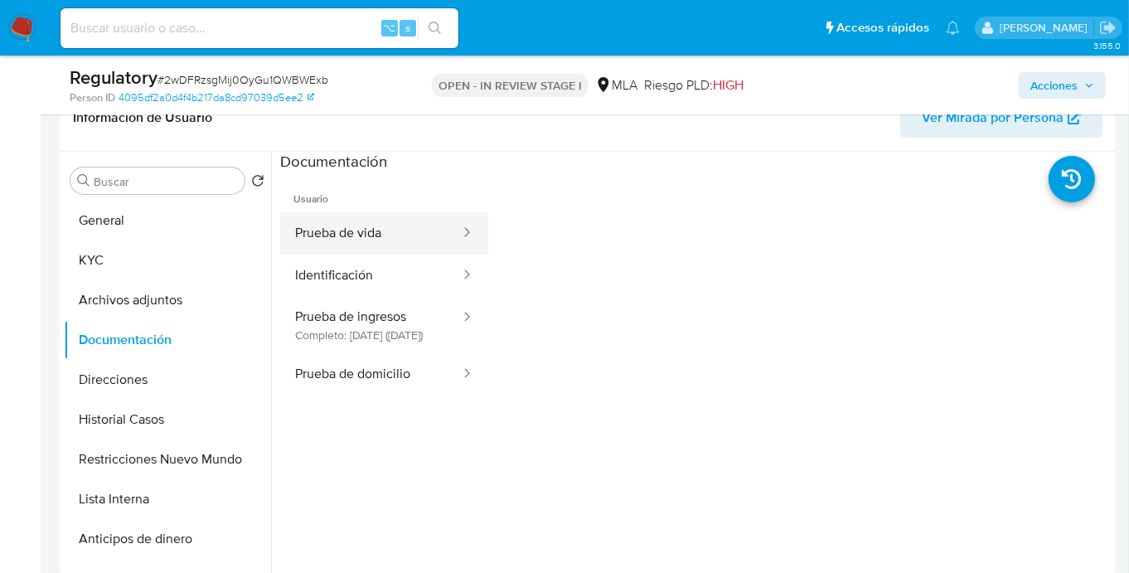
click at [361, 235] on button "Prueba de vida" at bounding box center [371, 233] width 182 height 42
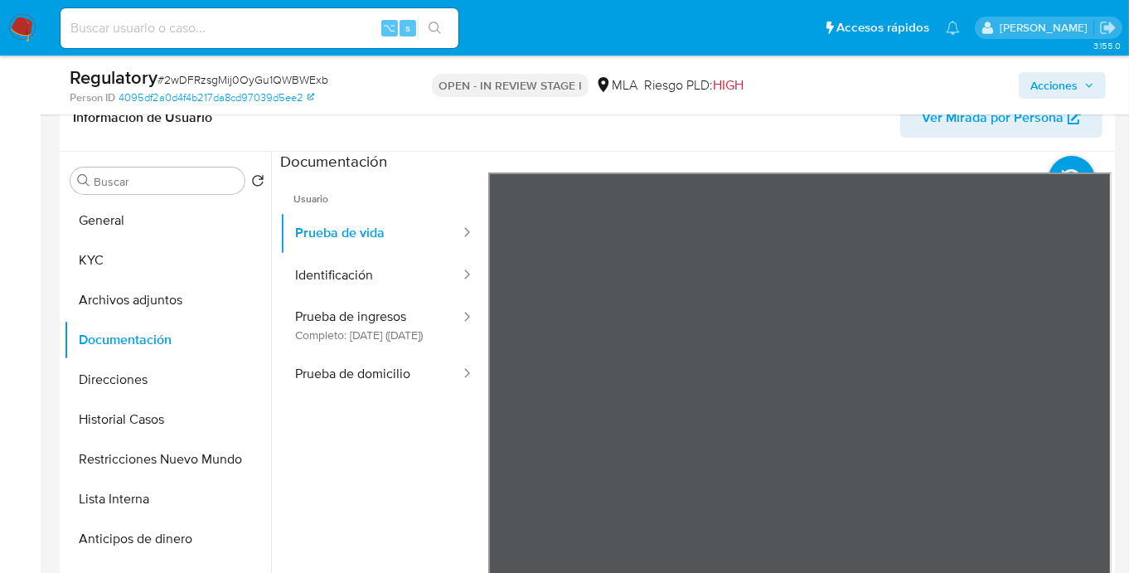
scroll to position [275, 0]
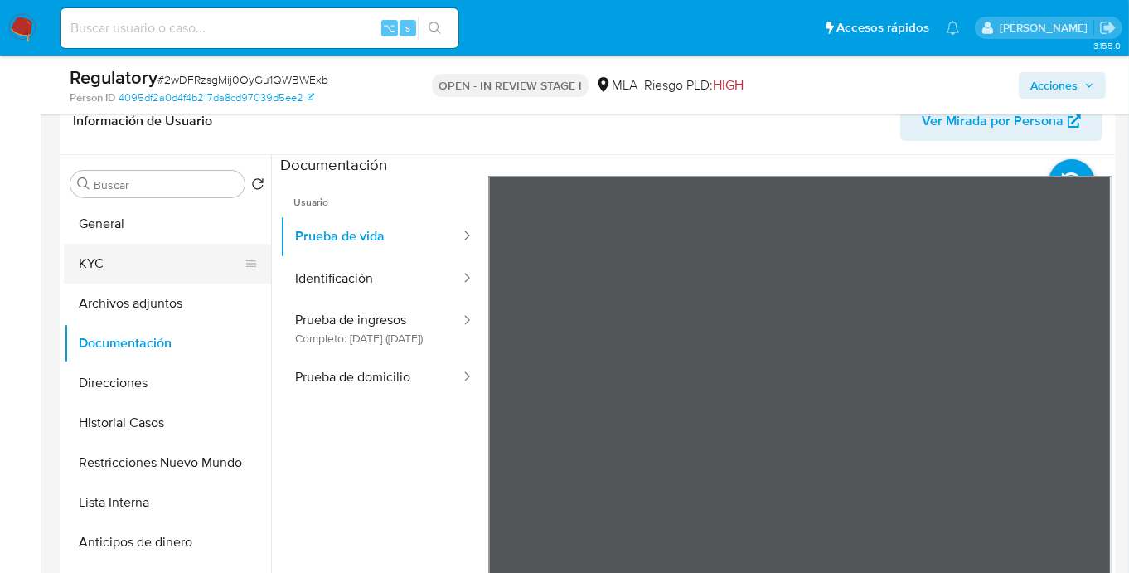
click at [120, 257] on button "KYC" at bounding box center [161, 264] width 194 height 40
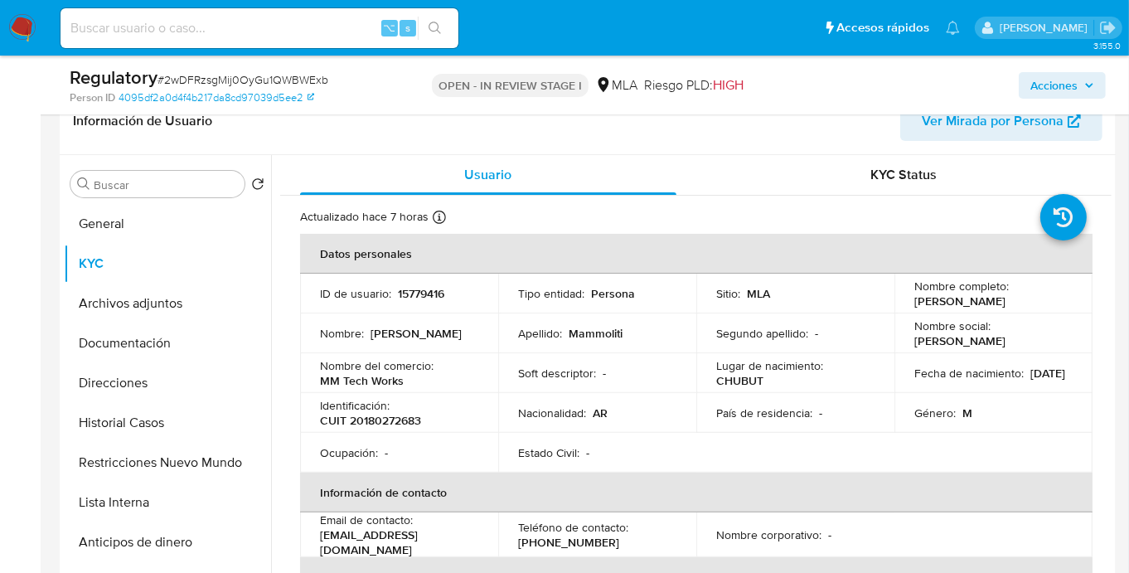
drag, startPoint x: 909, startPoint y: 299, endPoint x: 1061, endPoint y: 300, distance: 151.7
click at [1061, 300] on div "Nombre completo : Marcelo Ceferino Mammoliti" at bounding box center [993, 293] width 158 height 30
copy p "Marcelo Ceferino Mammoliti"
click at [148, 512] on button "Lista Interna" at bounding box center [161, 502] width 194 height 40
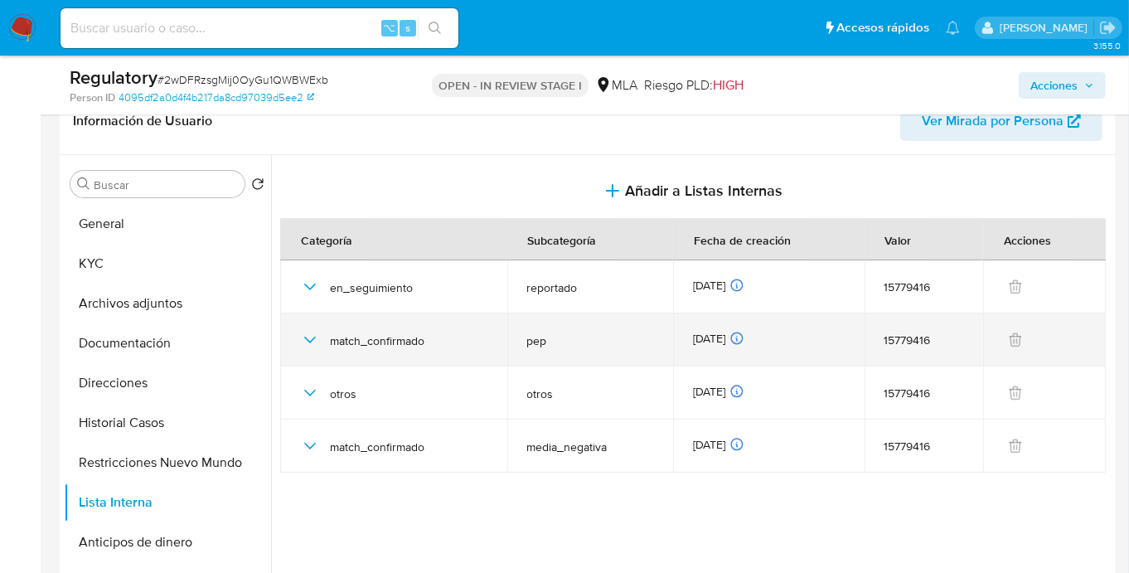
click at [312, 337] on icon "button" at bounding box center [310, 340] width 20 height 20
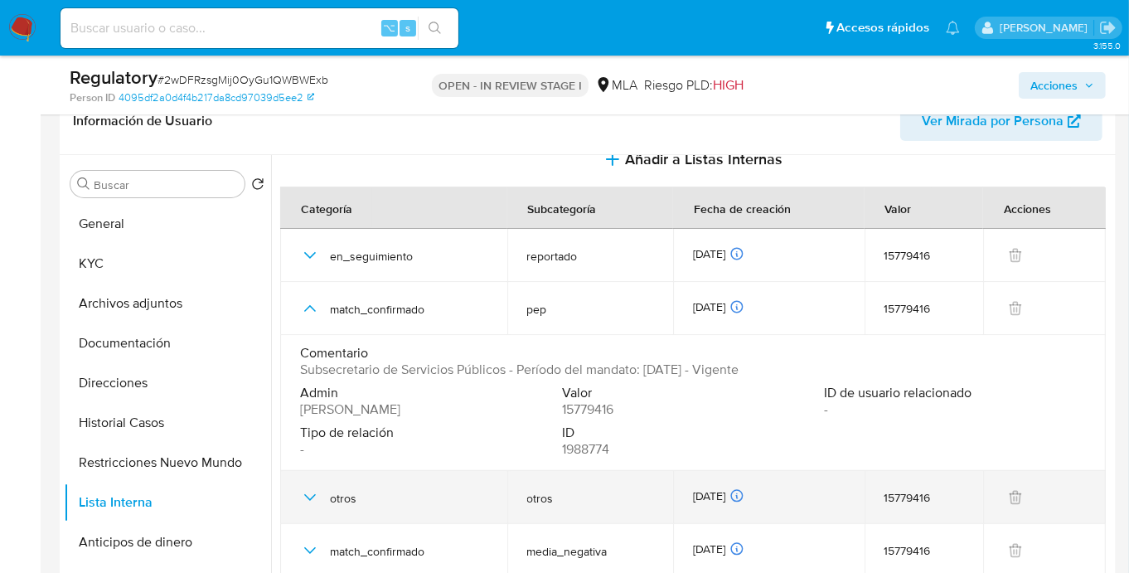
scroll to position [36, 0]
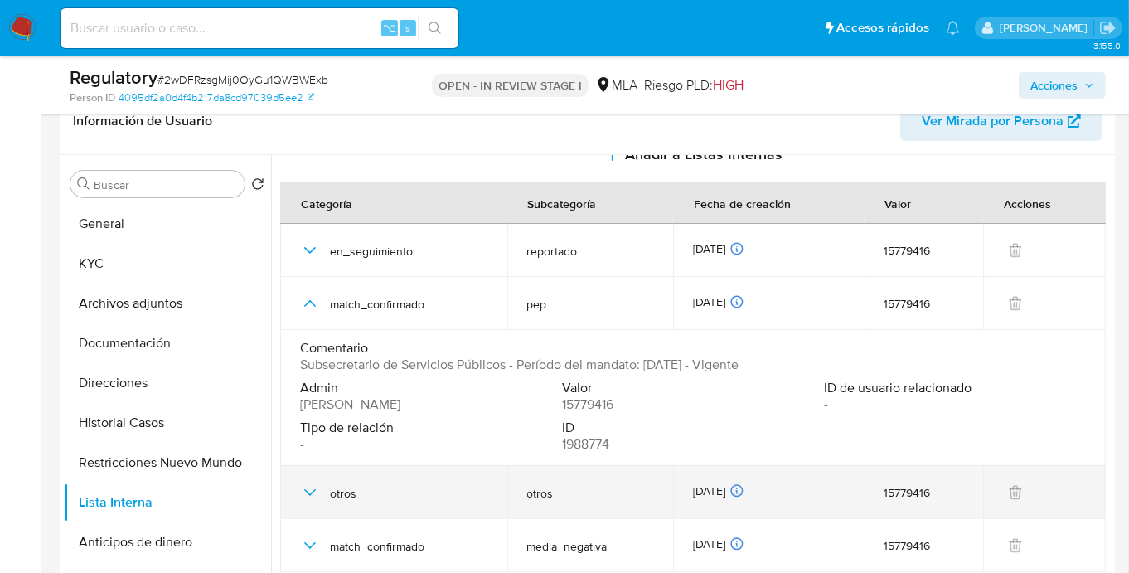
click at [318, 488] on icon "button" at bounding box center [310, 492] width 20 height 20
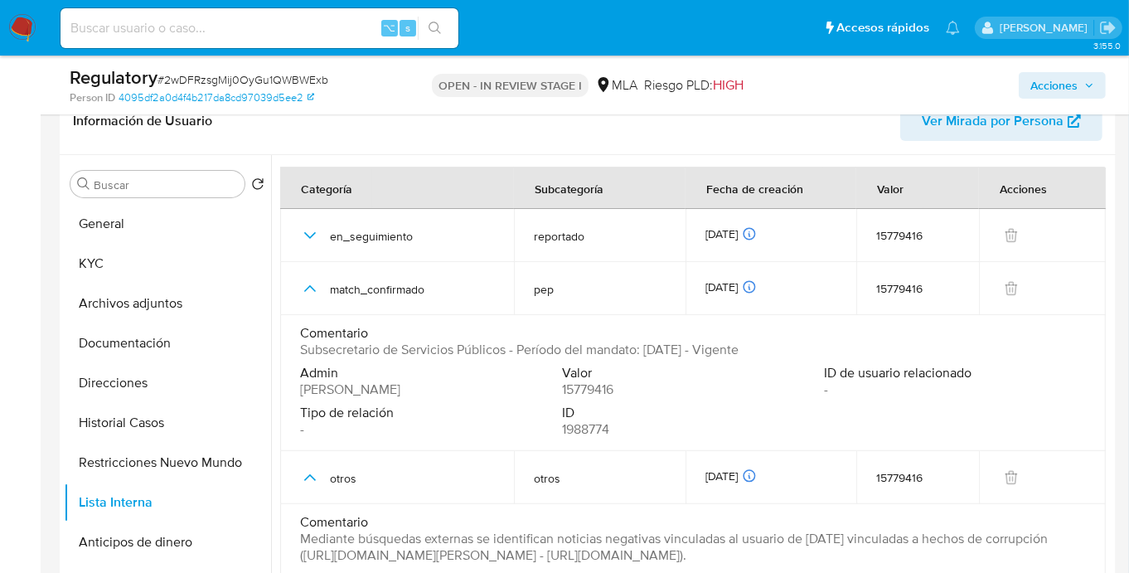
scroll to position [129, 0]
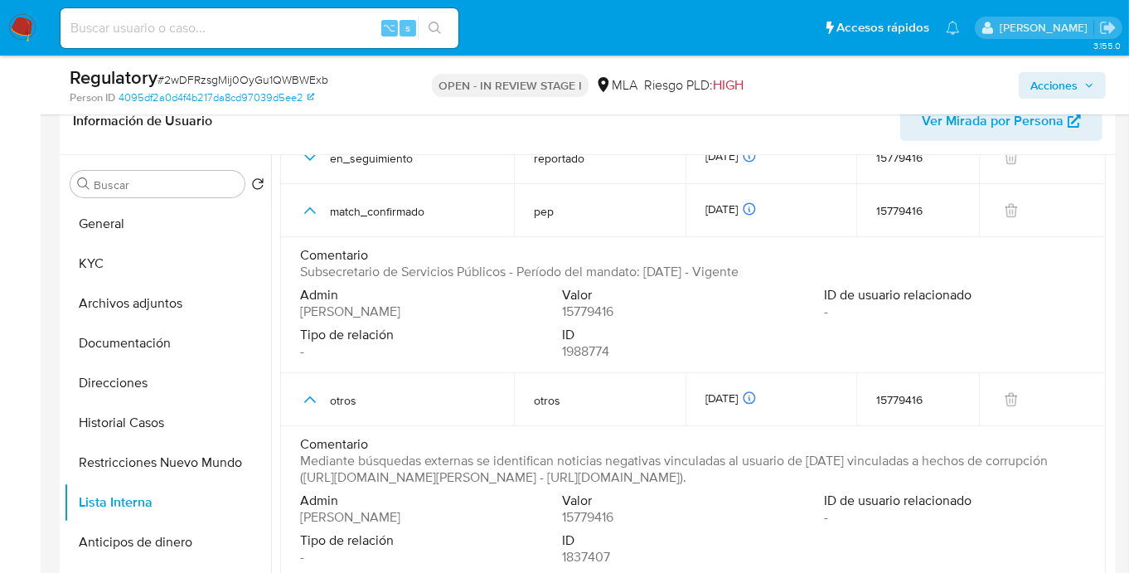
drag, startPoint x: 354, startPoint y: 495, endPoint x: 962, endPoint y: 493, distance: 608.4
click at [962, 486] on span "Mediante búsquedas externas se identifican noticias negativas vinculadas al usu…" at bounding box center [691, 469] width 782 height 33
click at [431, 465] on span "Mediante búsquedas externas se identifican noticias negativas vinculadas al usu…" at bounding box center [691, 469] width 782 height 33
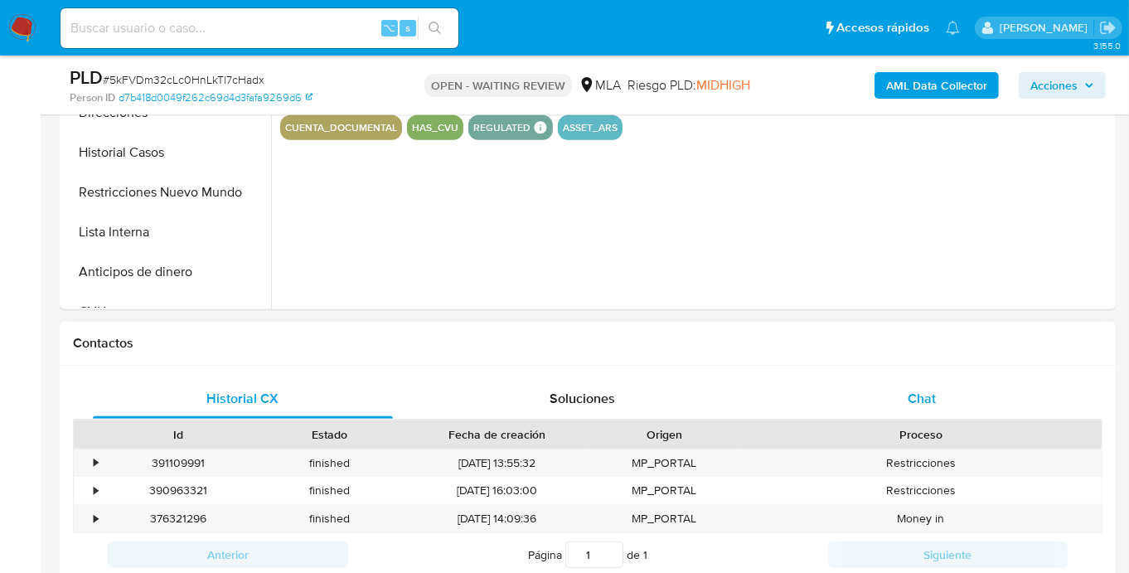
click at [961, 406] on div "Chat" at bounding box center [923, 399] width 300 height 40
select select "10"
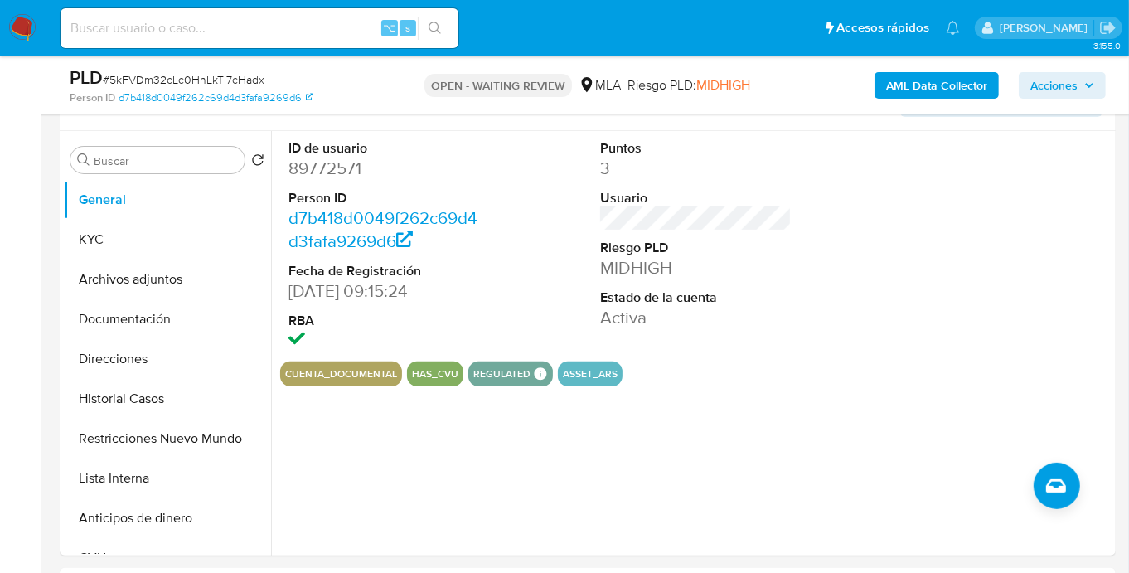
scroll to position [274, 0]
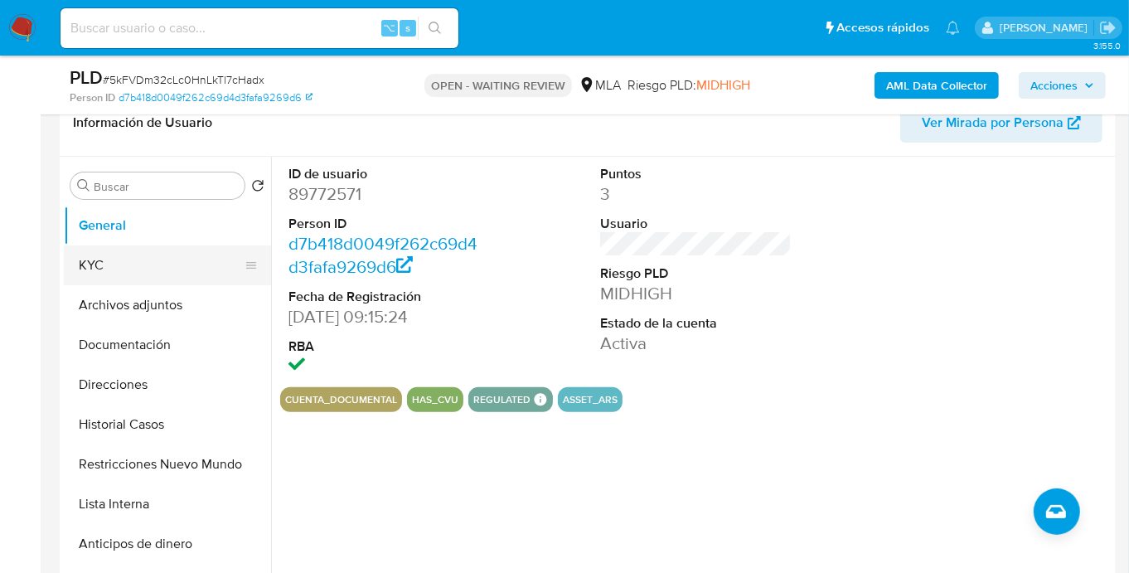
click at [85, 255] on button "KYC" at bounding box center [161, 265] width 194 height 40
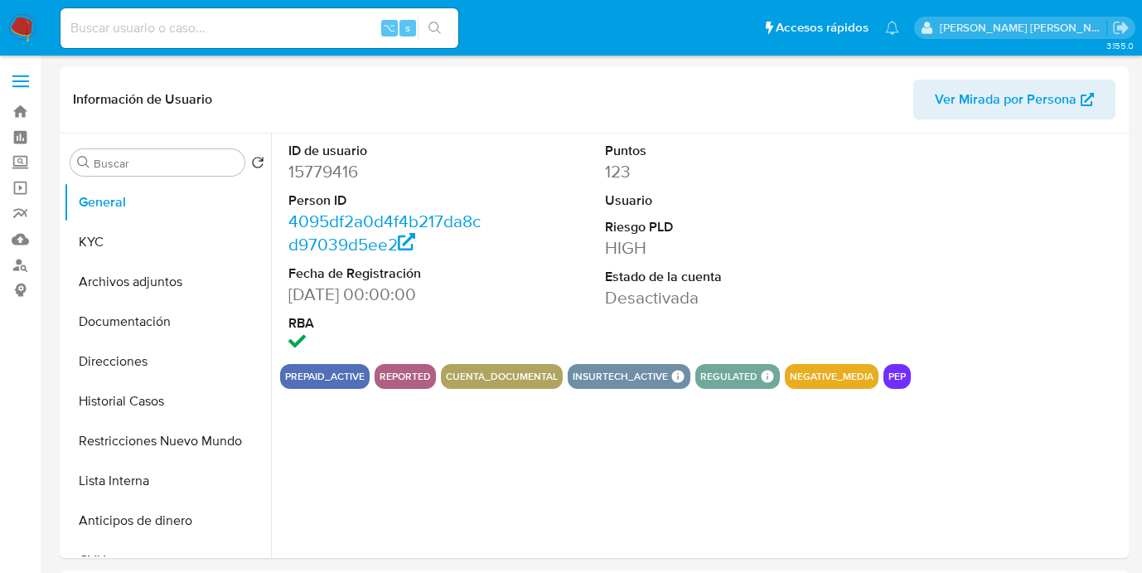
select select "10"
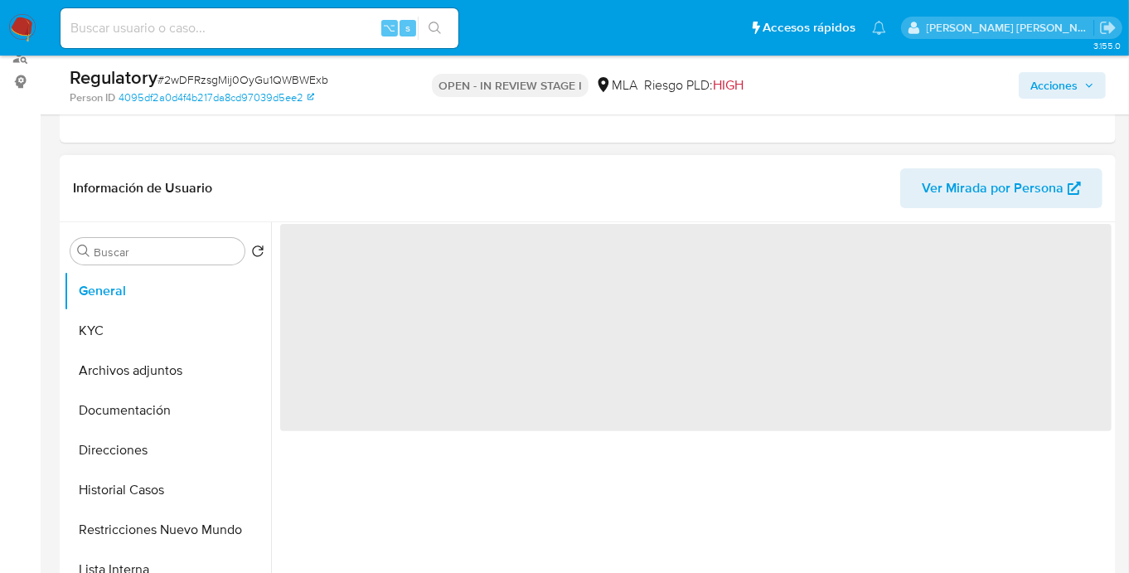
scroll to position [242, 0]
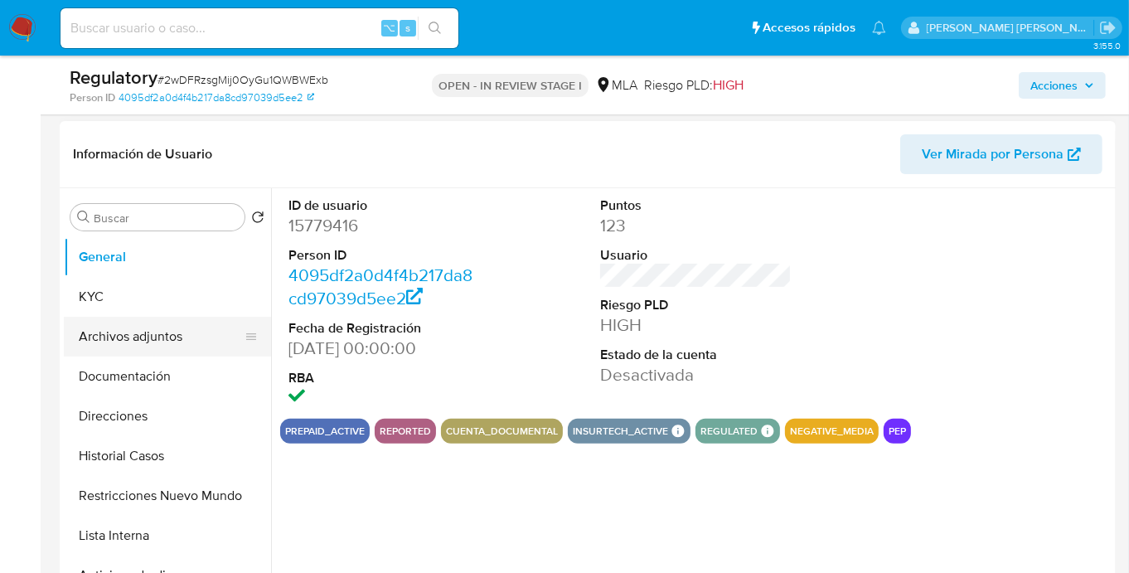
click at [128, 333] on button "Archivos adjuntos" at bounding box center [161, 337] width 194 height 40
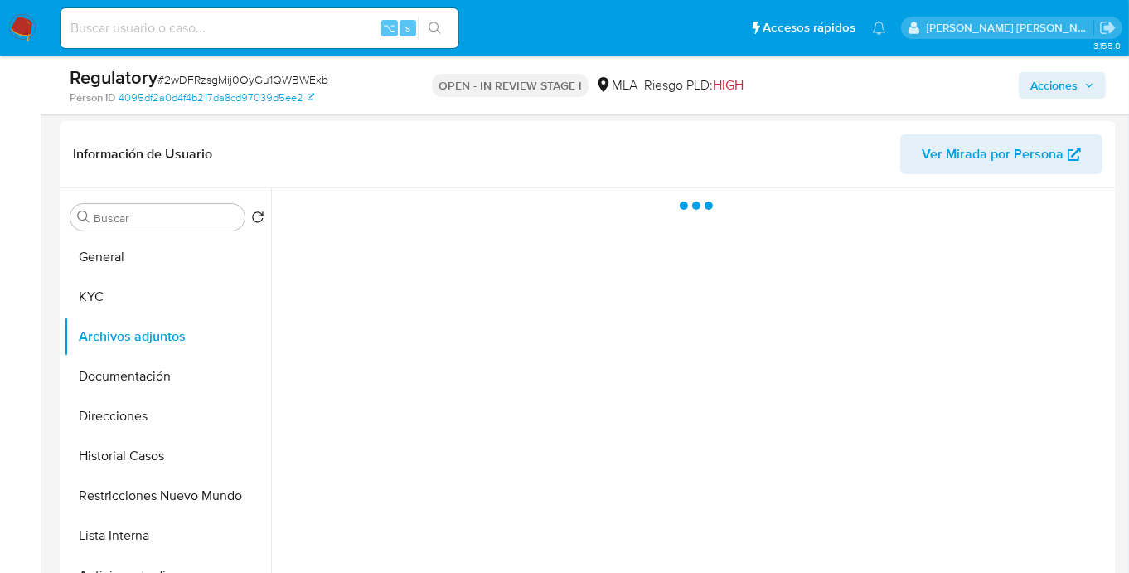
select select "10"
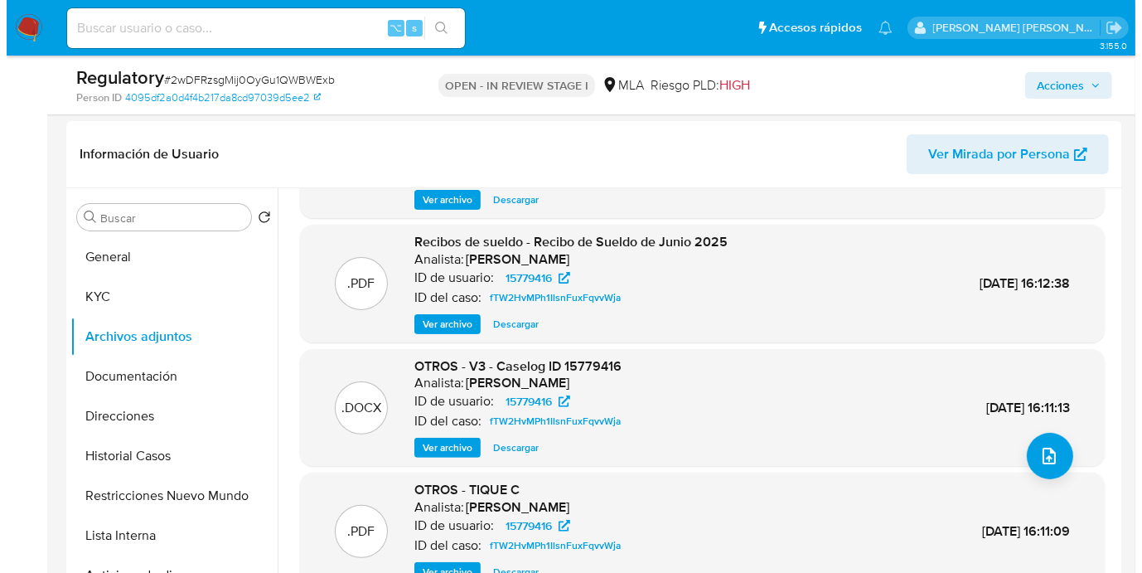
scroll to position [138, 0]
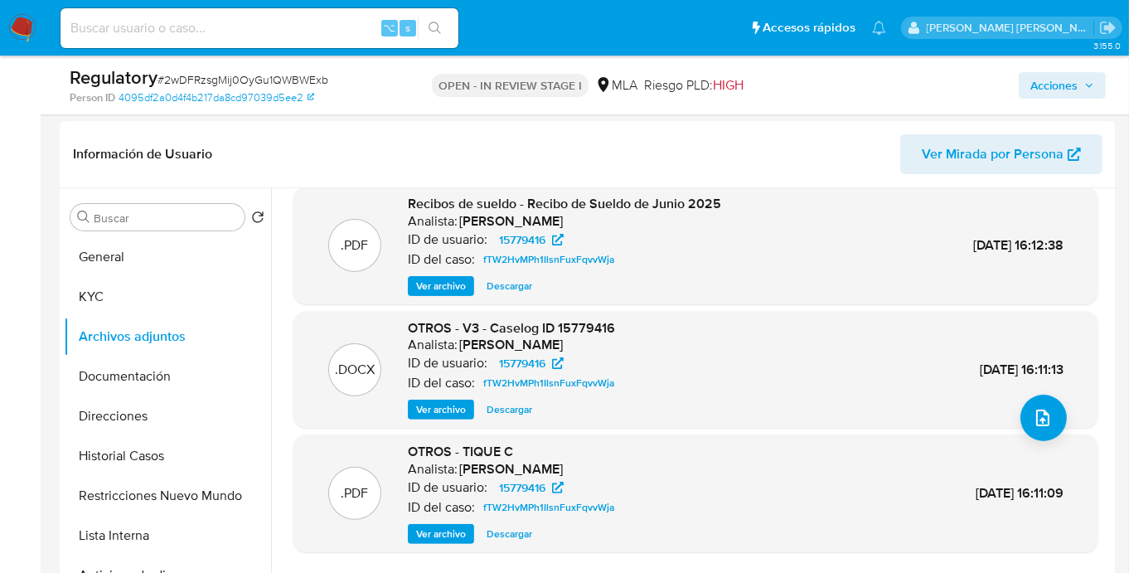
click at [438, 411] on span "Ver archivo" at bounding box center [441, 409] width 50 height 17
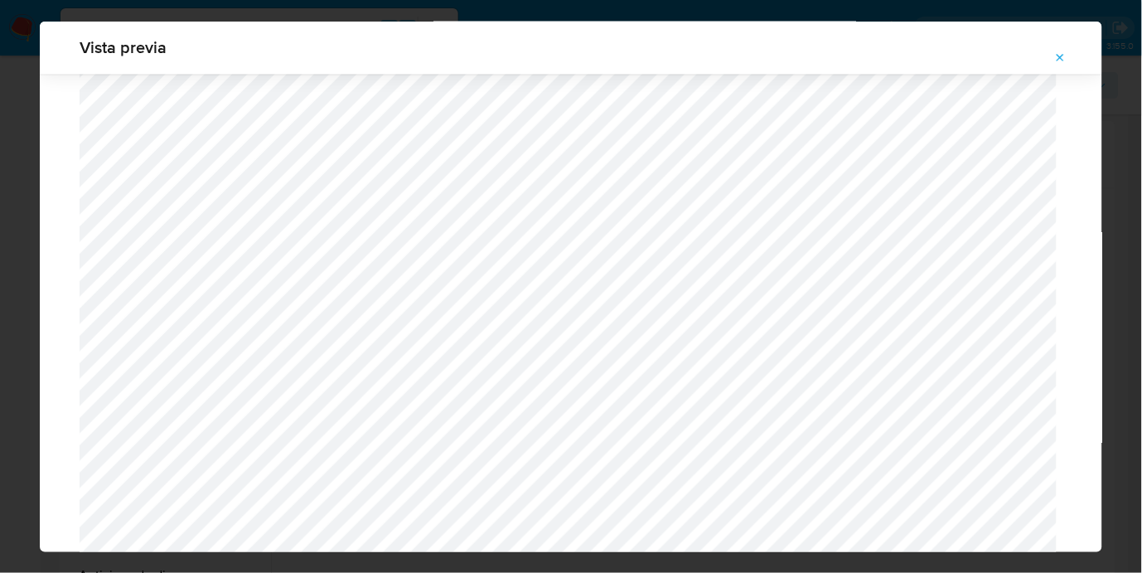
scroll to position [1896, 0]
click at [1075, 56] on button "Attachment preview" at bounding box center [1061, 58] width 36 height 27
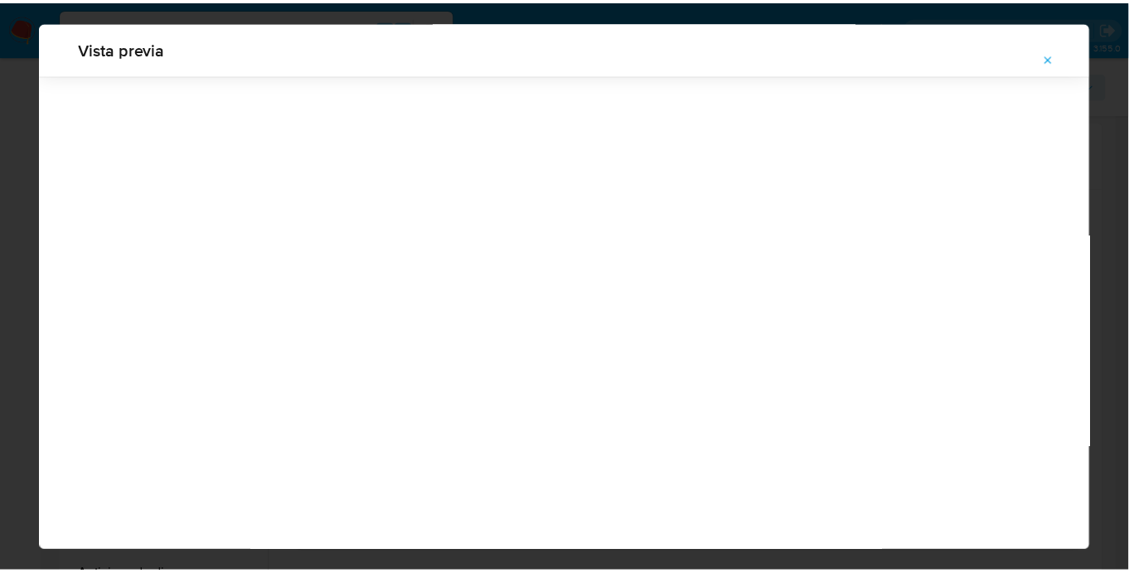
scroll to position [53, 0]
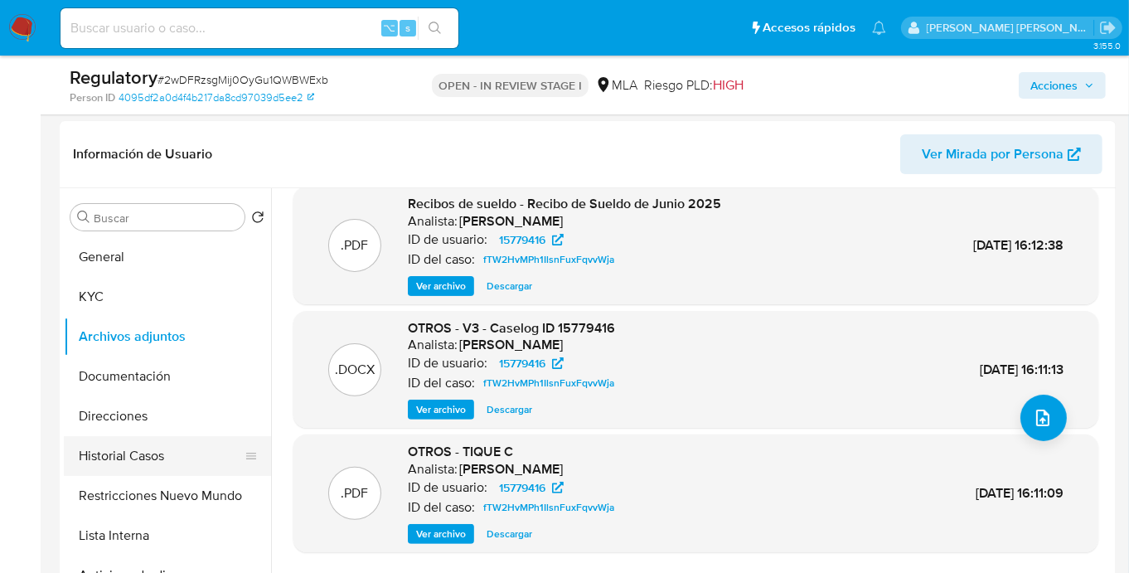
click at [167, 463] on button "Historial Casos" at bounding box center [161, 456] width 194 height 40
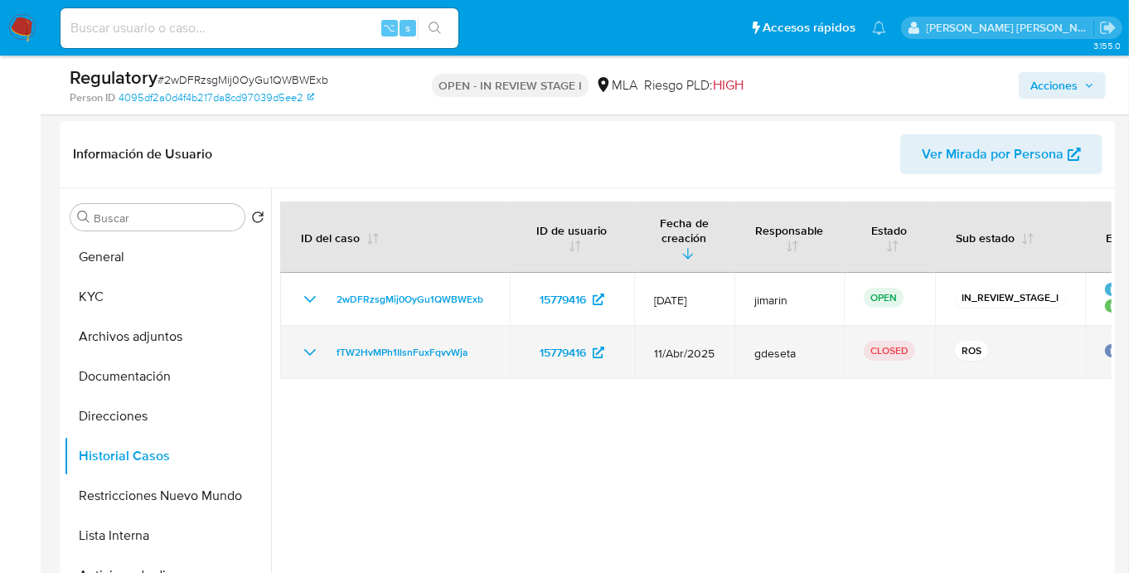
click at [306, 351] on icon "Mostrar/Ocultar" at bounding box center [310, 352] width 20 height 20
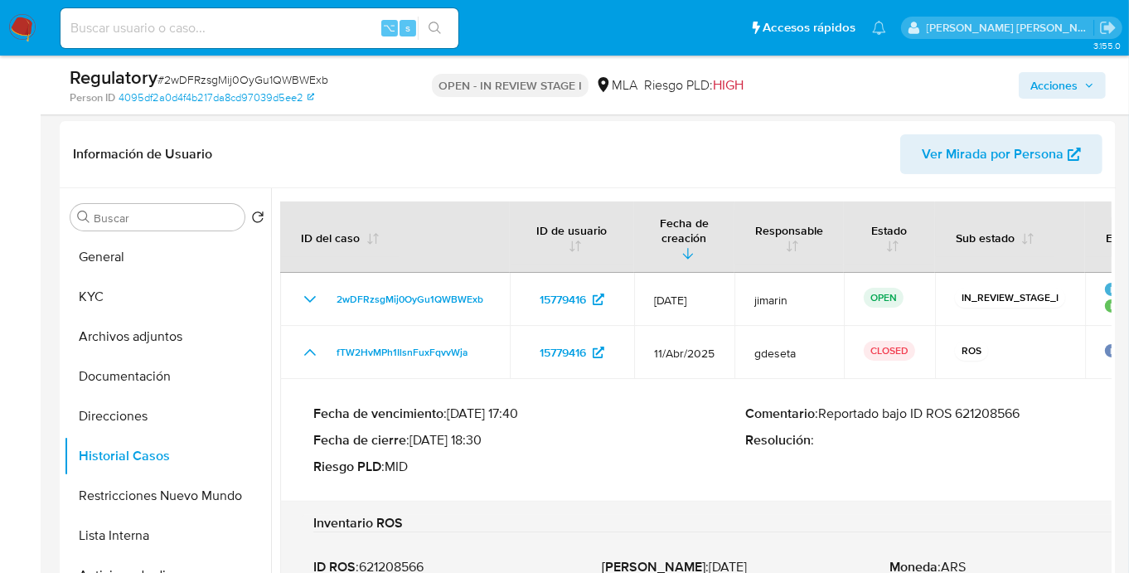
drag, startPoint x: 826, startPoint y: 412, endPoint x: 1052, endPoint y: 414, distance: 226.3
click at [1052, 414] on p "Comentario : Reportado bajo ID ROS 621208566" at bounding box center [962, 413] width 433 height 17
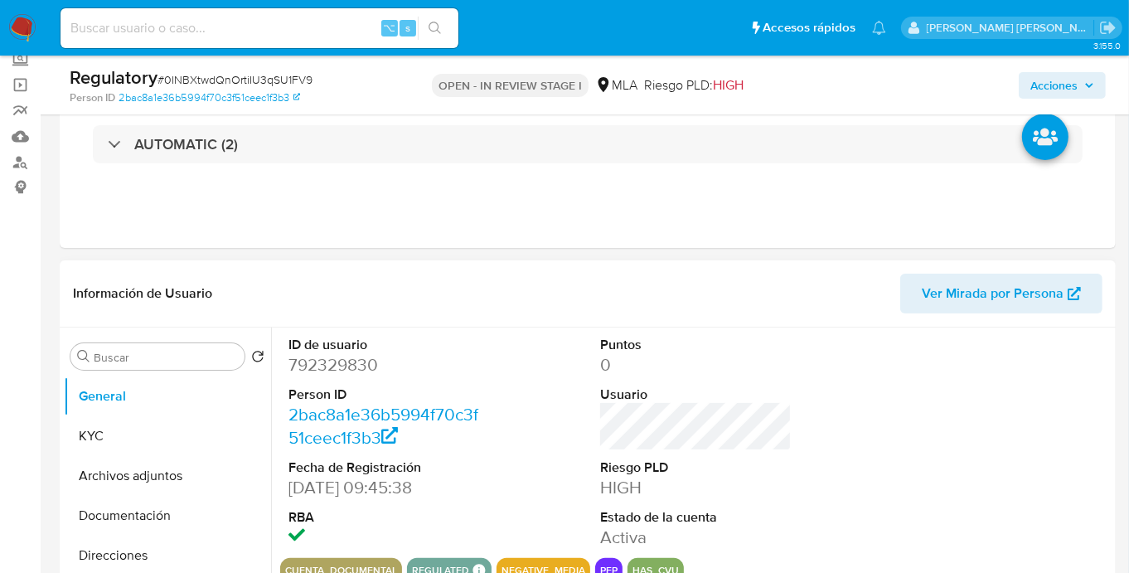
select select "10"
click at [170, 453] on button "KYC" at bounding box center [161, 436] width 194 height 40
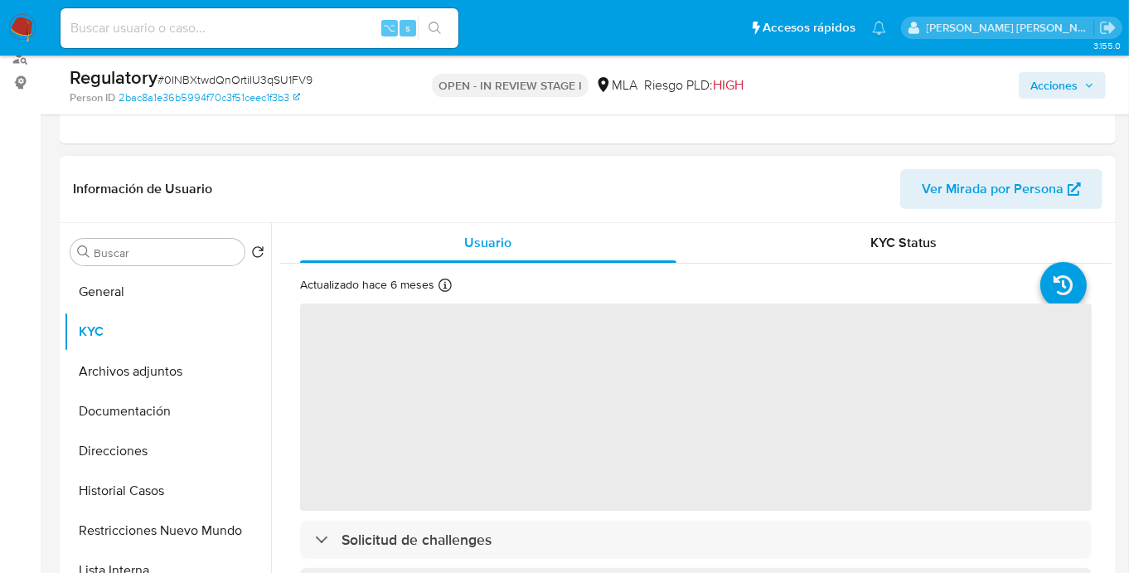
scroll to position [210, 0]
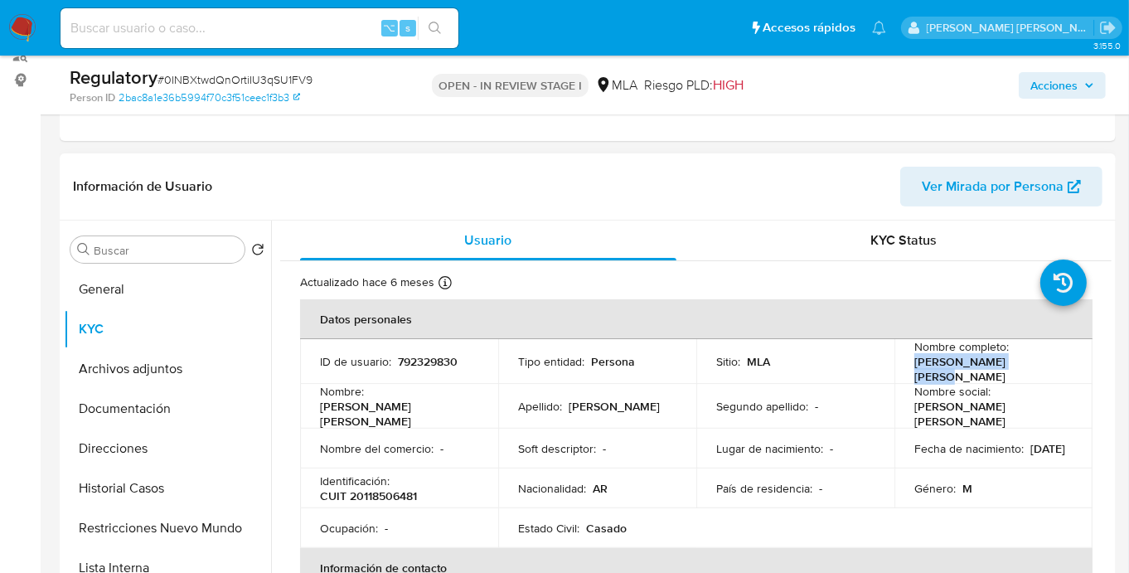
drag, startPoint x: 911, startPoint y: 367, endPoint x: 1037, endPoint y: 368, distance: 126.0
click at [1037, 368] on div "Nombre completo : Oscar Alfredo Thomas" at bounding box center [993, 361] width 158 height 45
copy p "Oscar Alfredo Thomas"
click at [157, 396] on button "Documentación" at bounding box center [161, 409] width 194 height 40
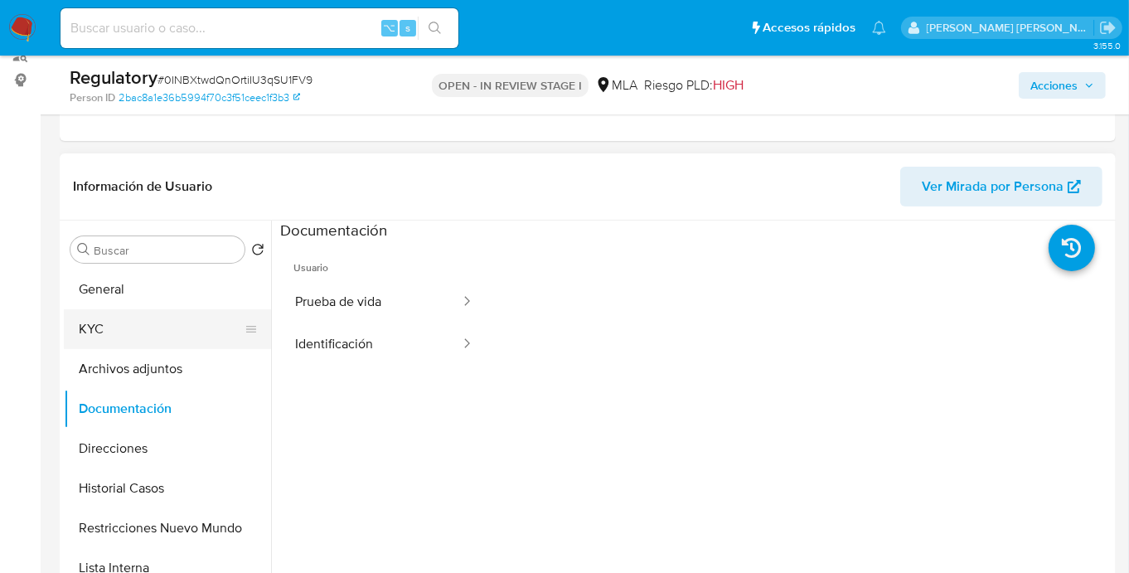
click at [104, 321] on button "KYC" at bounding box center [161, 329] width 194 height 40
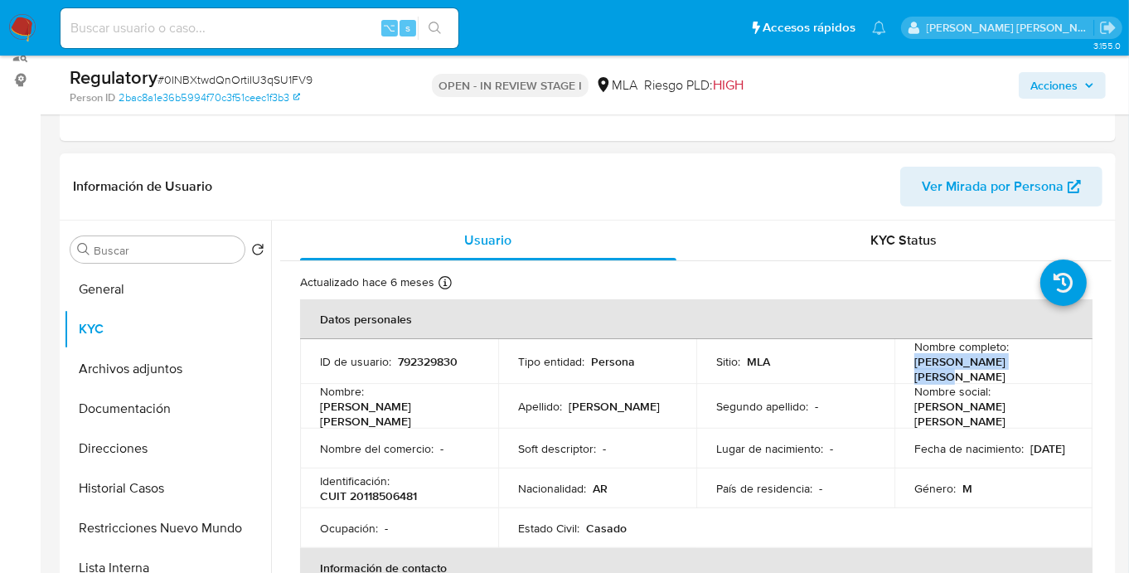
drag, startPoint x: 911, startPoint y: 366, endPoint x: 1081, endPoint y: 366, distance: 169.9
click at [1081, 366] on td "Nombre completo : Oscar Alfredo Thomas" at bounding box center [993, 361] width 198 height 45
copy p "Oscar Alfredo Thomas"
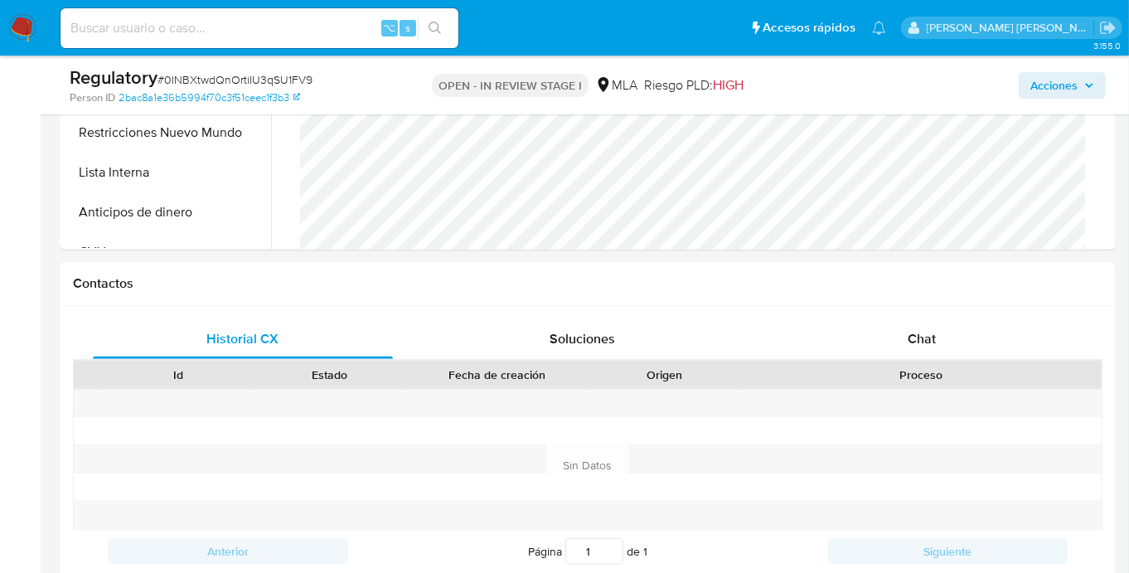
scroll to position [150, 0]
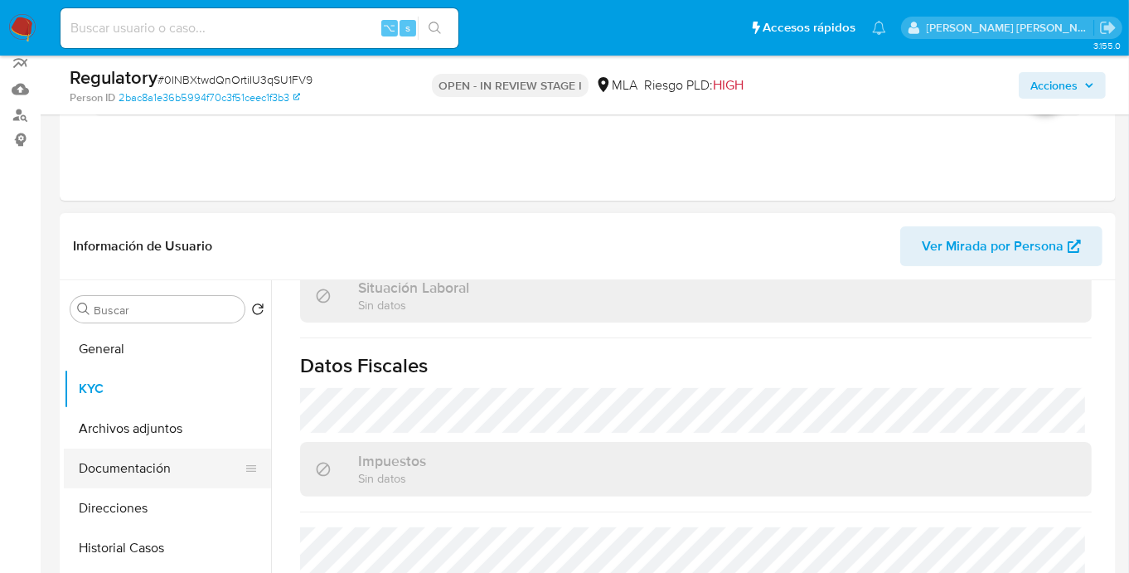
click at [119, 477] on button "Documentación" at bounding box center [161, 468] width 194 height 40
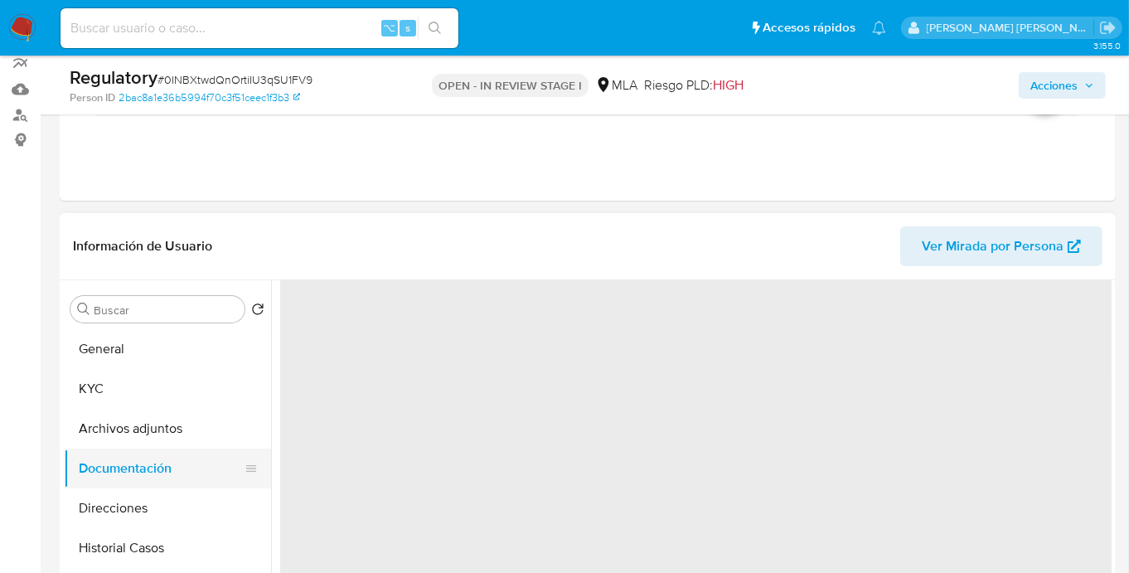
scroll to position [0, 0]
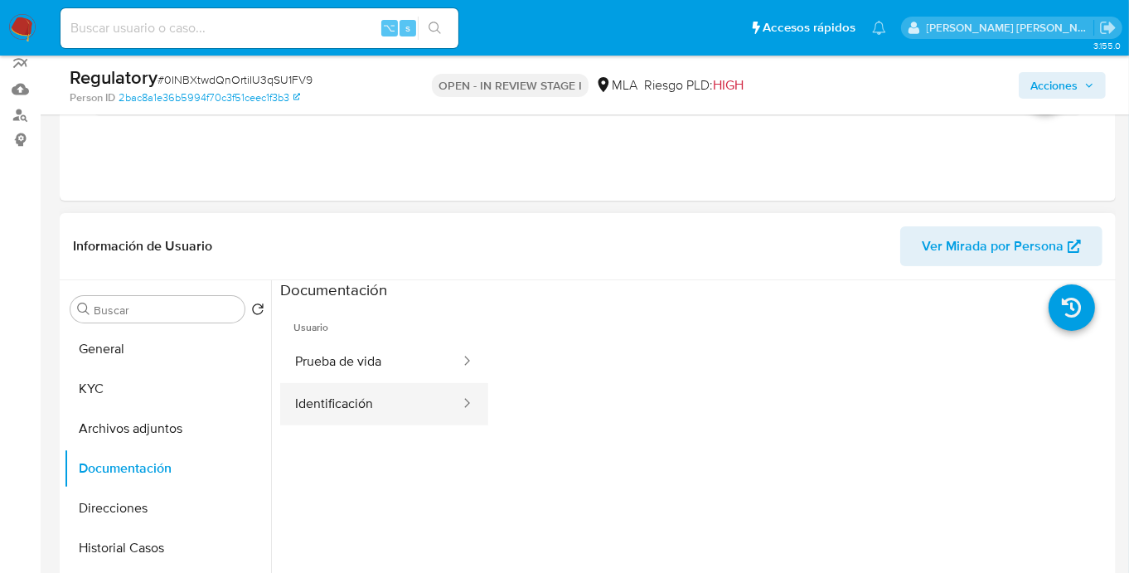
click at [367, 397] on button "Identificación" at bounding box center [371, 404] width 182 height 42
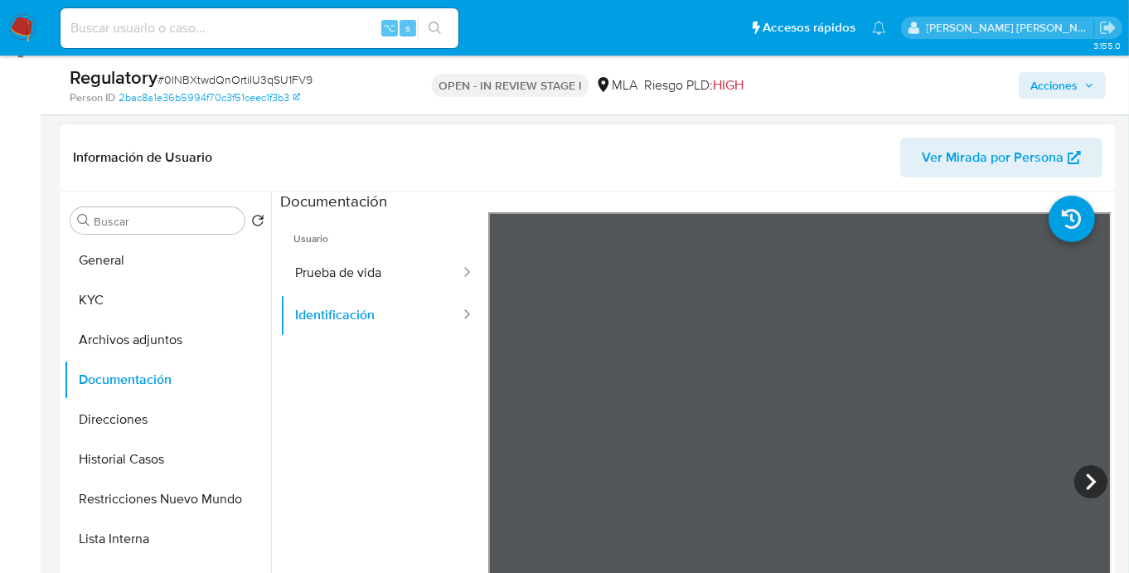
scroll to position [243, 0]
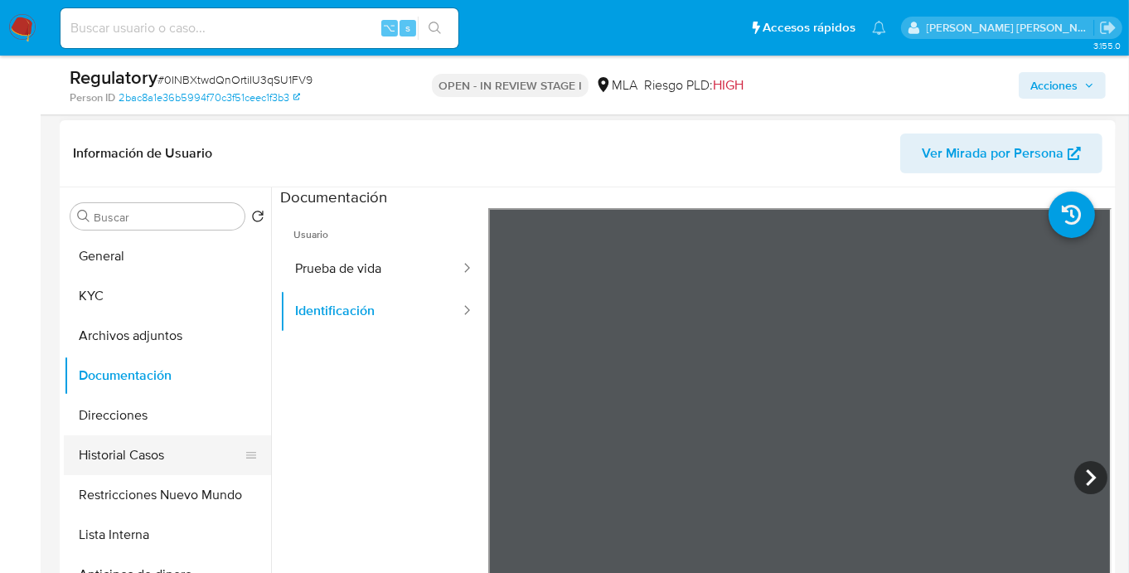
click at [148, 460] on button "Historial Casos" at bounding box center [161, 455] width 194 height 40
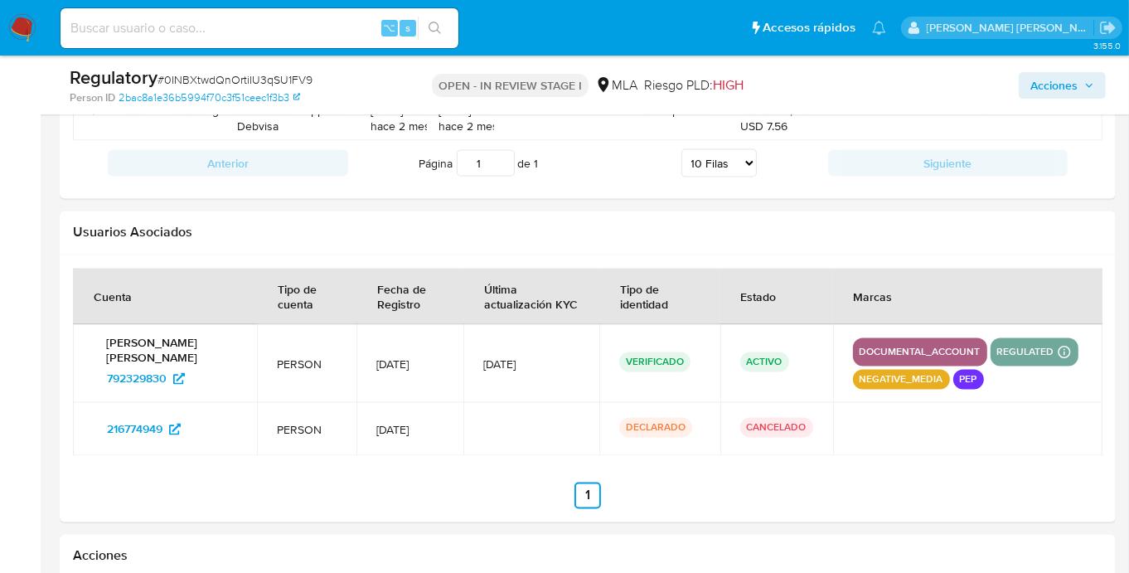
scroll to position [2327, 0]
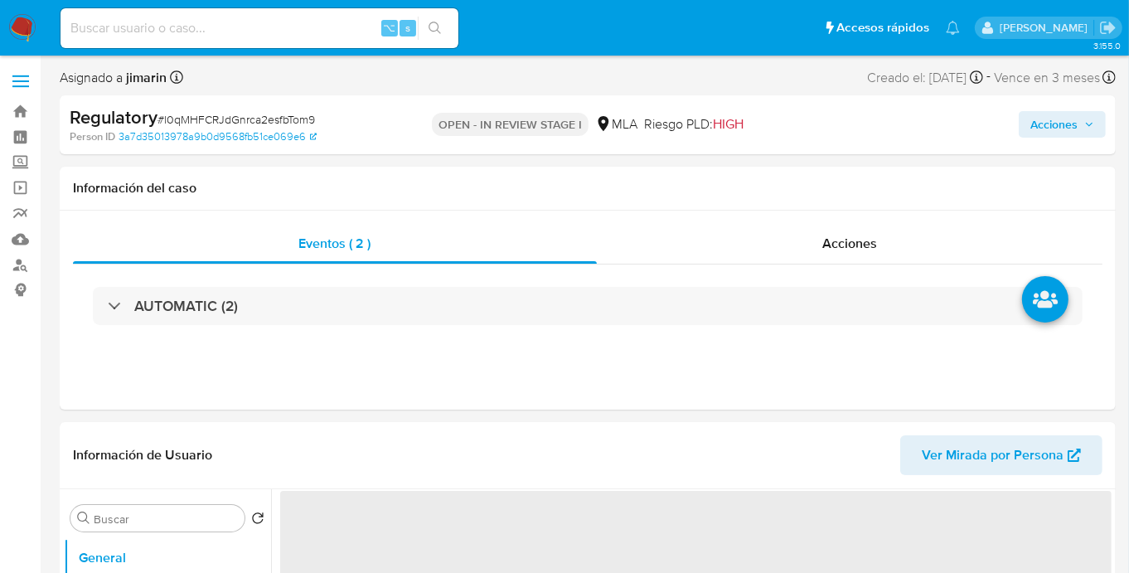
select select "10"
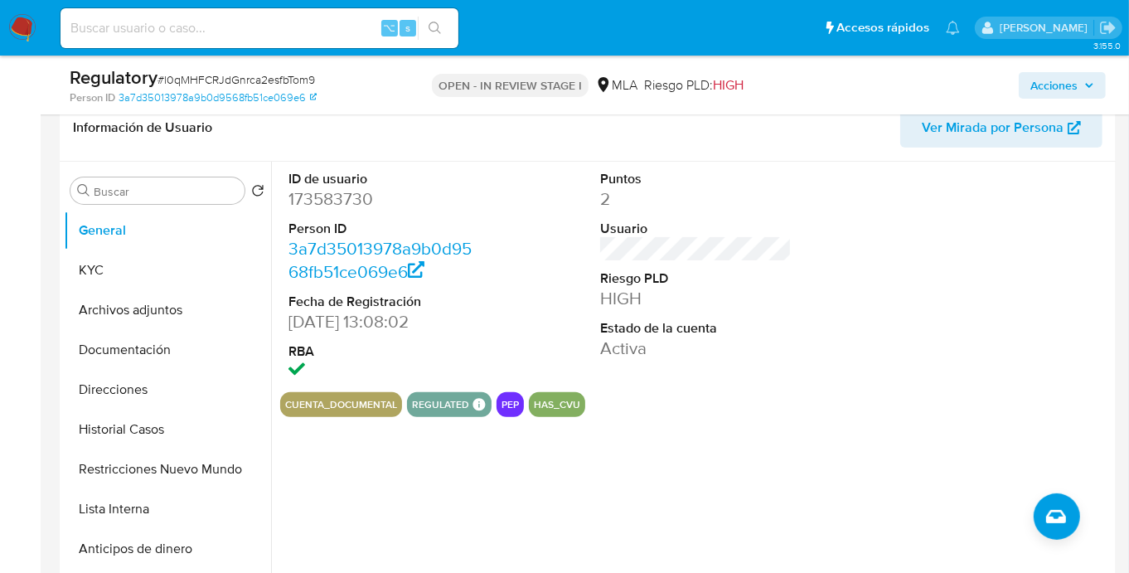
scroll to position [269, 0]
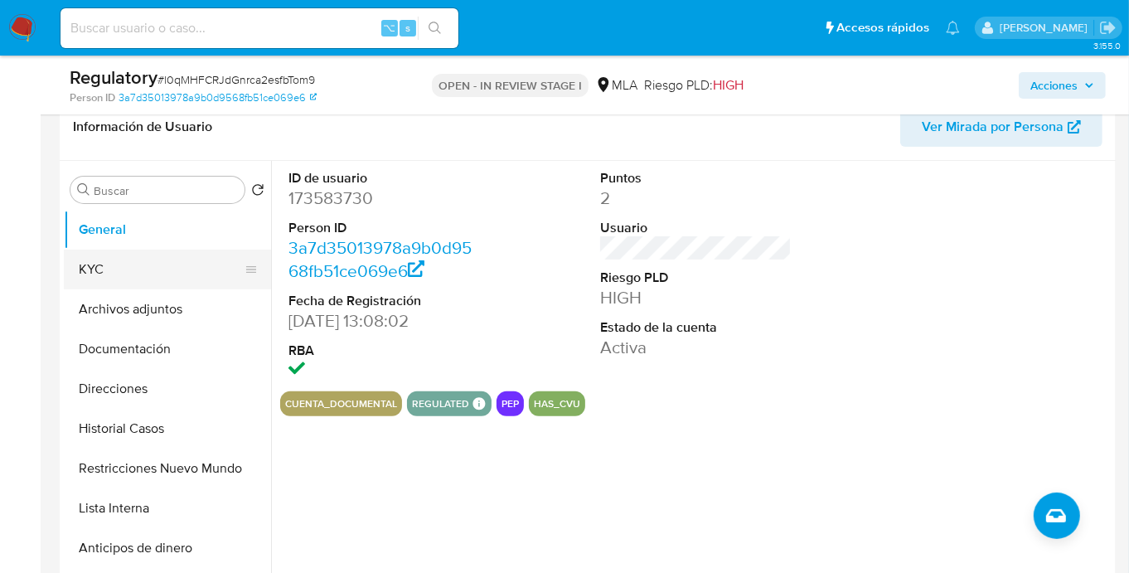
click at [113, 274] on button "KYC" at bounding box center [161, 269] width 194 height 40
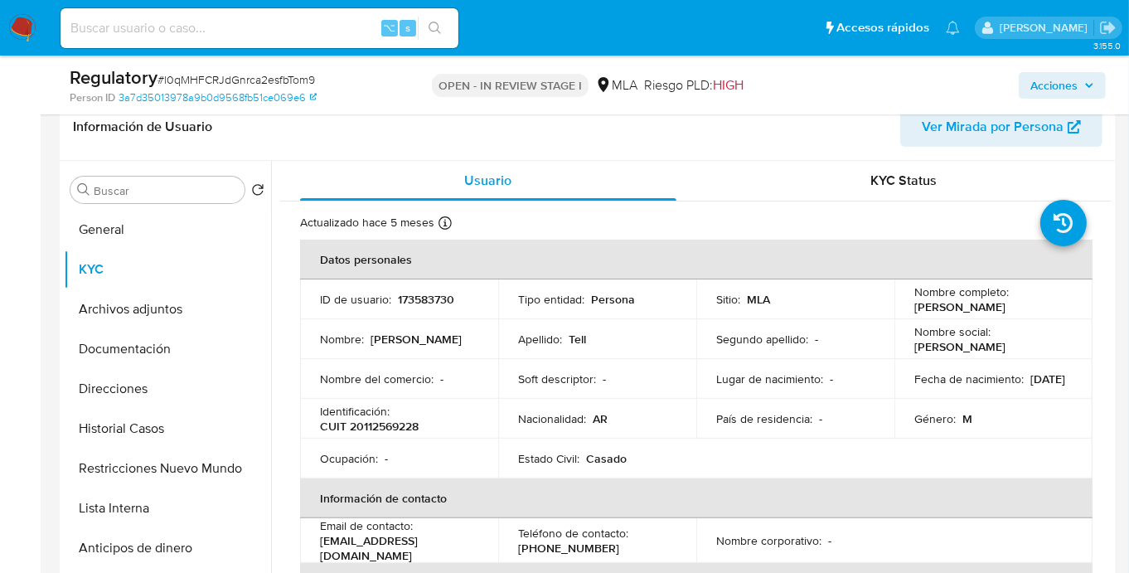
drag, startPoint x: 908, startPoint y: 305, endPoint x: 1026, endPoint y: 307, distance: 117.7
click at [1026, 307] on td "Nombre completo : [PERSON_NAME]" at bounding box center [993, 299] width 198 height 40
copy p "[PERSON_NAME]"
click at [156, 359] on button "Documentación" at bounding box center [161, 349] width 194 height 40
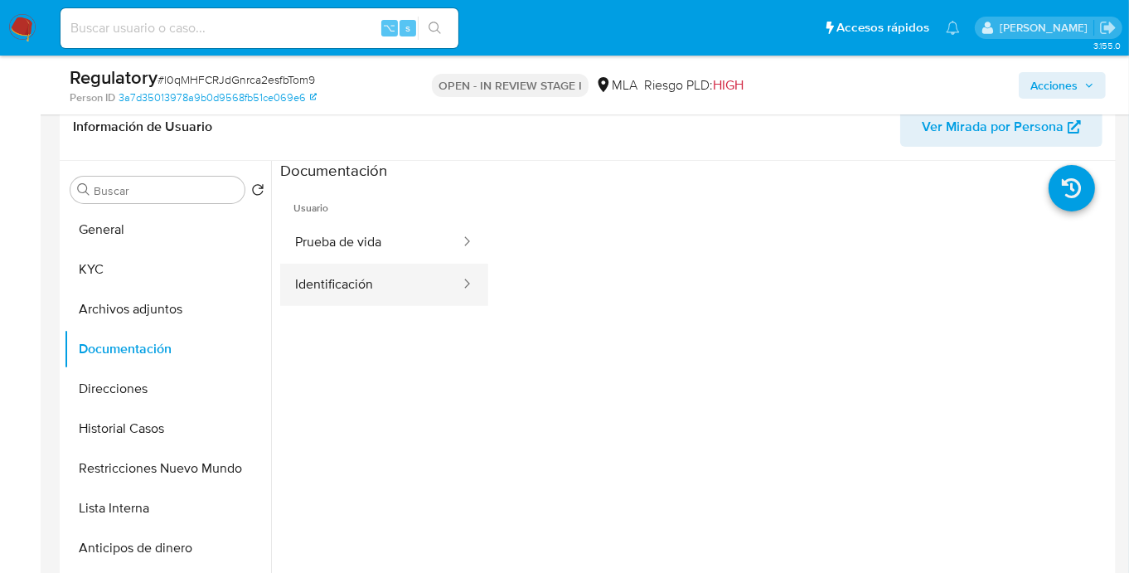
click at [372, 274] on button "Identificación" at bounding box center [371, 285] width 182 height 42
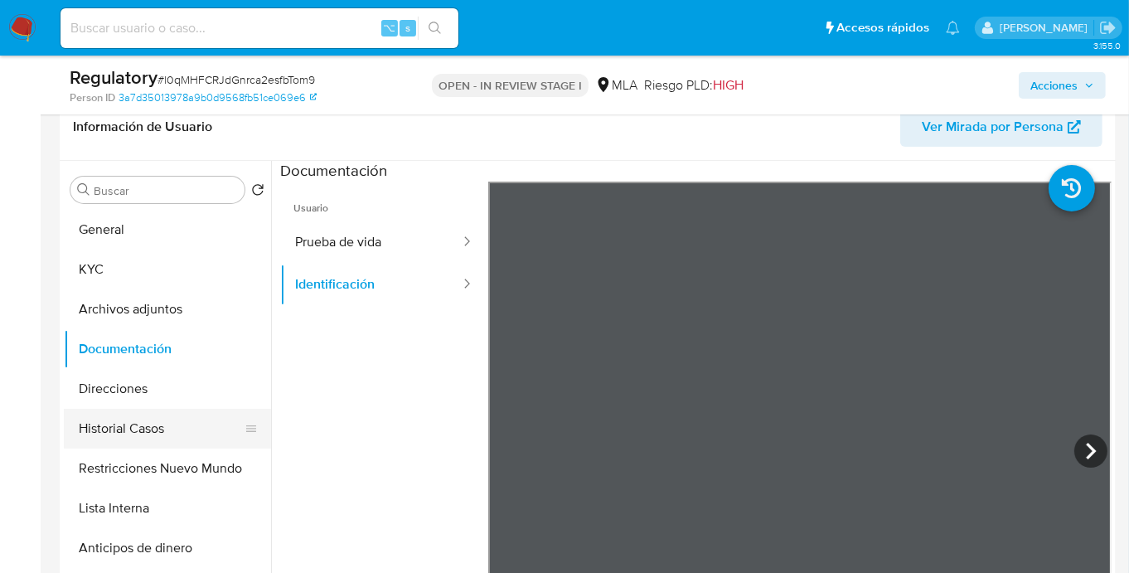
click at [139, 425] on button "Historial Casos" at bounding box center [161, 429] width 194 height 40
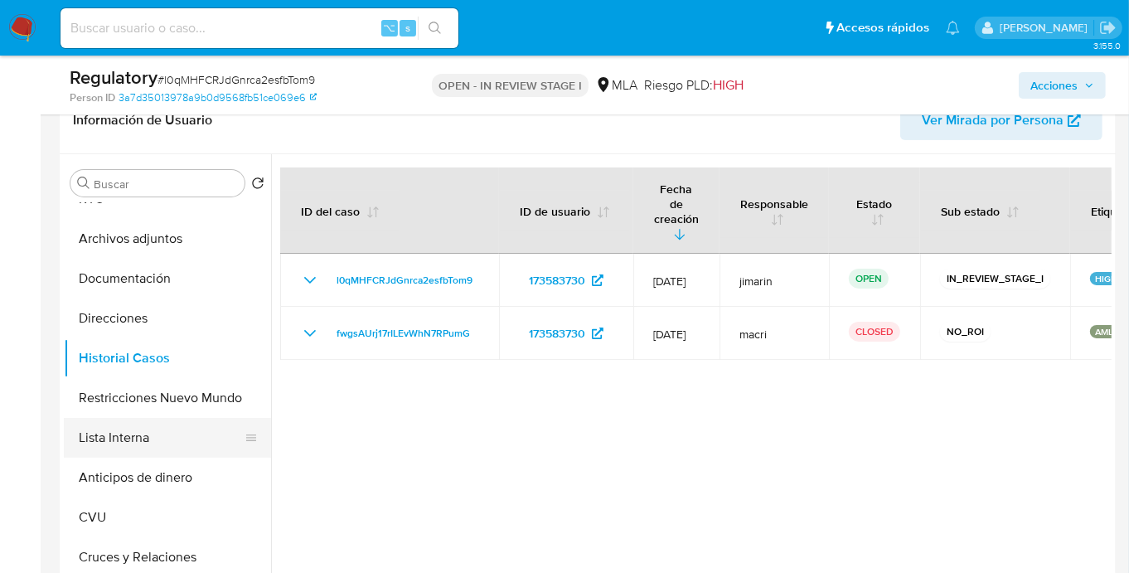
scroll to position [76, 0]
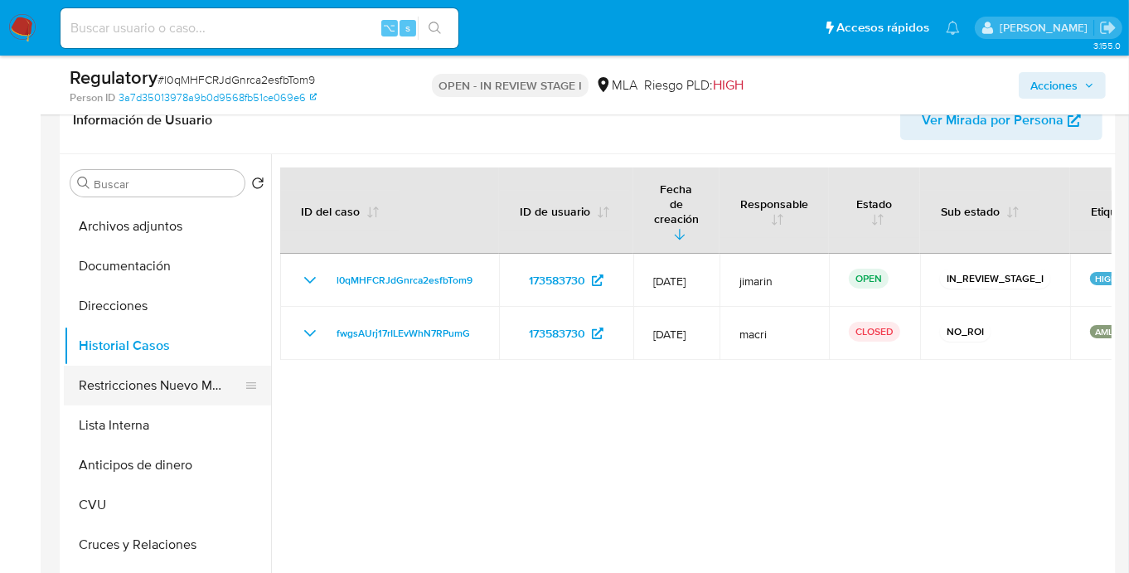
click at [160, 380] on button "Restricciones Nuevo Mundo" at bounding box center [161, 386] width 194 height 40
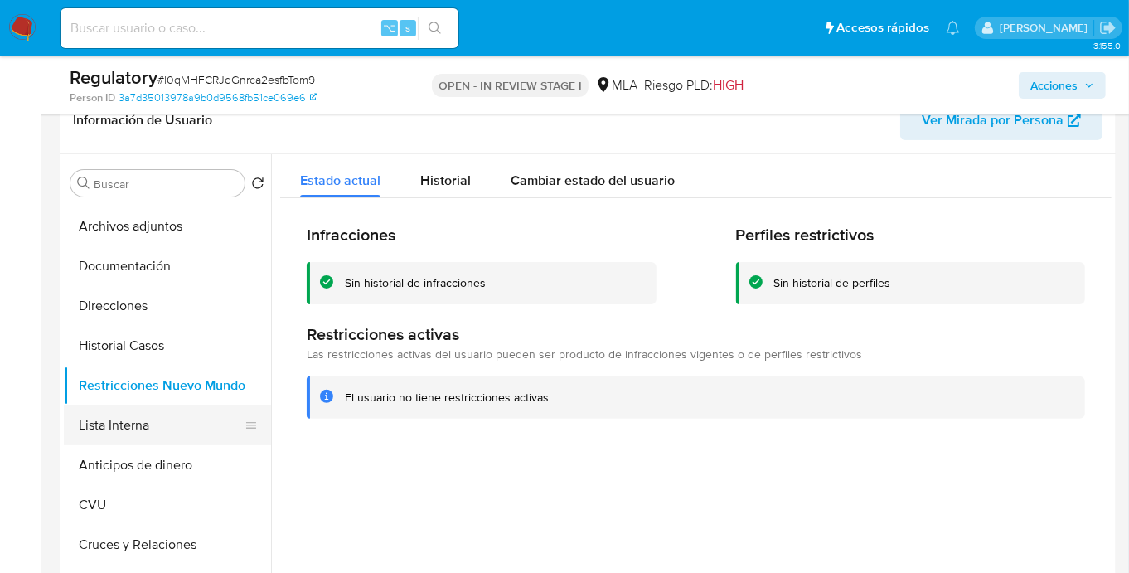
click at [154, 427] on button "Lista Interna" at bounding box center [161, 425] width 194 height 40
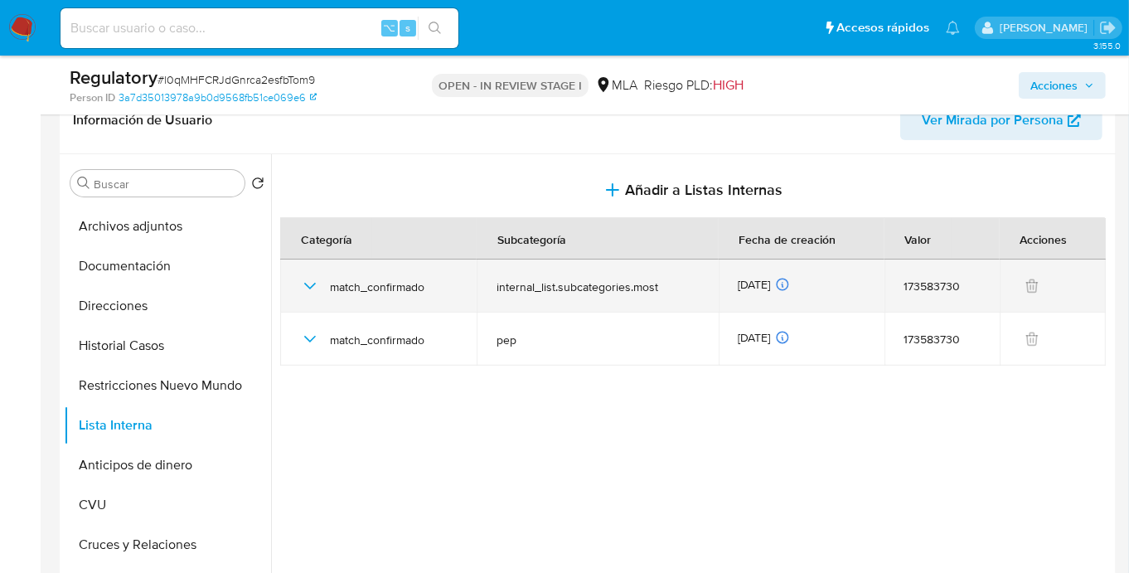
click at [316, 286] on icon "button" at bounding box center [310, 286] width 20 height 20
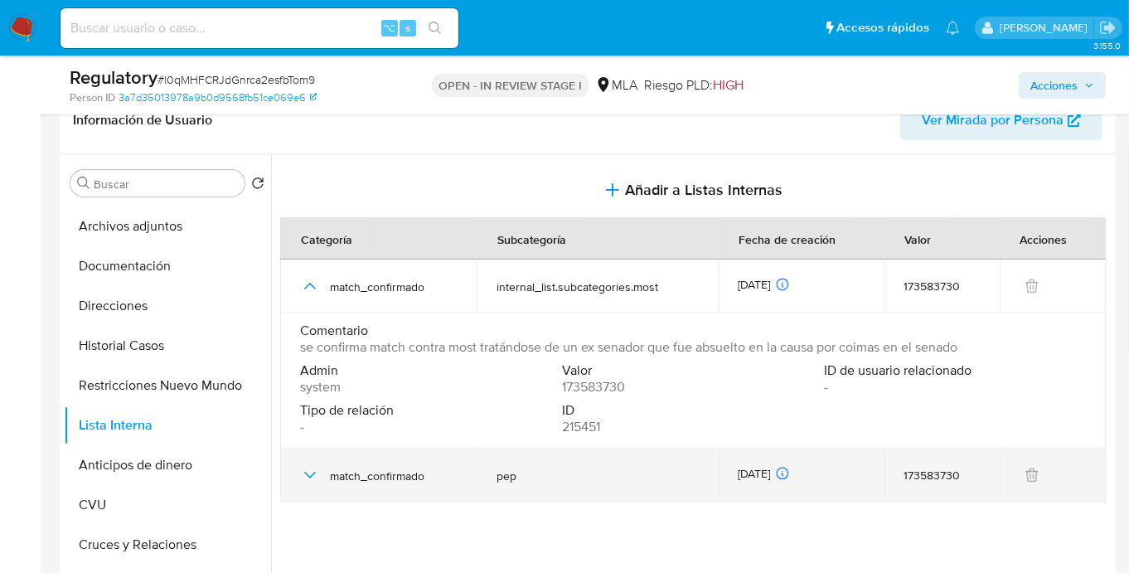
click at [312, 480] on icon "button" at bounding box center [310, 475] width 20 height 20
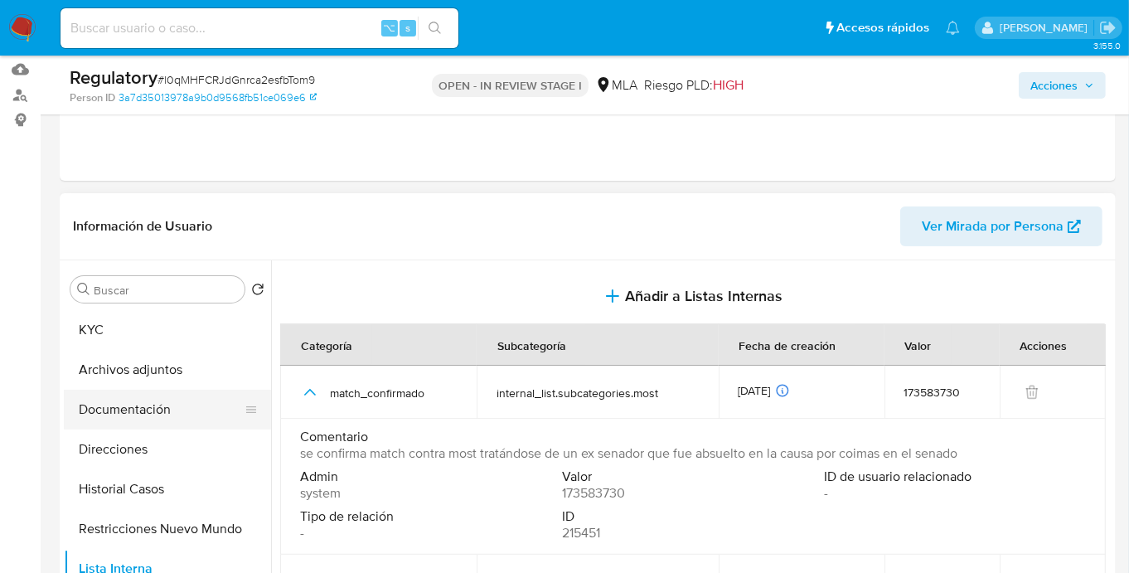
scroll to position [0, 0]
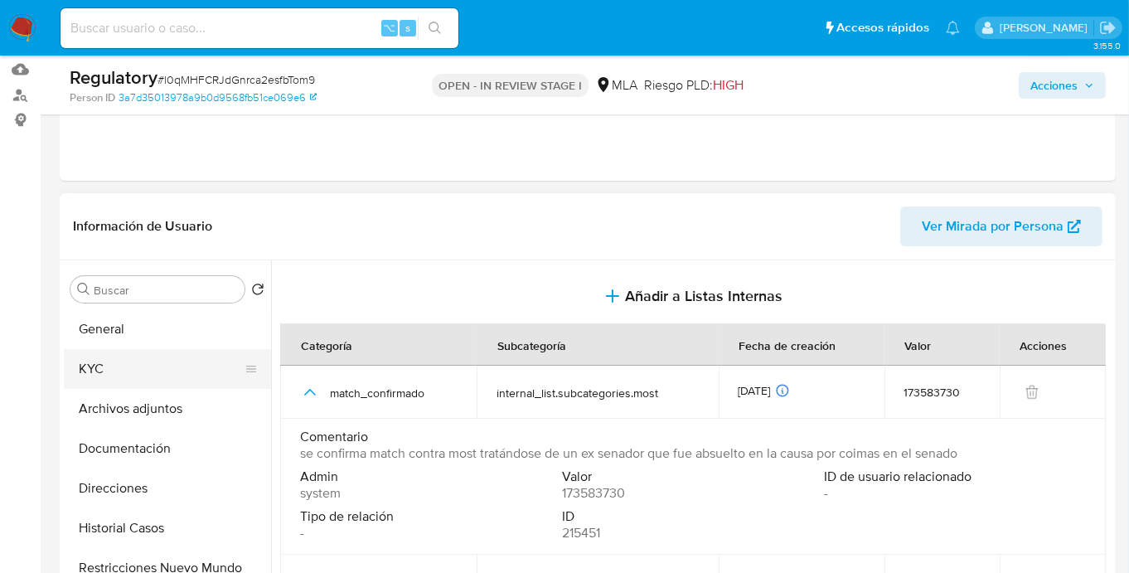
click at [137, 371] on button "KYC" at bounding box center [161, 369] width 194 height 40
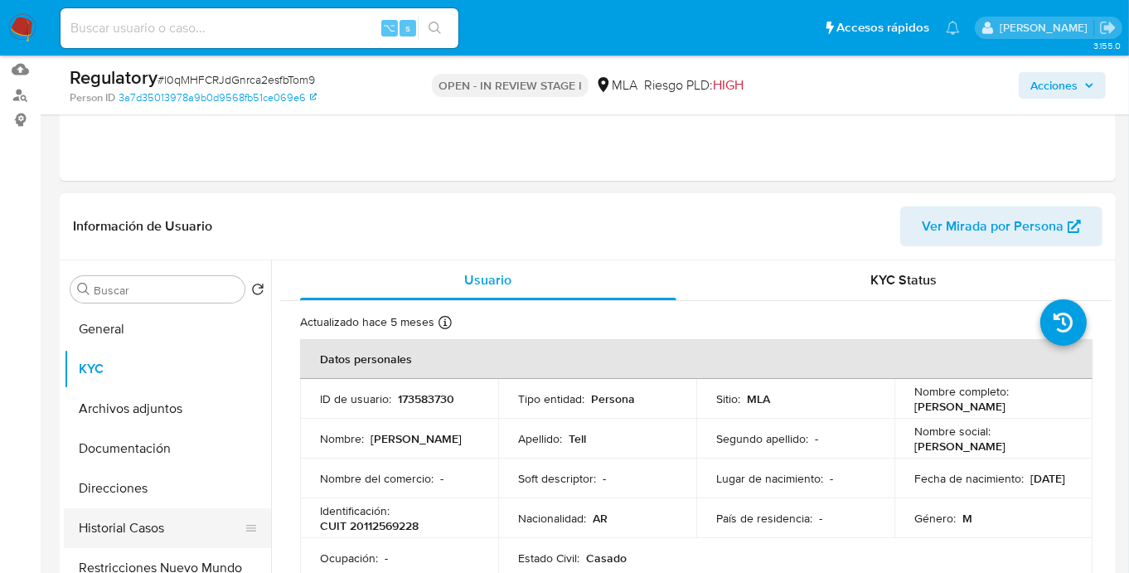
click at [154, 523] on button "Historial Casos" at bounding box center [161, 528] width 194 height 40
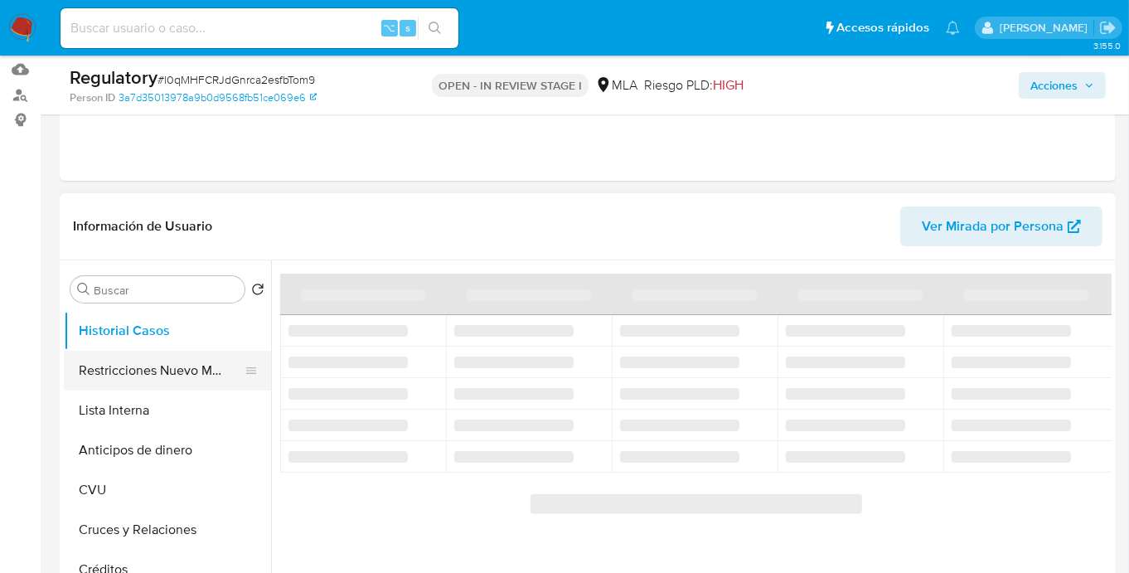
scroll to position [189, 0]
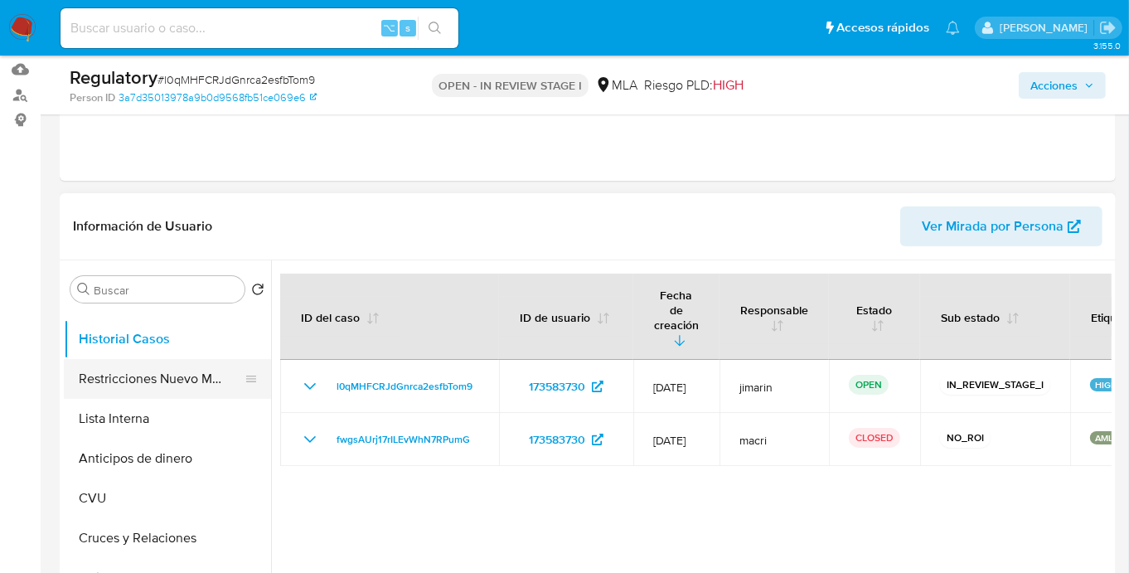
click at [147, 382] on button "Restricciones Nuevo Mundo" at bounding box center [161, 379] width 194 height 40
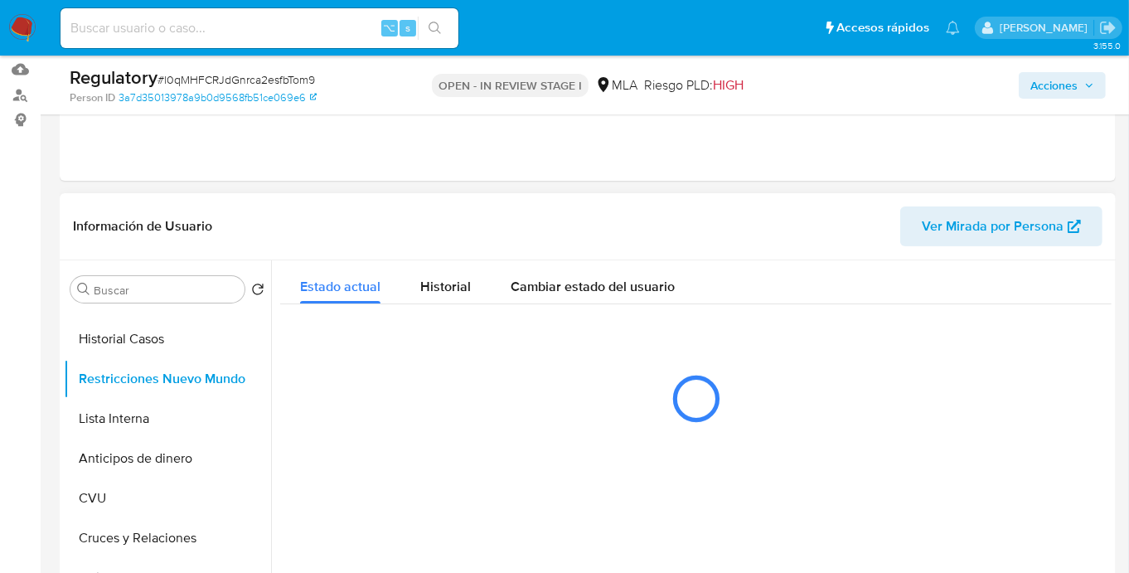
click at [406, 194] on div "Información de Usuario Ver Mirada por Persona" at bounding box center [588, 226] width 1056 height 67
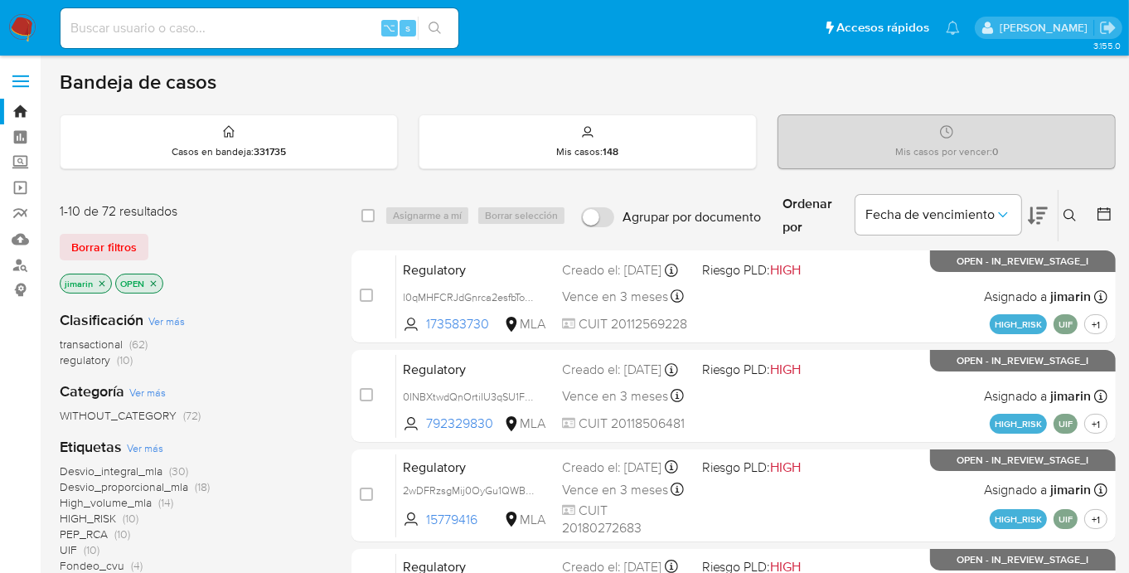
click at [90, 363] on span "regulatory" at bounding box center [85, 359] width 51 height 17
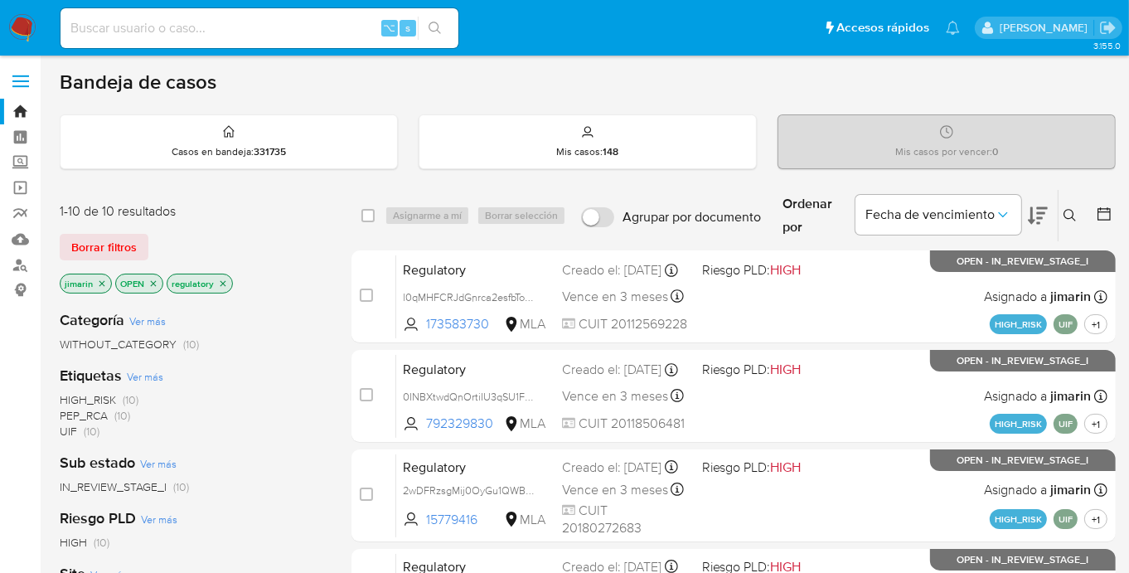
click at [1068, 214] on icon at bounding box center [1069, 215] width 13 height 13
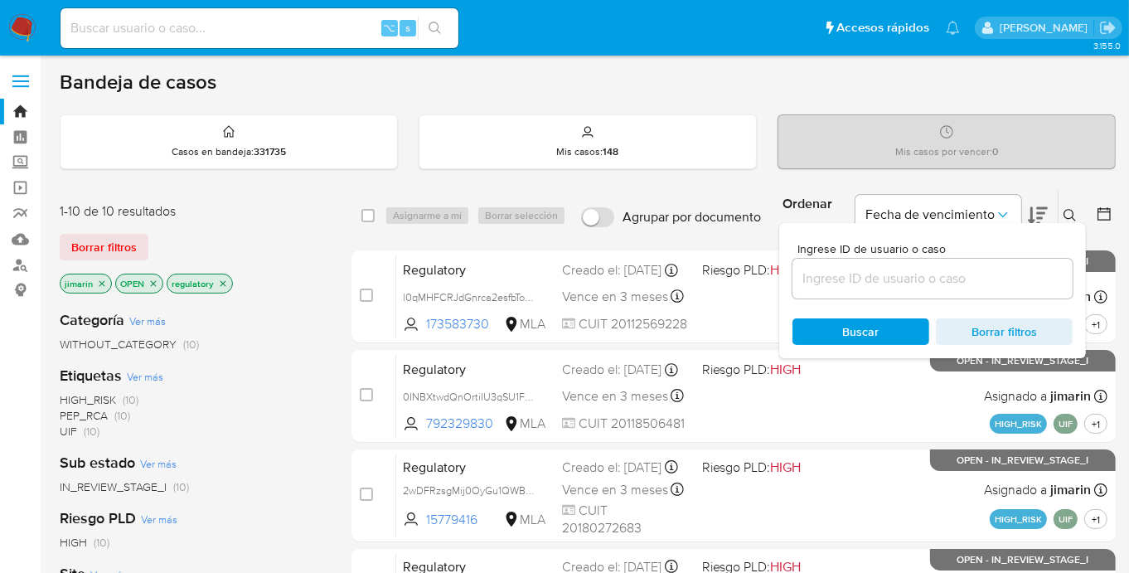
click at [934, 276] on input at bounding box center [932, 279] width 280 height 22
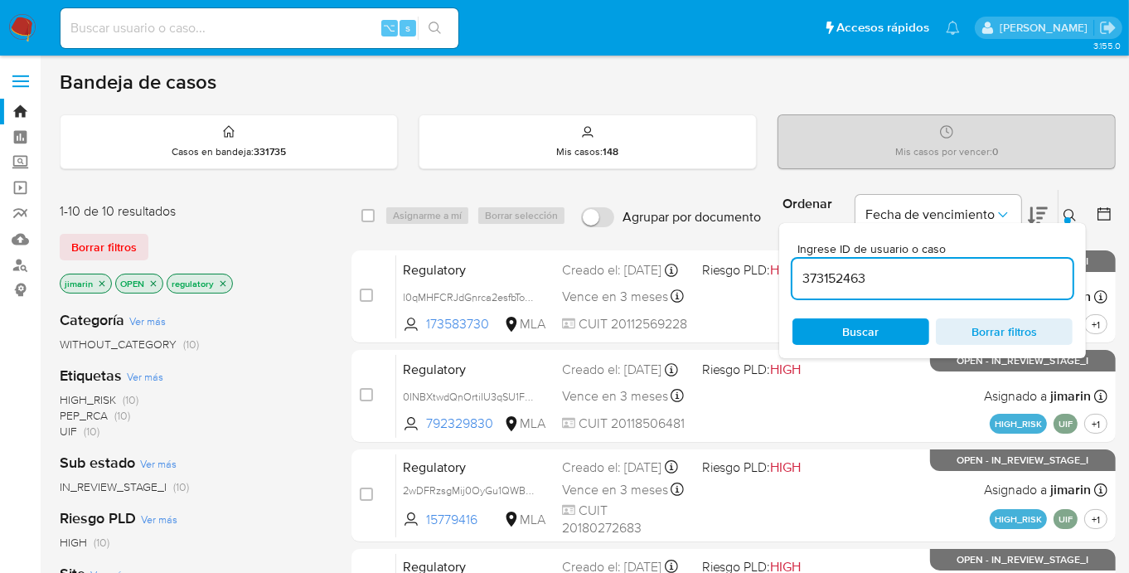
type input "373152463"
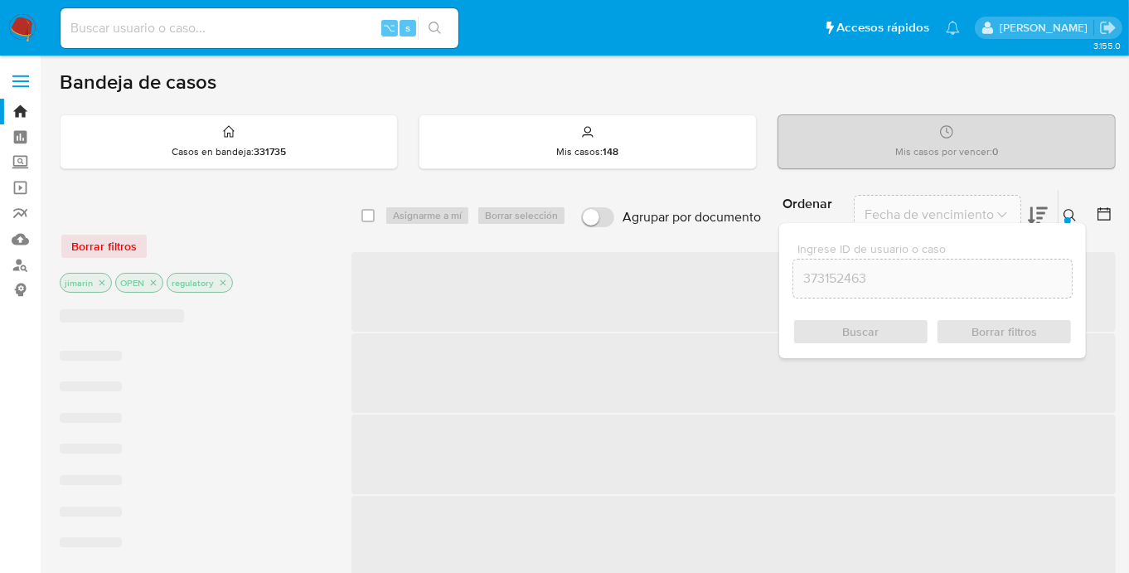
click at [1076, 213] on icon at bounding box center [1069, 215] width 13 height 13
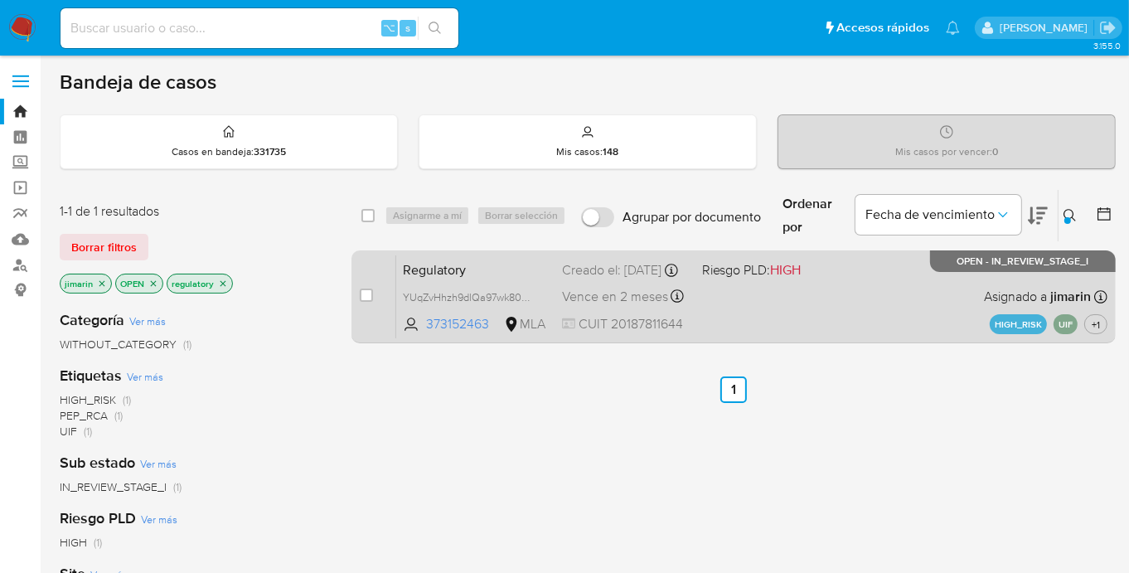
click at [924, 306] on div "Regulatory YUqZvHhzh9dlQa97wk80Prqd 373152463 MLA Riesgo PLD: HIGH Creado el: […" at bounding box center [751, 296] width 711 height 84
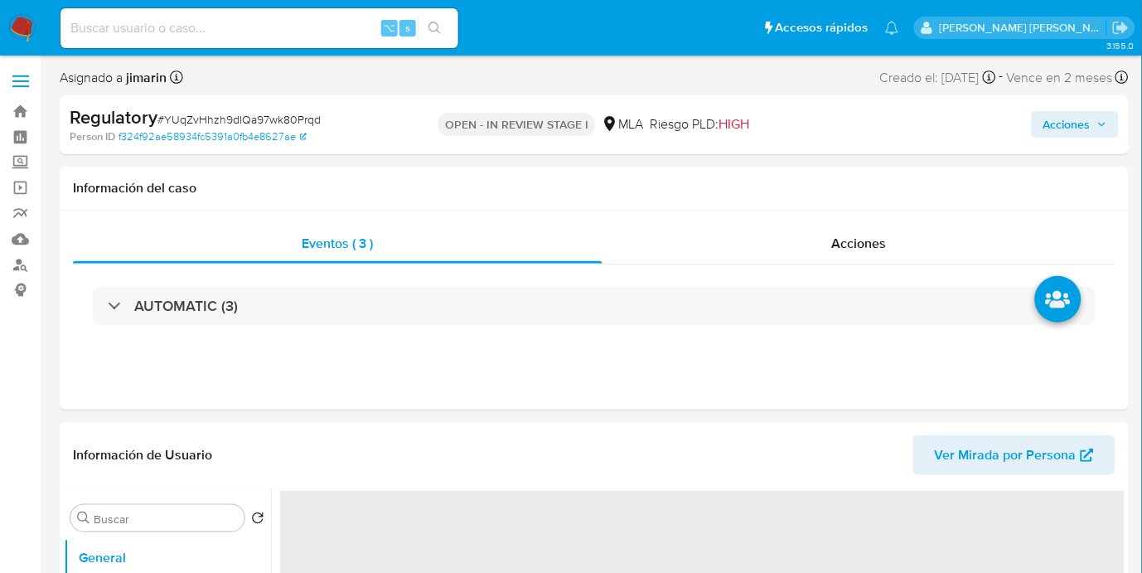
select select "10"
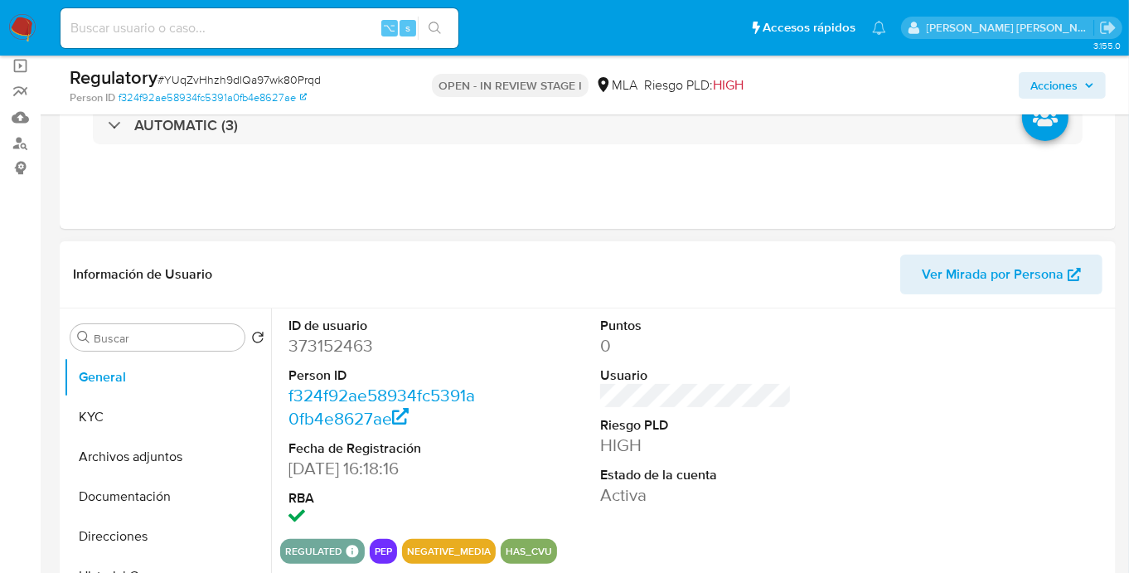
scroll to position [295, 0]
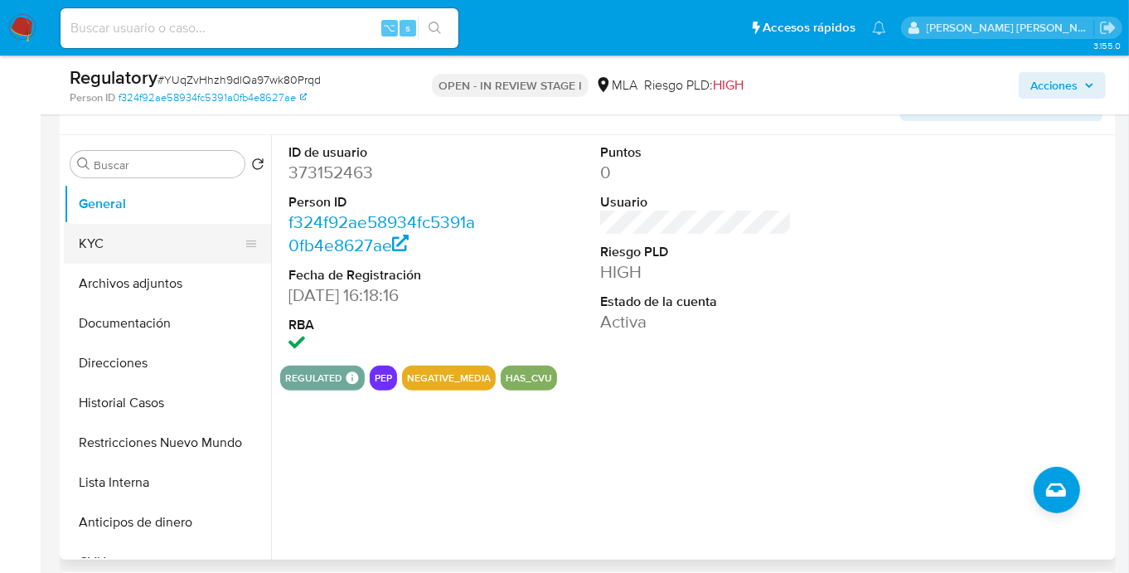
click at [128, 245] on button "KYC" at bounding box center [161, 244] width 194 height 40
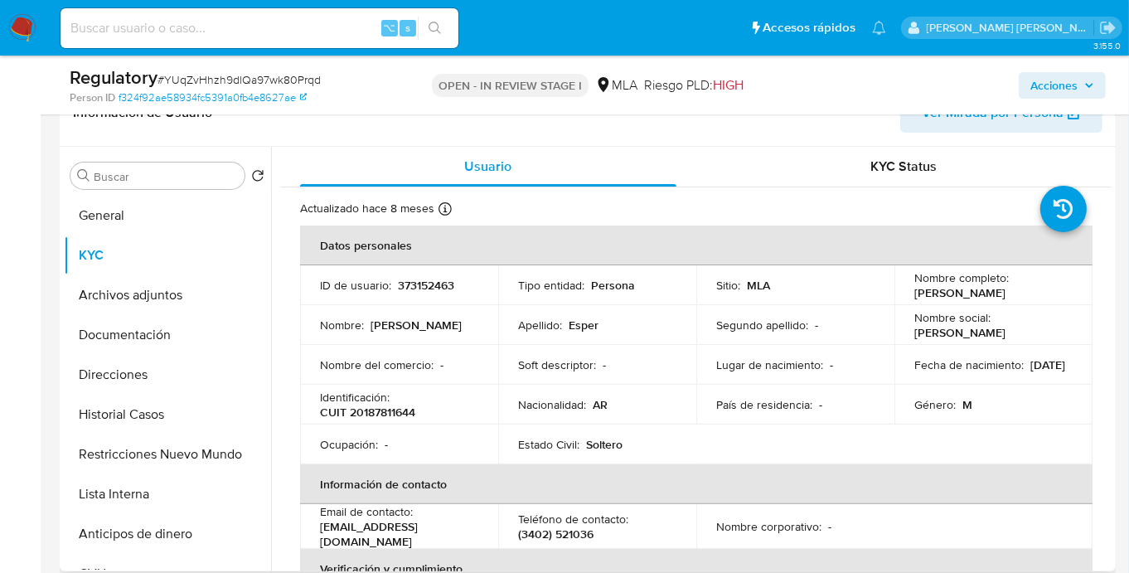
scroll to position [293, 0]
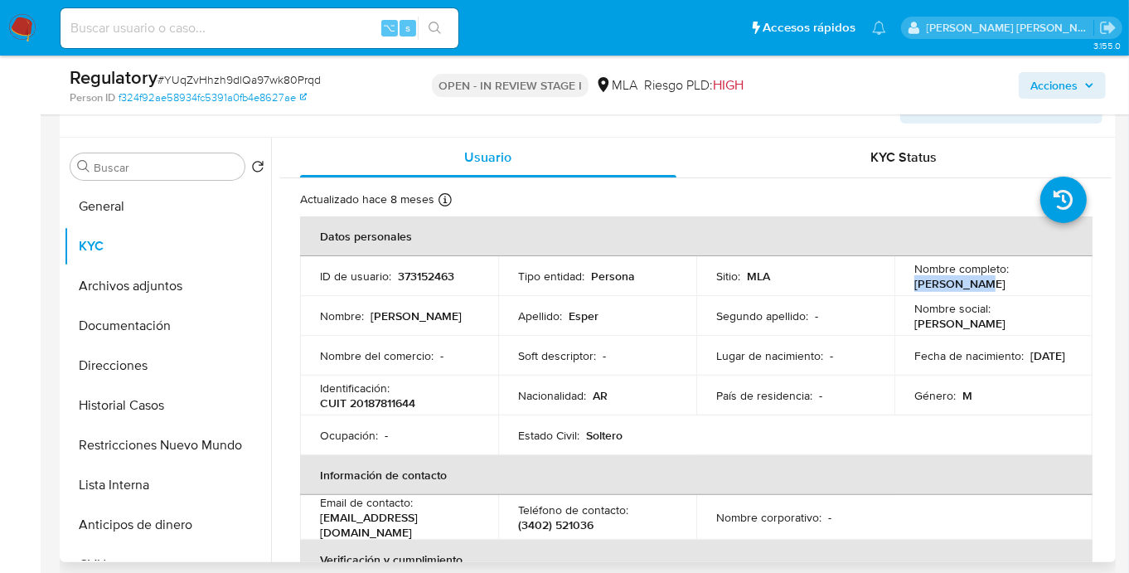
drag, startPoint x: 912, startPoint y: 283, endPoint x: 987, endPoint y: 286, distance: 75.5
click at [987, 286] on div "Nombre completo : [PERSON_NAME]" at bounding box center [993, 276] width 158 height 30
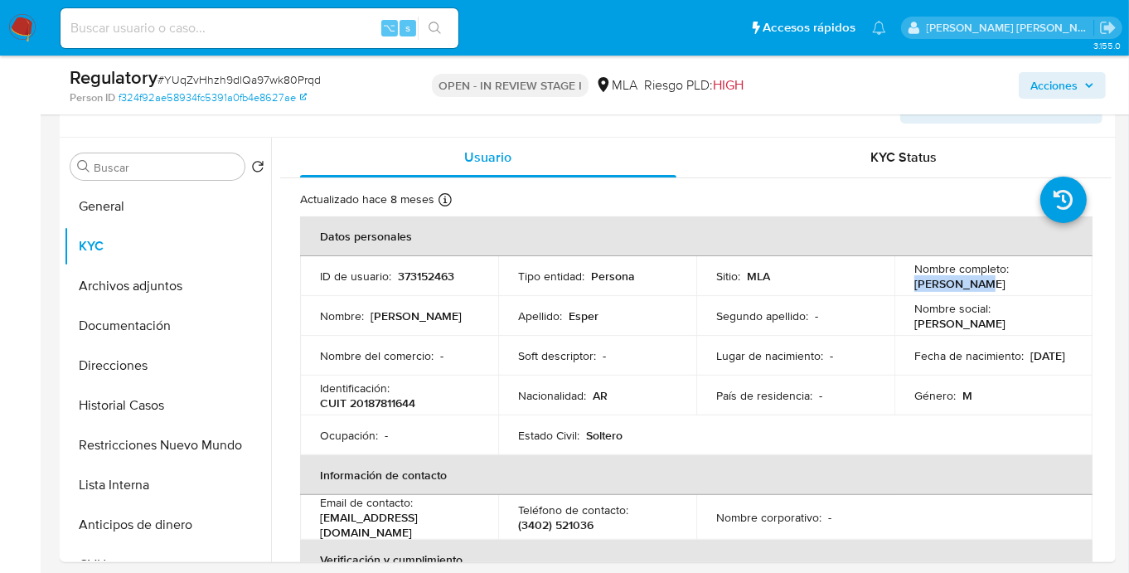
copy p "[PERSON_NAME]"
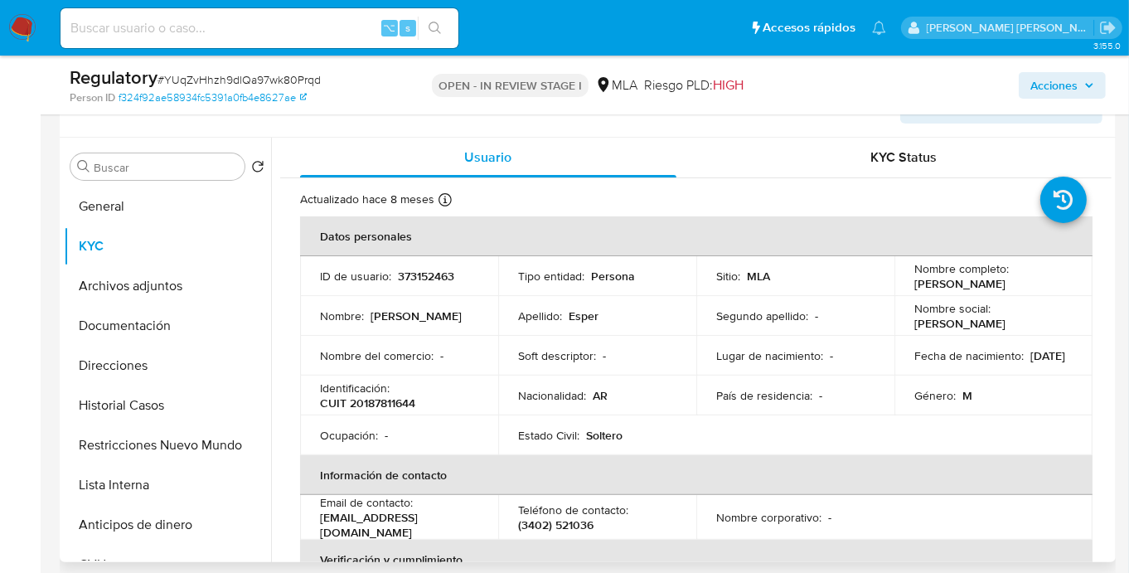
click at [438, 273] on p "373152463" at bounding box center [426, 276] width 56 height 15
click at [380, 405] on p "CUIT 20187811644" at bounding box center [367, 402] width 95 height 15
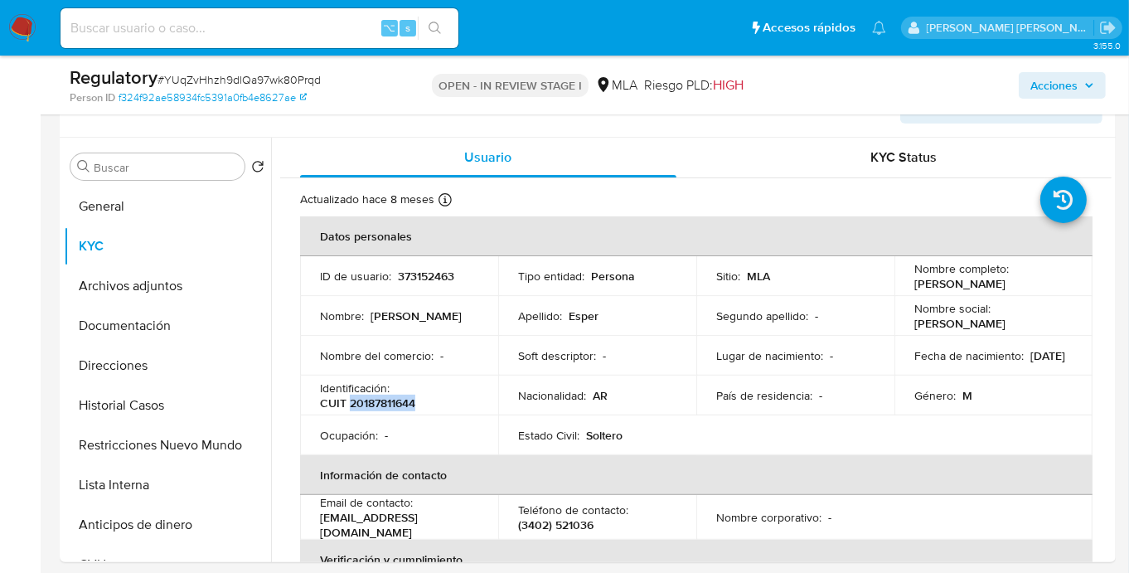
copy p "20187811644"
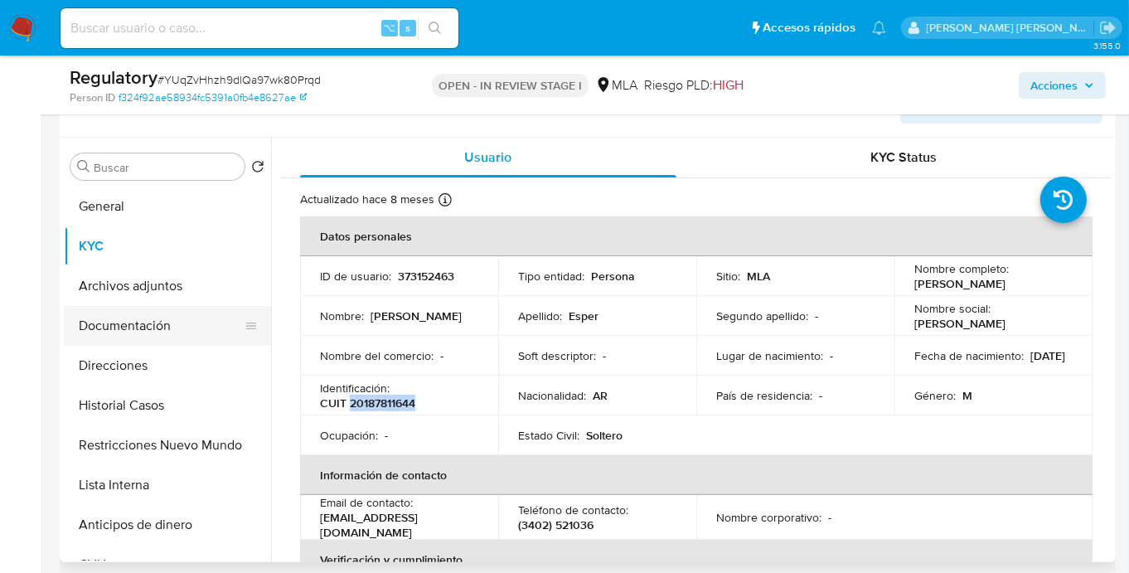
click at [166, 316] on button "Documentación" at bounding box center [161, 326] width 194 height 40
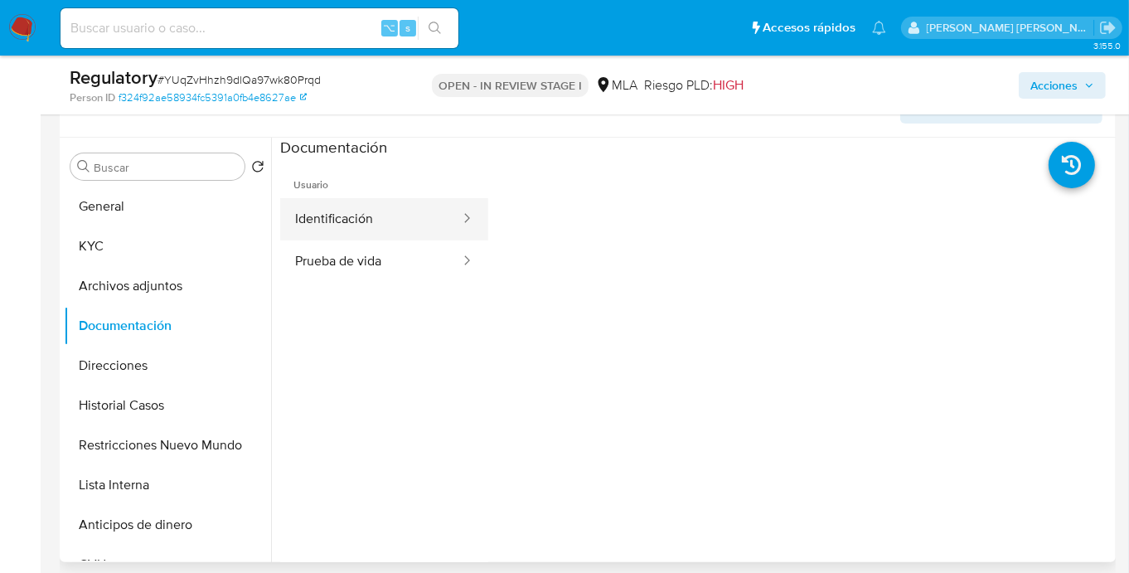
click at [394, 215] on button "Identificación" at bounding box center [371, 219] width 182 height 42
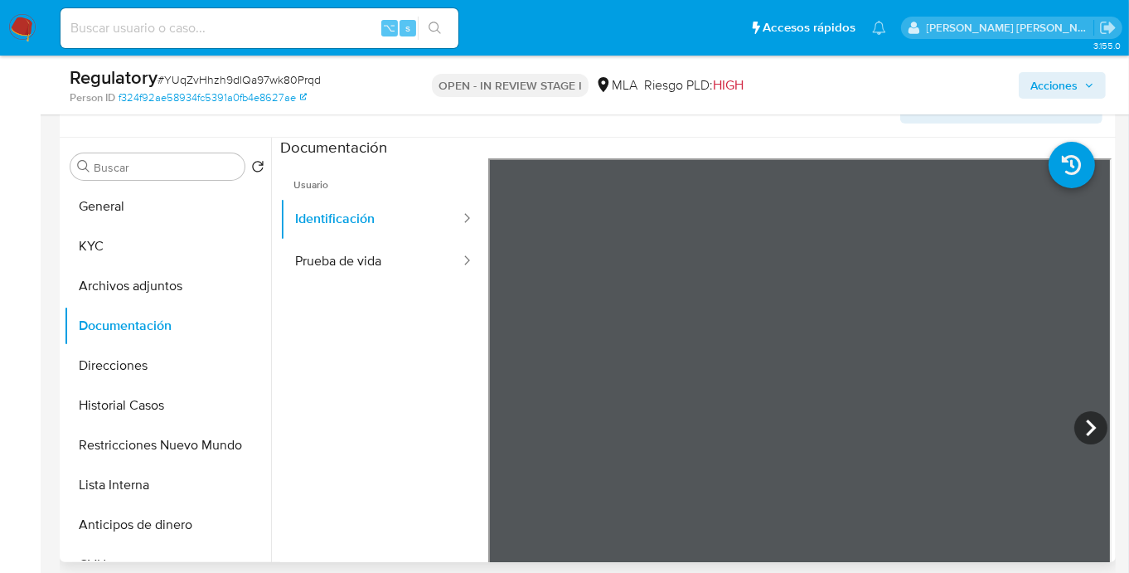
scroll to position [12, 0]
click at [90, 260] on button "KYC" at bounding box center [161, 246] width 194 height 40
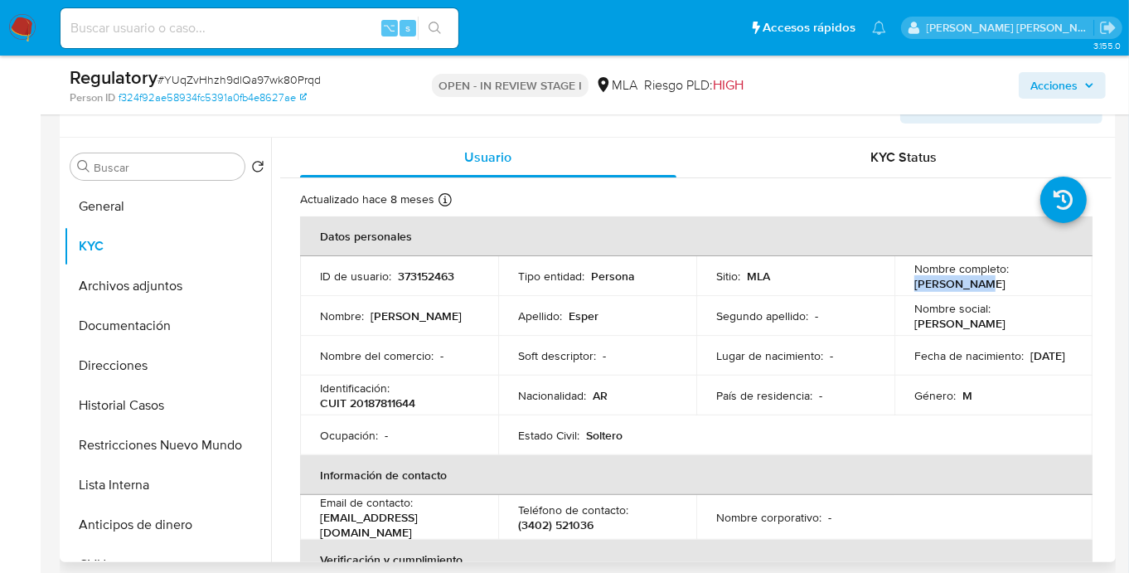
drag, startPoint x: 912, startPoint y: 285, endPoint x: 970, endPoint y: 285, distance: 58.0
click at [970, 285] on div "Nombre completo : Nizar Esper" at bounding box center [993, 276] width 158 height 30
copy p "Nizar Esper"
click at [130, 371] on button "Direcciones" at bounding box center [161, 366] width 194 height 40
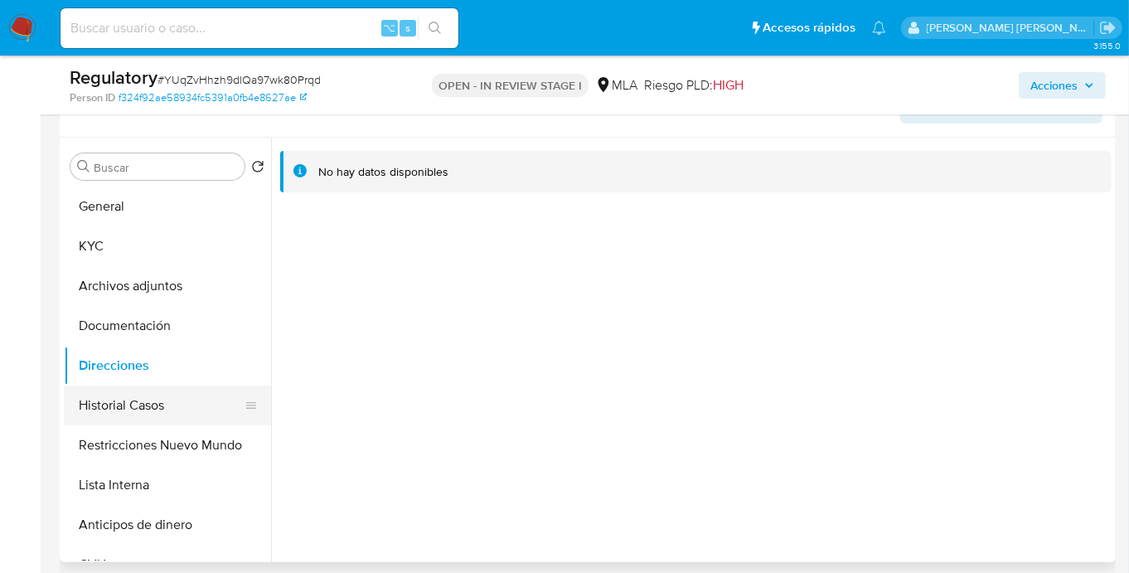
click at [191, 401] on button "Historial Casos" at bounding box center [161, 405] width 194 height 40
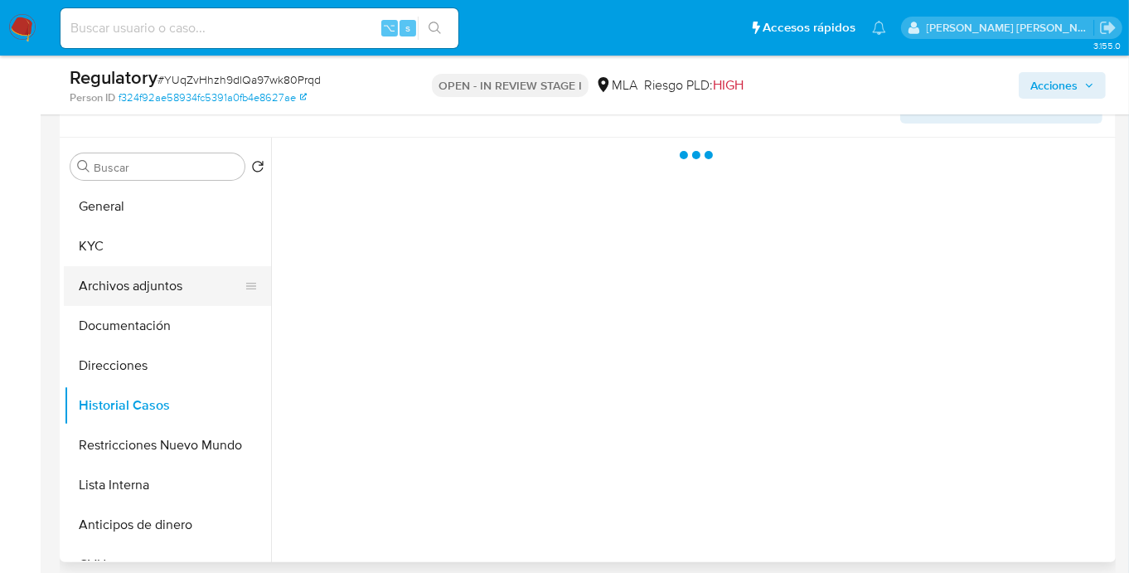
click at [169, 287] on button "Archivos adjuntos" at bounding box center [161, 286] width 194 height 40
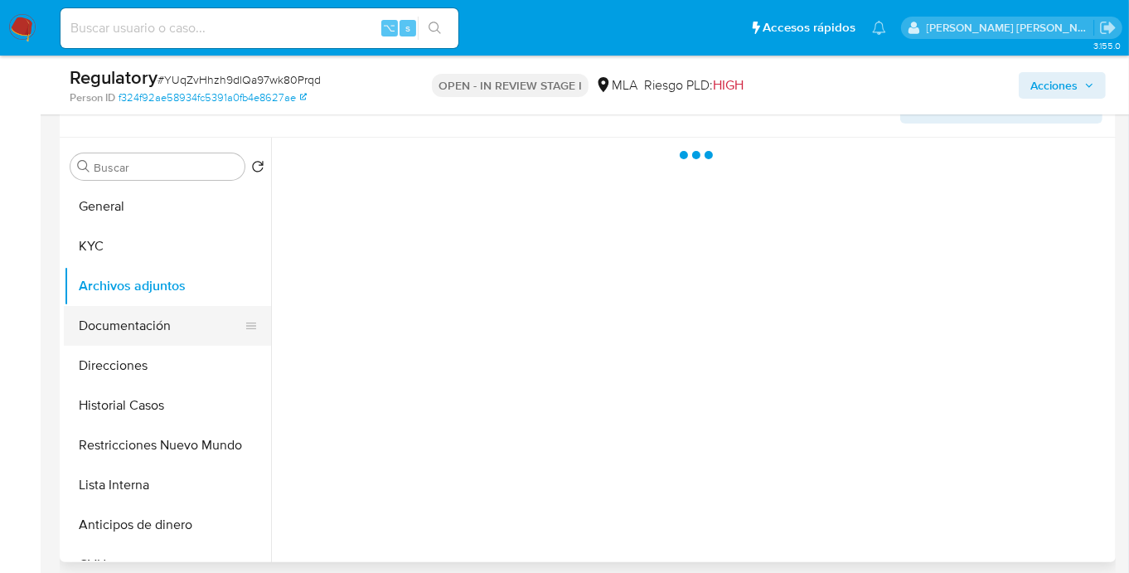
drag, startPoint x: 162, startPoint y: 314, endPoint x: 173, endPoint y: 308, distance: 13.0
click at [162, 314] on button "Documentación" at bounding box center [161, 326] width 194 height 40
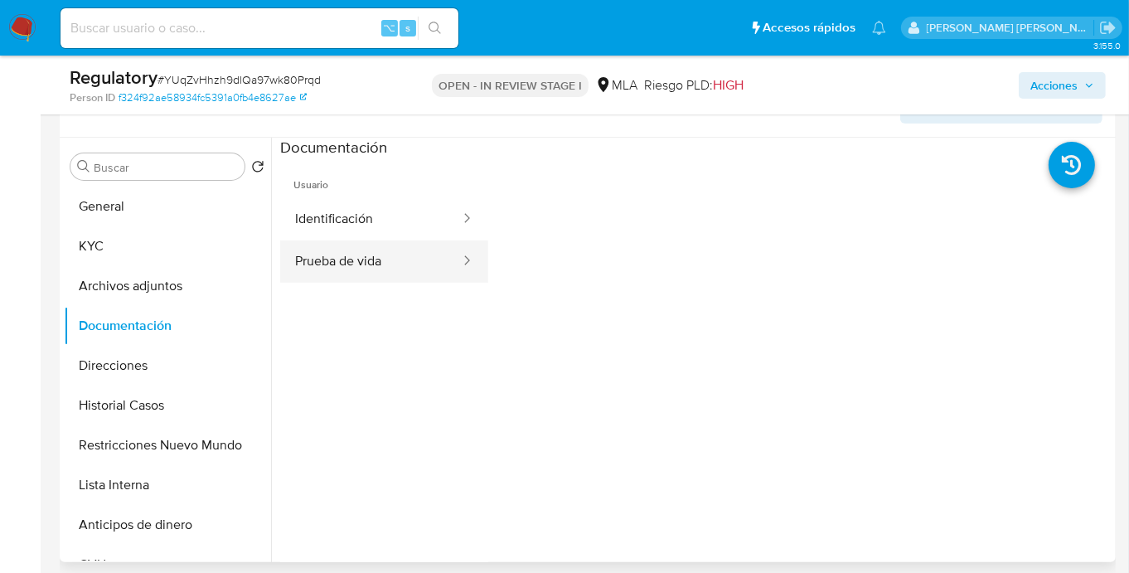
click at [369, 249] on button "Prueba de vida" at bounding box center [371, 261] width 182 height 42
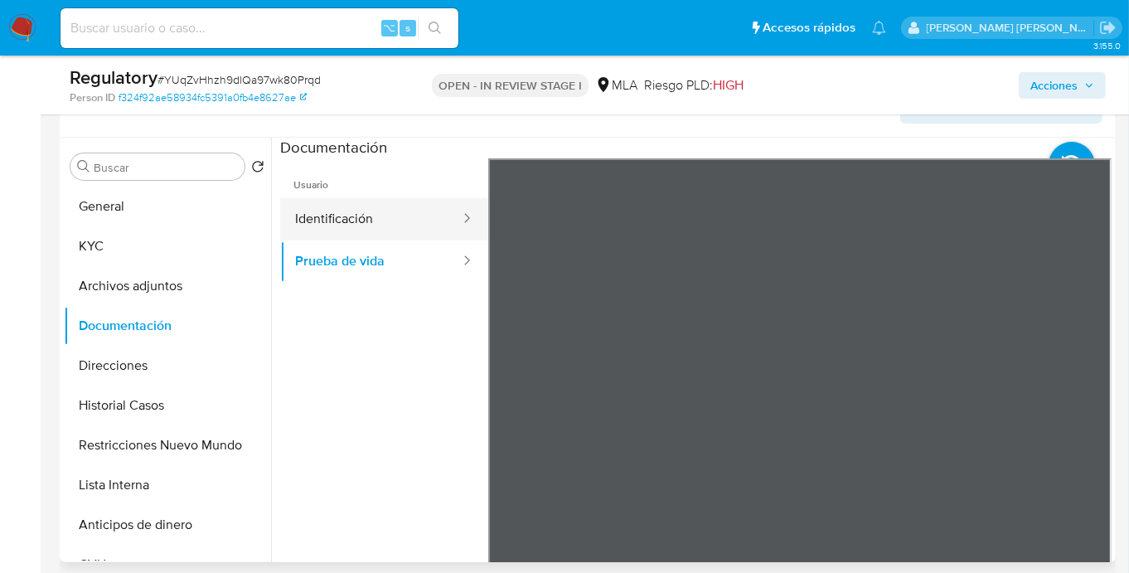
click at [374, 213] on button "Identificación" at bounding box center [371, 219] width 182 height 42
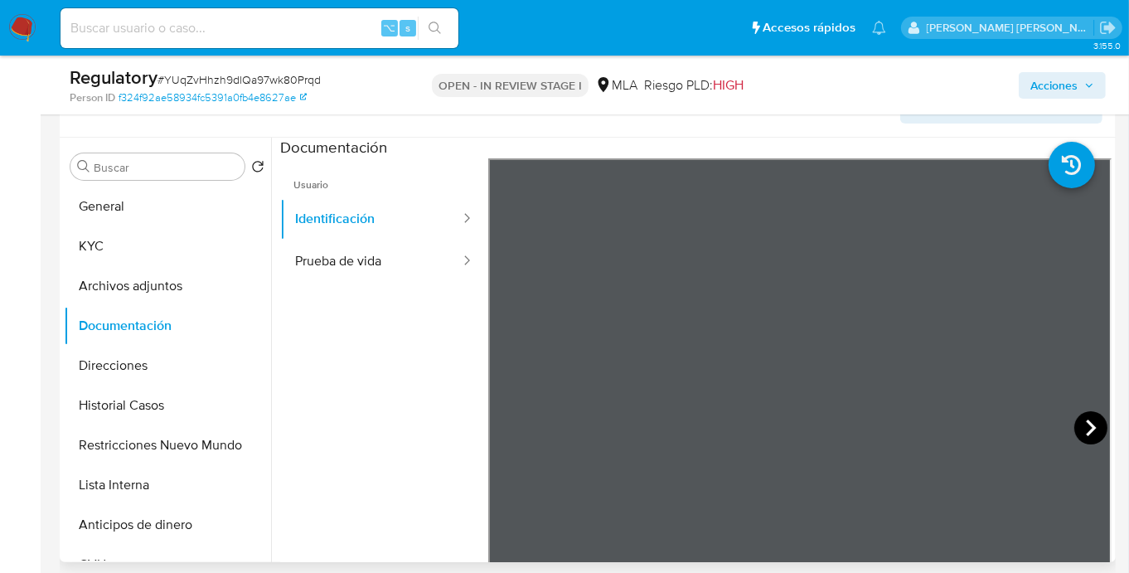
click at [1097, 433] on icon at bounding box center [1090, 427] width 33 height 33
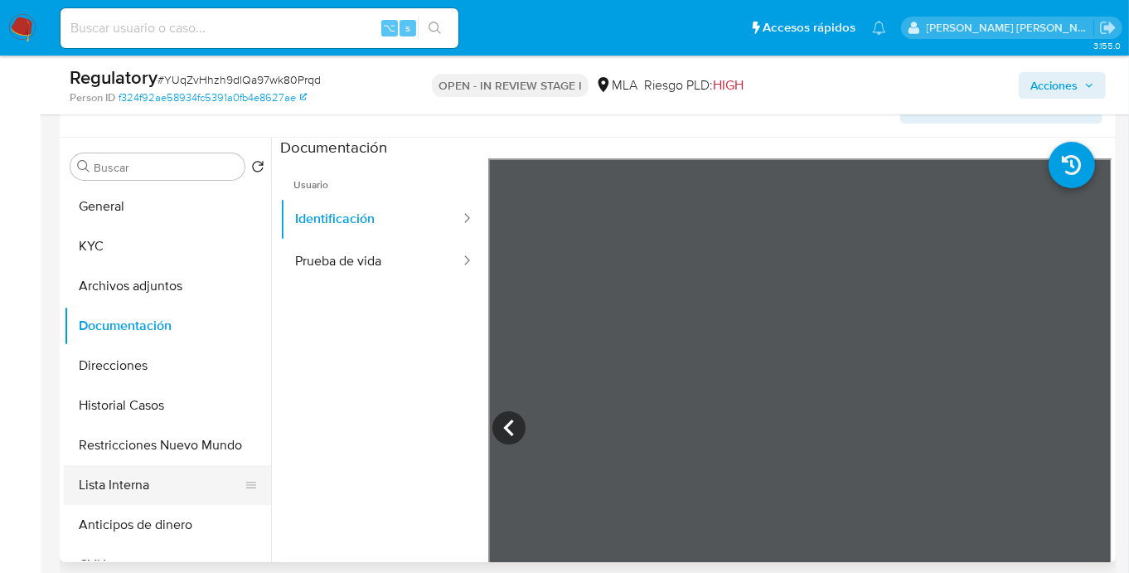
click at [129, 484] on button "Lista Interna" at bounding box center [161, 485] width 194 height 40
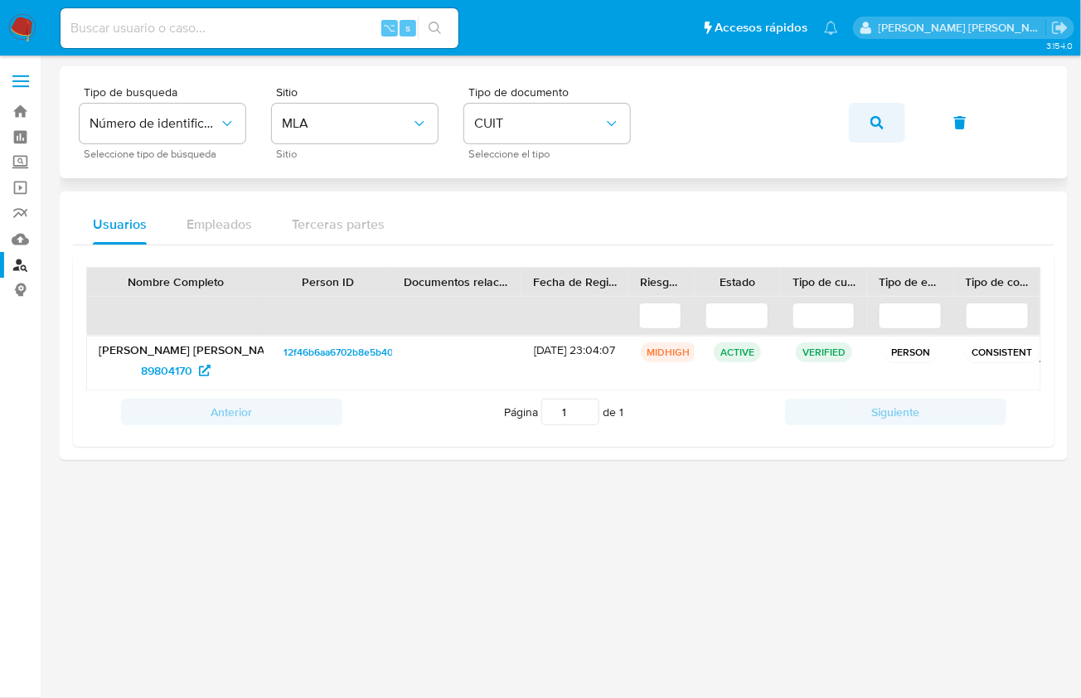
click at [897, 124] on button "button" at bounding box center [877, 123] width 56 height 40
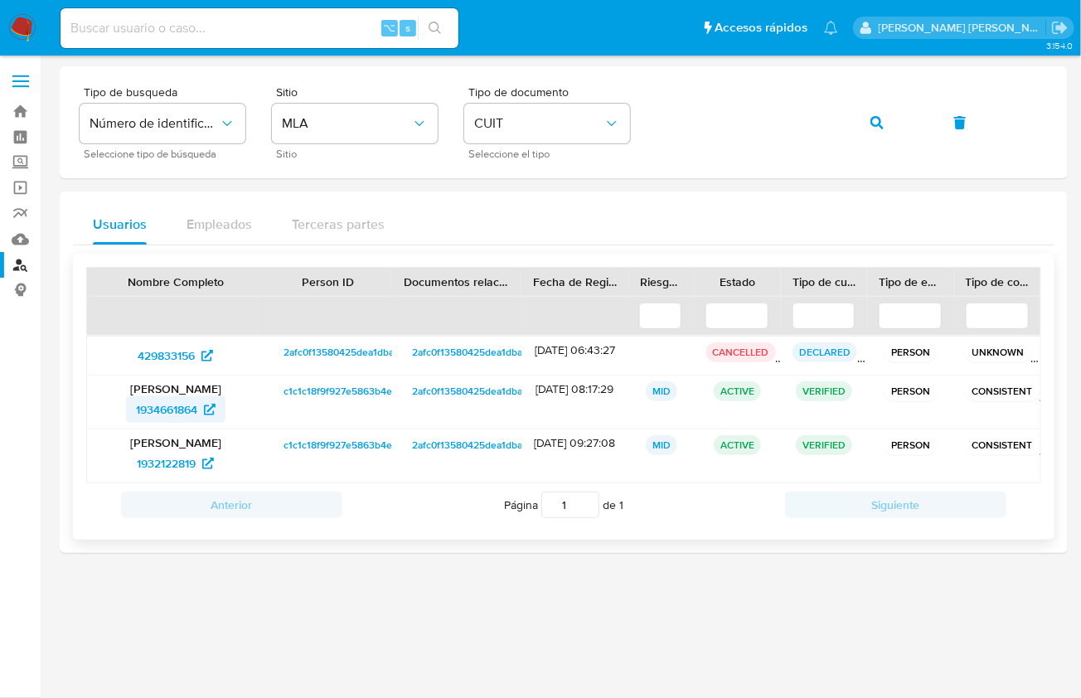
click at [159, 401] on span "1934661864" at bounding box center [166, 409] width 61 height 27
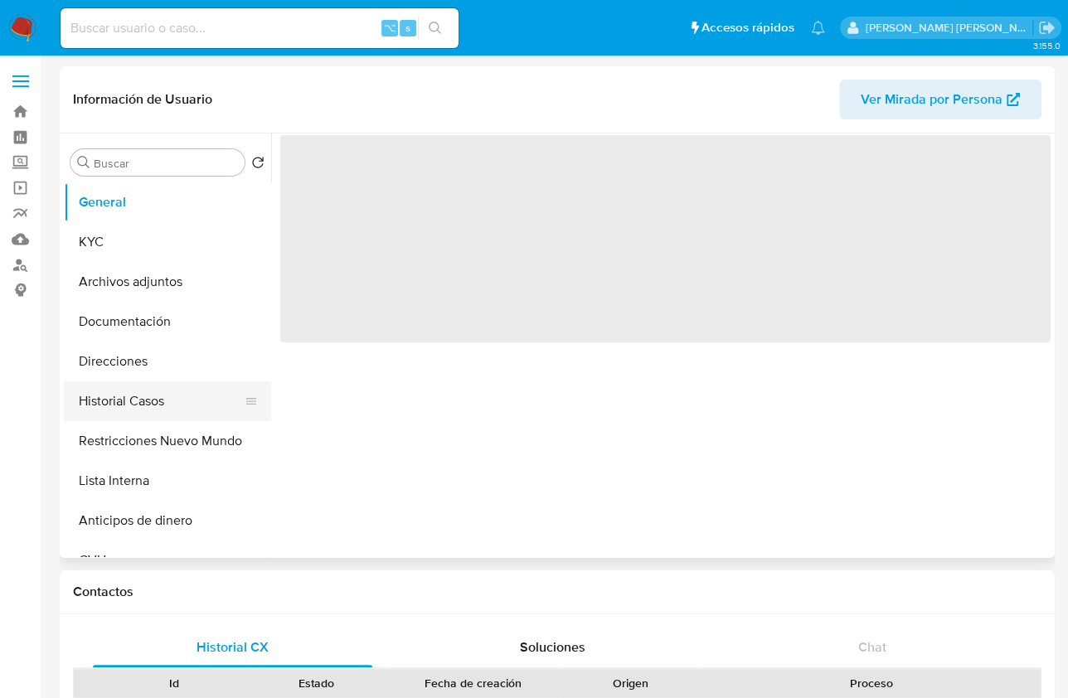
click at [154, 404] on button "Historial Casos" at bounding box center [161, 401] width 194 height 40
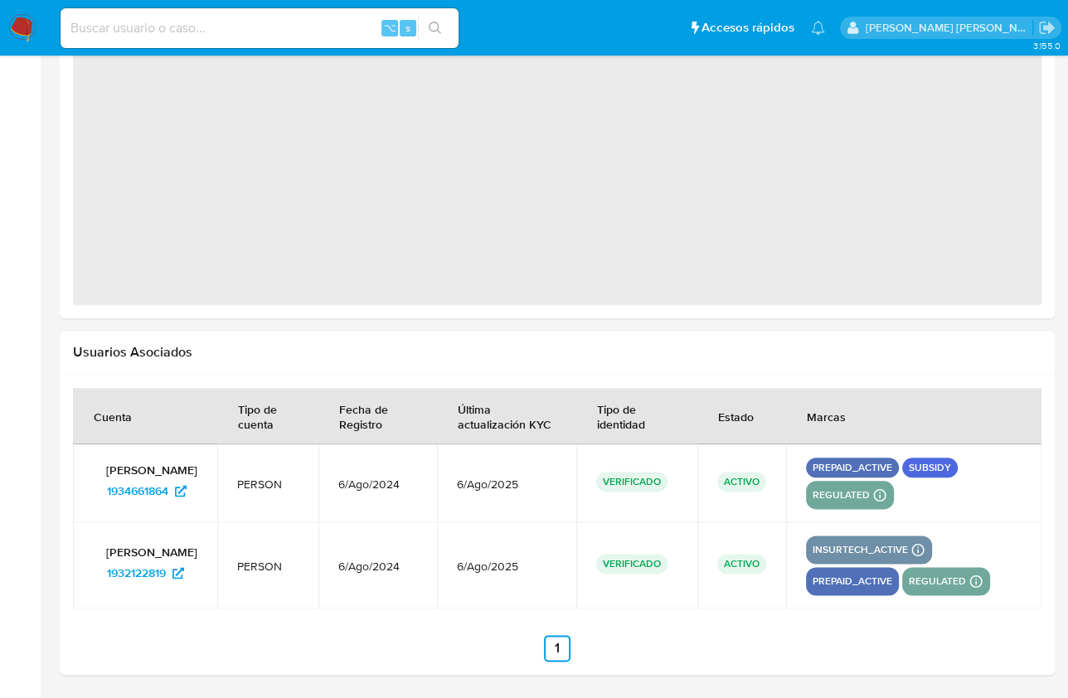
select select "10"
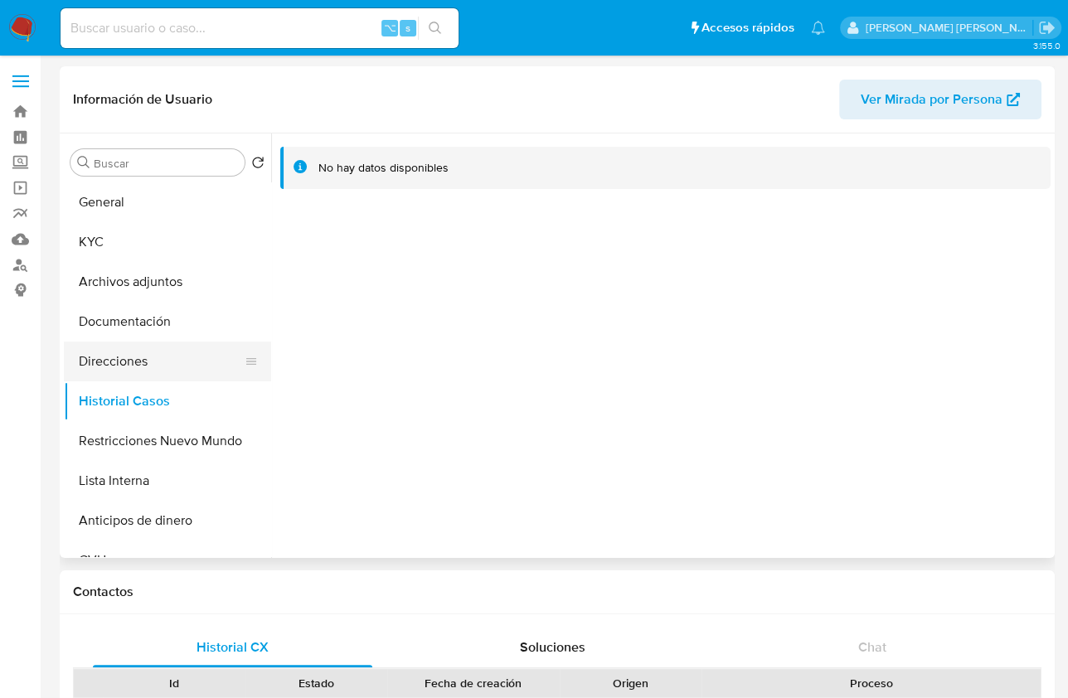
click at [153, 361] on button "Direcciones" at bounding box center [161, 361] width 194 height 40
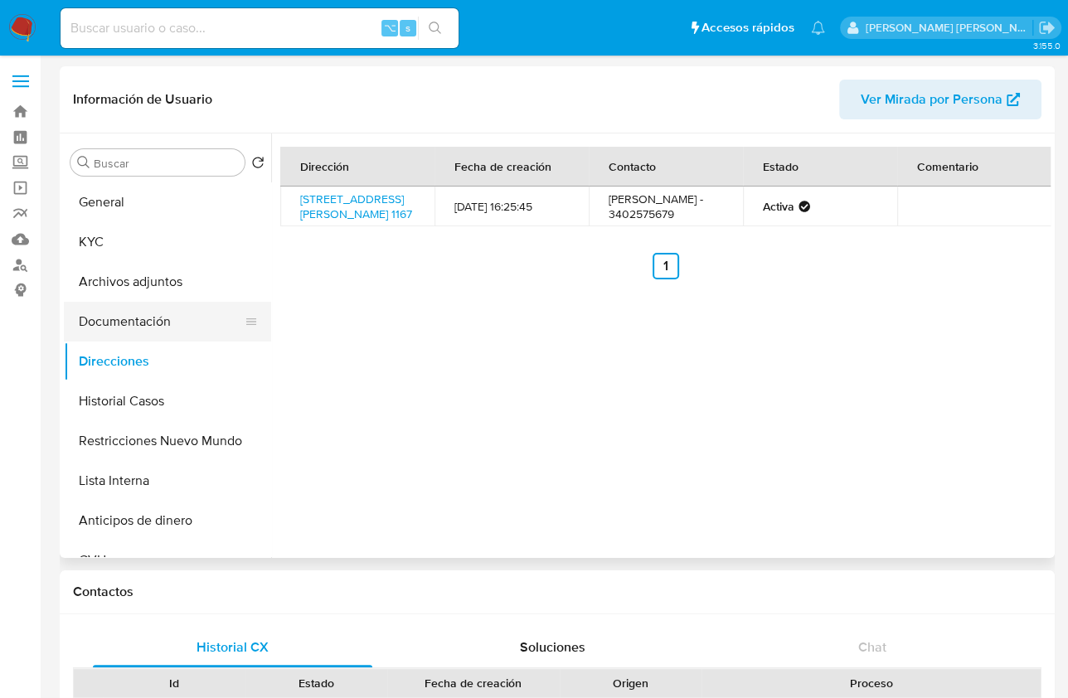
click at [168, 332] on button "Documentación" at bounding box center [161, 322] width 194 height 40
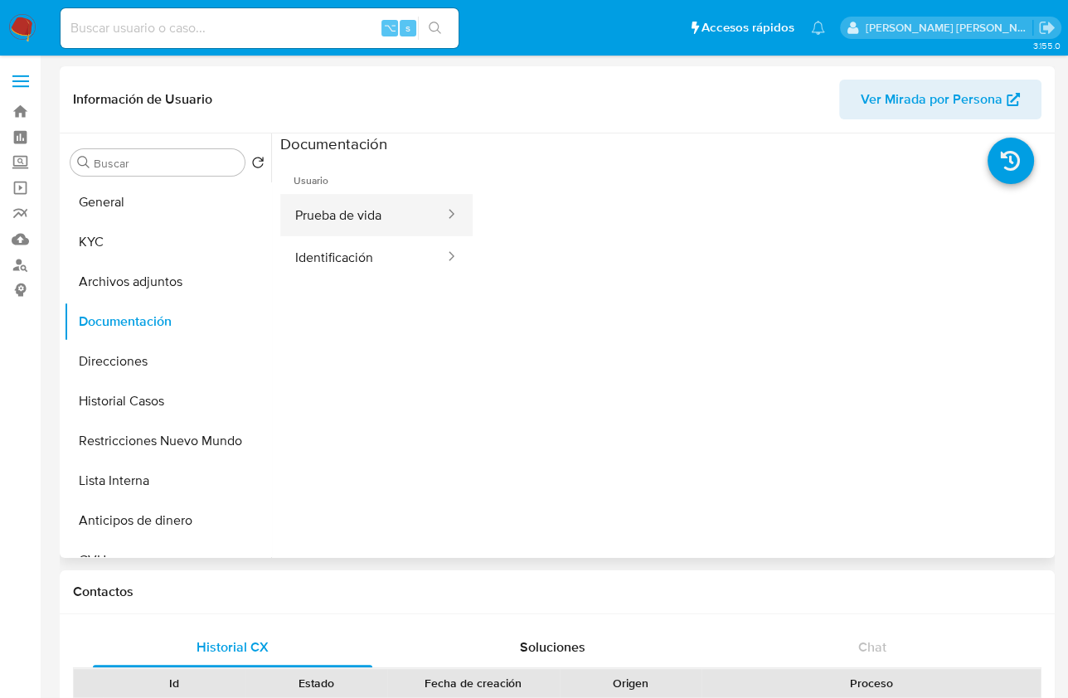
click at [346, 202] on button "Prueba de vida" at bounding box center [363, 215] width 166 height 42
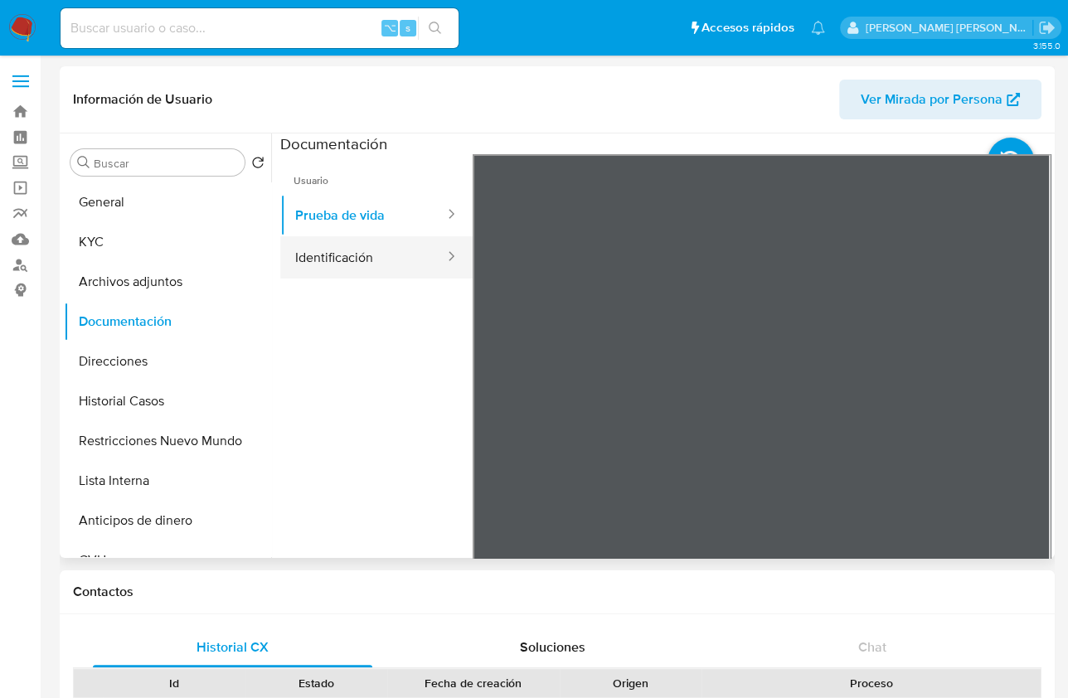
click at [351, 249] on button "Identificación" at bounding box center [363, 257] width 166 height 42
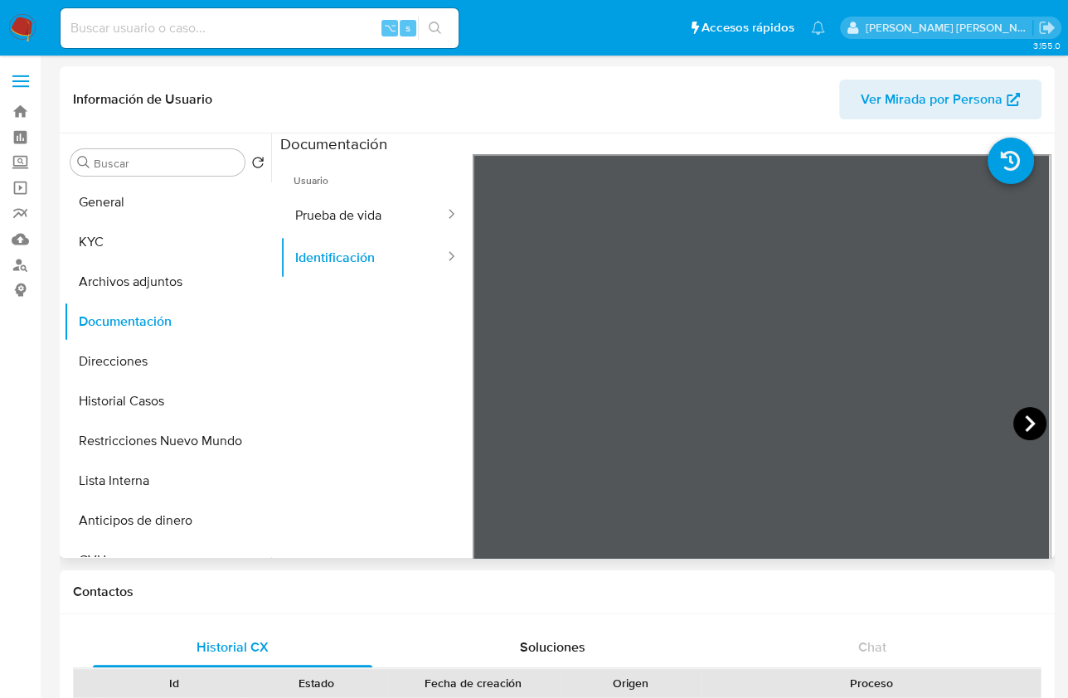
click at [1026, 433] on icon at bounding box center [1029, 423] width 33 height 33
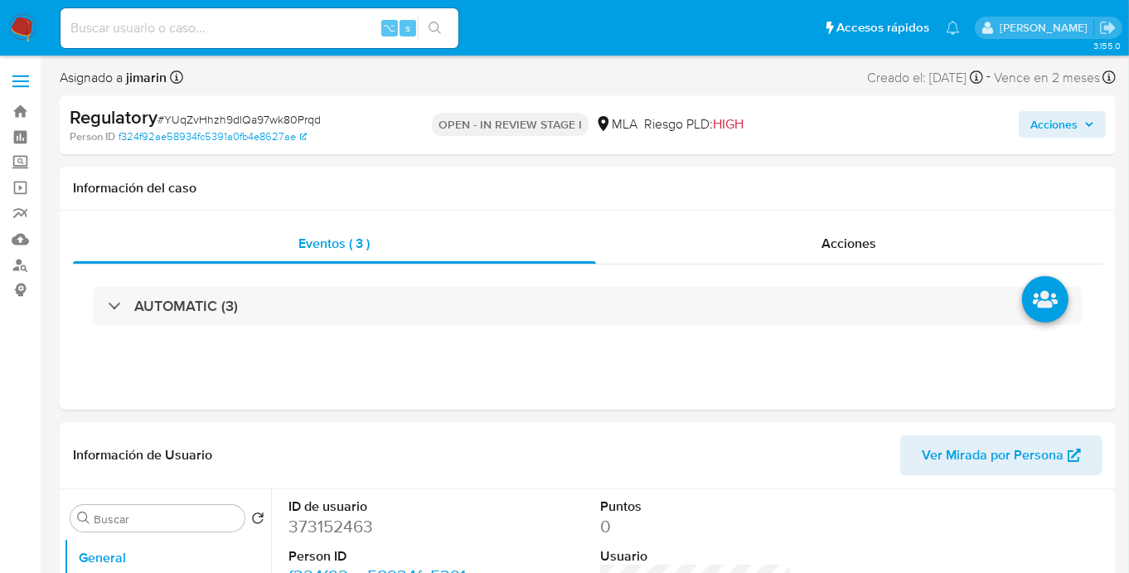
select select "10"
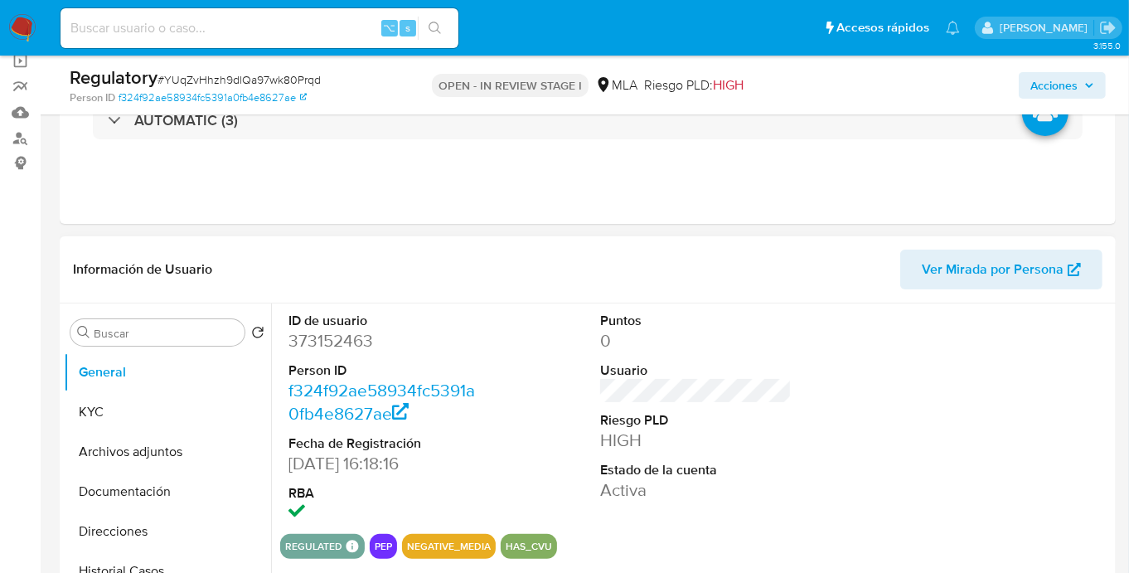
scroll to position [288, 0]
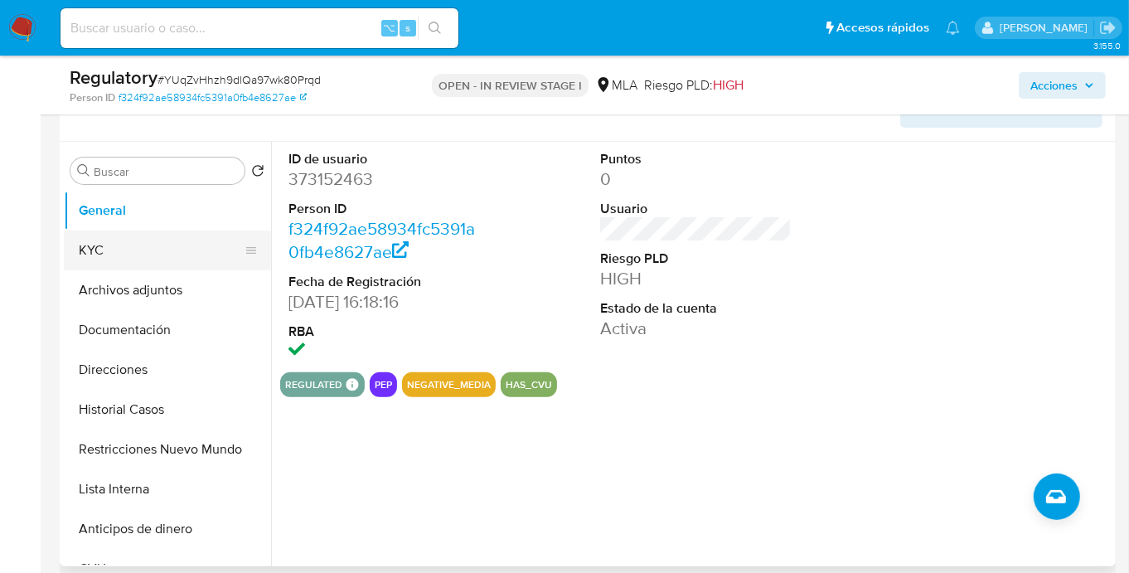
click at [126, 243] on button "KYC" at bounding box center [161, 250] width 194 height 40
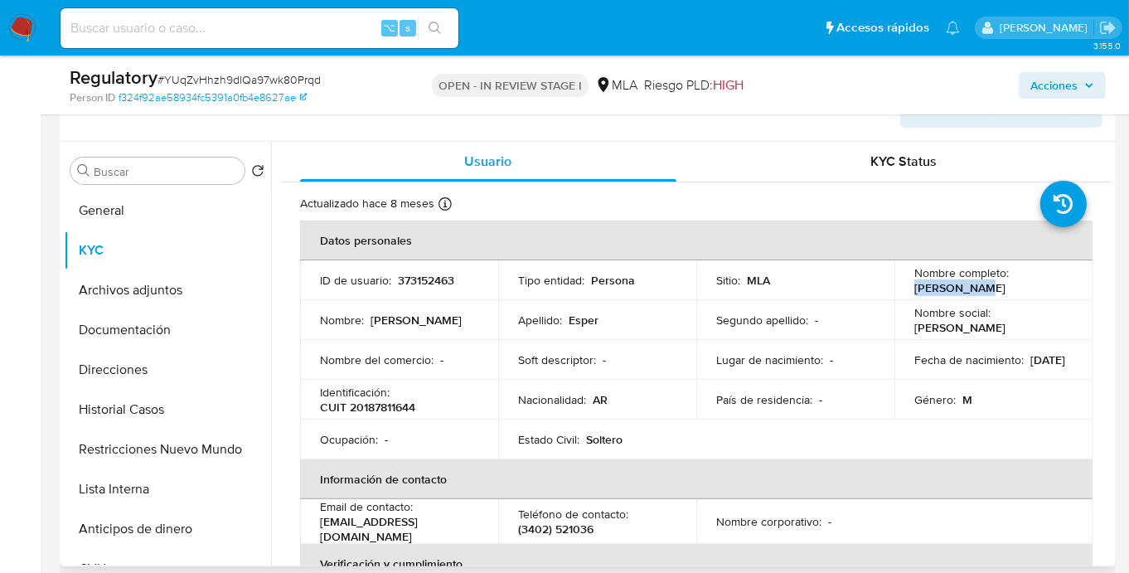
drag, startPoint x: 909, startPoint y: 287, endPoint x: 982, endPoint y: 286, distance: 72.9
click at [983, 287] on div "Nombre completo : [PERSON_NAME]" at bounding box center [993, 280] width 158 height 30
copy p "[PERSON_NAME]"
click at [410, 412] on p "CUIT 20187811644" at bounding box center [367, 407] width 95 height 15
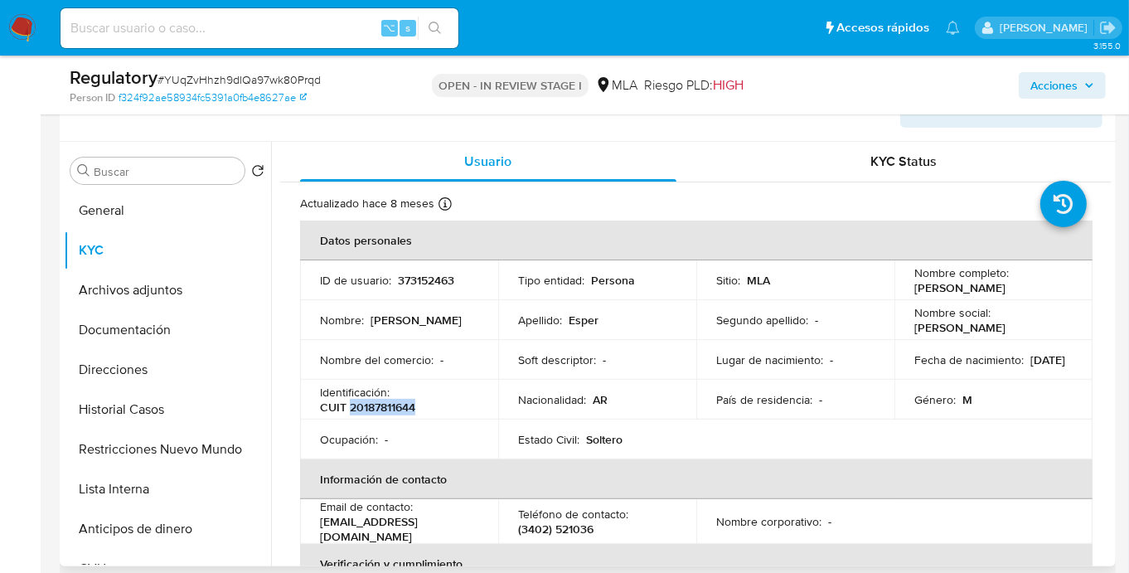
copy p "20187811644"
click at [133, 492] on button "Lista Interna" at bounding box center [161, 489] width 194 height 40
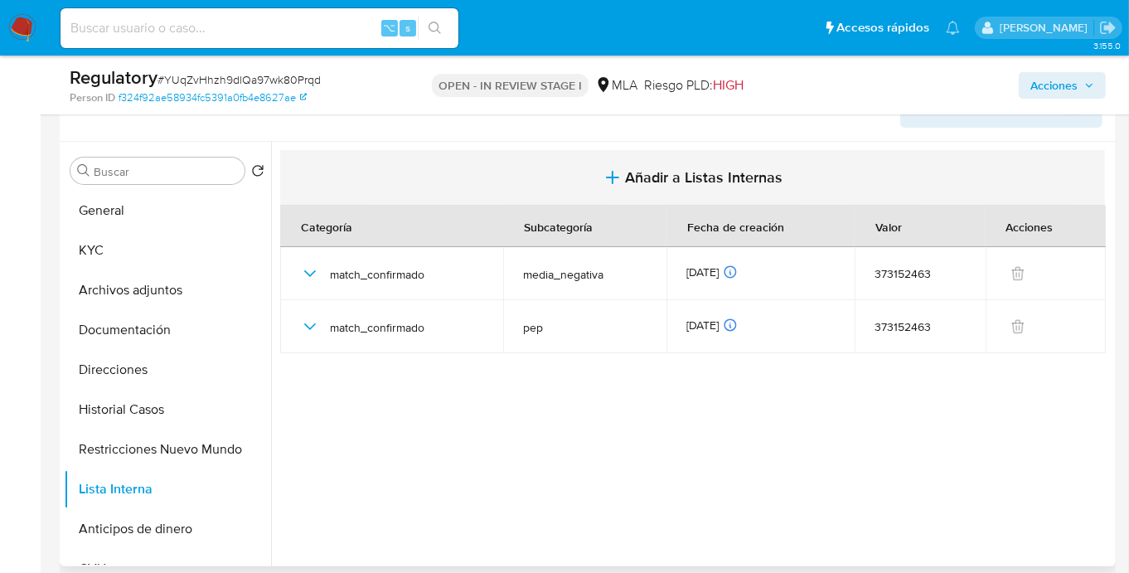
click at [694, 175] on span "Añadir a Listas Internas" at bounding box center [704, 177] width 157 height 18
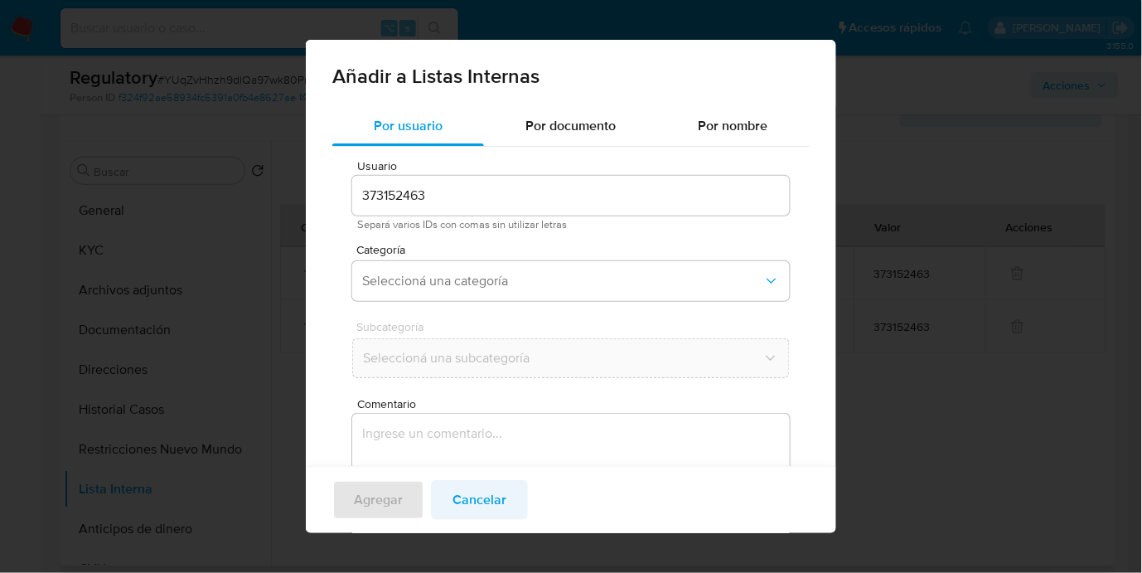
click at [467, 483] on span "Cancelar" at bounding box center [480, 500] width 54 height 36
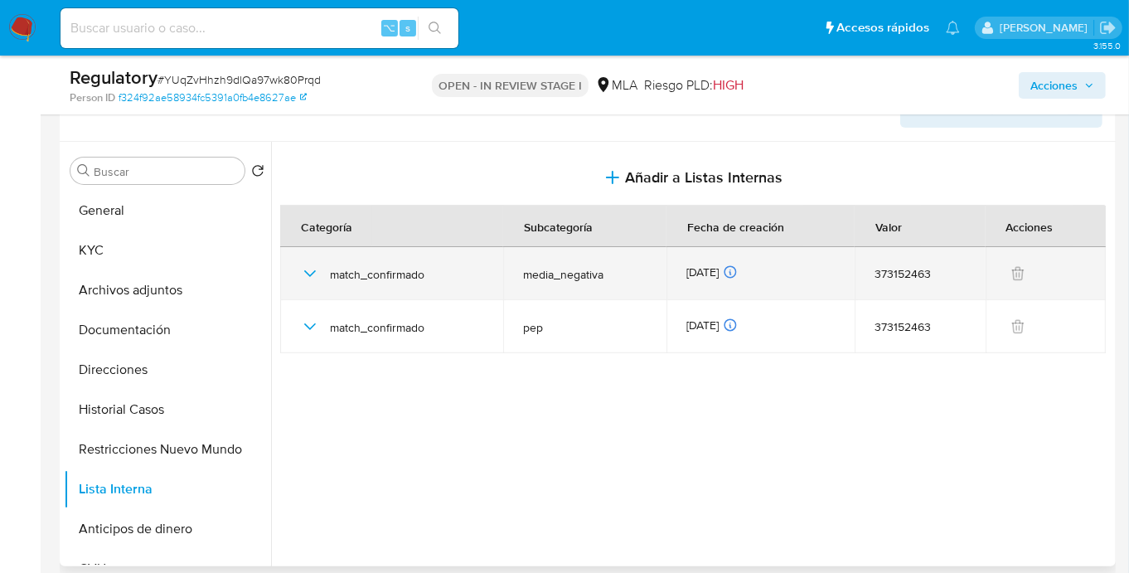
click at [312, 273] on icon "button" at bounding box center [310, 274] width 20 height 20
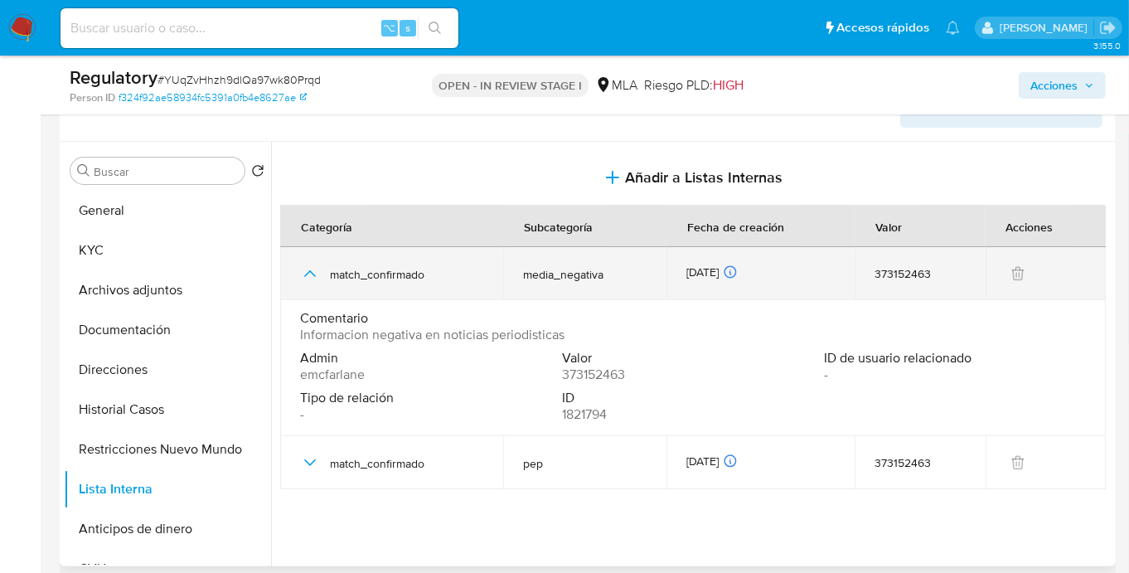
click at [312, 273] on icon "button" at bounding box center [310, 273] width 12 height 7
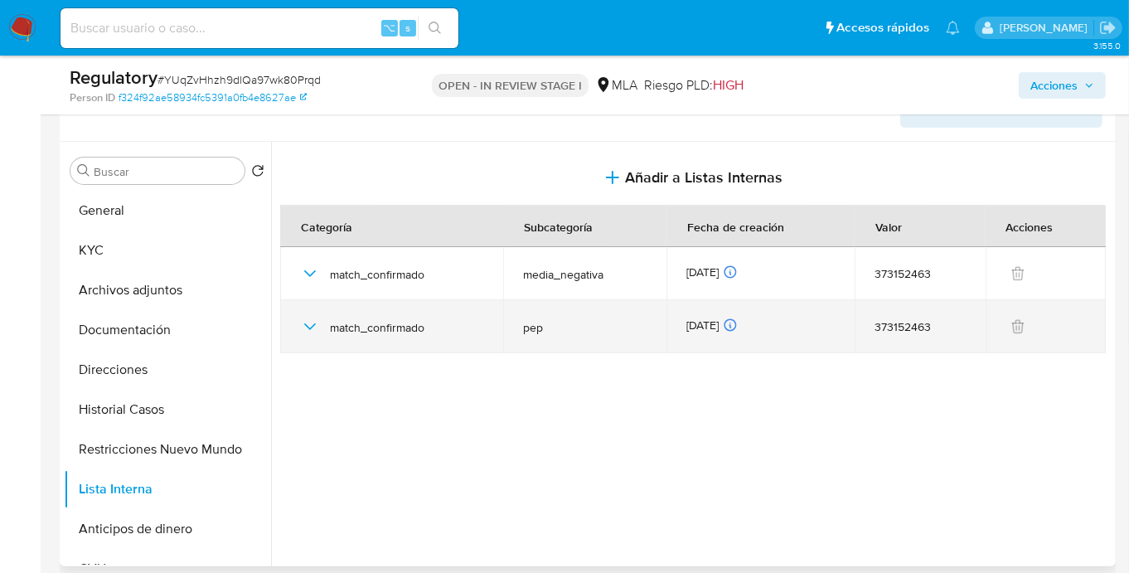
click at [316, 323] on icon "button" at bounding box center [310, 327] width 20 height 20
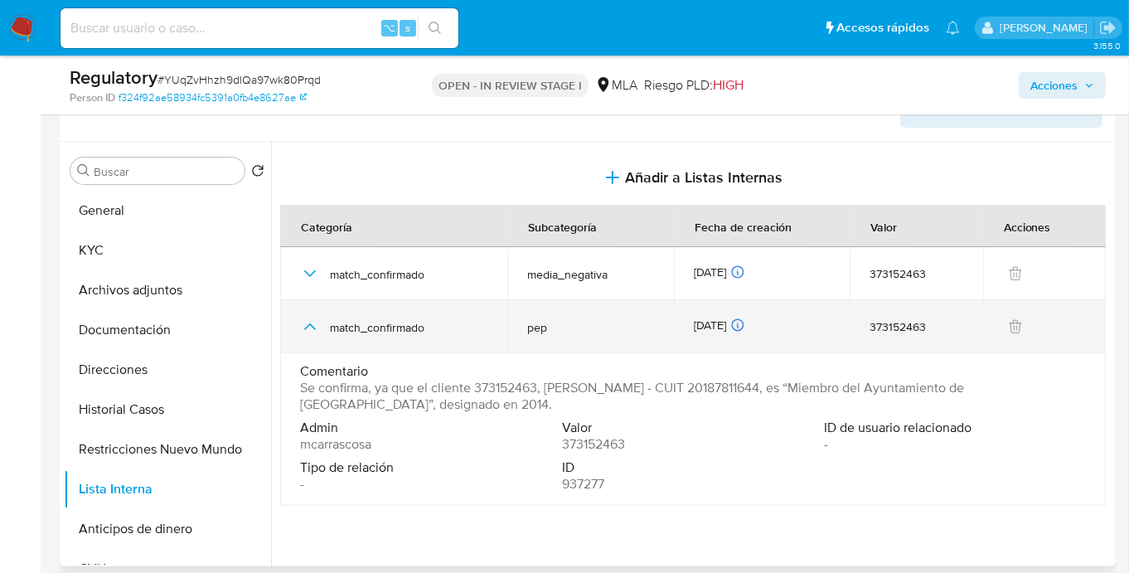
click at [316, 323] on icon "button" at bounding box center [310, 327] width 20 height 20
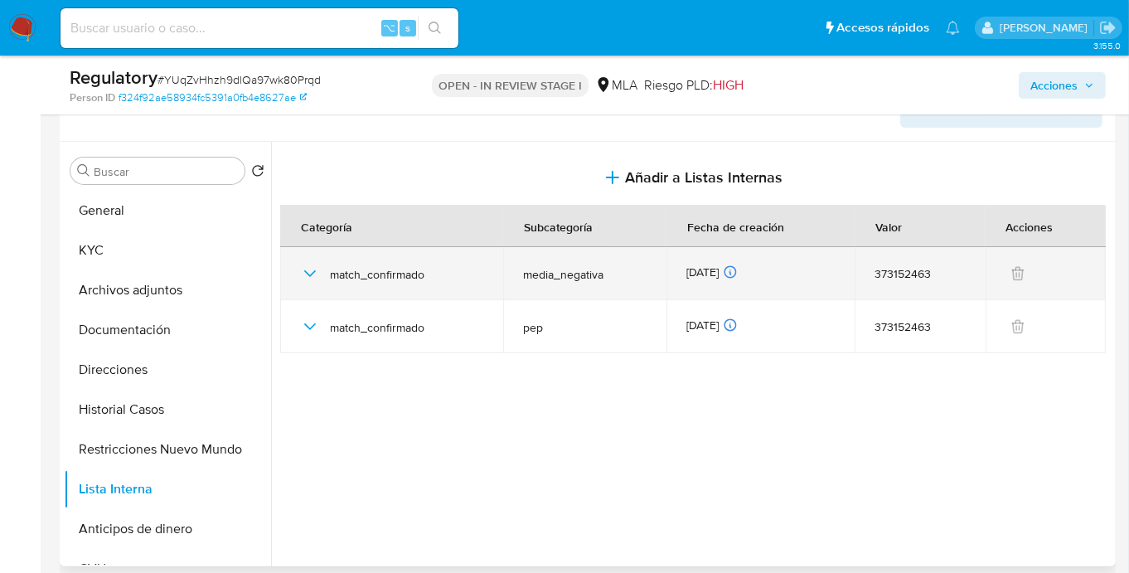
click at [314, 270] on icon "button" at bounding box center [310, 273] width 12 height 7
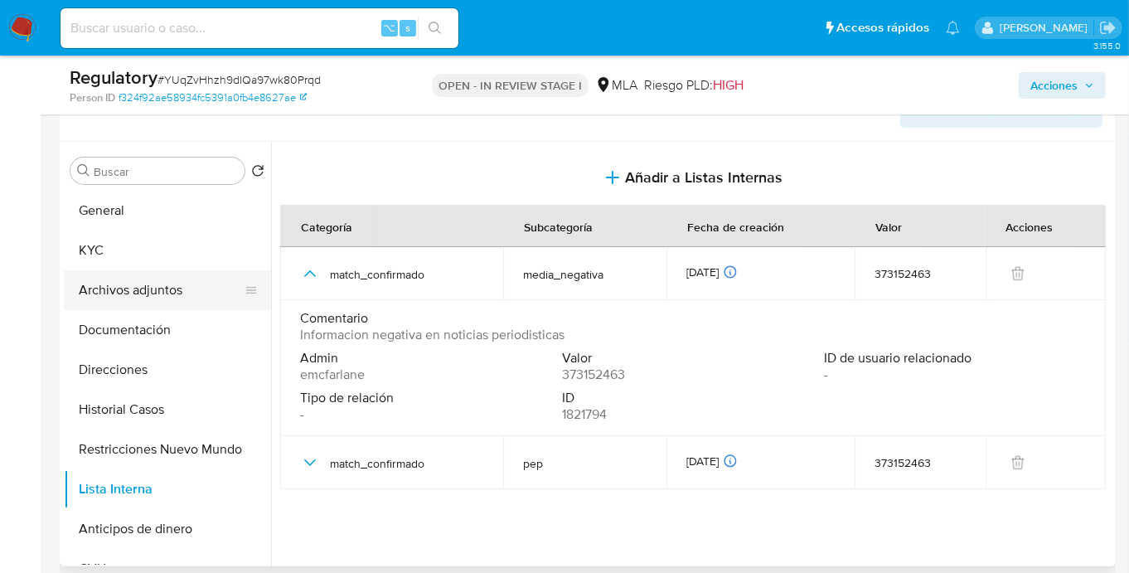
click at [128, 303] on button "Archivos adjuntos" at bounding box center [161, 290] width 194 height 40
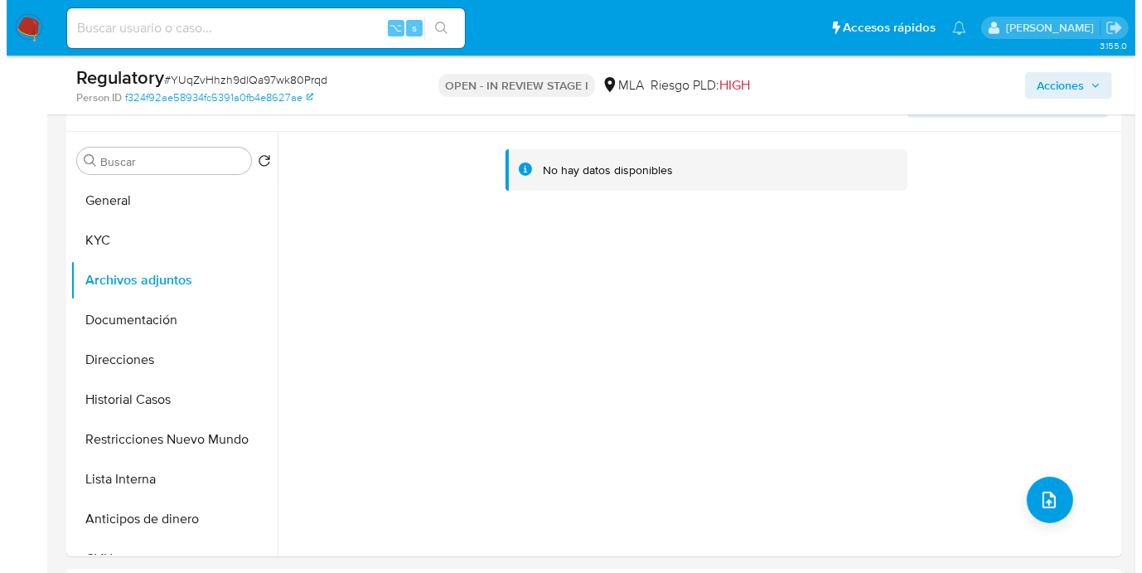
scroll to position [294, 0]
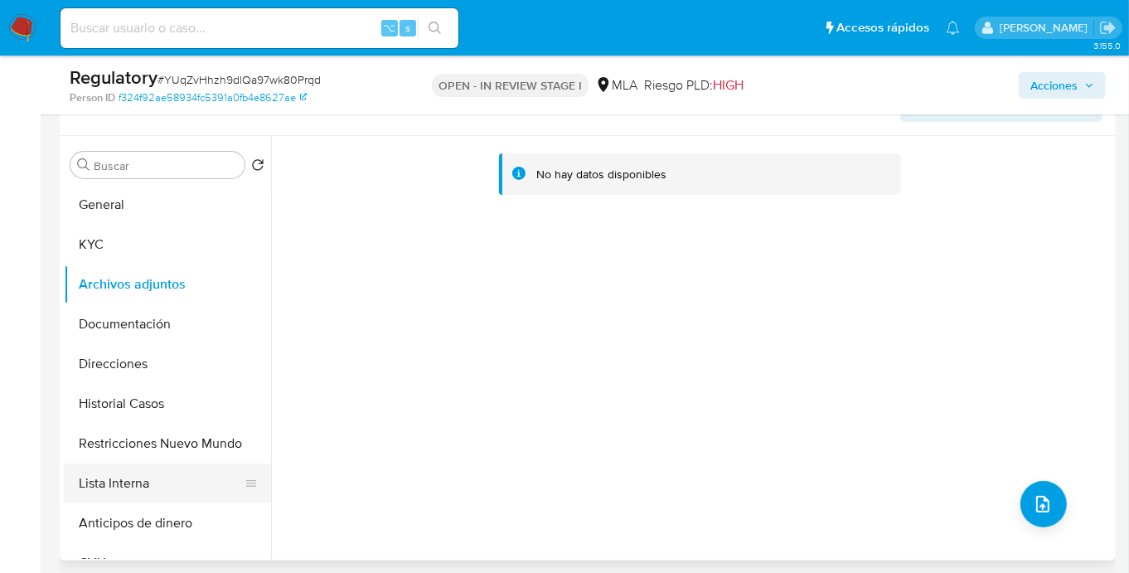
click at [112, 475] on button "Lista Interna" at bounding box center [161, 483] width 194 height 40
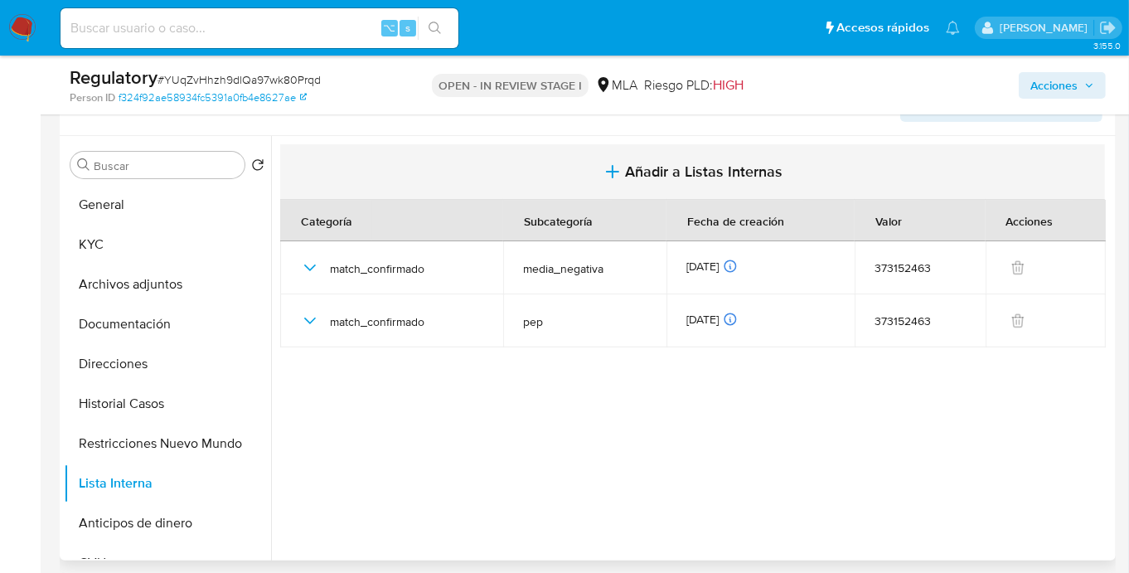
click at [646, 186] on button "Añadir a Listas Internas" at bounding box center [692, 172] width 825 height 56
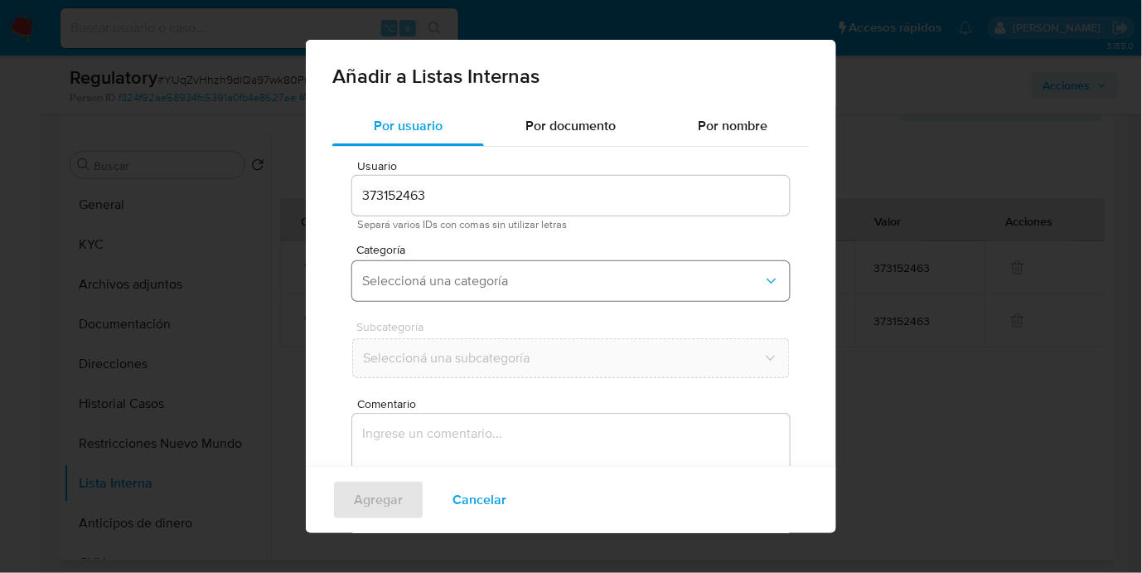
click at [424, 270] on button "Seleccioná una categoría" at bounding box center [571, 281] width 438 height 40
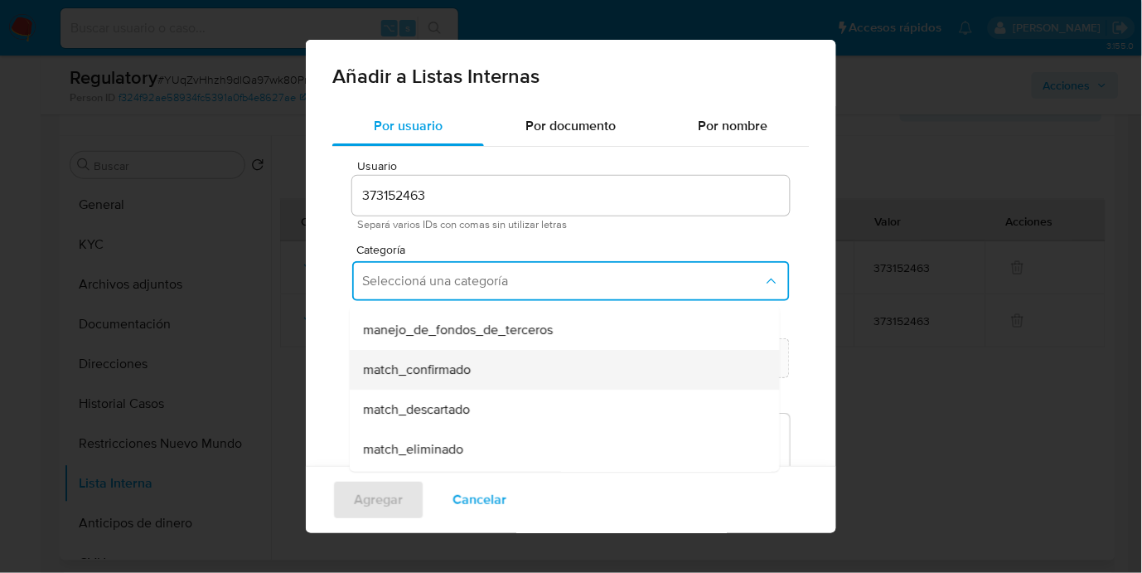
scroll to position [105, 0]
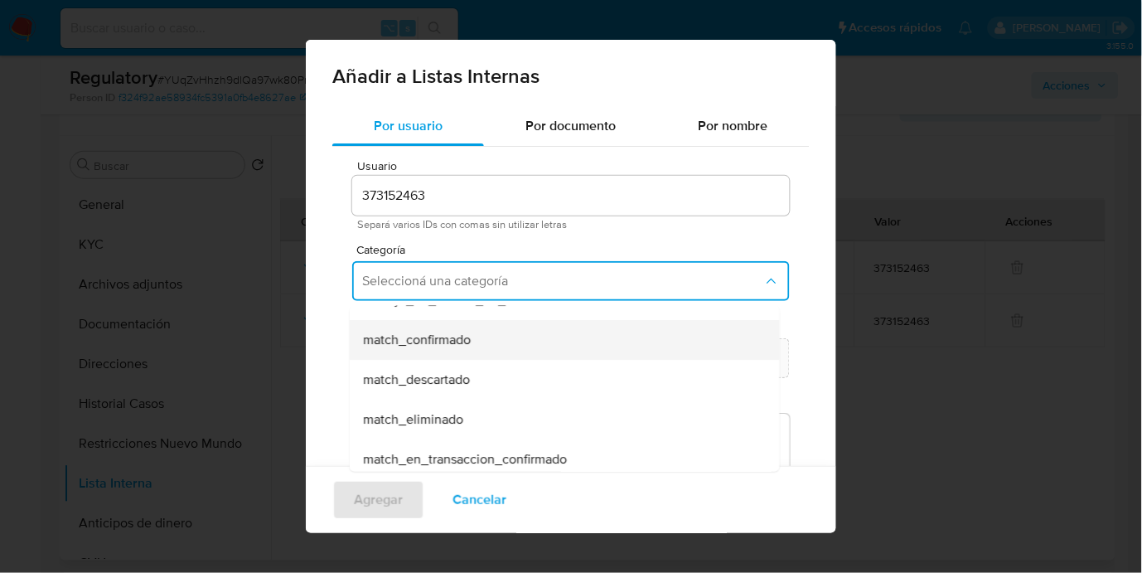
click at [427, 342] on span "match_confirmado" at bounding box center [417, 340] width 108 height 17
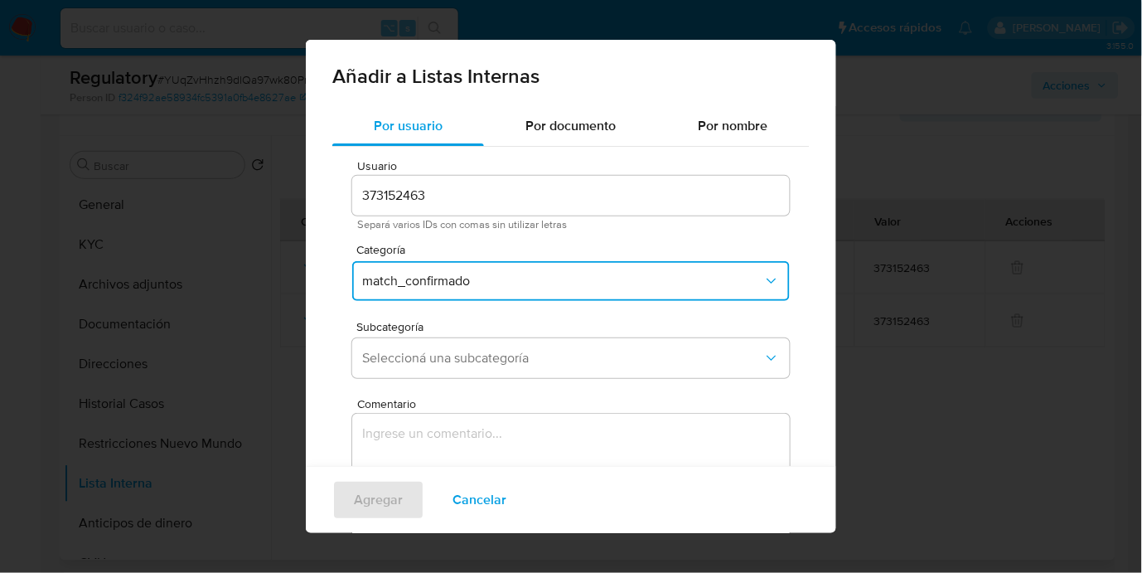
click at [409, 329] on span "Subcategoría" at bounding box center [575, 327] width 438 height 12
click at [406, 367] on button "Seleccioná una subcategoría" at bounding box center [571, 358] width 438 height 40
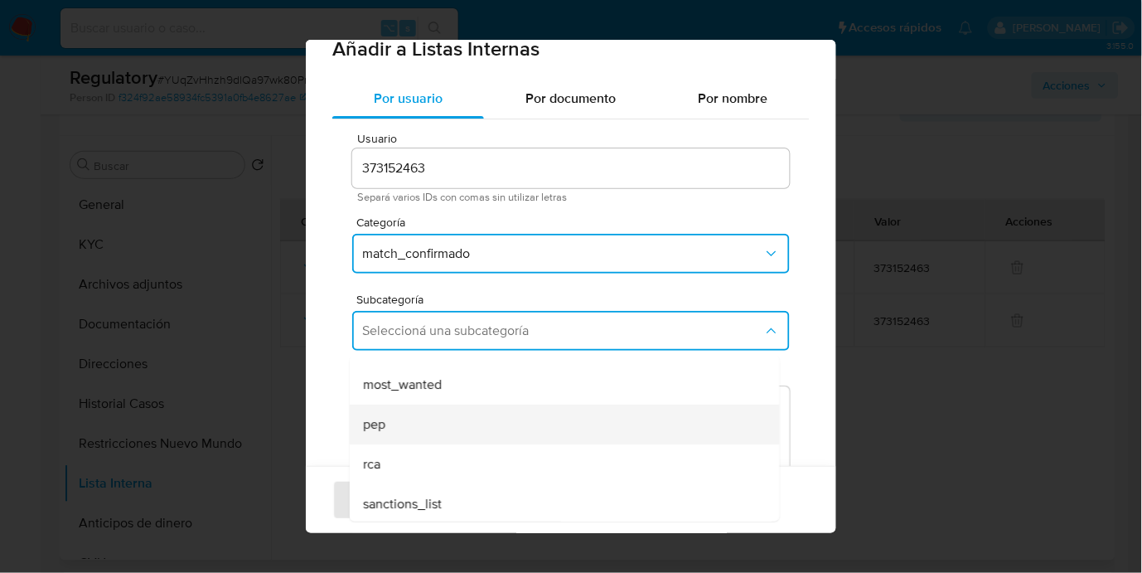
scroll to position [112, 0]
click at [403, 430] on div "pep" at bounding box center [560, 423] width 394 height 40
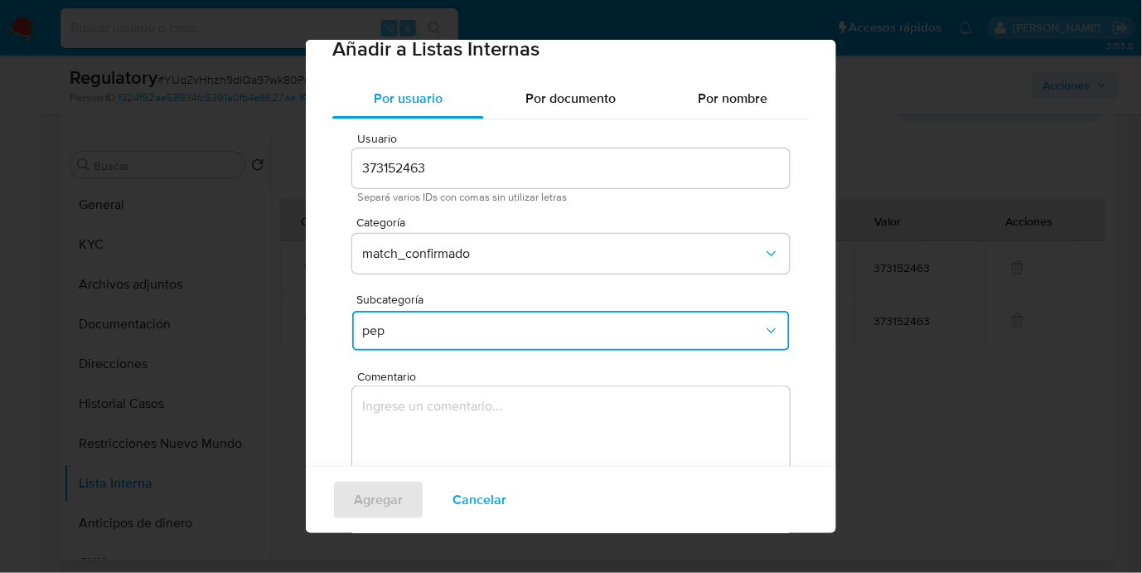
click at [437, 414] on textarea "Comentario" at bounding box center [571, 465] width 438 height 159
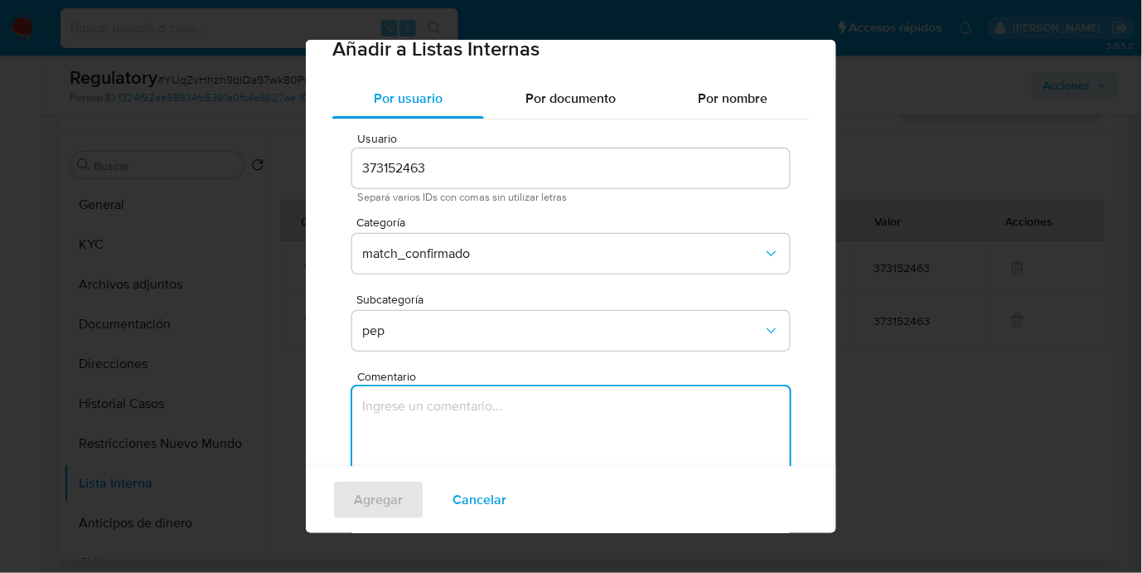
click at [500, 422] on textarea "Comentario" at bounding box center [571, 465] width 438 height 159
paste textarea "Se confirma el match ya que el cliente [PERSON_NAME] CUIT 20187811644 es Alcald…"
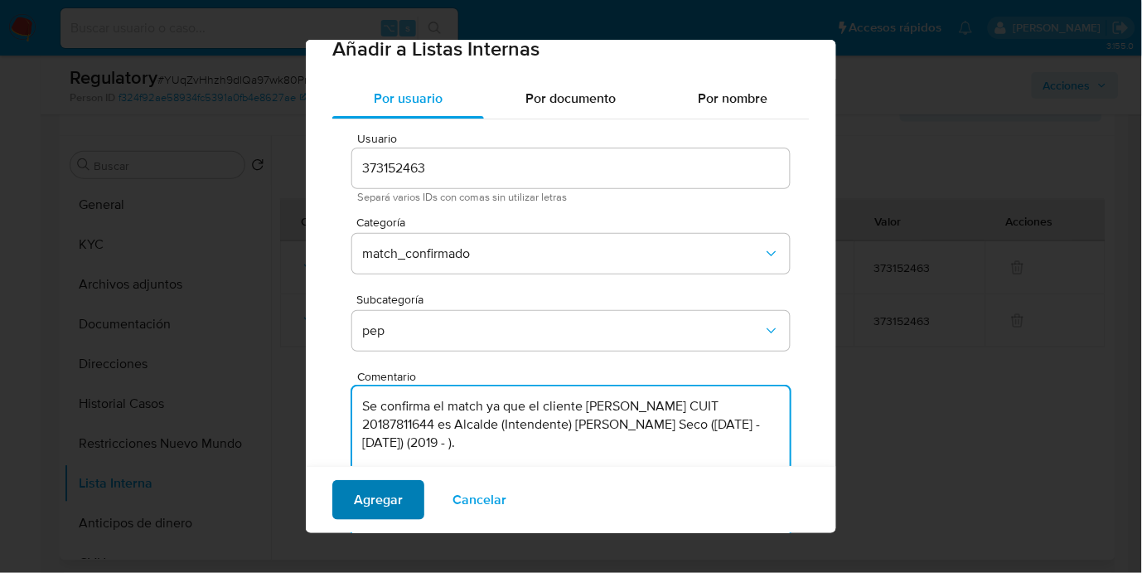
type textarea "Se confirma el match ya que el cliente [PERSON_NAME] CUIT 20187811644 es Alcald…"
click at [397, 501] on span "Agregar" at bounding box center [378, 500] width 49 height 36
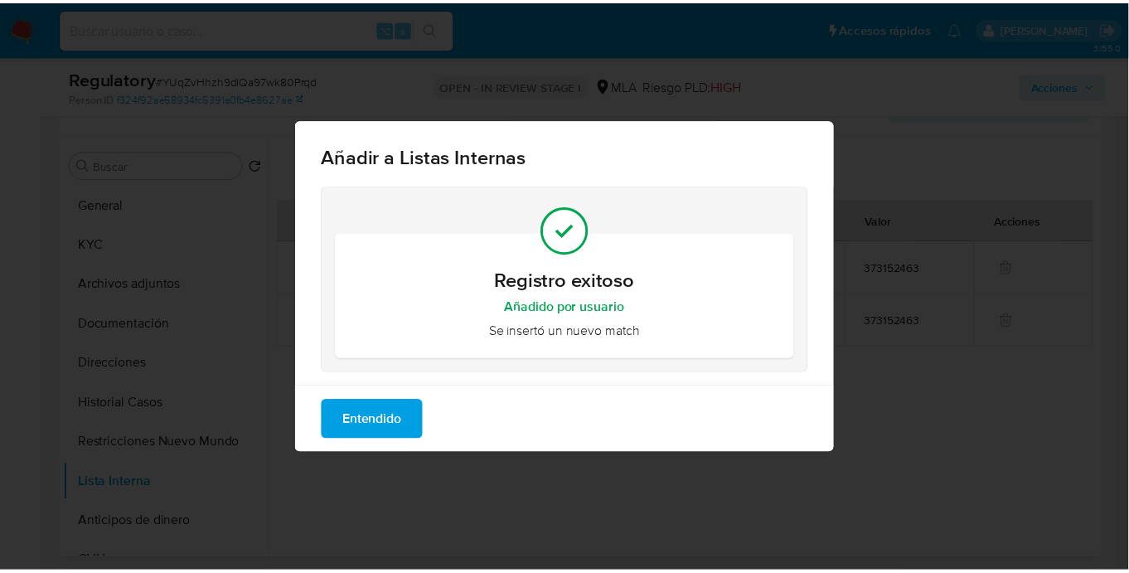
scroll to position [0, 0]
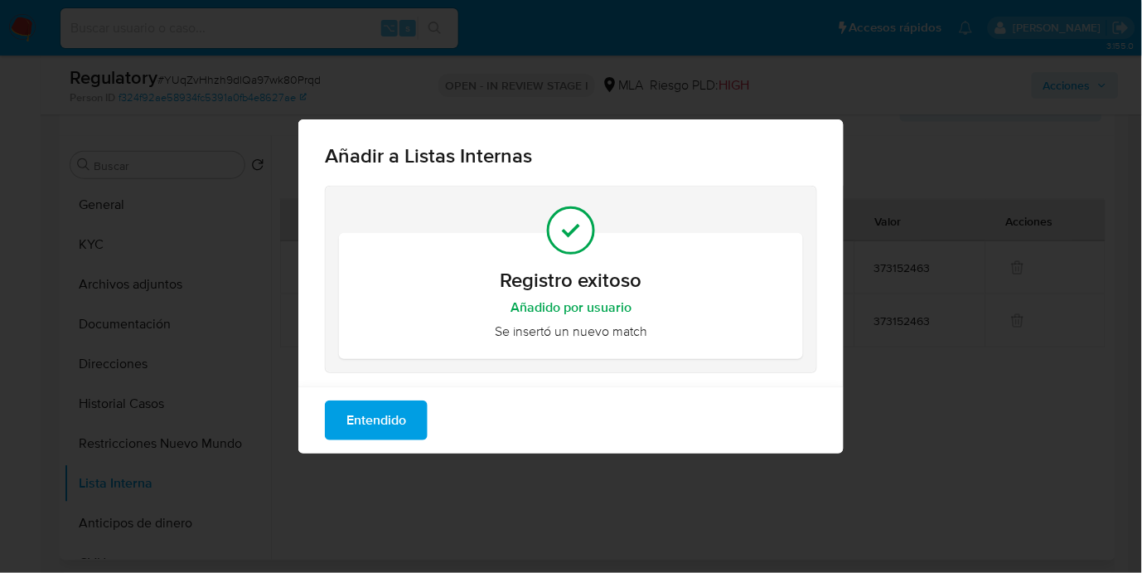
click at [394, 433] on span "Entendido" at bounding box center [376, 420] width 60 height 36
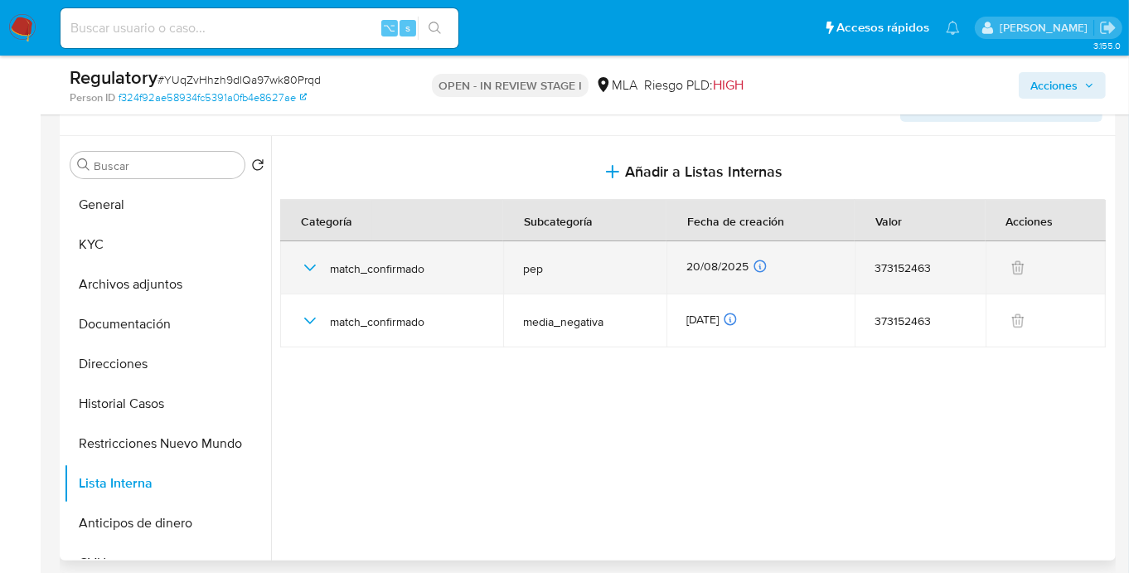
click at [313, 262] on icon "button" at bounding box center [310, 268] width 20 height 20
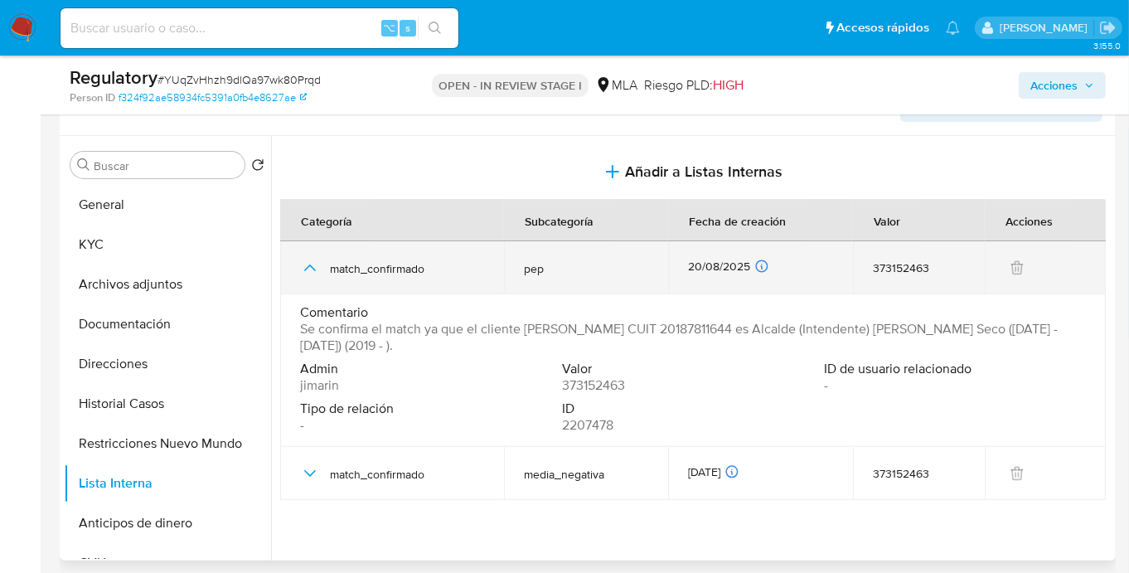
click at [313, 262] on icon "button" at bounding box center [310, 268] width 20 height 20
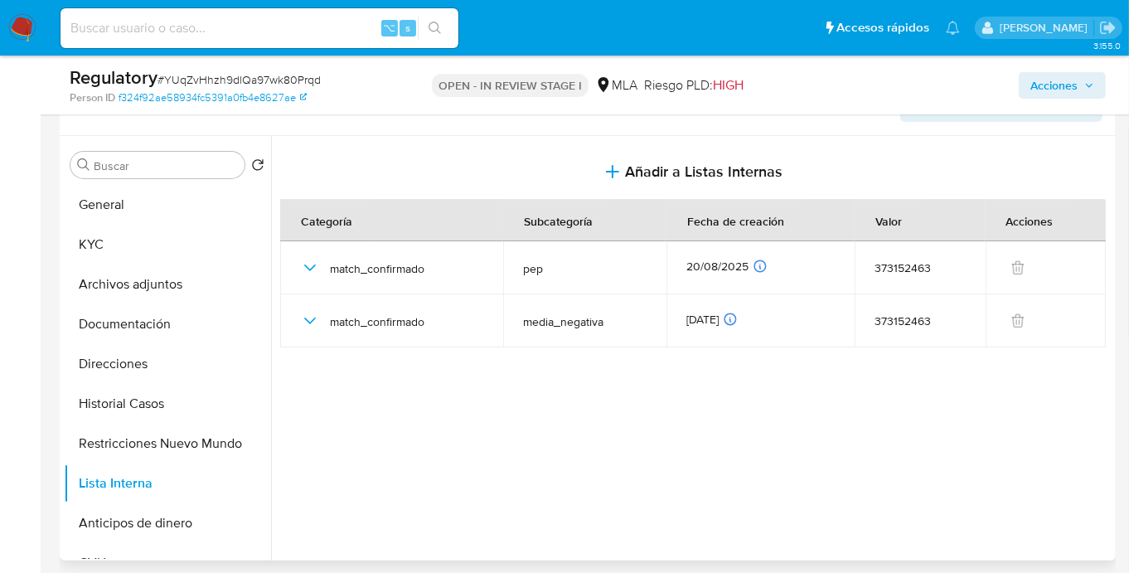
click at [593, 385] on div at bounding box center [691, 348] width 840 height 424
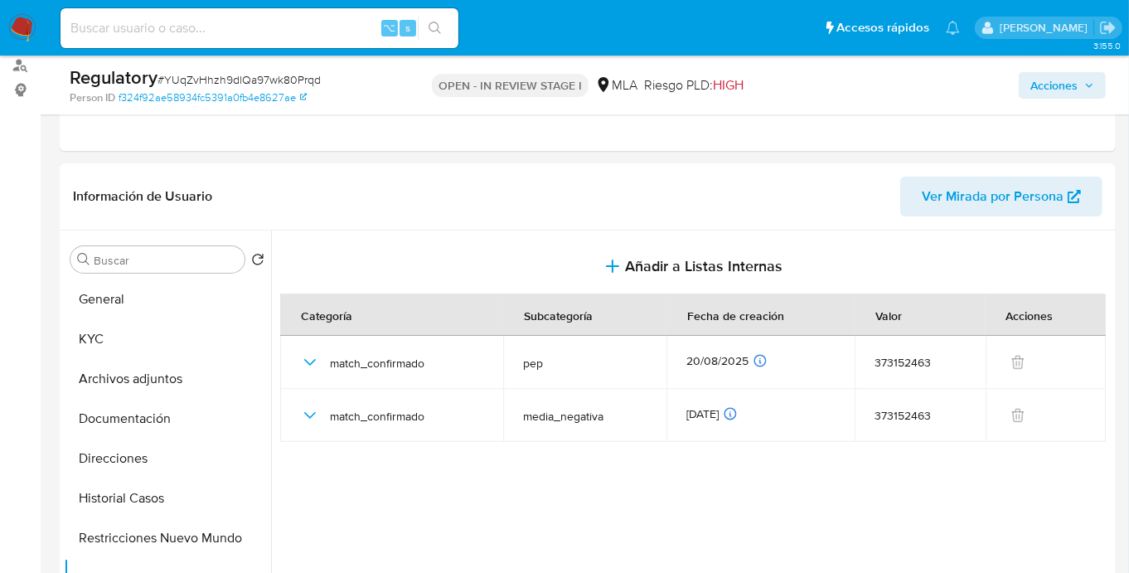
scroll to position [196, 0]
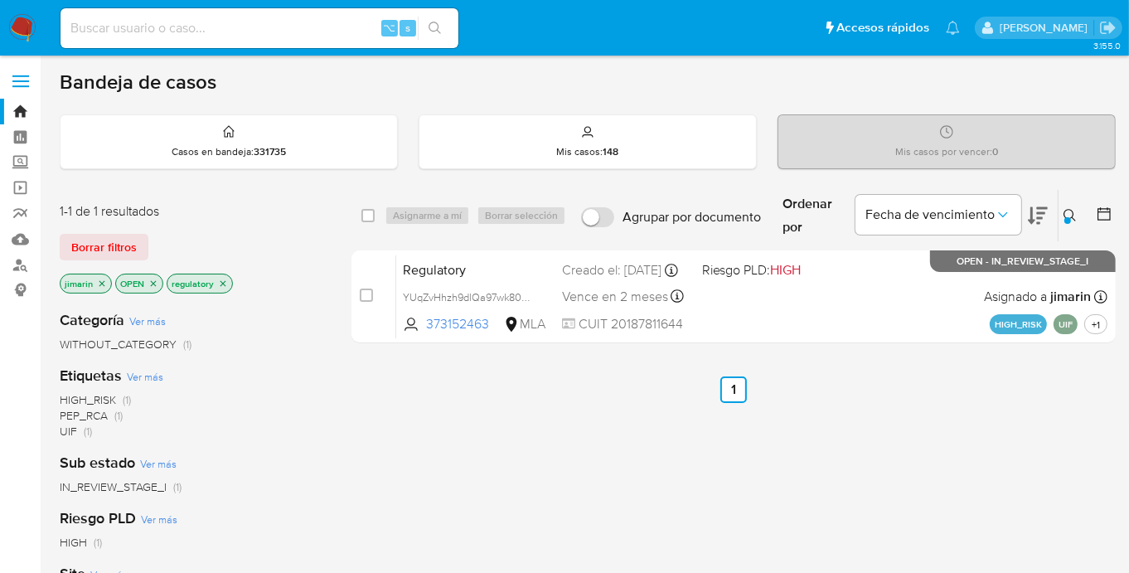
click at [1078, 222] on button at bounding box center [1071, 216] width 27 height 20
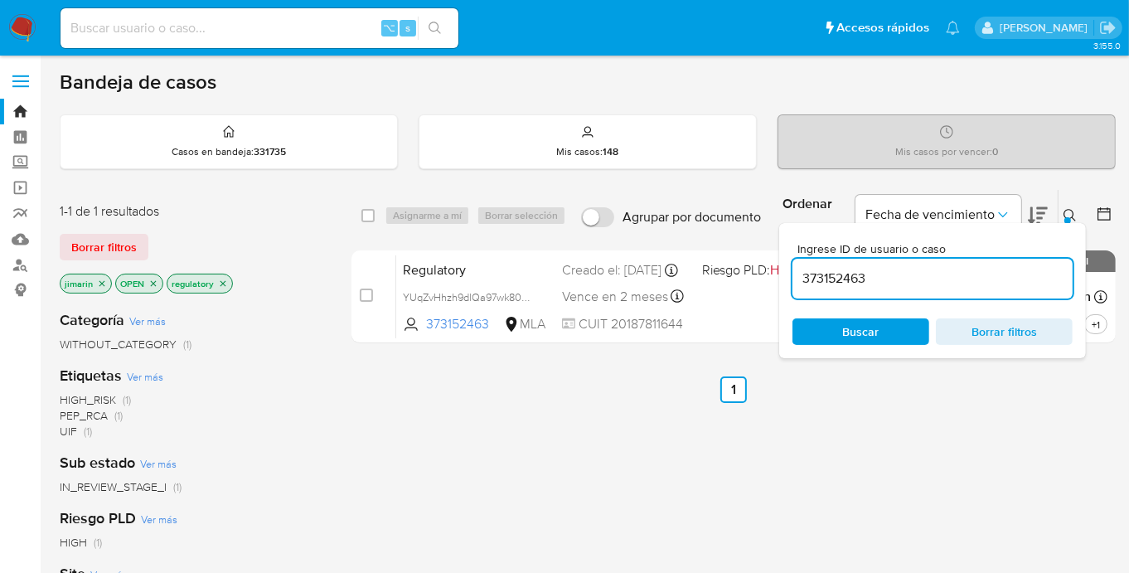
click at [952, 270] on input "373152463" at bounding box center [932, 279] width 280 height 22
click at [951, 270] on input "373152463" at bounding box center [932, 279] width 280 height 22
type input "21541451"
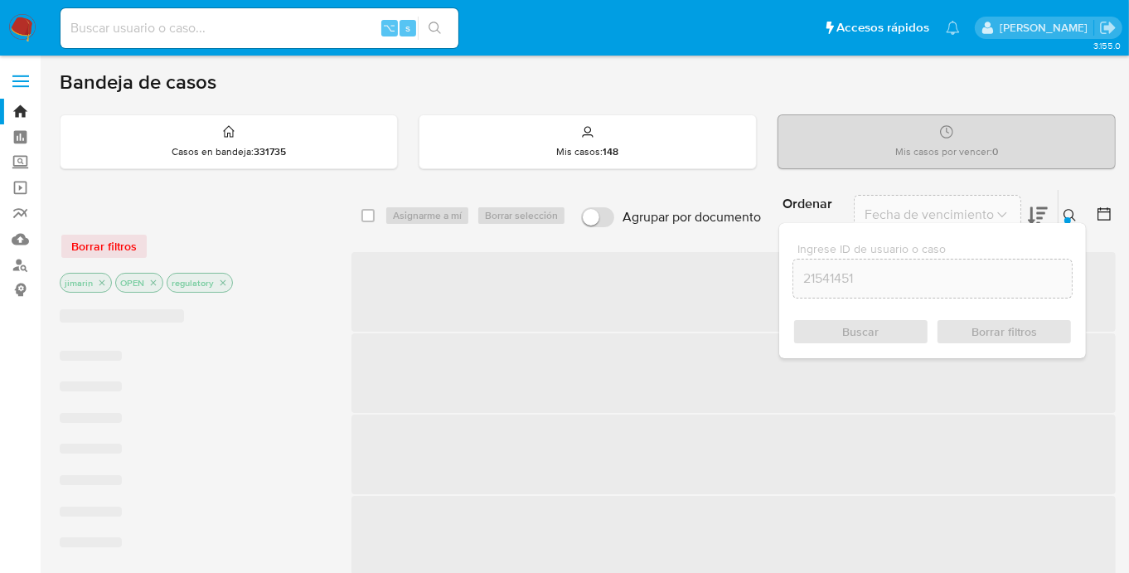
click at [1071, 216] on icon at bounding box center [1069, 215] width 13 height 13
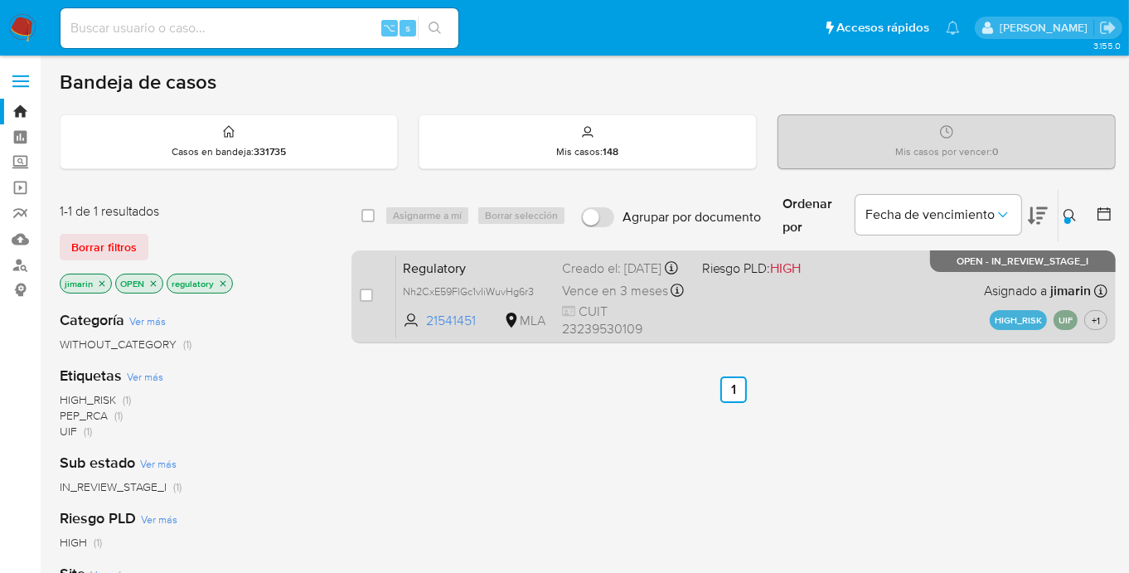
click at [912, 324] on div "Regulatory Nh2CxE59FlGc1vIiWuvHg6r3 21541451 MLA Riesgo PLD: HIGH Creado el: 29…" at bounding box center [751, 296] width 711 height 84
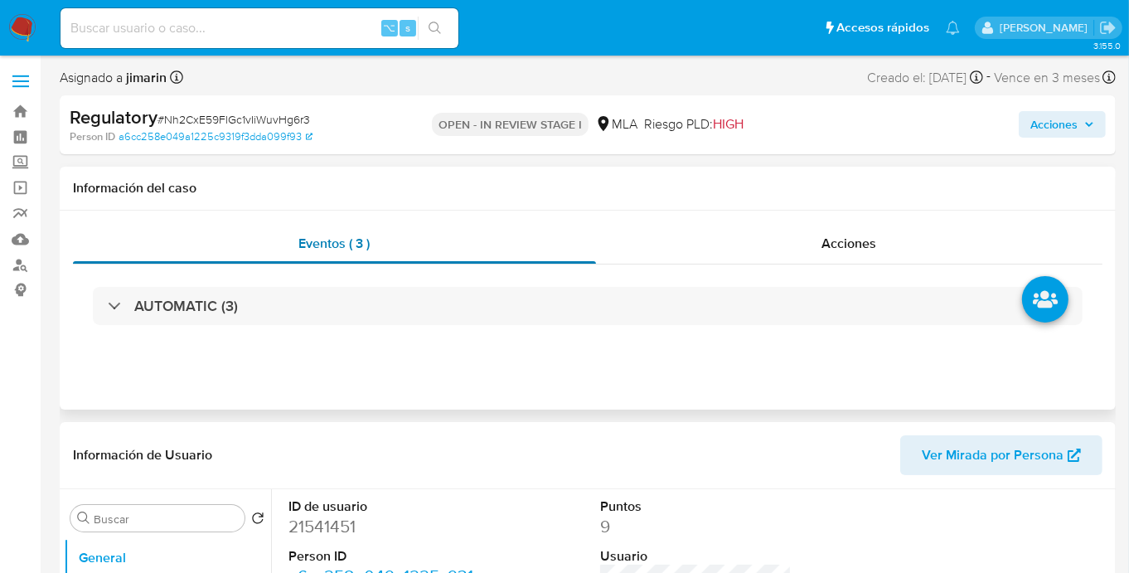
select select "10"
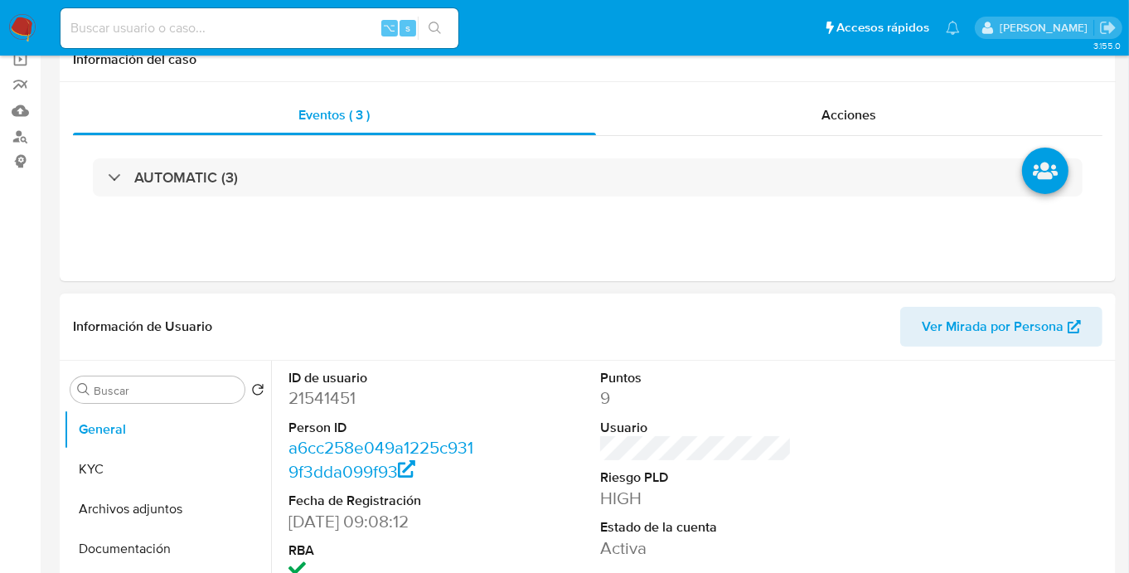
scroll to position [239, 0]
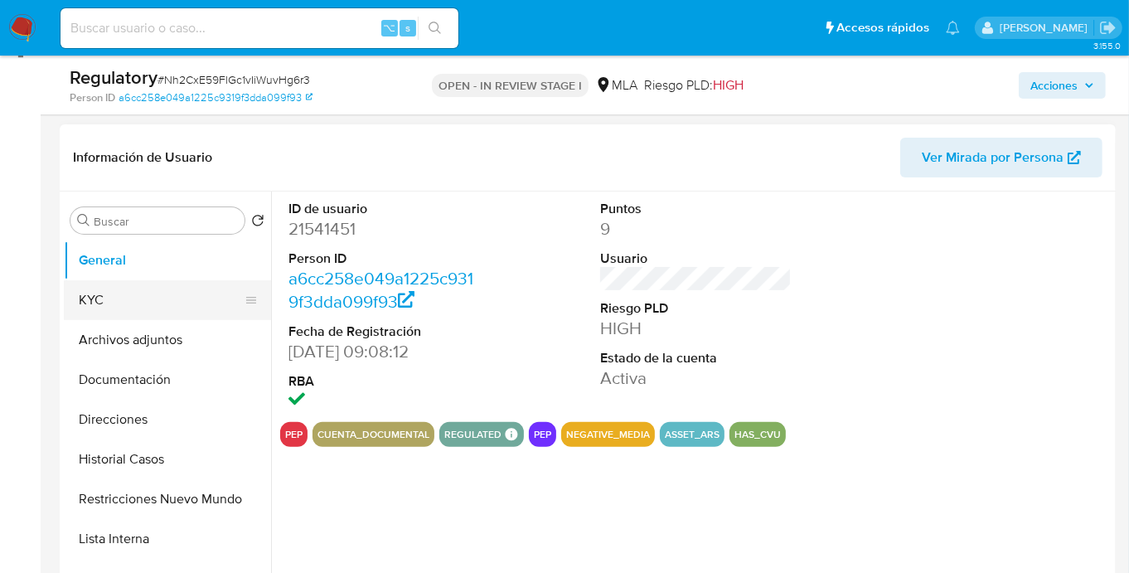
click at [126, 297] on button "KYC" at bounding box center [161, 300] width 194 height 40
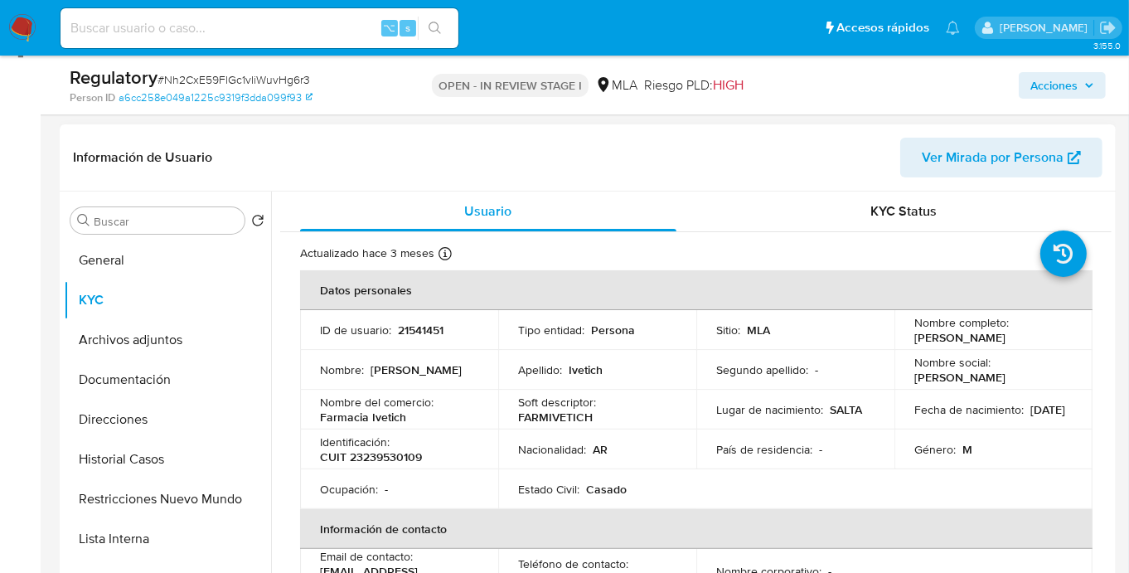
drag, startPoint x: 909, startPoint y: 338, endPoint x: 1055, endPoint y: 327, distance: 146.3
click at [1066, 338] on td "Nombre completo : [PERSON_NAME]" at bounding box center [993, 330] width 198 height 40
copy p "[PERSON_NAME]"
click at [157, 361] on button "Documentación" at bounding box center [161, 380] width 194 height 40
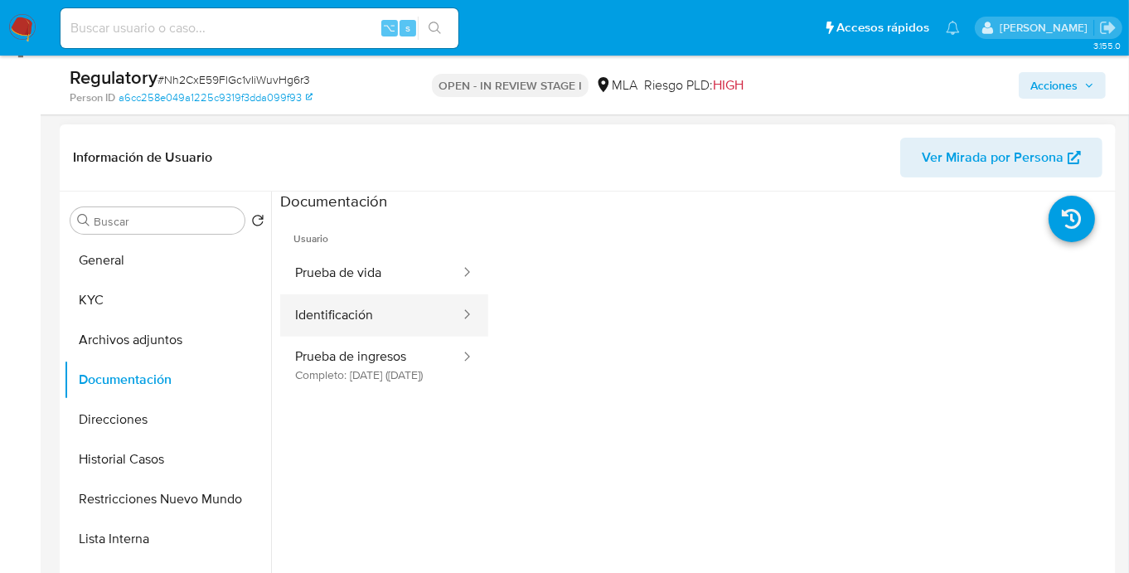
click at [365, 309] on button "Identificación" at bounding box center [371, 315] width 182 height 42
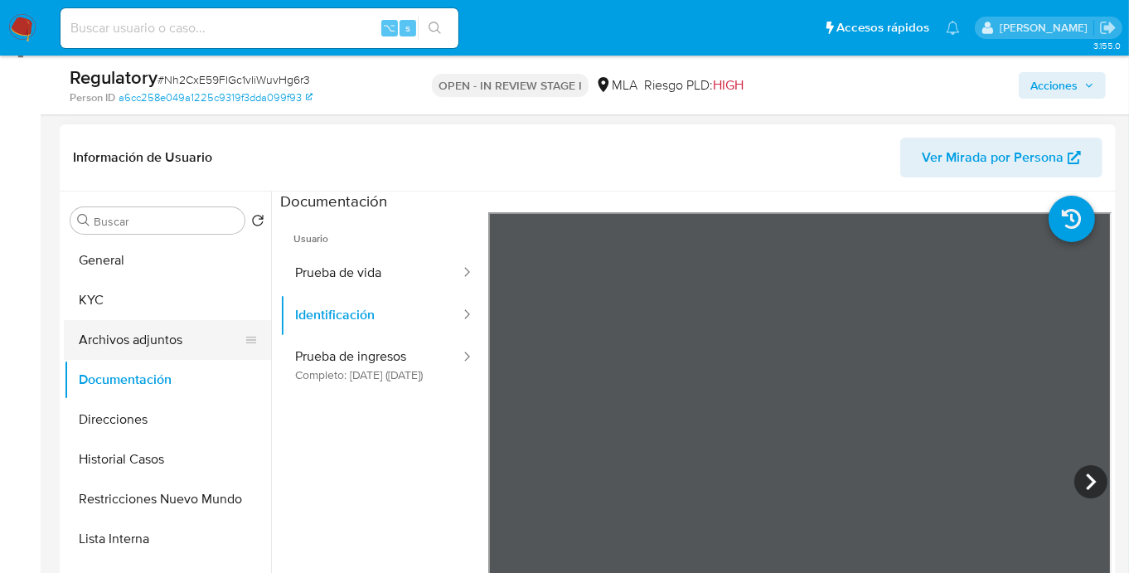
click at [153, 337] on button "Archivos adjuntos" at bounding box center [161, 340] width 194 height 40
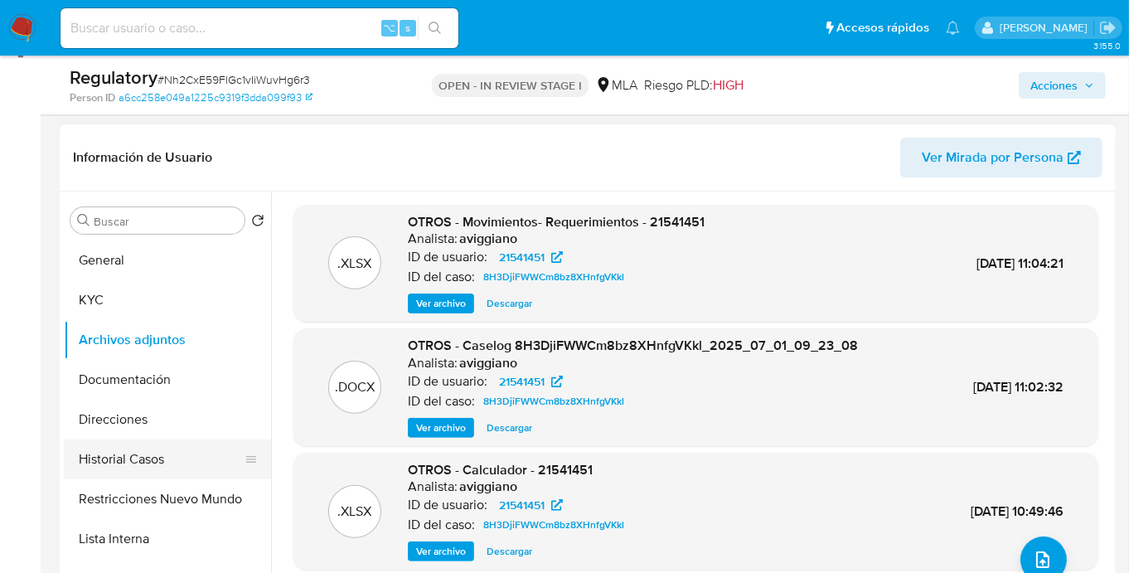
click at [168, 464] on button "Historial Casos" at bounding box center [161, 459] width 194 height 40
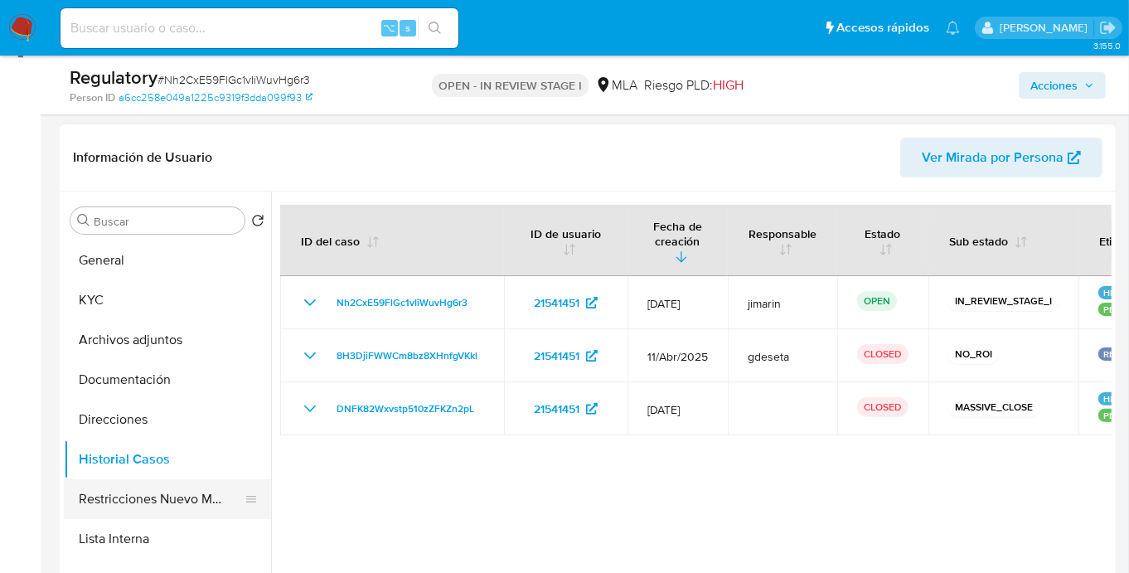
click at [109, 499] on button "Restricciones Nuevo Mundo" at bounding box center [161, 499] width 194 height 40
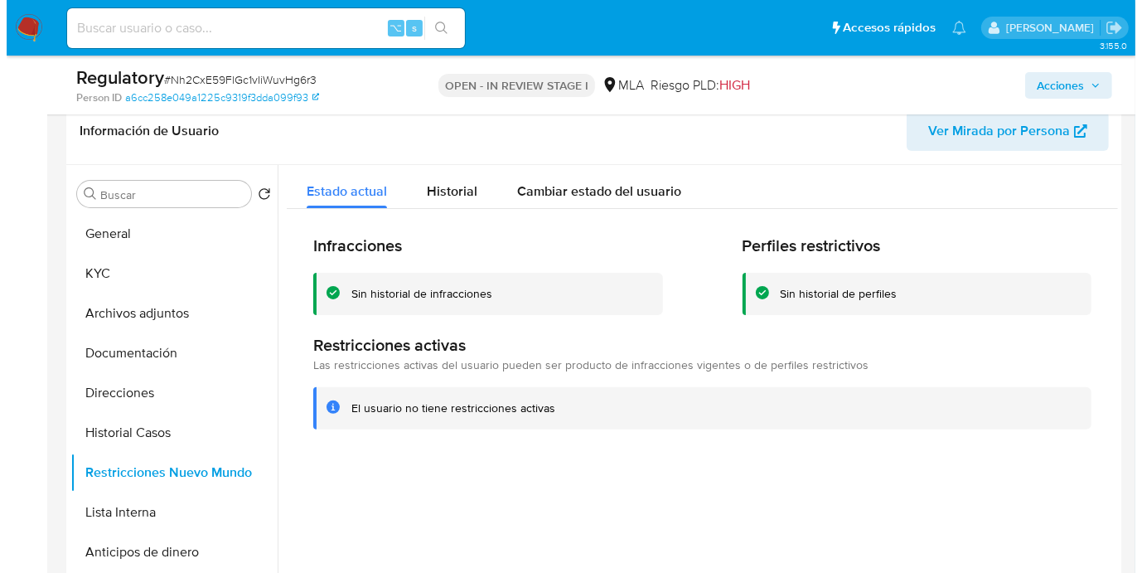
scroll to position [249, 0]
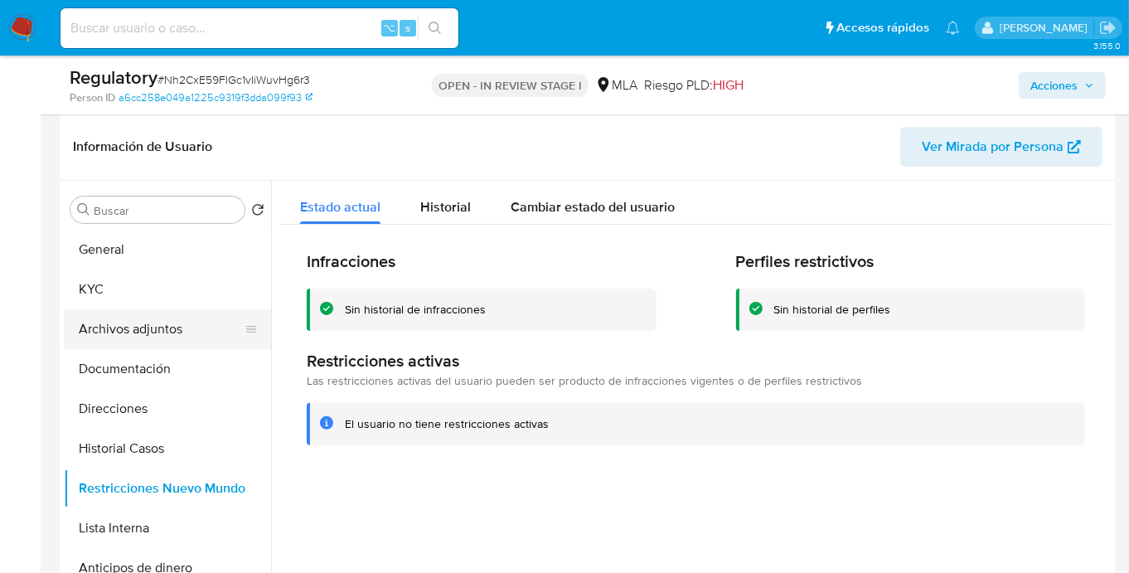
click at [160, 336] on button "Archivos adjuntos" at bounding box center [161, 329] width 194 height 40
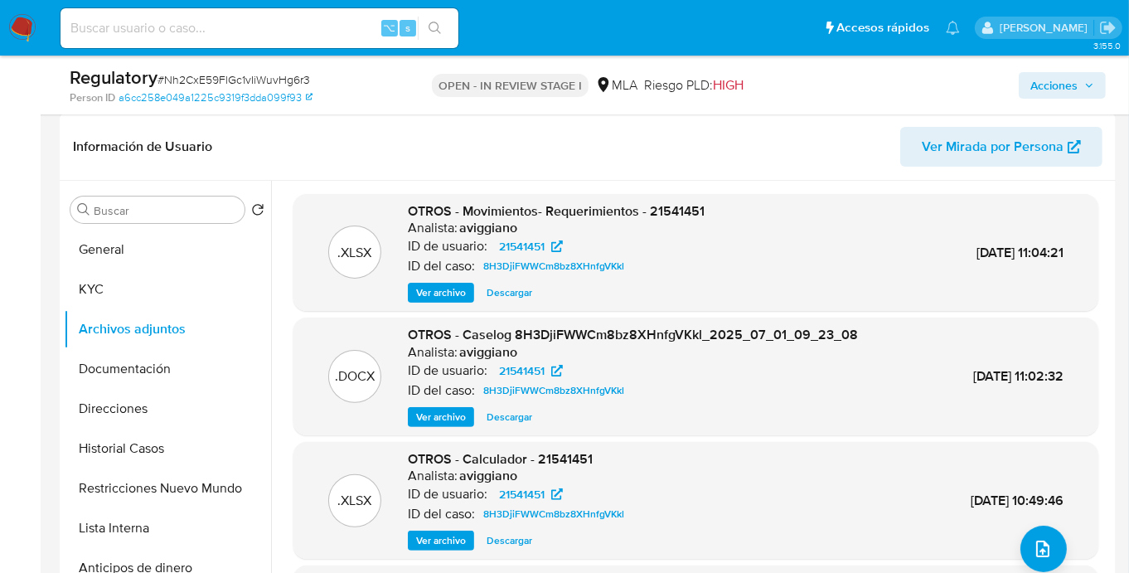
click at [437, 425] on span "Ver archivo" at bounding box center [441, 417] width 50 height 17
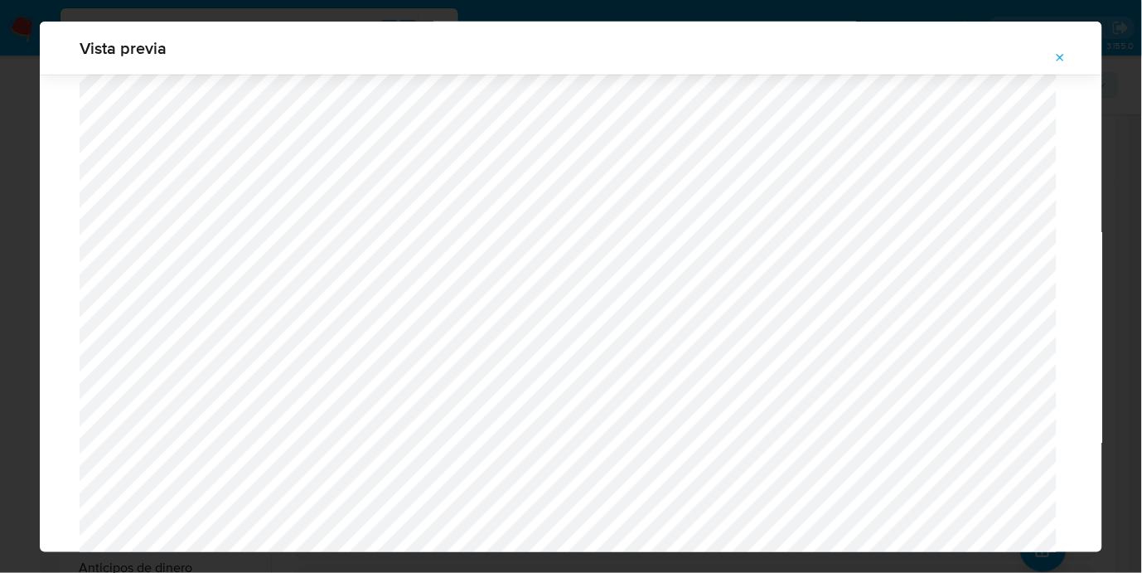
scroll to position [526, 0]
click at [1056, 56] on icon "Attachment preview" at bounding box center [1060, 57] width 13 height 13
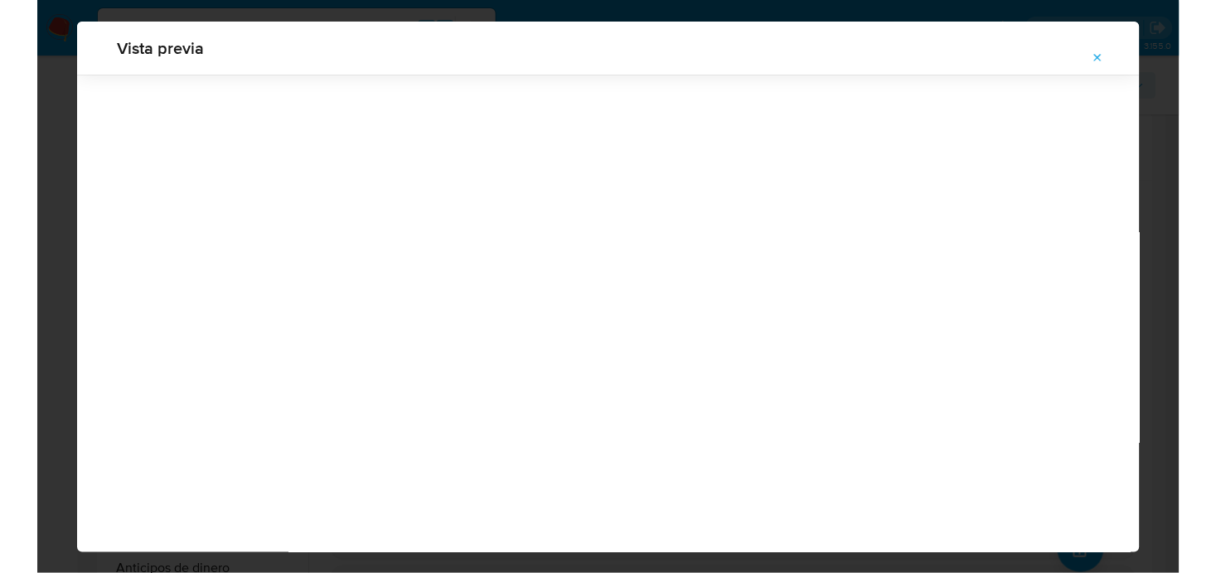
scroll to position [53, 0]
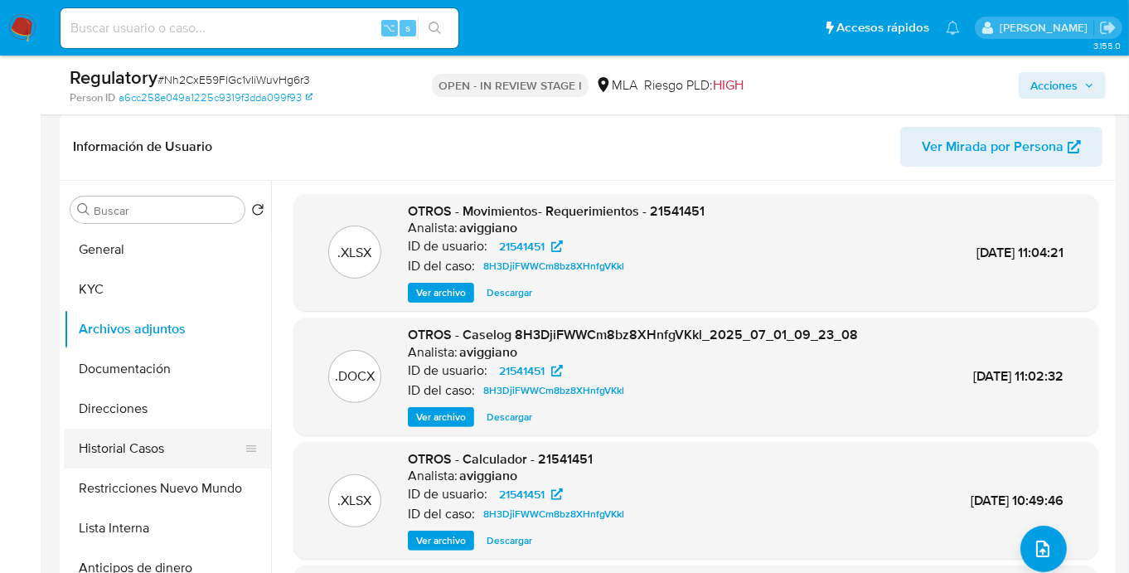
click at [138, 445] on button "Historial Casos" at bounding box center [161, 449] width 194 height 40
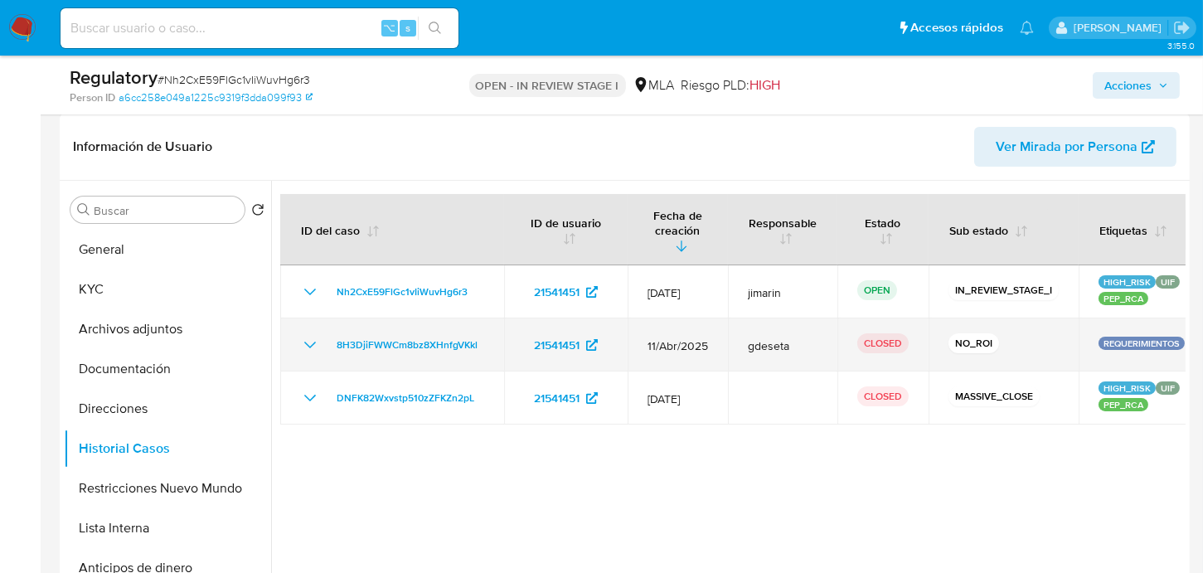
click at [1128, 337] on p "REQUERIMIENTOS" at bounding box center [1141, 343] width 86 height 13
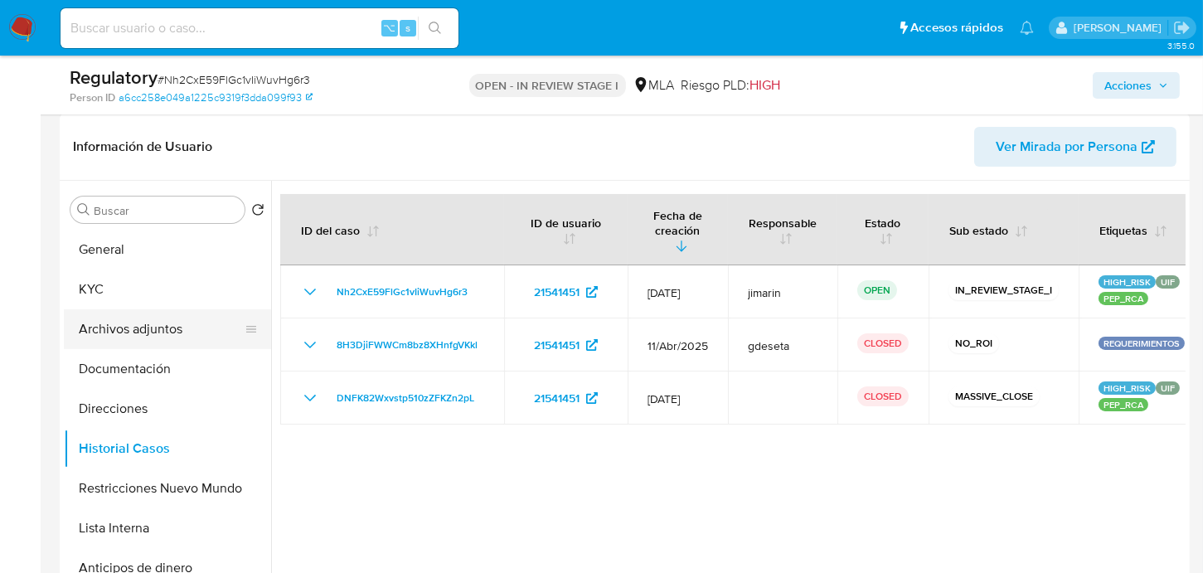
click at [147, 338] on button "Archivos adjuntos" at bounding box center [161, 329] width 194 height 40
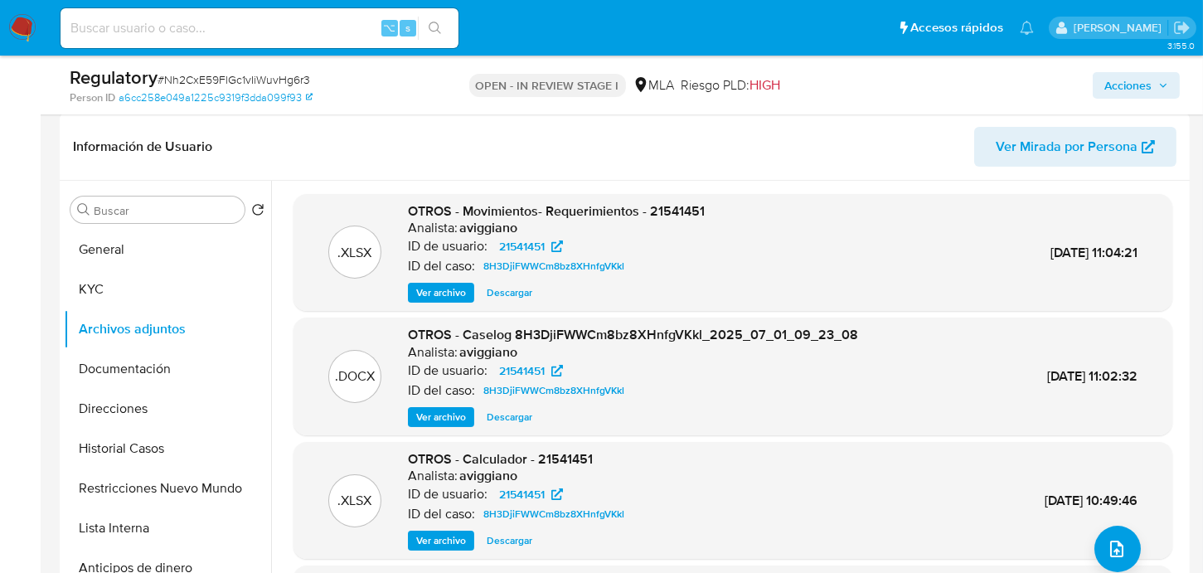
click at [441, 423] on span "Ver archivo" at bounding box center [441, 417] width 50 height 17
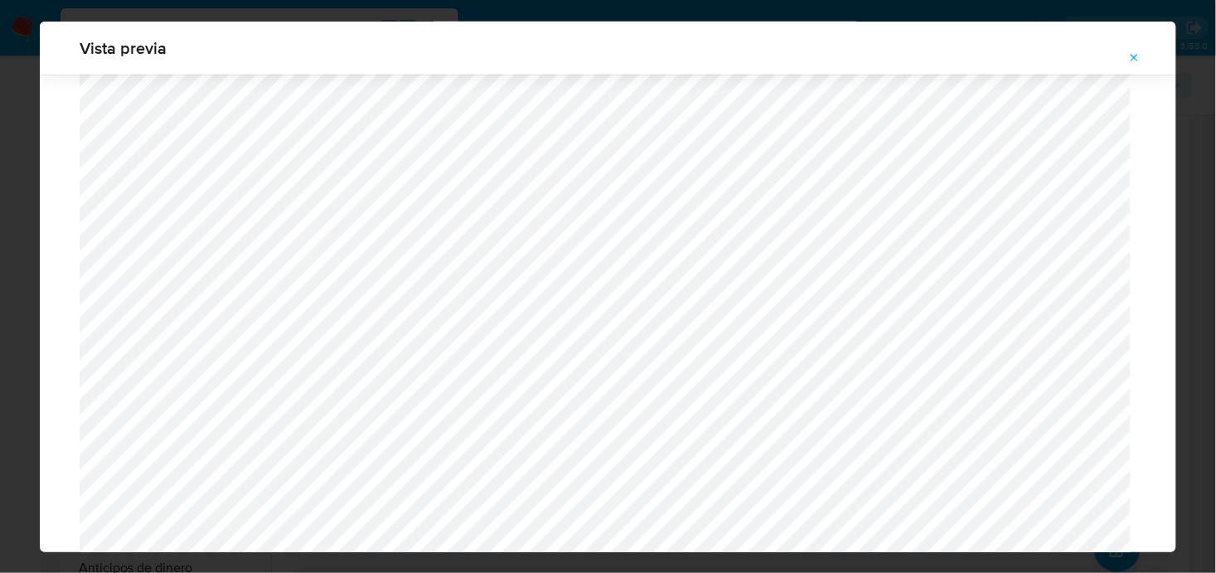
scroll to position [536, 0]
click at [1141, 51] on div "Vista previa" at bounding box center [608, 48] width 1136 height 53
click at [1141, 57] on icon "Attachment preview" at bounding box center [1134, 57] width 13 height 13
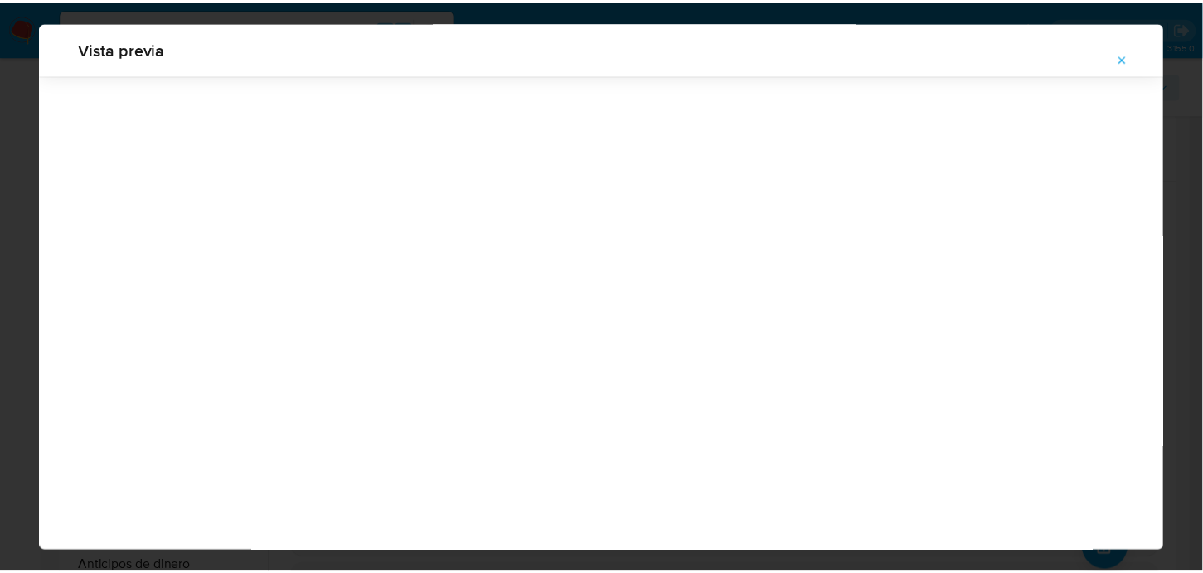
scroll to position [53, 0]
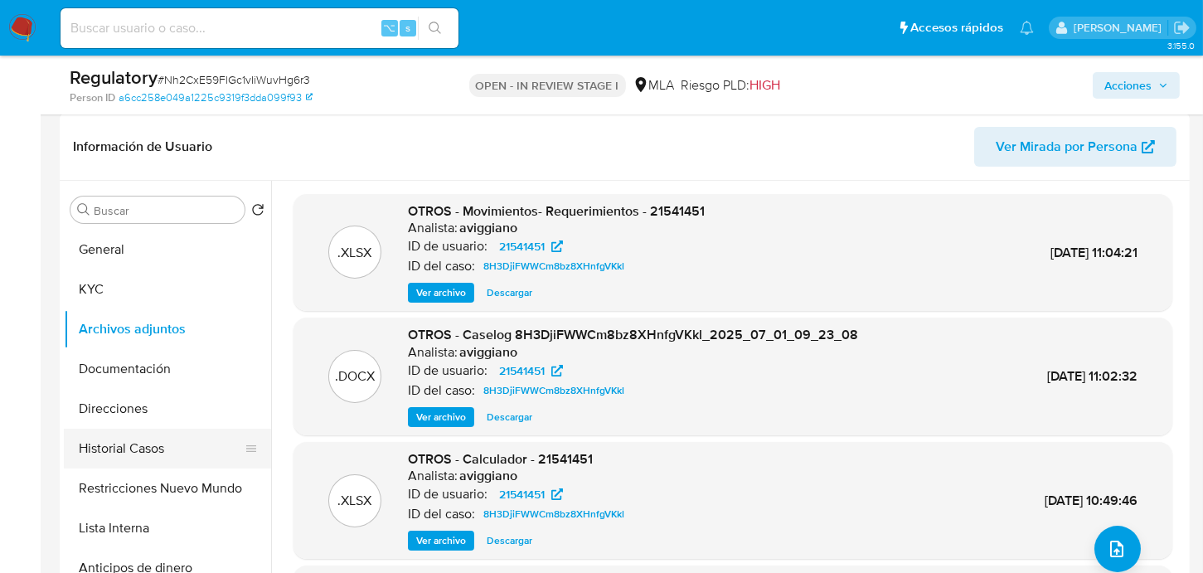
click at [141, 443] on button "Historial Casos" at bounding box center [161, 449] width 194 height 40
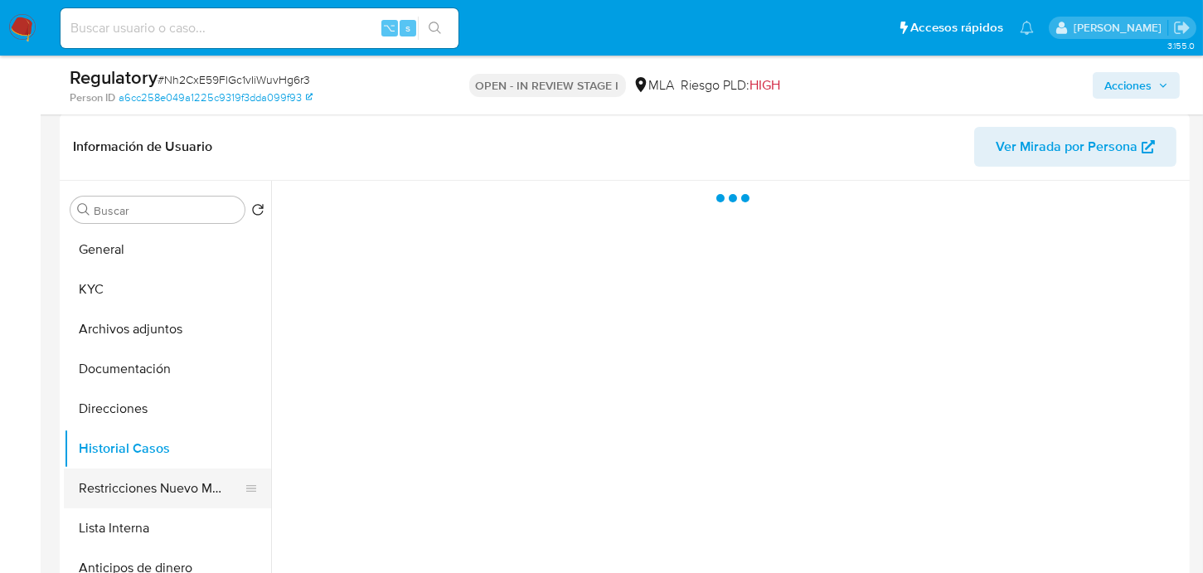
click at [147, 490] on button "Restricciones Nuevo Mundo" at bounding box center [161, 488] width 194 height 40
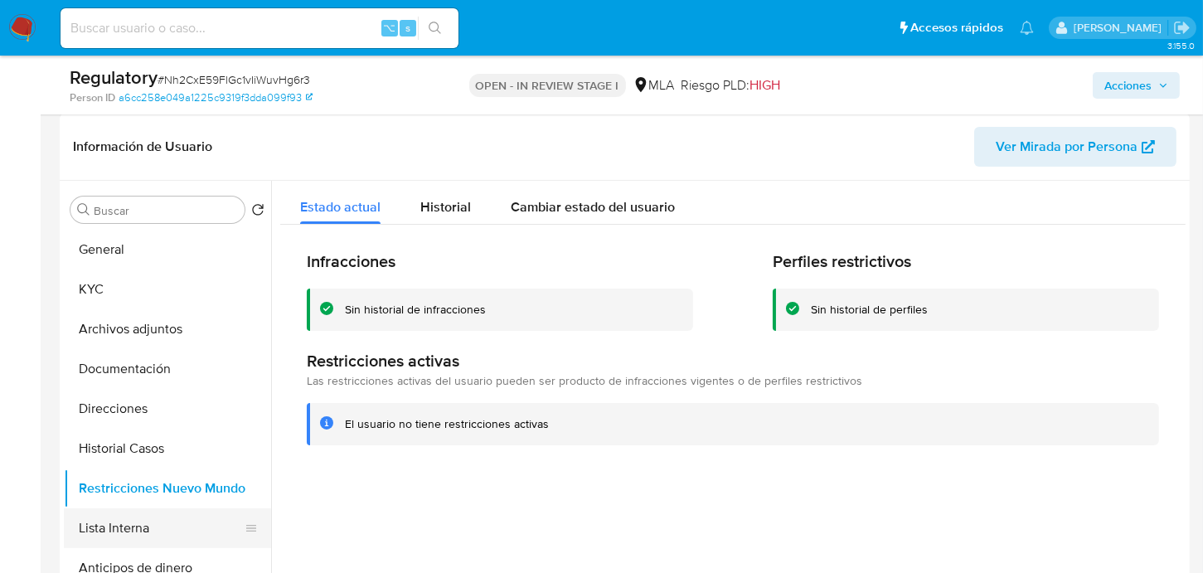
click at [141, 539] on button "Lista Interna" at bounding box center [161, 528] width 194 height 40
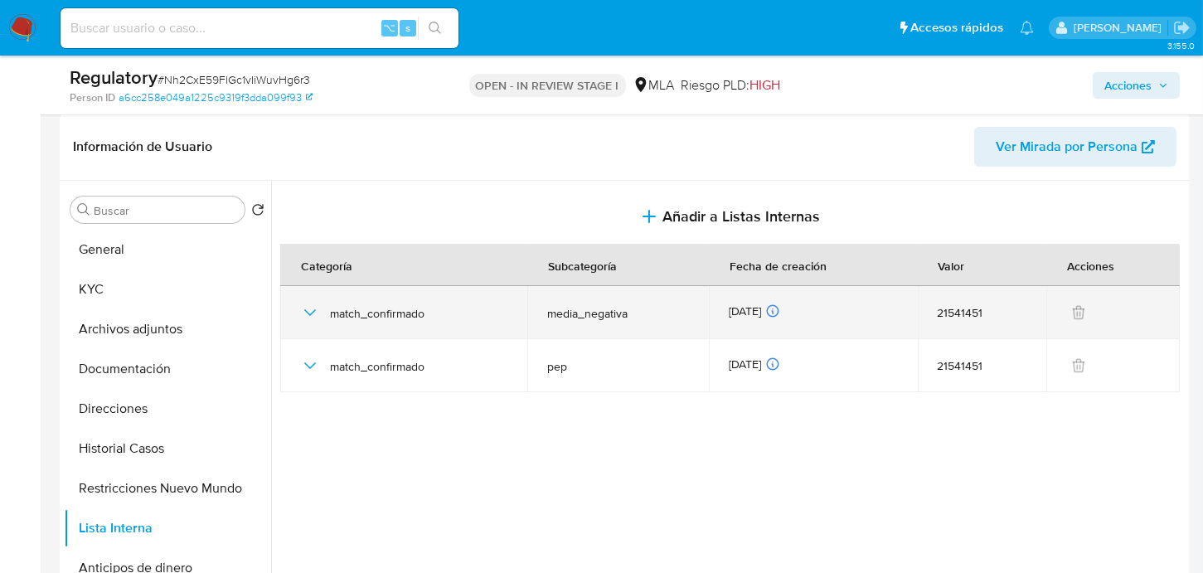
click at [312, 310] on icon "button" at bounding box center [310, 313] width 20 height 20
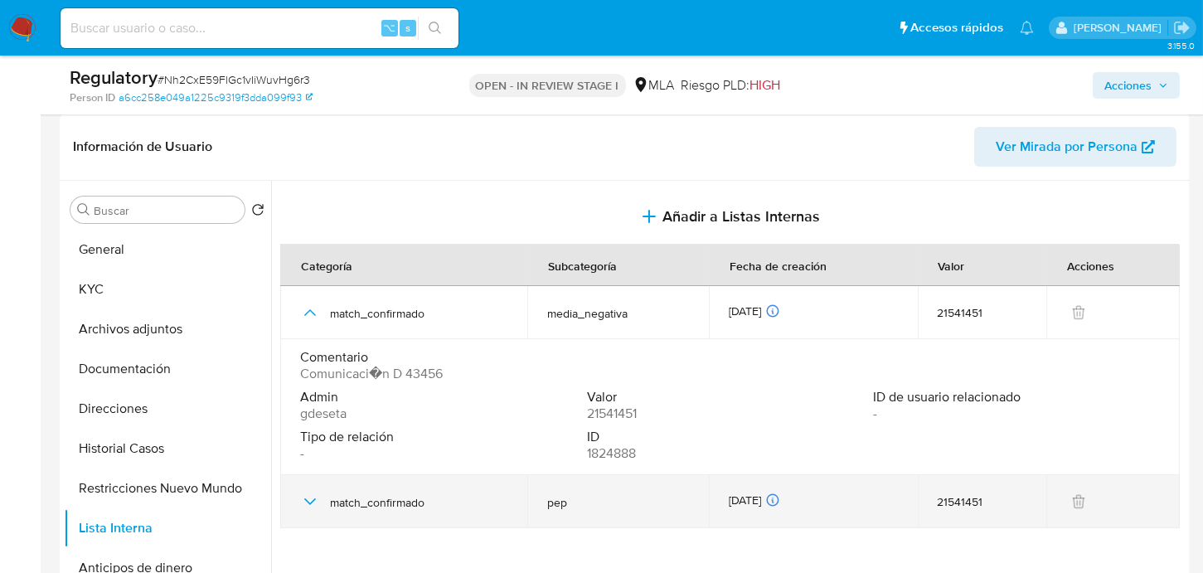
drag, startPoint x: 309, startPoint y: 508, endPoint x: 325, endPoint y: 505, distance: 16.1
click at [309, 508] on icon "button" at bounding box center [310, 502] width 20 height 20
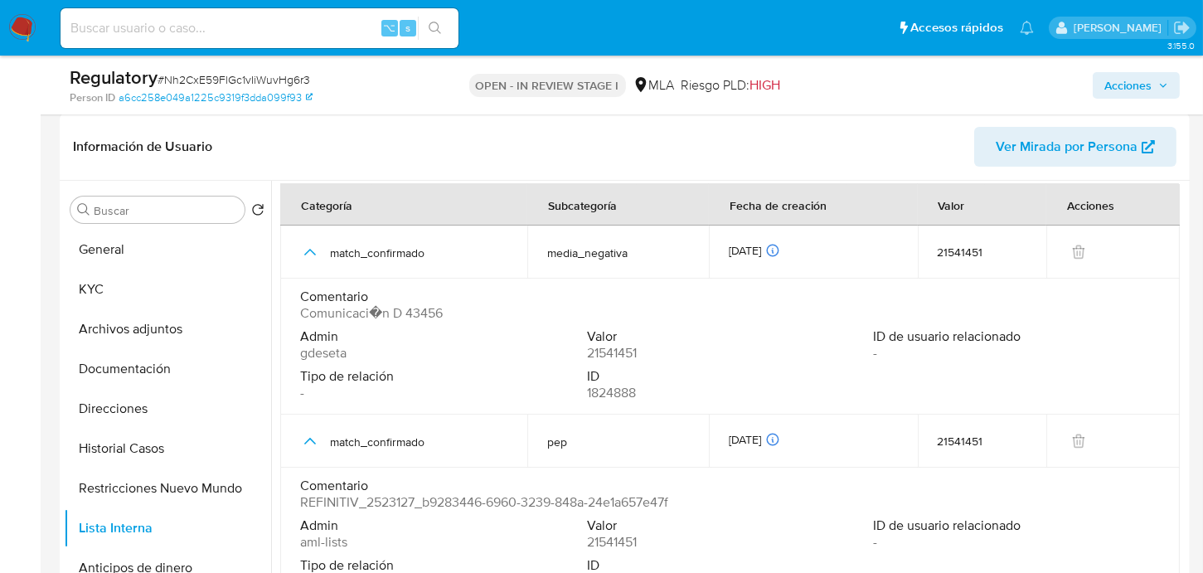
scroll to position [67, 0]
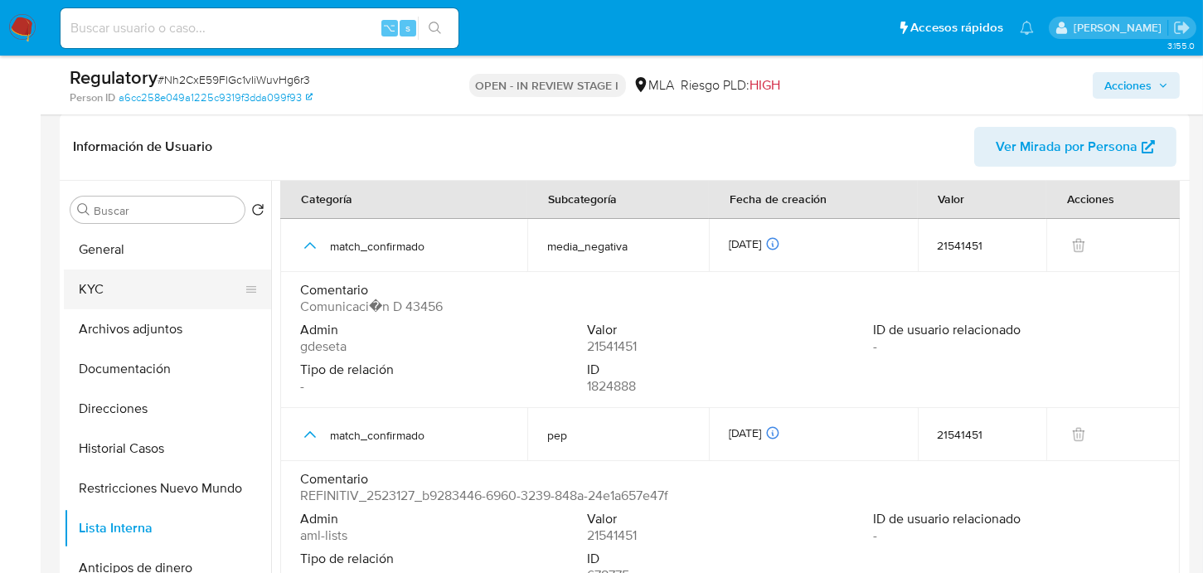
click at [167, 298] on button "KYC" at bounding box center [161, 289] width 194 height 40
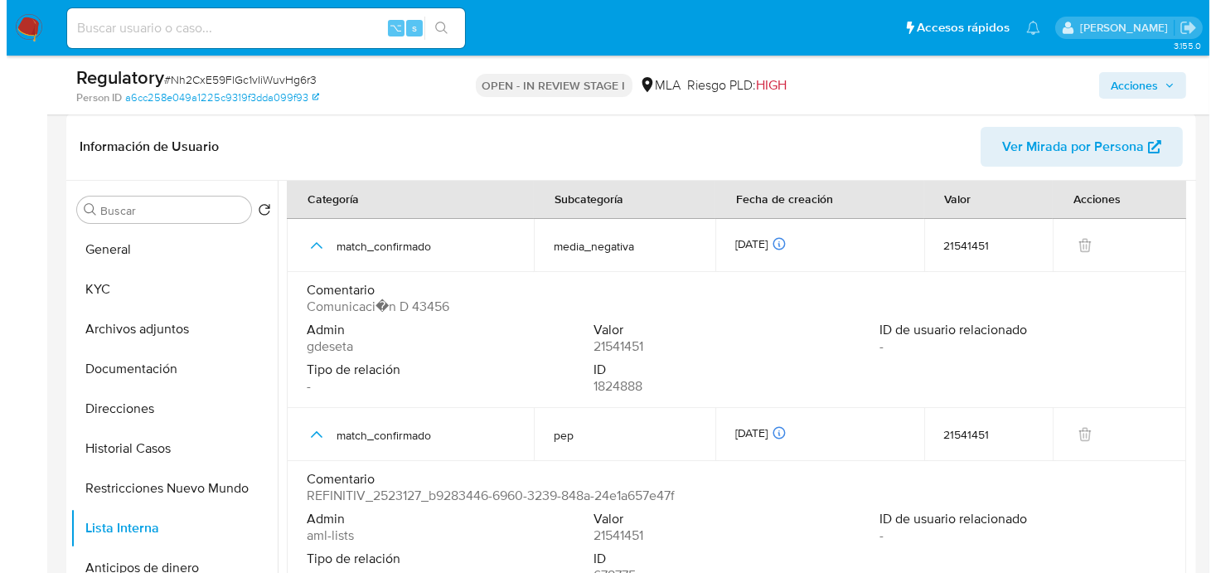
scroll to position [0, 0]
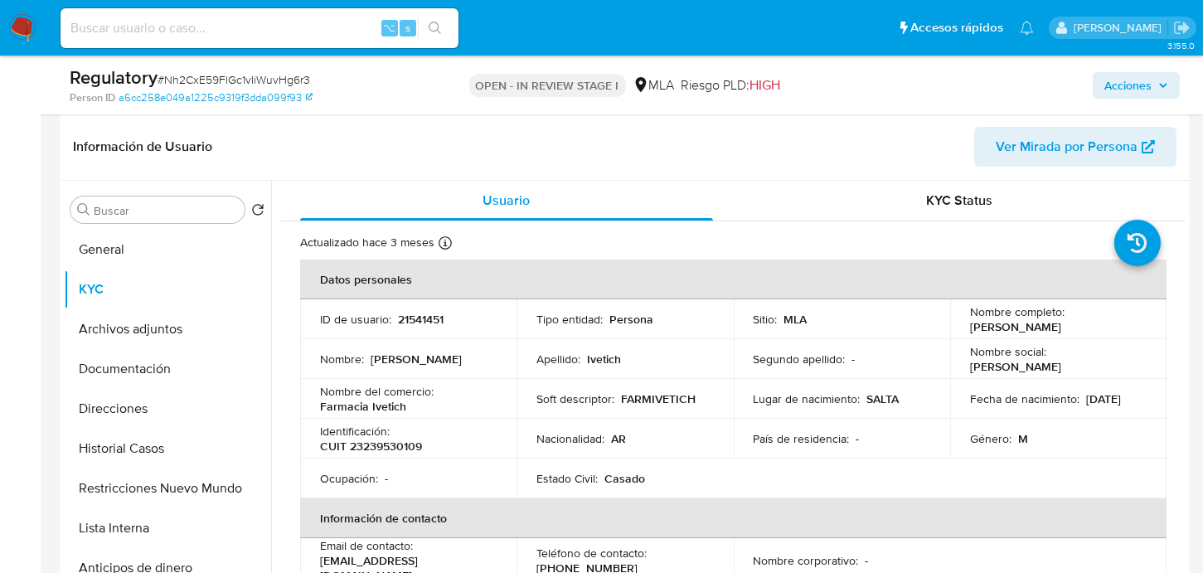
drag, startPoint x: 963, startPoint y: 331, endPoint x: 1112, endPoint y: 331, distance: 149.2
click at [1112, 331] on td "Nombre completo : [PERSON_NAME]" at bounding box center [1058, 319] width 216 height 40
copy p "[PERSON_NAME]"
click at [377, 450] on p "CUIT 23239530109" at bounding box center [371, 445] width 102 height 15
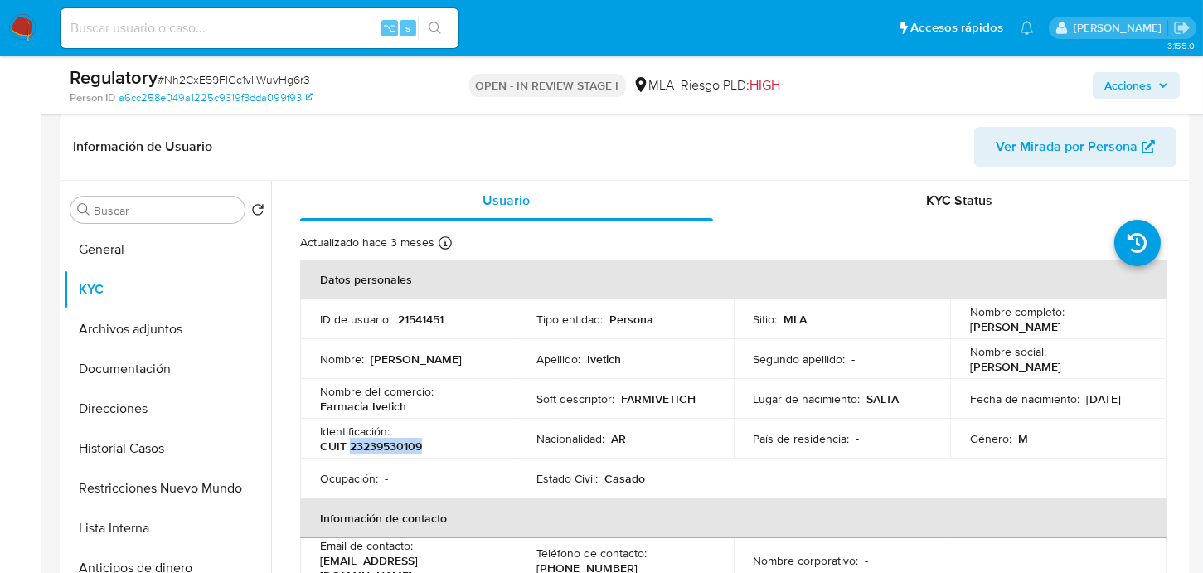
copy p "23239530109"
click at [129, 512] on button "Lista Interna" at bounding box center [161, 528] width 194 height 40
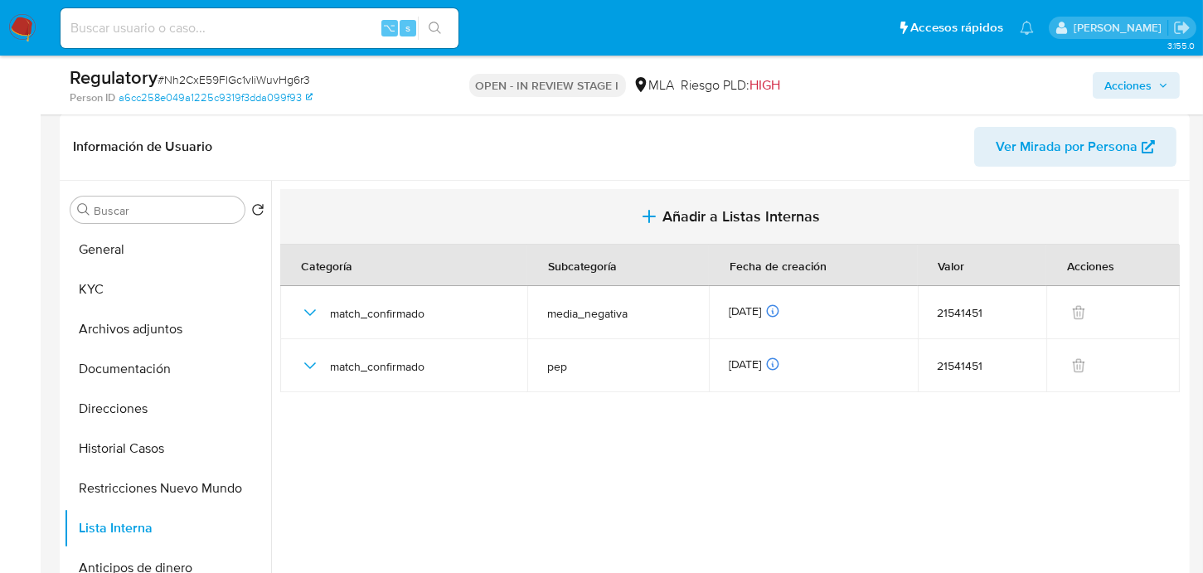
click at [748, 207] on span "Añadir a Listas Internas" at bounding box center [740, 216] width 157 height 18
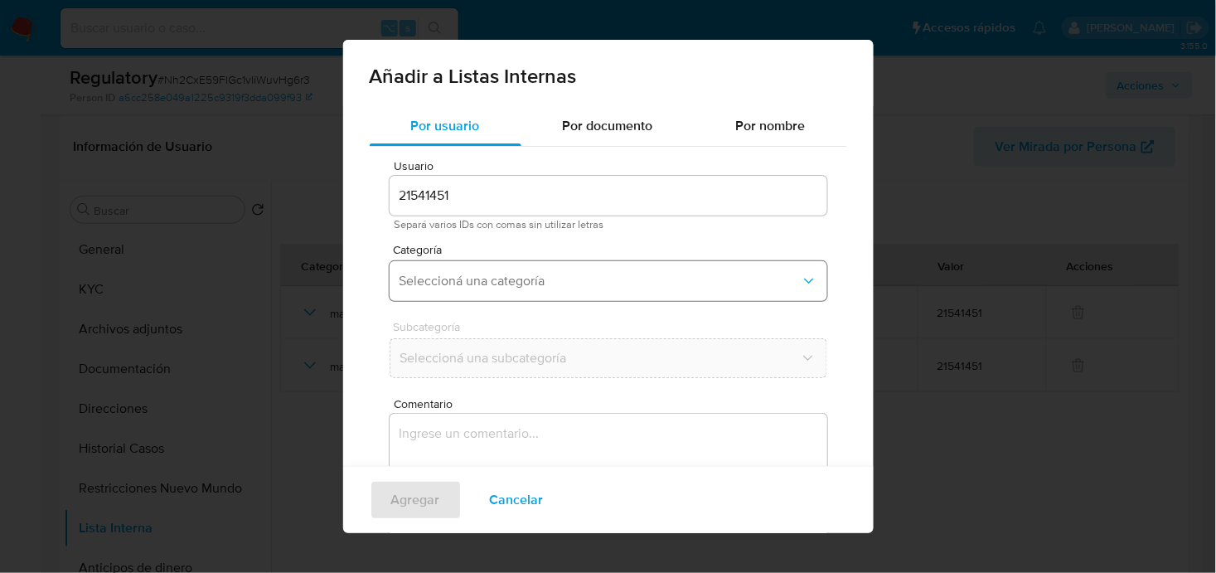
click at [494, 263] on button "Seleccioná una categoría" at bounding box center [609, 281] width 438 height 40
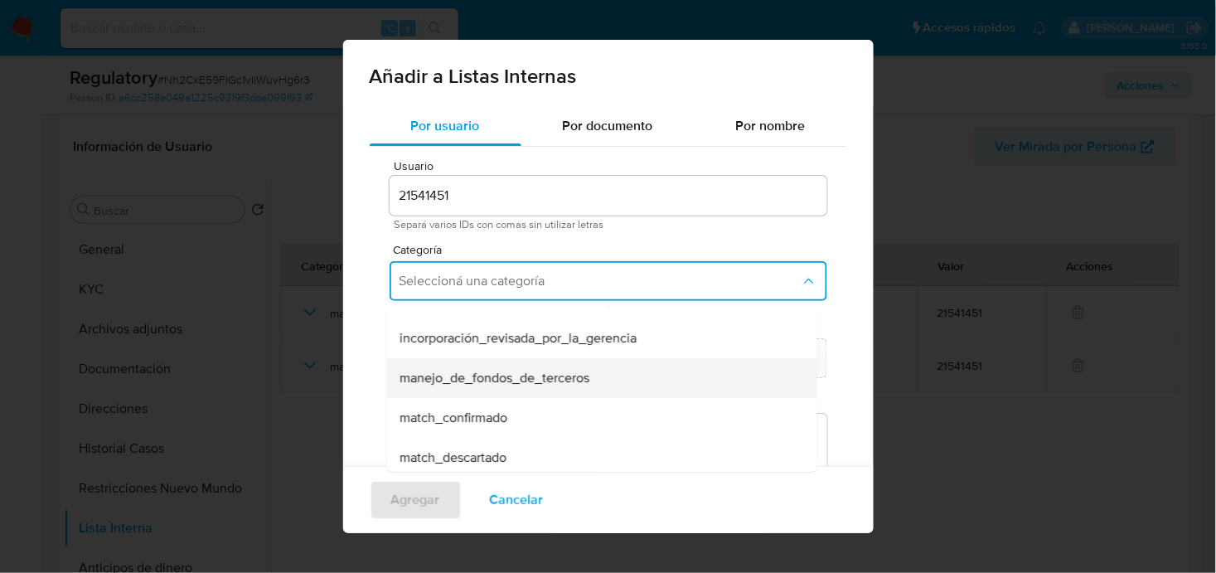
scroll to position [29, 0]
click at [443, 408] on span "match_confirmado" at bounding box center [454, 416] width 108 height 17
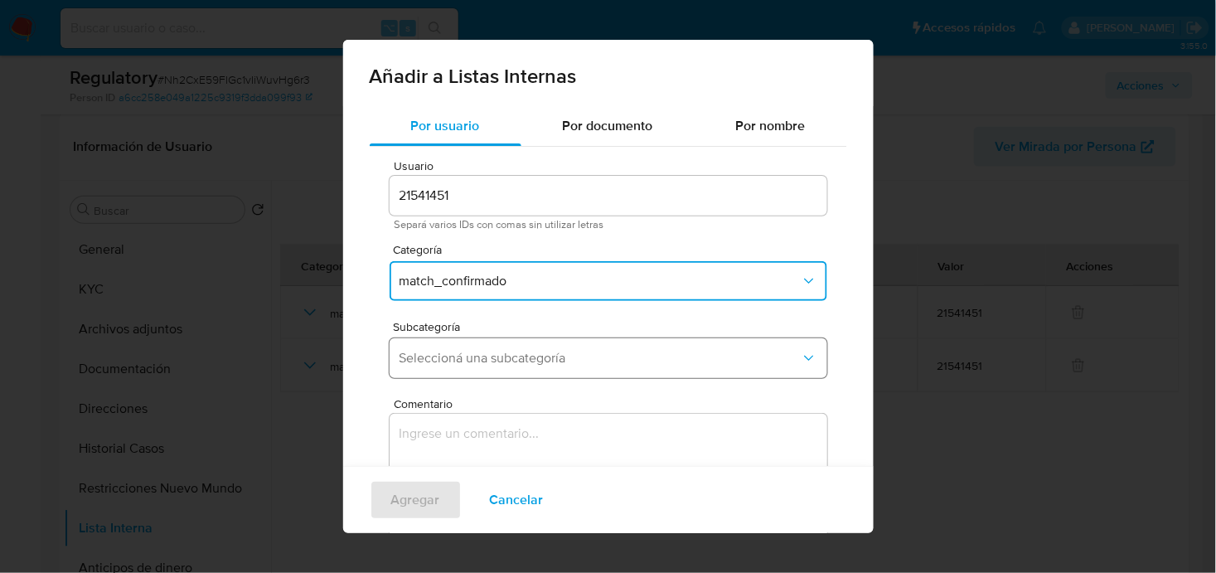
click at [423, 361] on span "Seleccioná una subcategoría" at bounding box center [600, 358] width 401 height 17
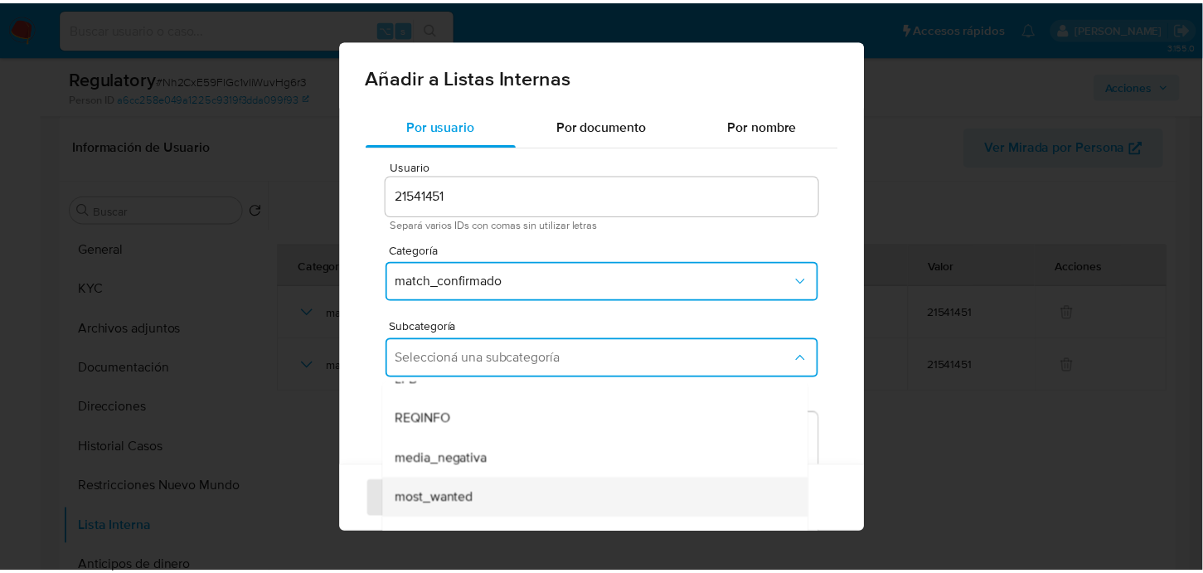
scroll to position [103, 0]
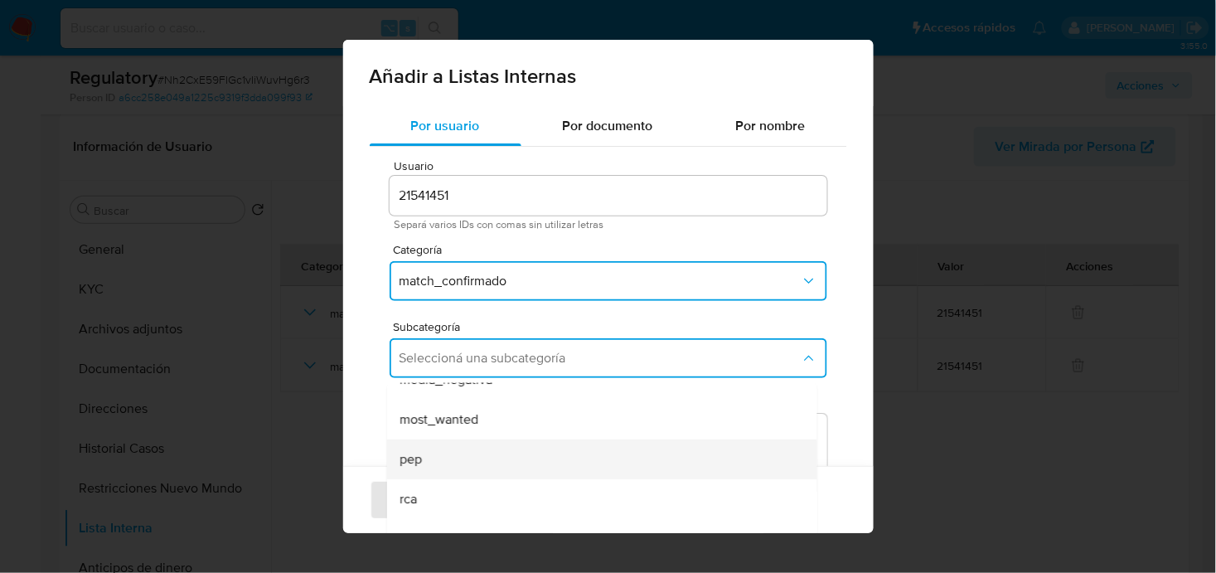
click at [433, 475] on div "pep" at bounding box center [597, 459] width 394 height 40
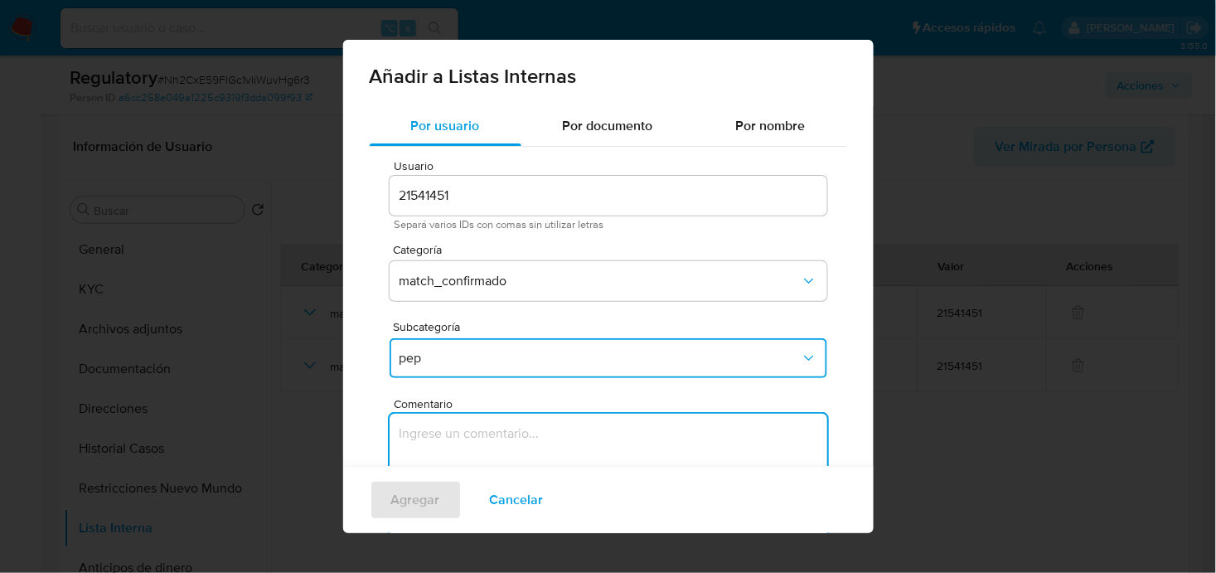
click at [453, 439] on textarea "Comentario" at bounding box center [609, 493] width 438 height 159
type textarea "Se confirma el match ya que el cliente [PERSON_NAME] CUIT 23239530109 es Alcald…"
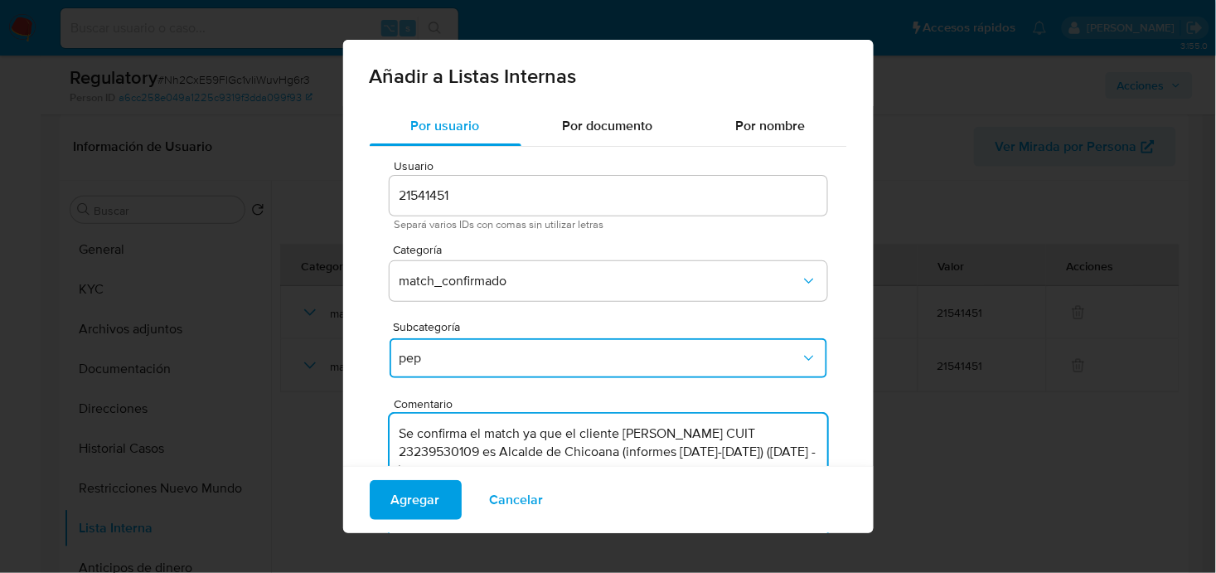
click at [428, 513] on span "Agregar" at bounding box center [415, 500] width 49 height 36
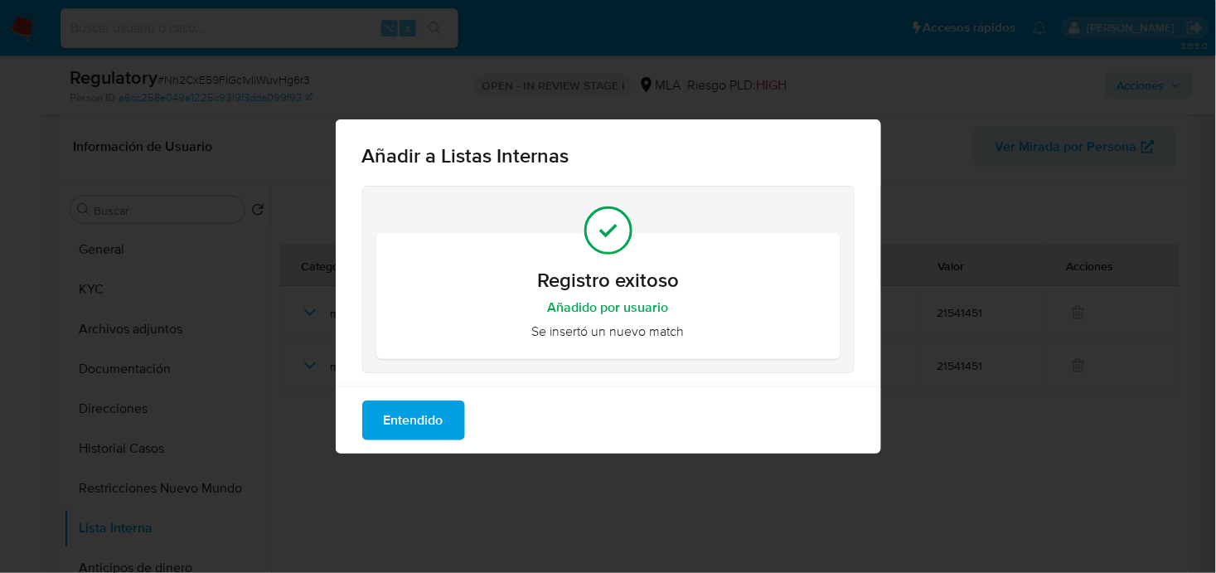
click at [380, 411] on button "Entendido" at bounding box center [413, 420] width 103 height 40
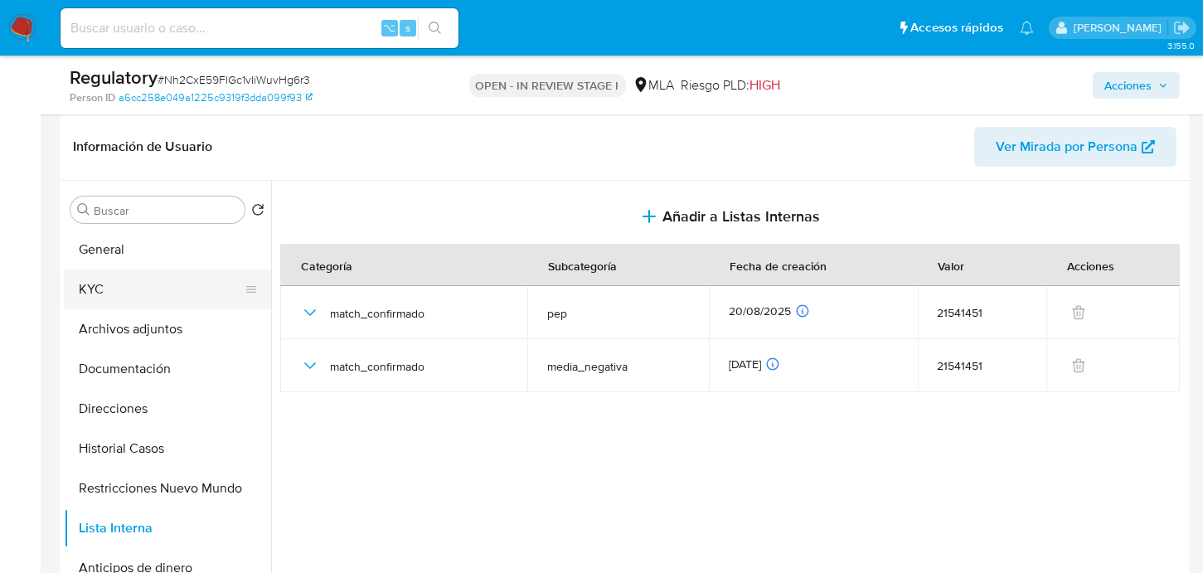
click at [120, 278] on button "KYC" at bounding box center [161, 289] width 194 height 40
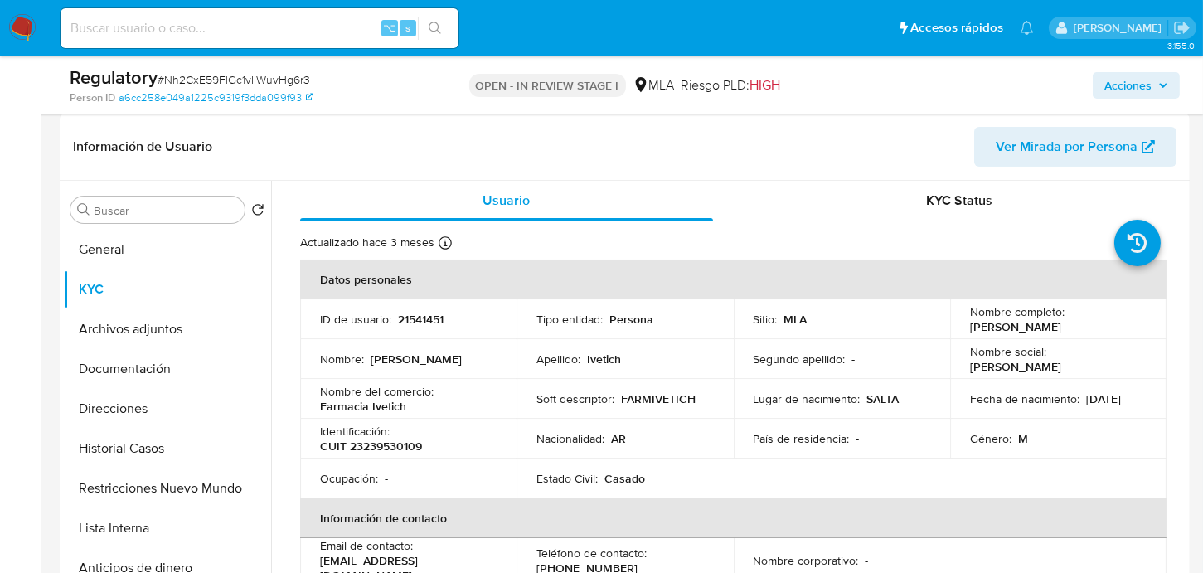
click at [448, 320] on div "ID de usuario : 21541451" at bounding box center [408, 319] width 177 height 15
click at [440, 318] on p "21541451" at bounding box center [421, 319] width 46 height 15
copy p "21541451"
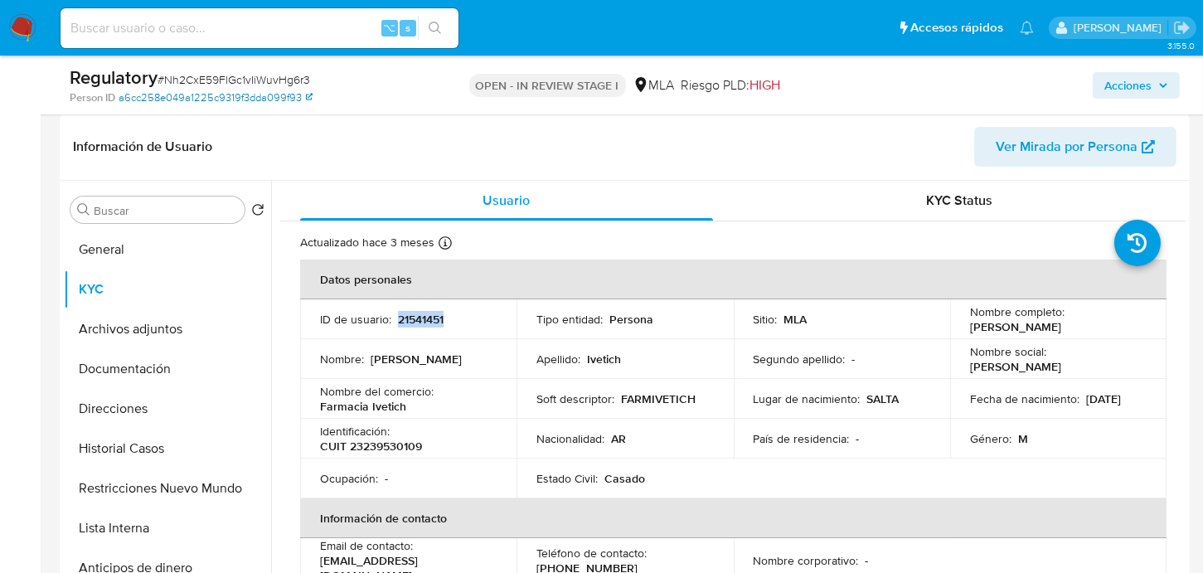
click at [239, 81] on span "# Nh2CxE59FlGc1vIiWuvHg6r3" at bounding box center [233, 79] width 153 height 17
copy span "Nh2CxE59FlGc1vIiWuvHg6r3"
click at [405, 312] on p "21541451" at bounding box center [421, 319] width 46 height 15
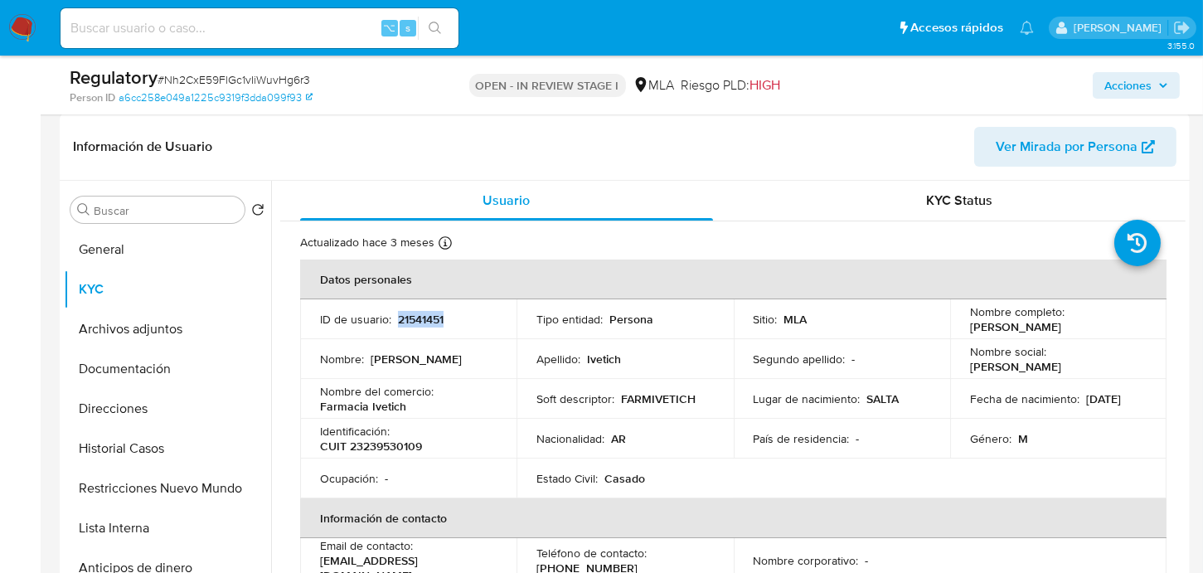
copy p "21541451"
click at [398, 445] on p "CUIT 23239530109" at bounding box center [371, 445] width 102 height 15
copy p "23239530109"
